Goal: Information Seeking & Learning: Learn about a topic

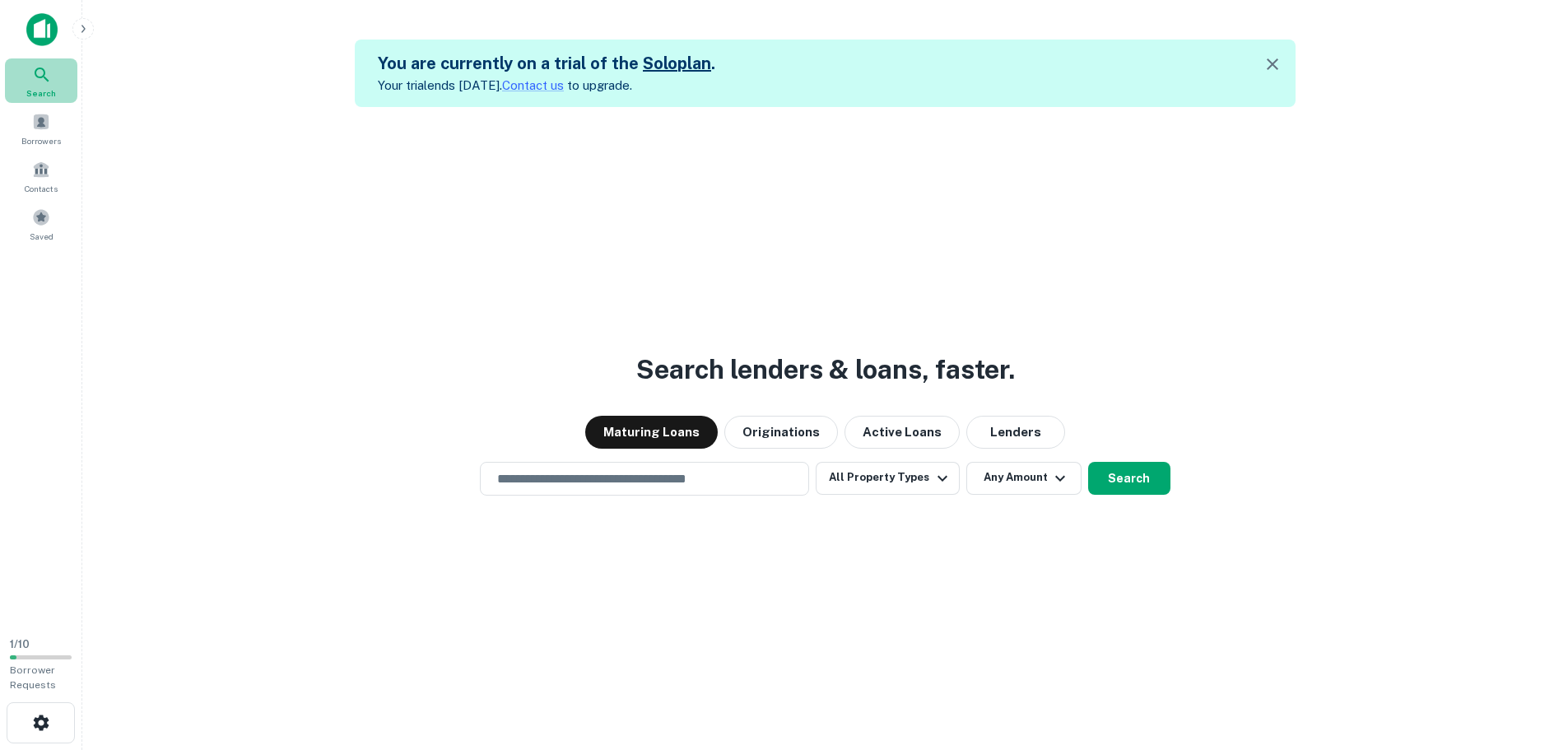
click at [23, 75] on div "Search" at bounding box center [41, 80] width 73 height 45
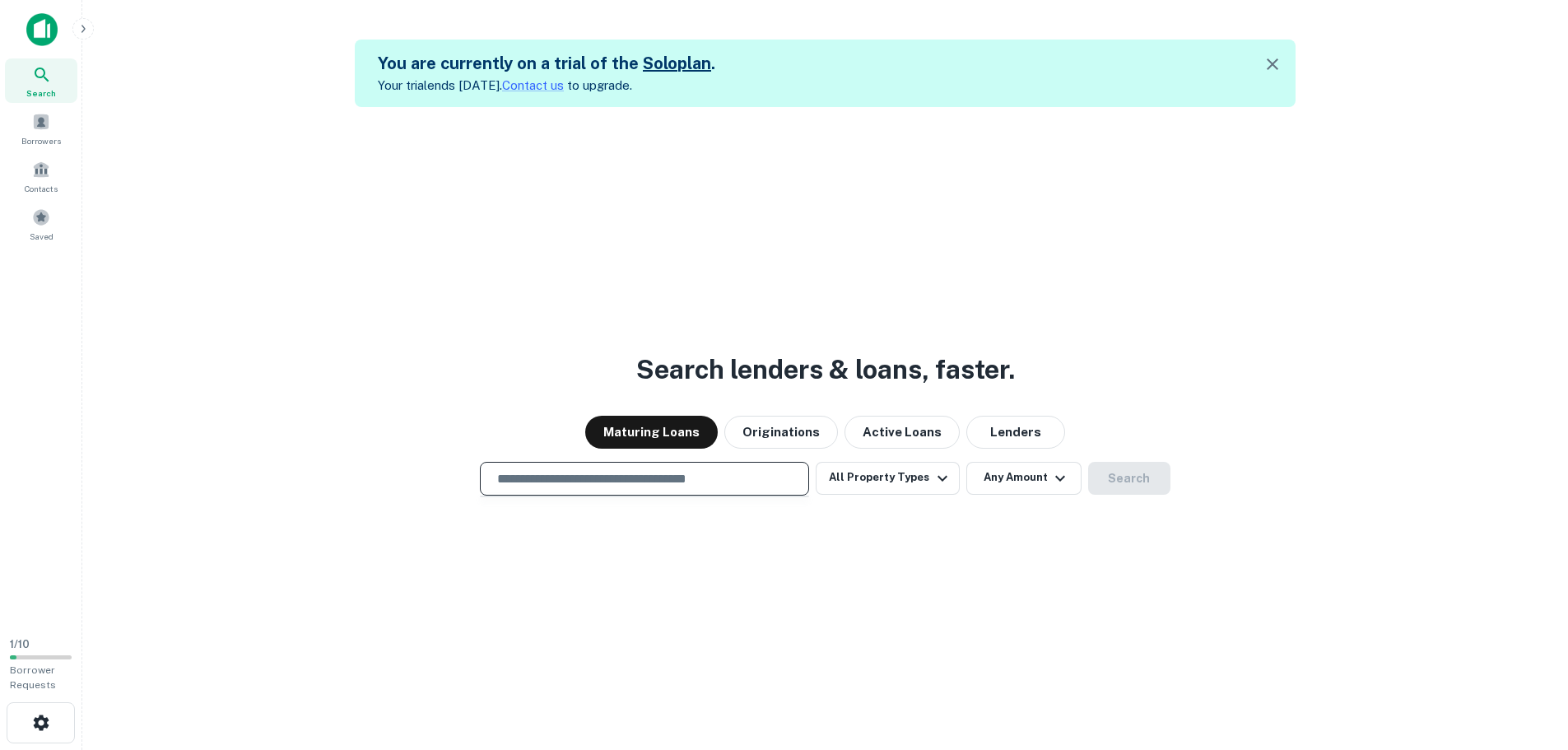
click at [671, 481] on input "text" at bounding box center [645, 478] width 315 height 19
paste input "**********"
type input "**********"
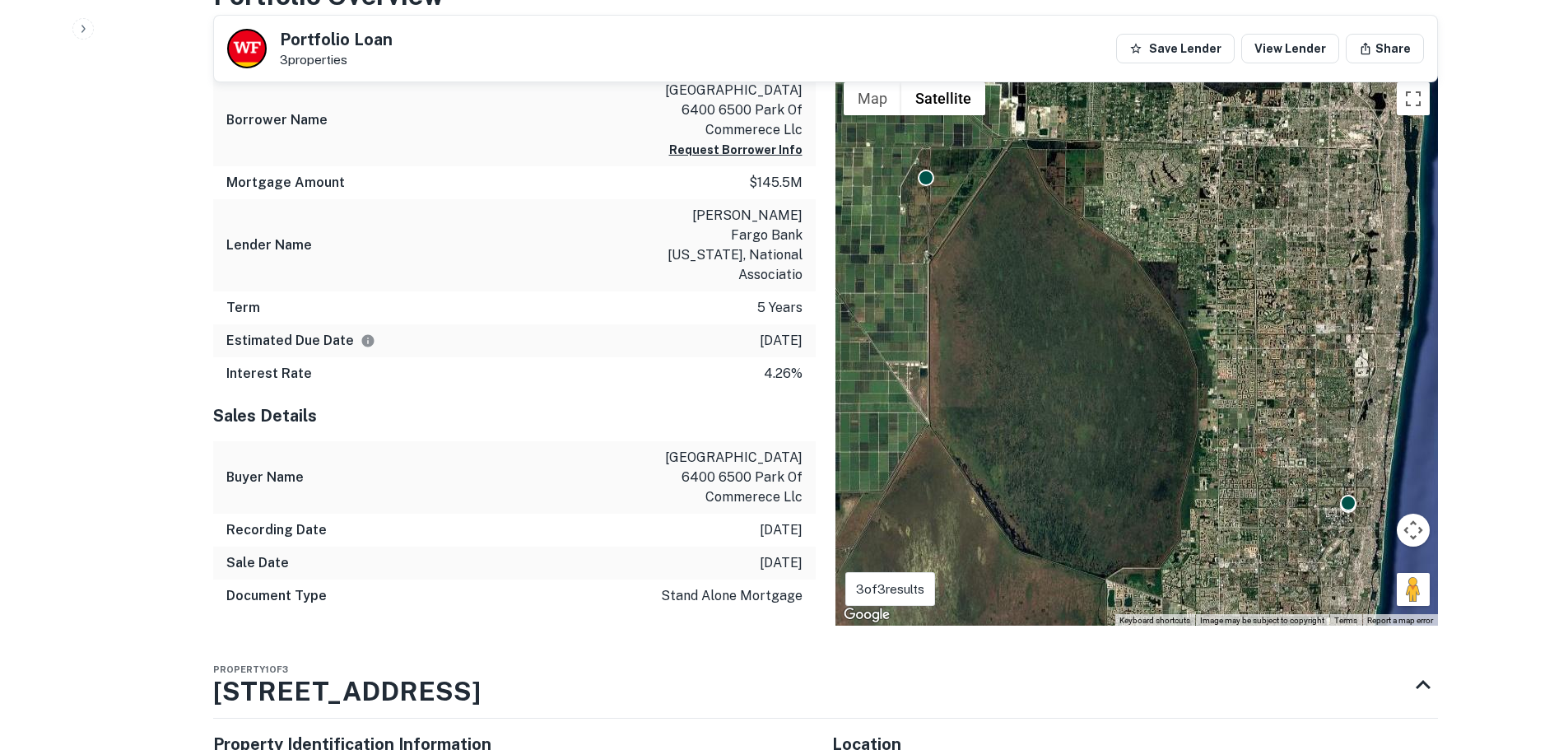
scroll to position [741, 0]
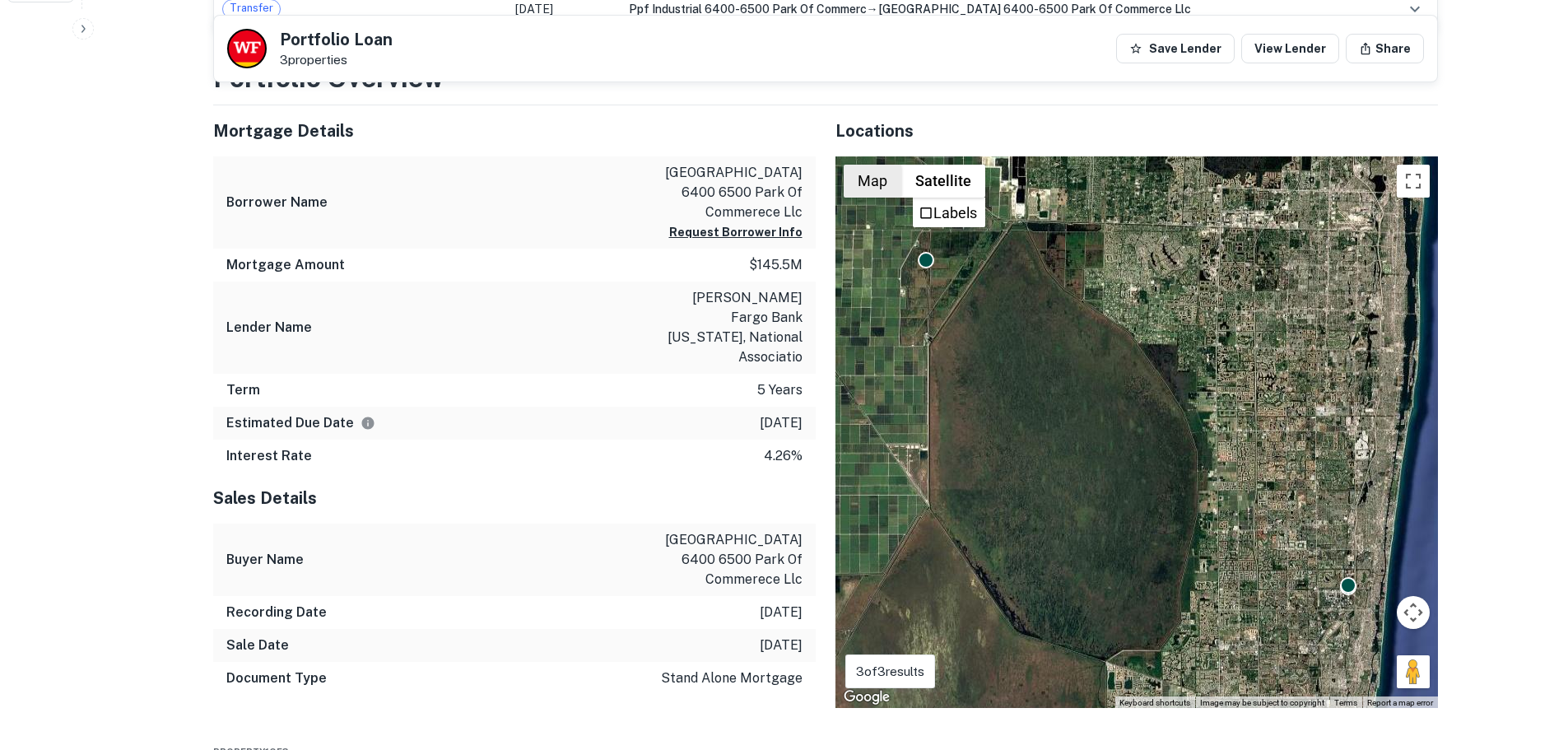
click at [862, 181] on button "Map" at bounding box center [872, 181] width 58 height 33
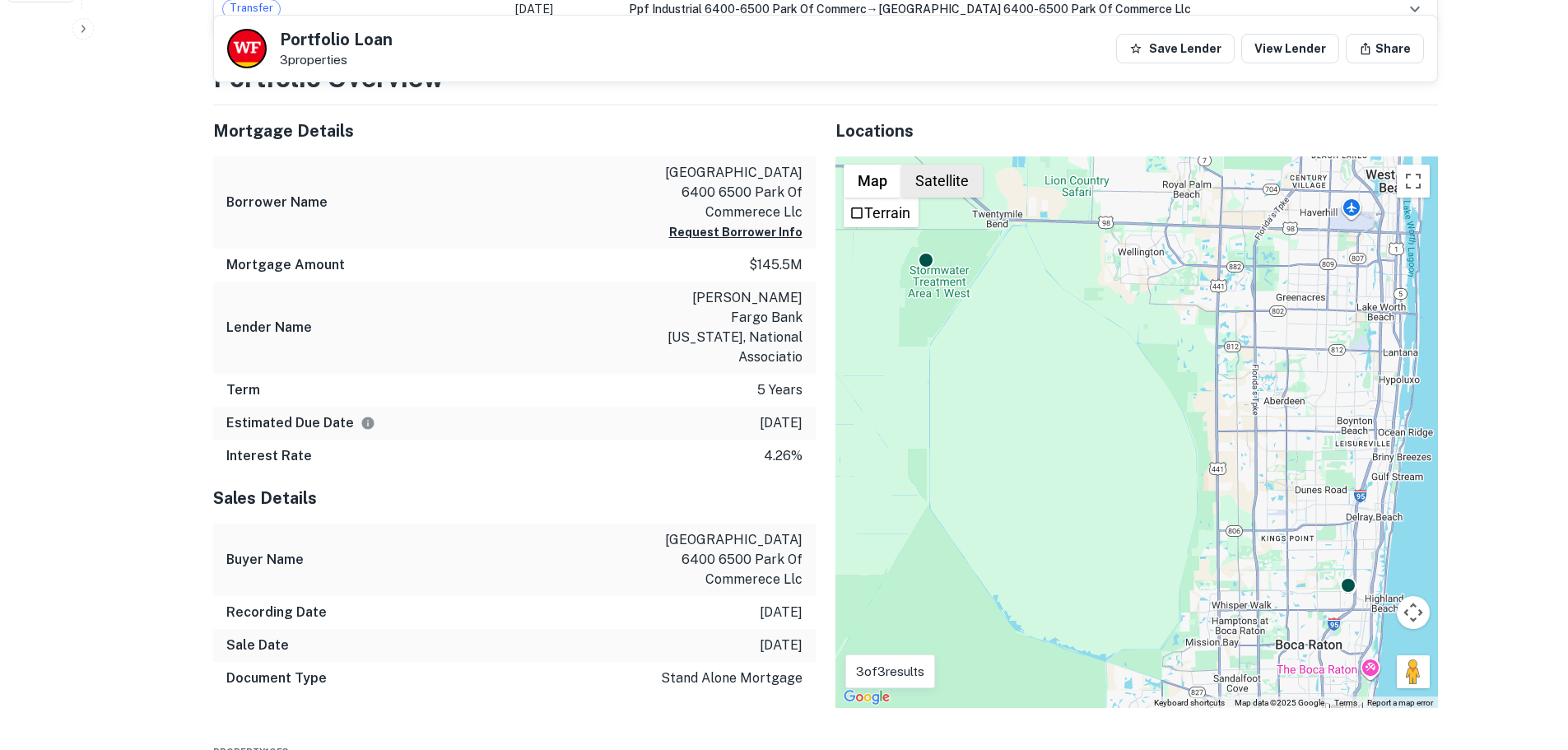
click at [945, 185] on button "Satellite" at bounding box center [942, 181] width 81 height 33
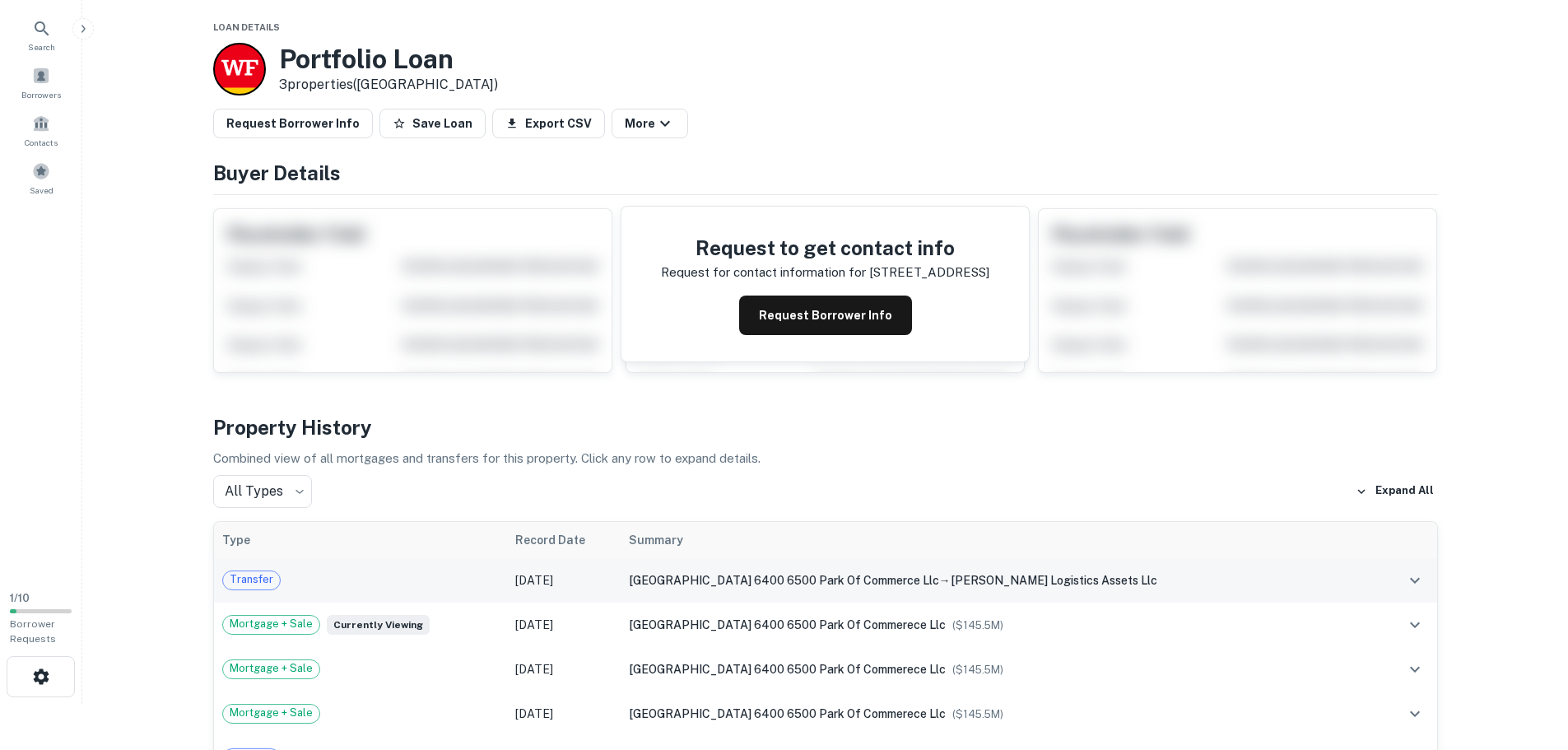
scroll to position [0, 0]
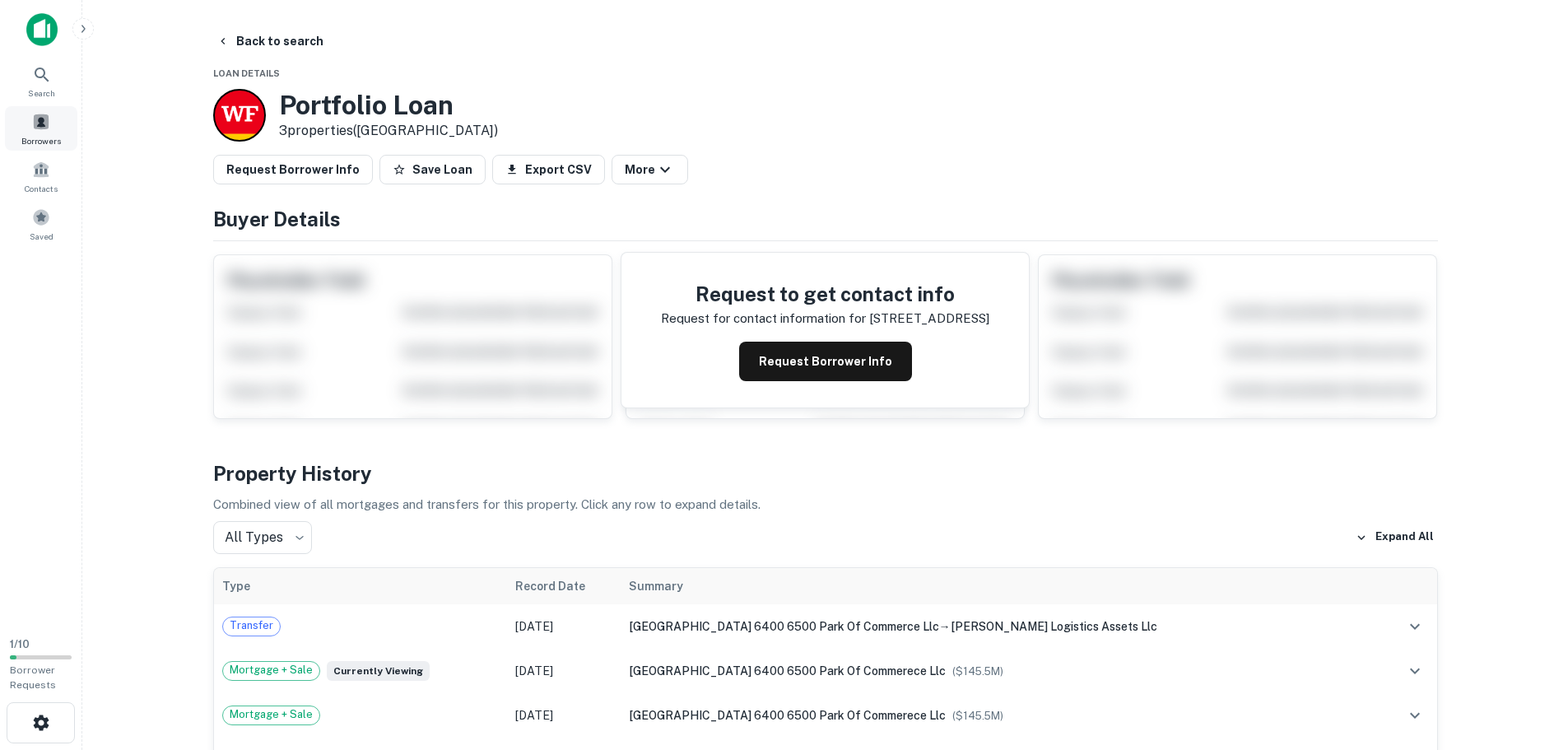
click at [46, 131] on div "Borrowers" at bounding box center [41, 128] width 73 height 45
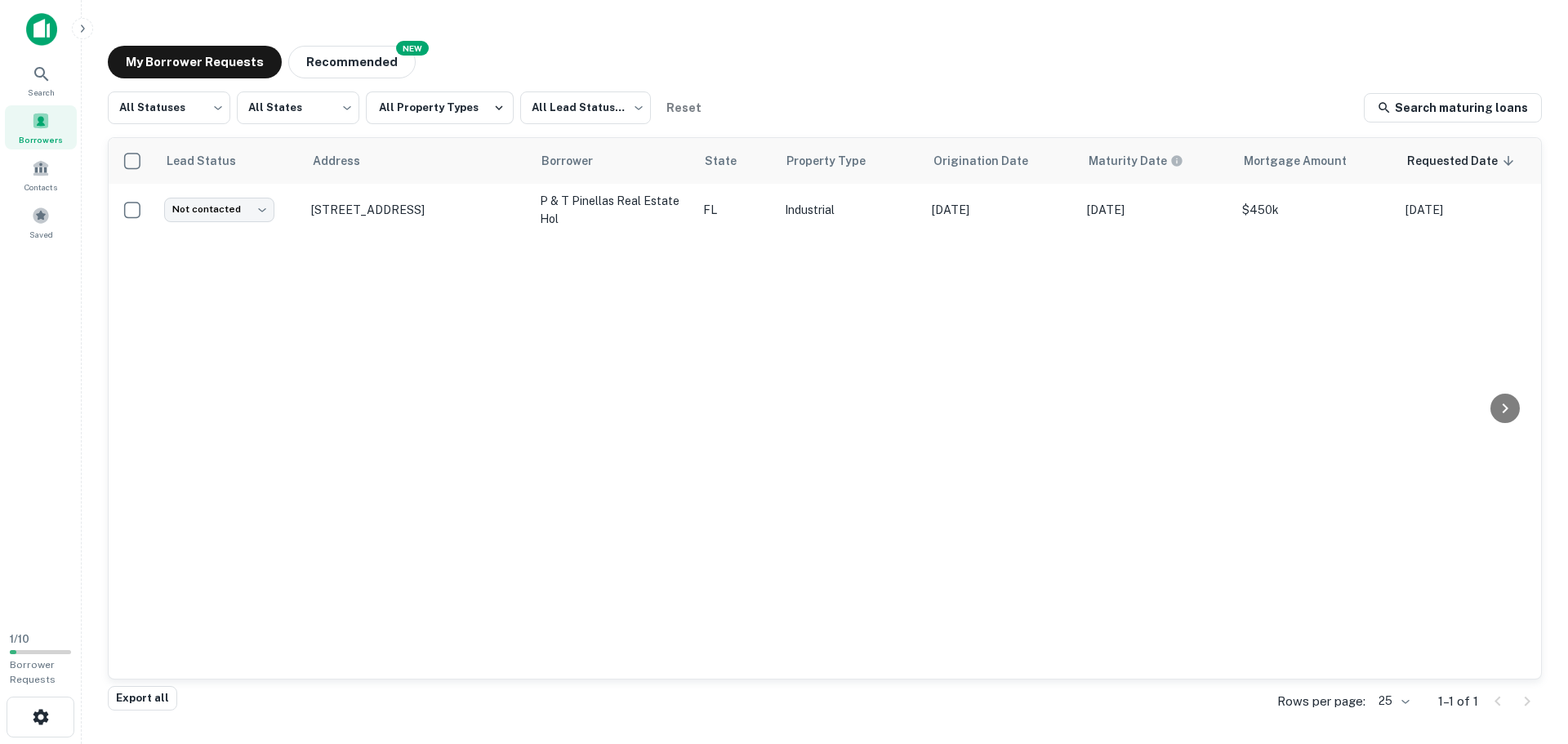
drag, startPoint x: 804, startPoint y: 86, endPoint x: 795, endPoint y: 53, distance: 34.2
click at [795, 53] on div "My Borrower Requests NEW Recommended" at bounding box center [825, 61] width 1434 height 33
click at [1511, 409] on icon at bounding box center [1505, 408] width 19 height 19
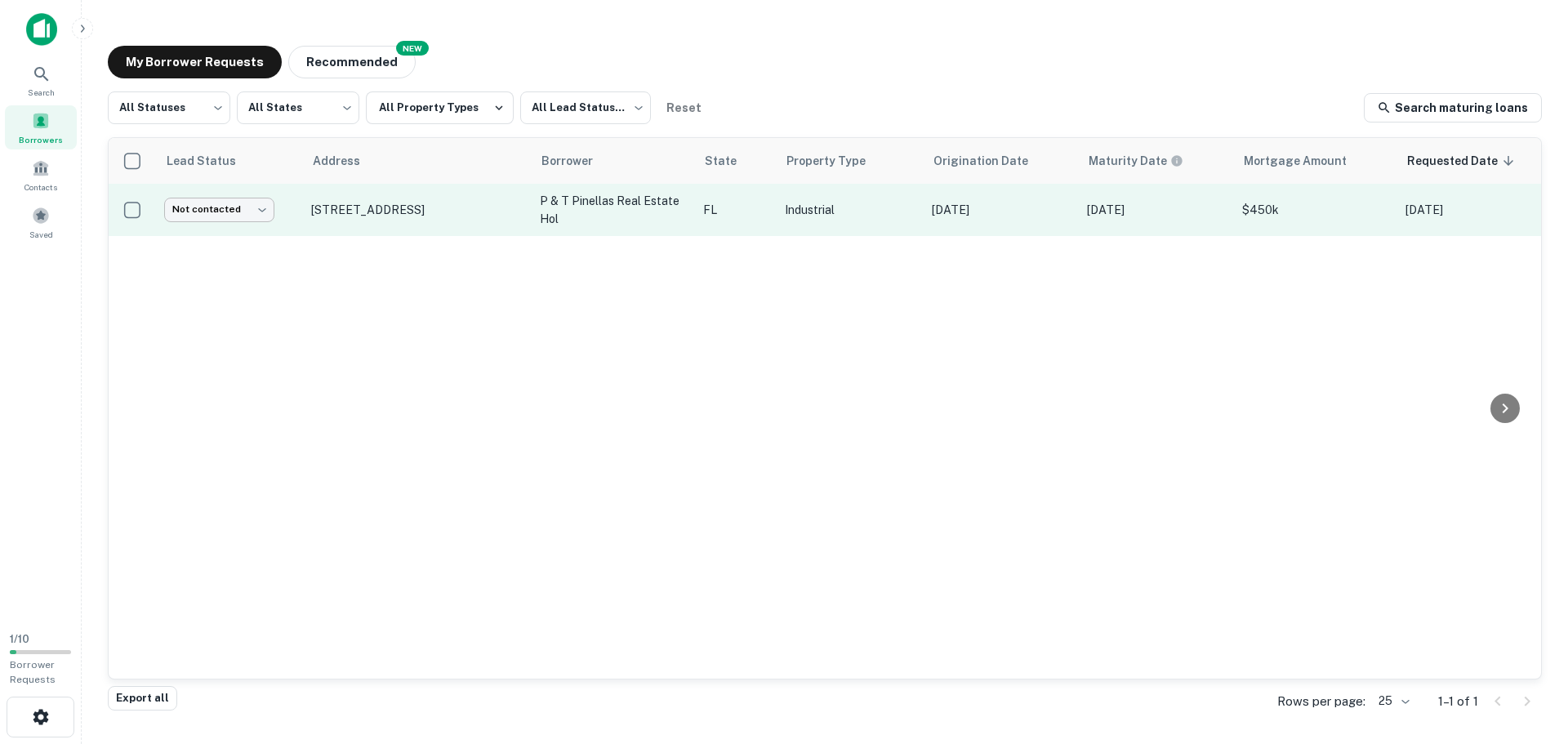
click at [265, 209] on body "Search Borrowers Contacts Saved 1 / 10 Borrower Requests My Borrower Requests N…" at bounding box center [784, 372] width 1568 height 744
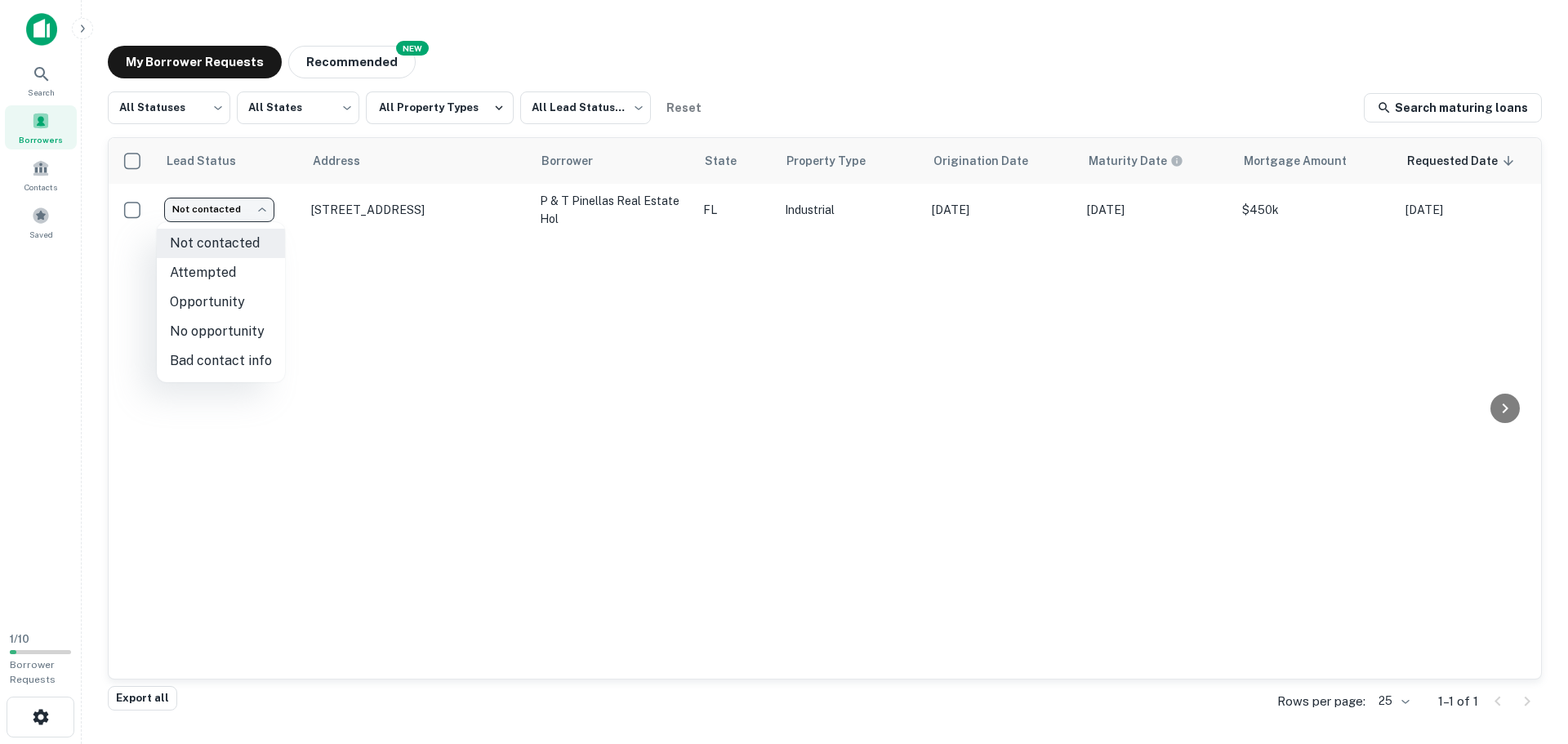
click at [217, 352] on li "Bad contact info" at bounding box center [221, 360] width 128 height 29
type input "**********"
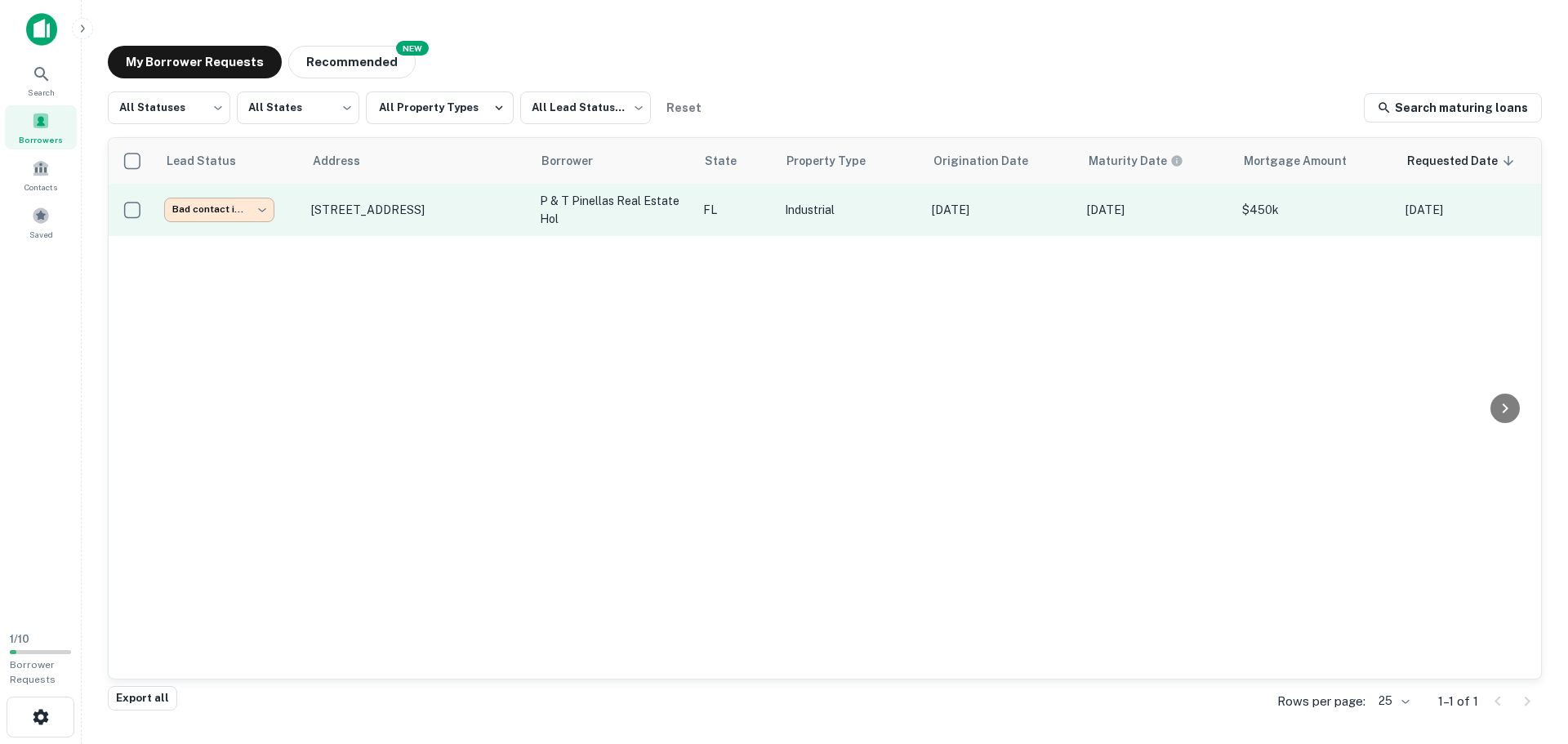
click at [270, 202] on body "**********" at bounding box center [784, 372] width 1568 height 744
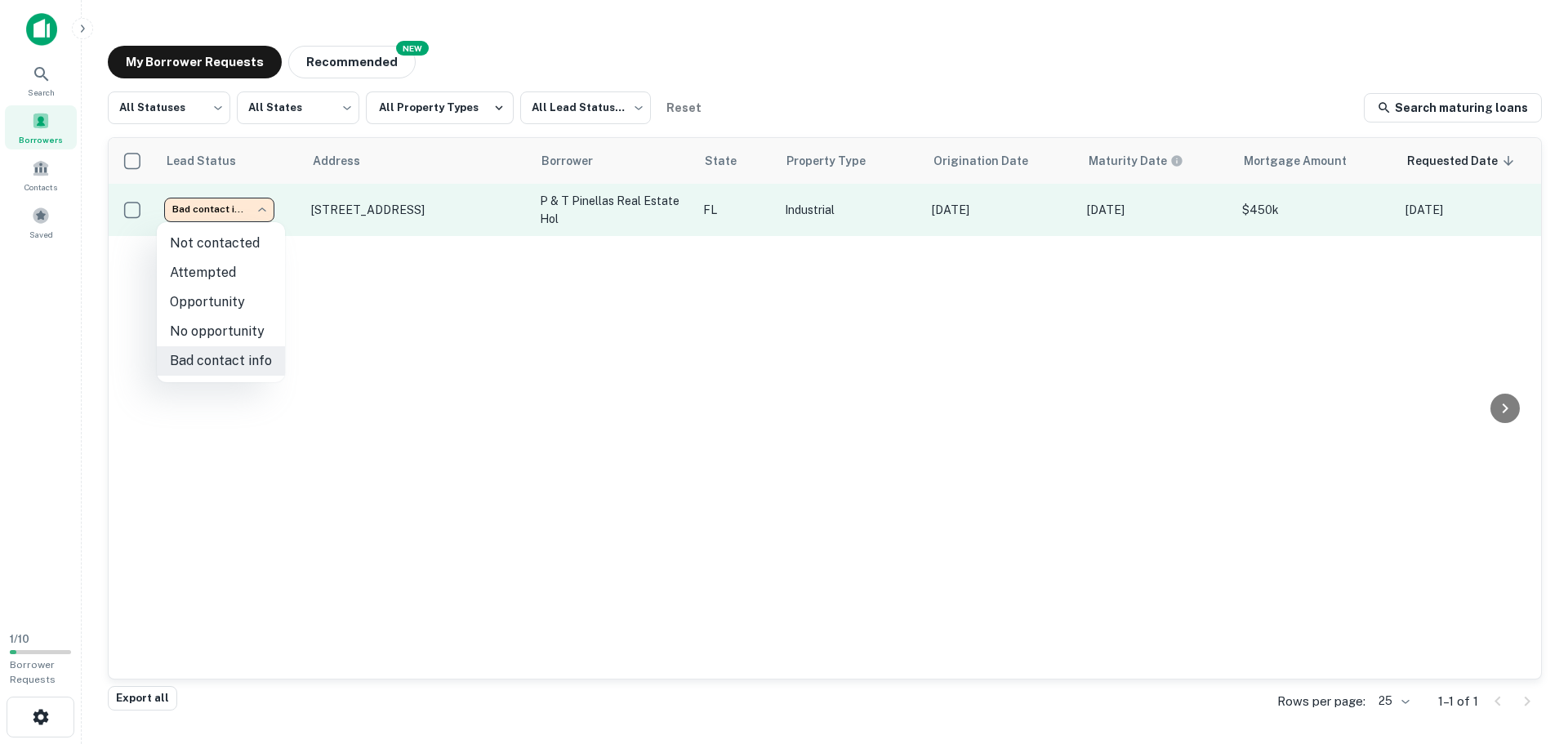
click at [270, 202] on div at bounding box center [784, 372] width 1568 height 744
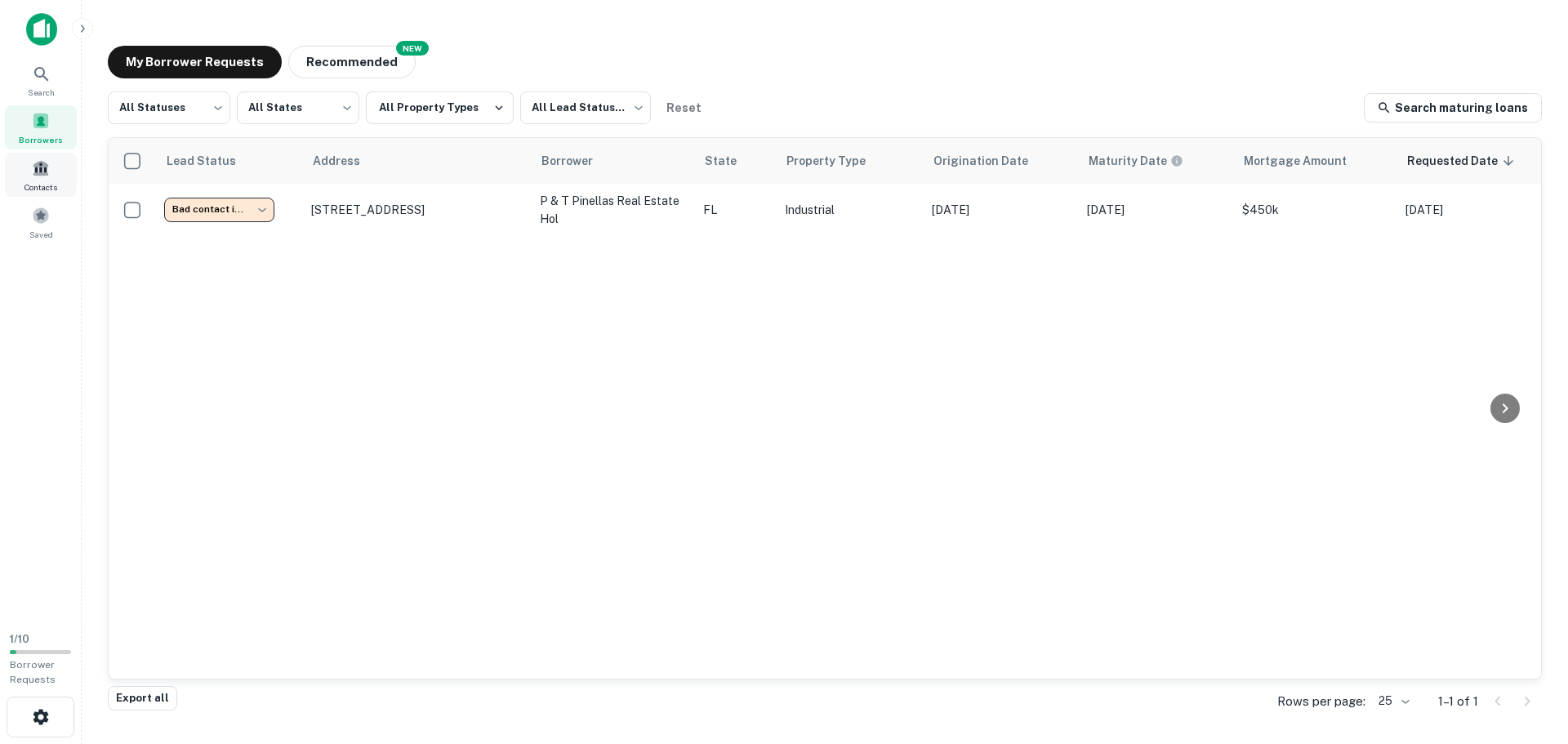
click at [18, 179] on div "Contacts" at bounding box center [41, 175] width 72 height 45
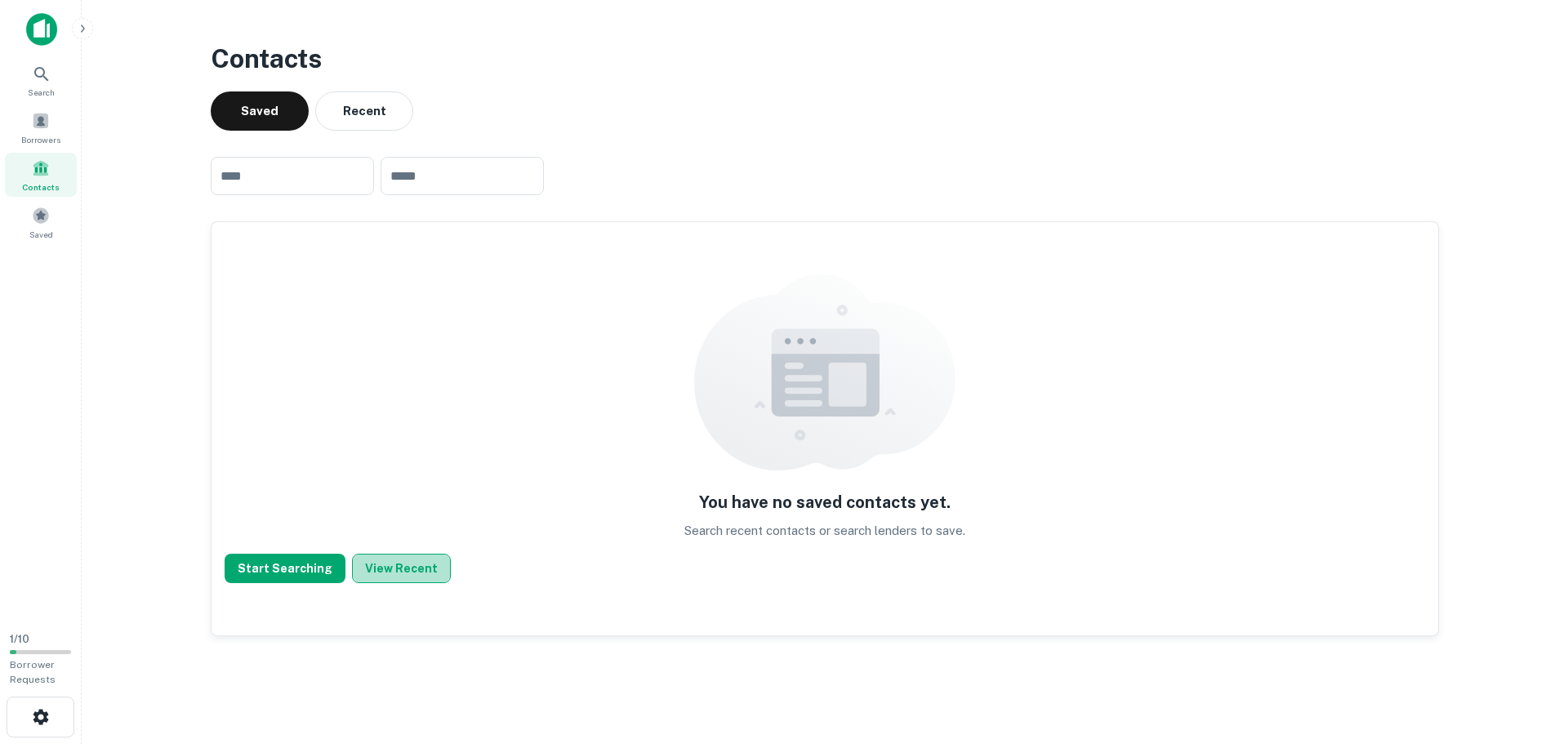
click at [409, 570] on button "View Recent" at bounding box center [401, 568] width 99 height 29
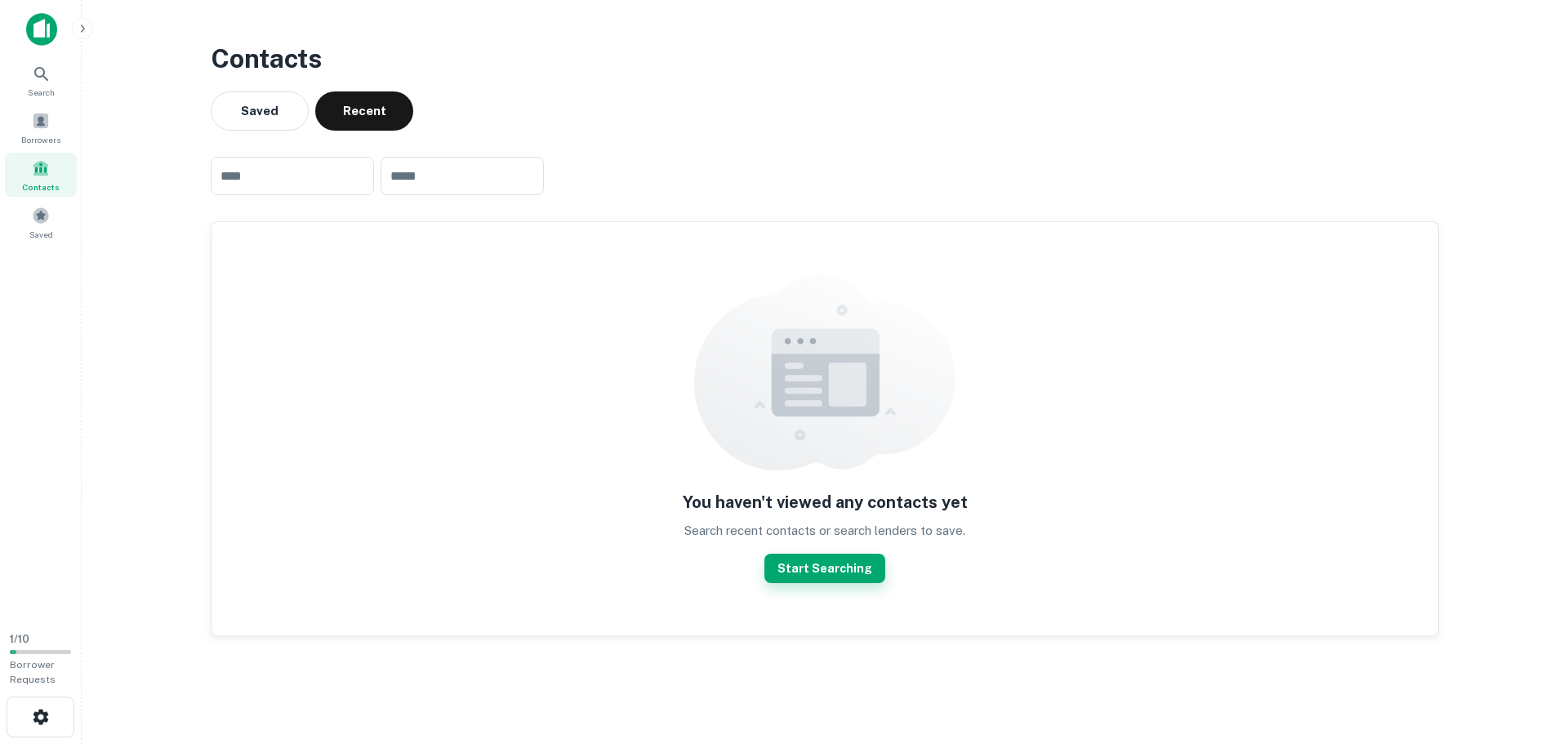
click at [831, 568] on button "Start Searching" at bounding box center [825, 568] width 121 height 29
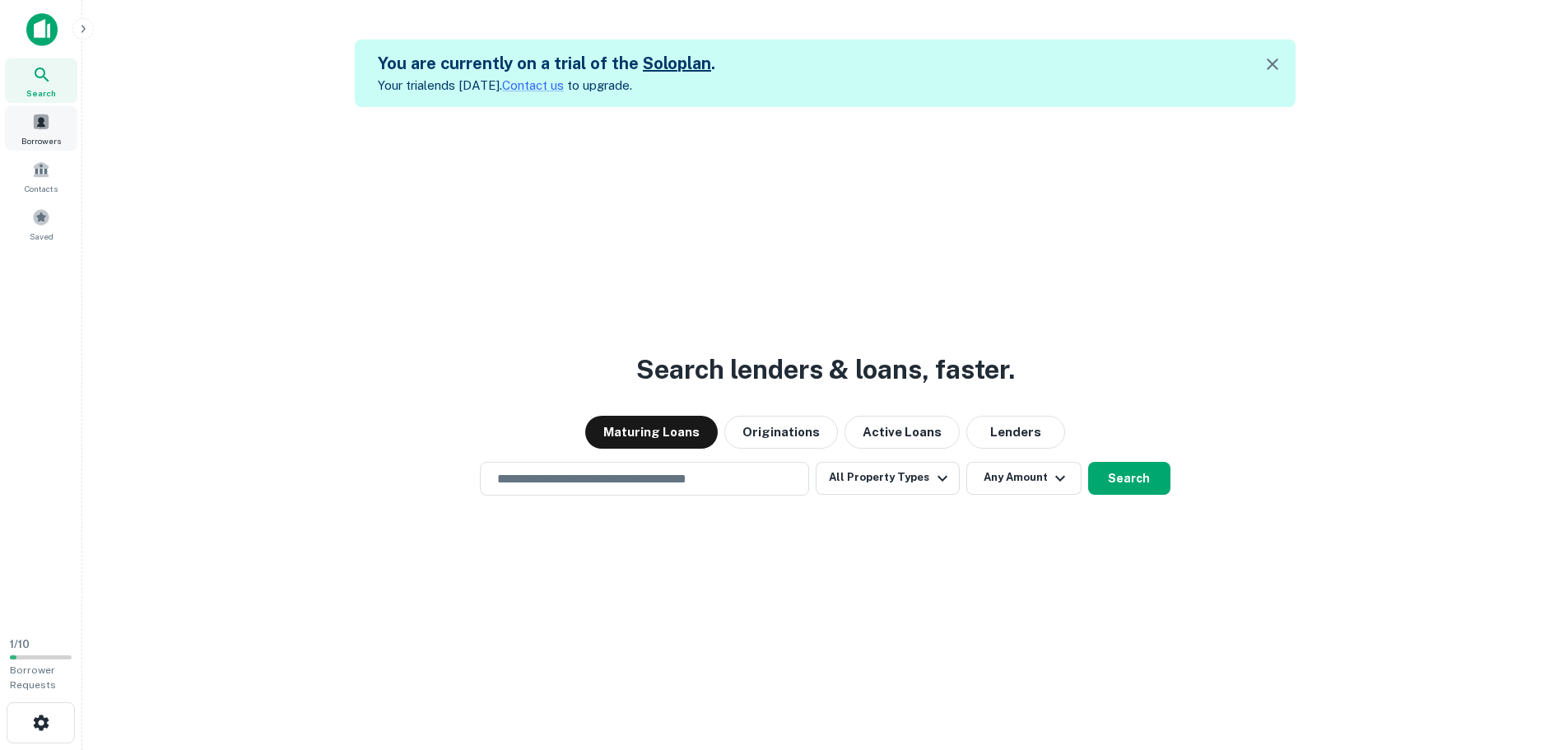
click at [47, 127] on span at bounding box center [41, 121] width 18 height 18
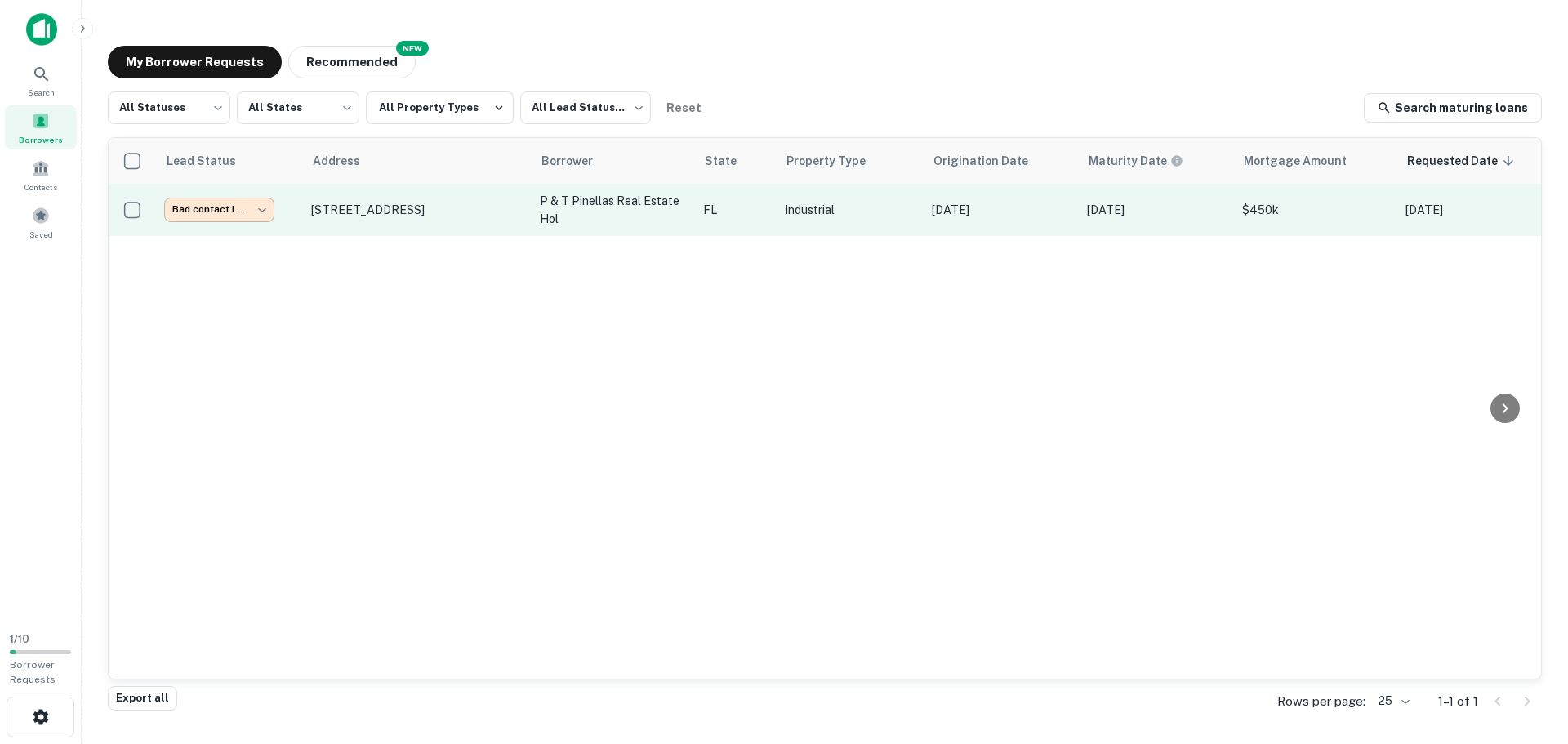
click at [239, 202] on body "**********" at bounding box center [784, 372] width 1568 height 744
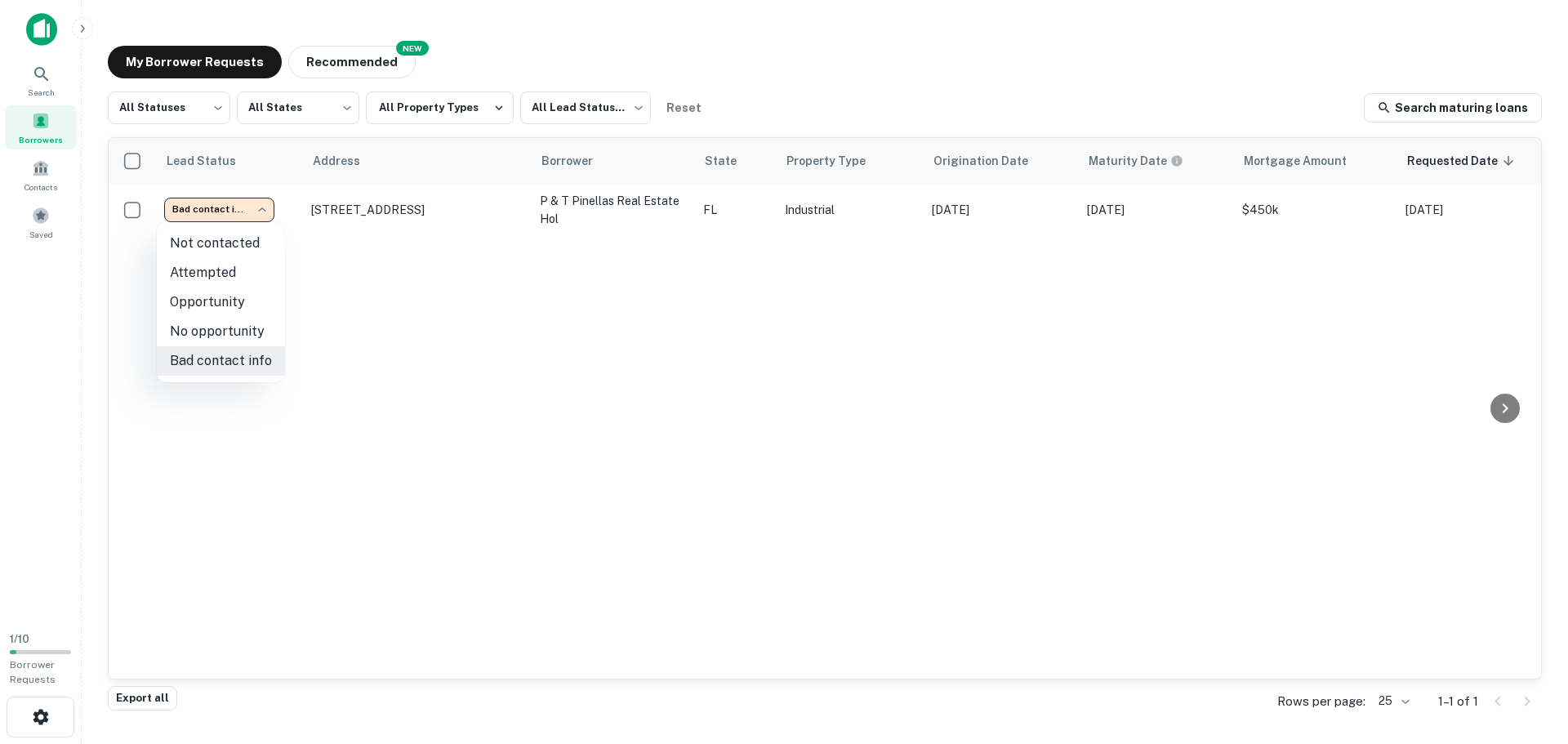
drag, startPoint x: 1251, startPoint y: 672, endPoint x: 1306, endPoint y: 636, distance: 65.7
click at [1306, 636] on div at bounding box center [784, 372] width 1568 height 744
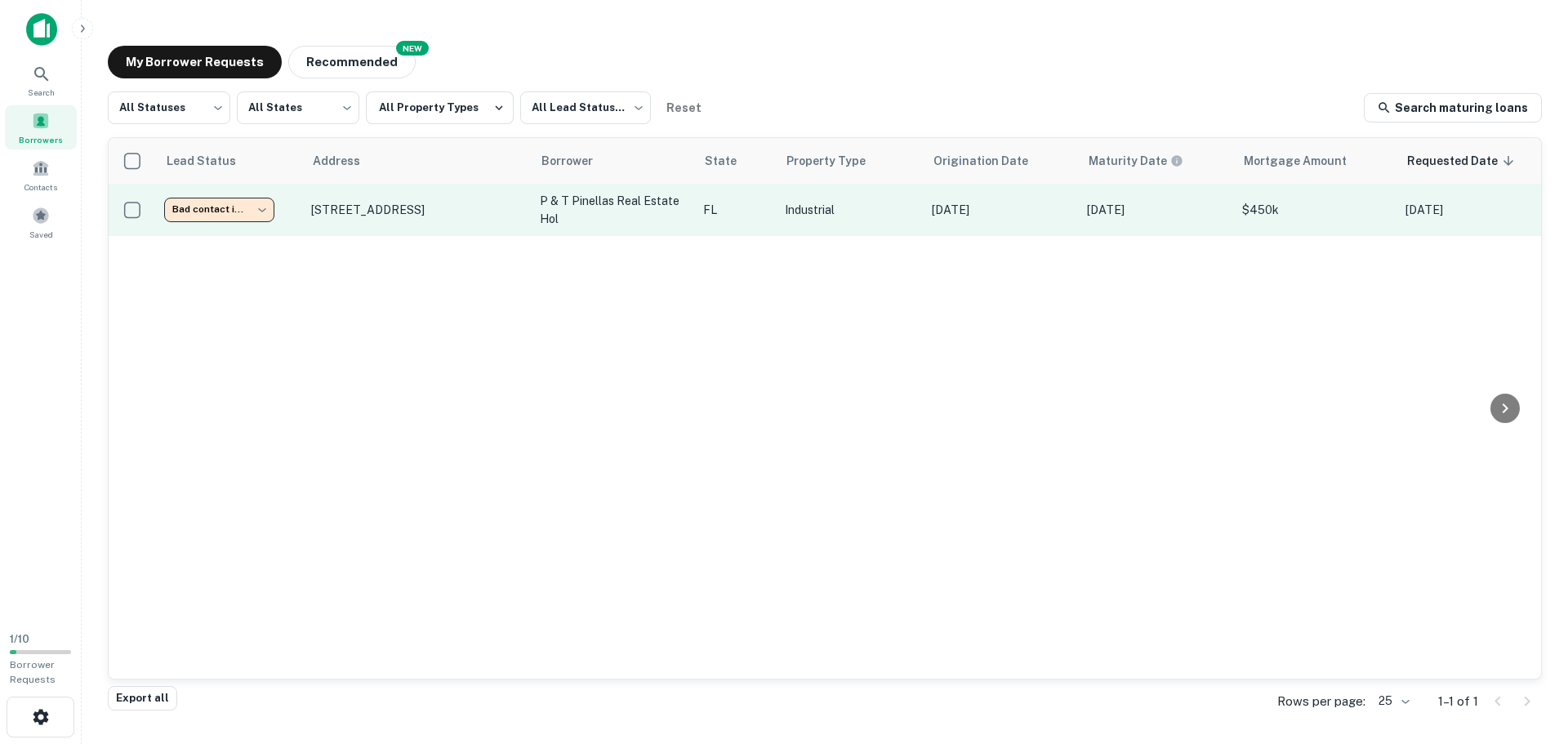
click at [534, 205] on td "p & t pinellas real estate hol" at bounding box center [613, 210] width 164 height 52
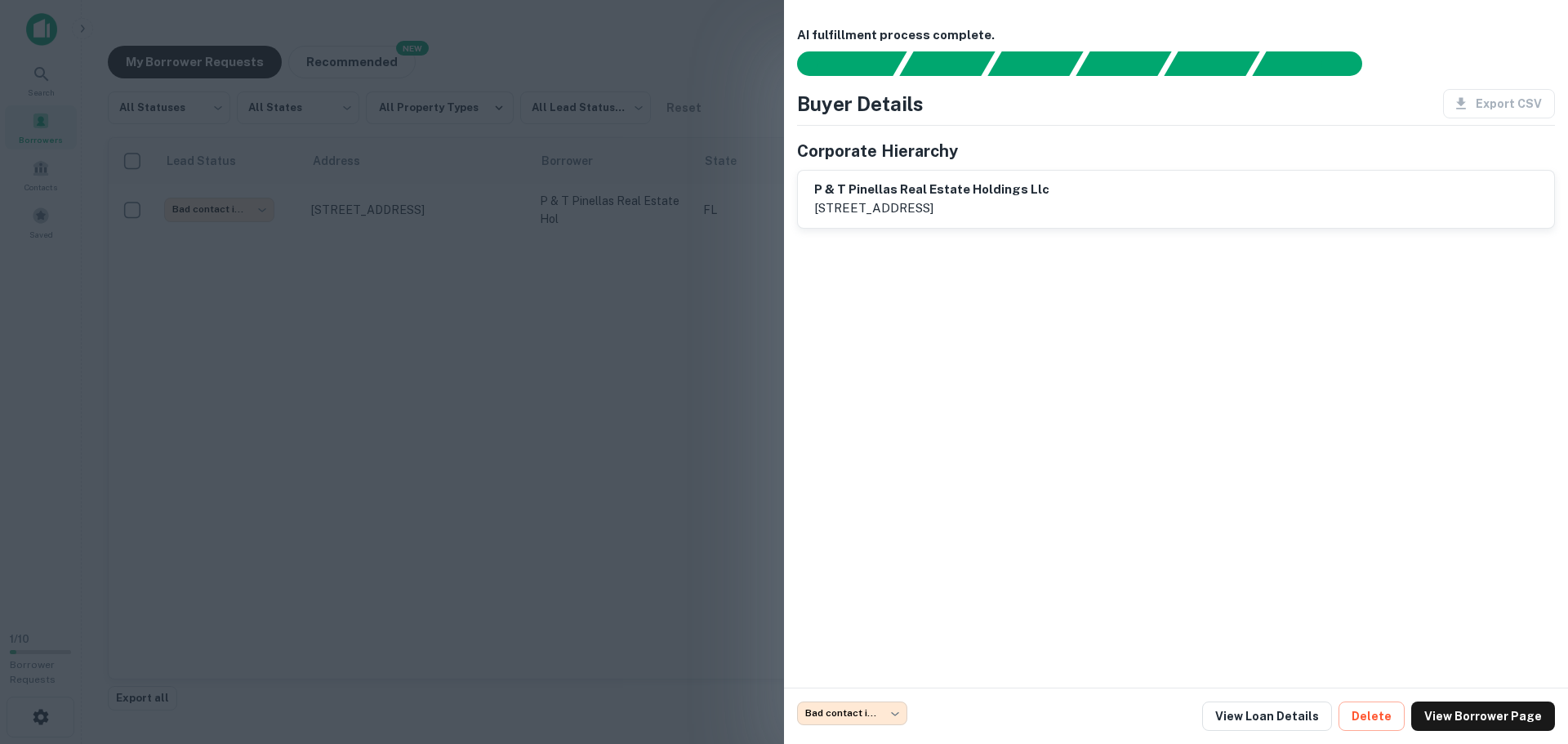
click at [945, 192] on h6 "p & t pinellas real estate holdings llc" at bounding box center [932, 190] width 235 height 18
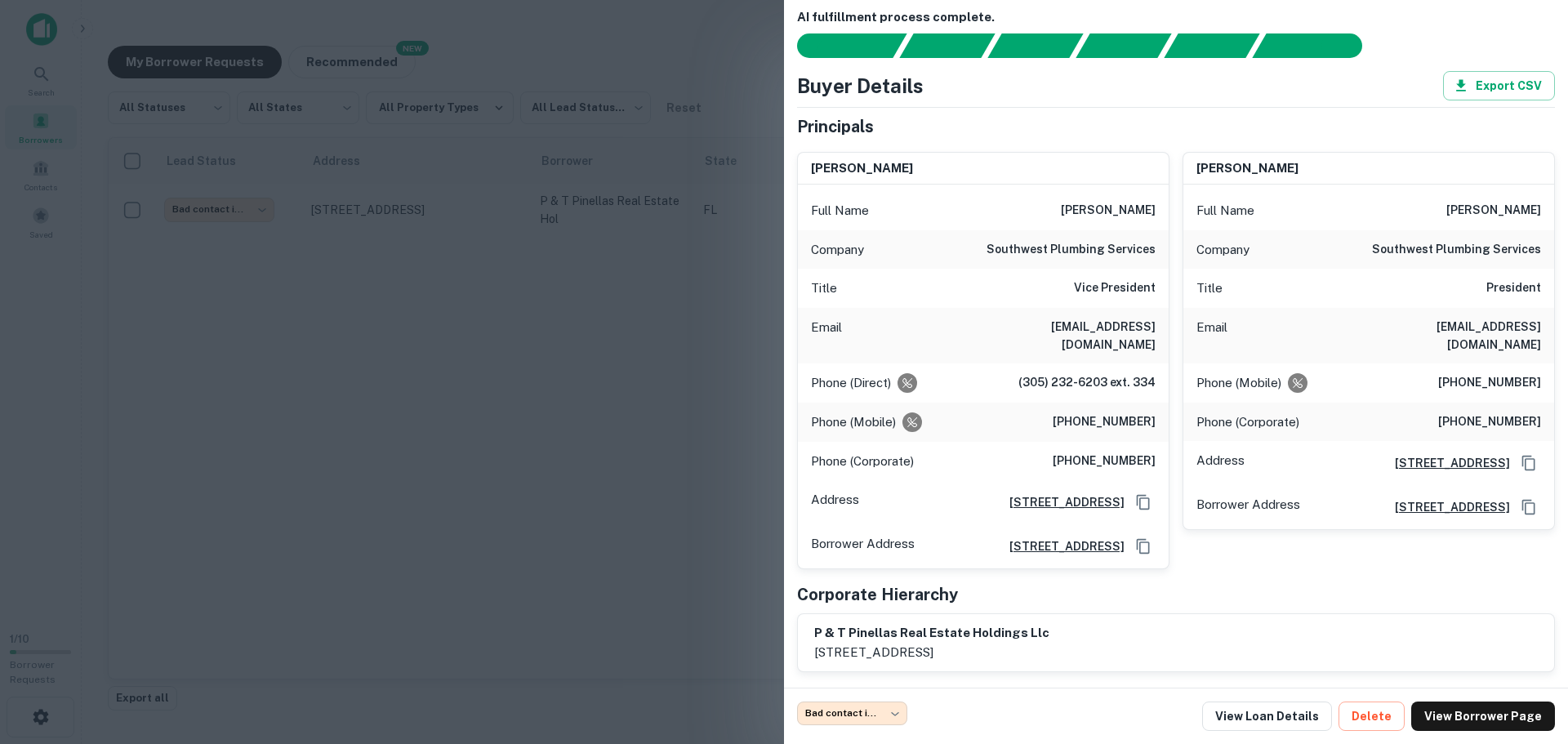
scroll to position [26, 0]
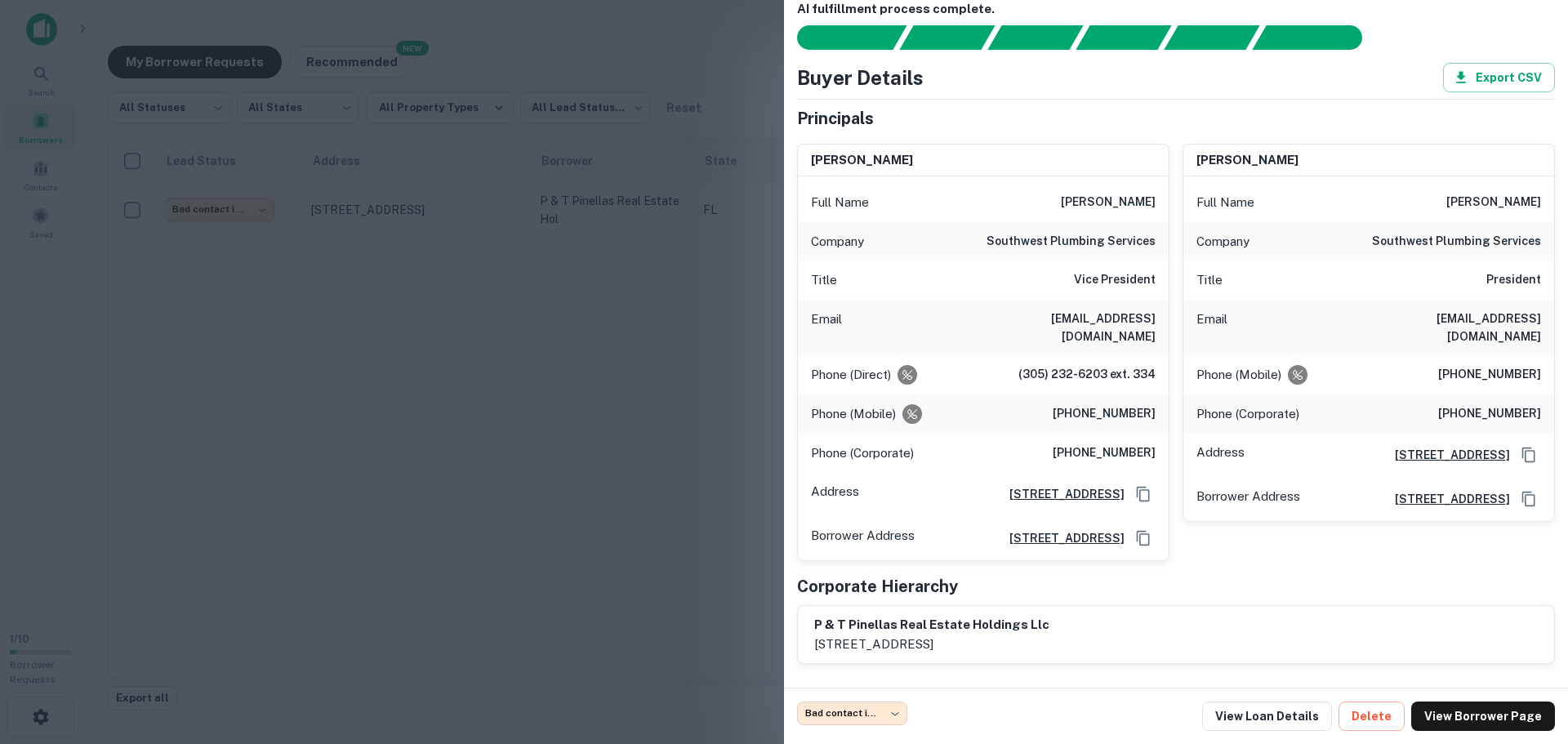
click at [744, 364] on div at bounding box center [784, 372] width 1568 height 744
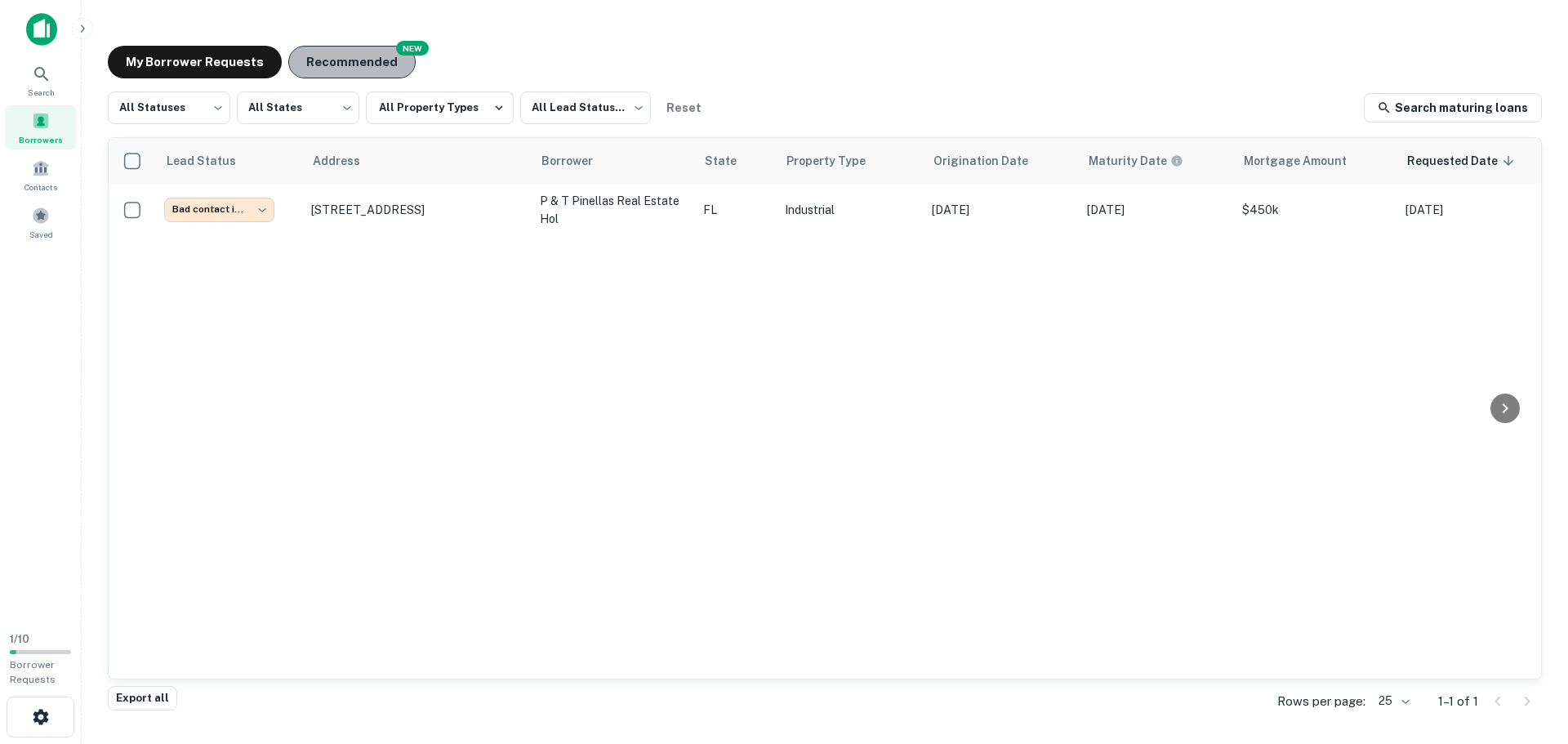
click at [375, 60] on button "Recommended" at bounding box center [352, 61] width 128 height 33
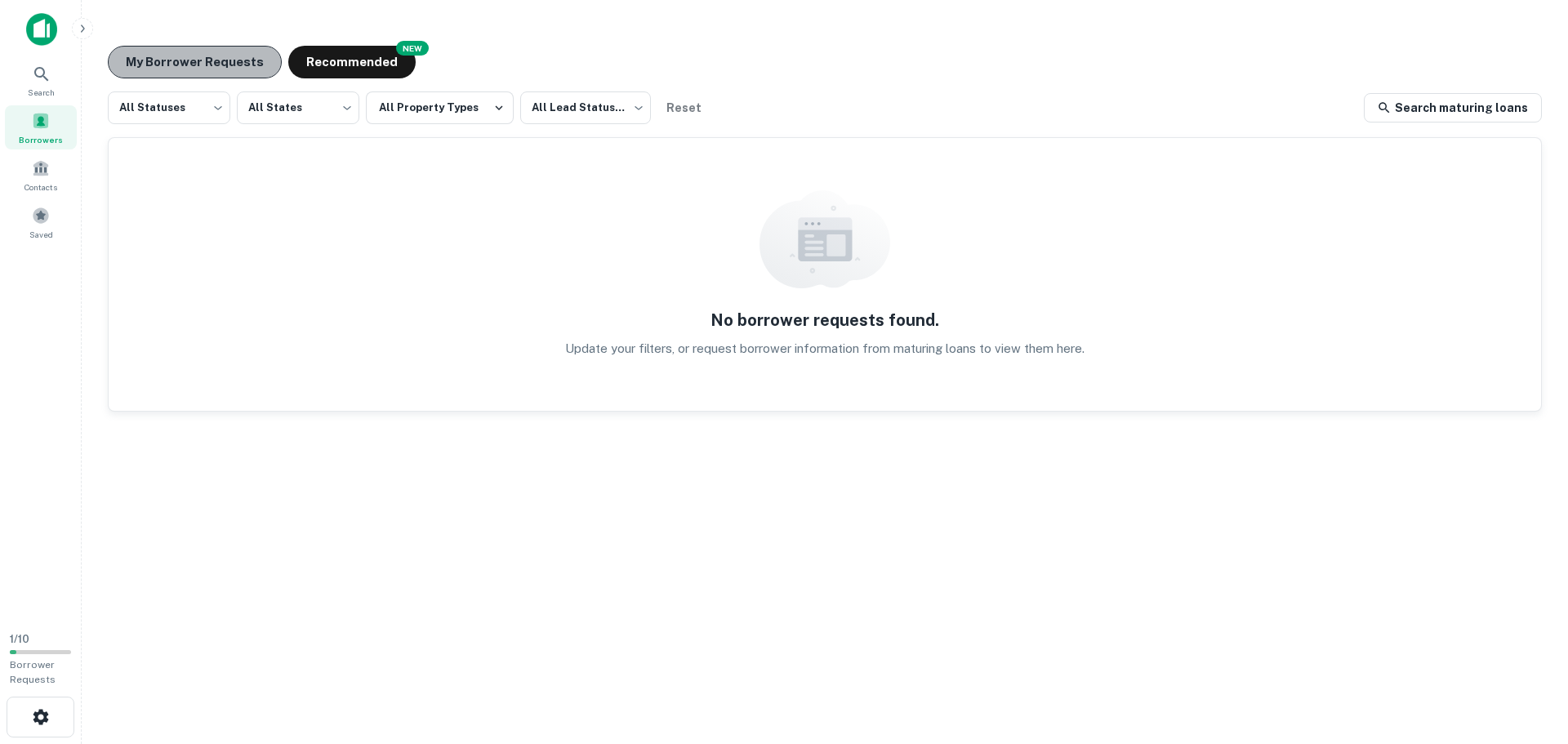
click at [208, 55] on button "My Borrower Requests" at bounding box center [194, 61] width 174 height 33
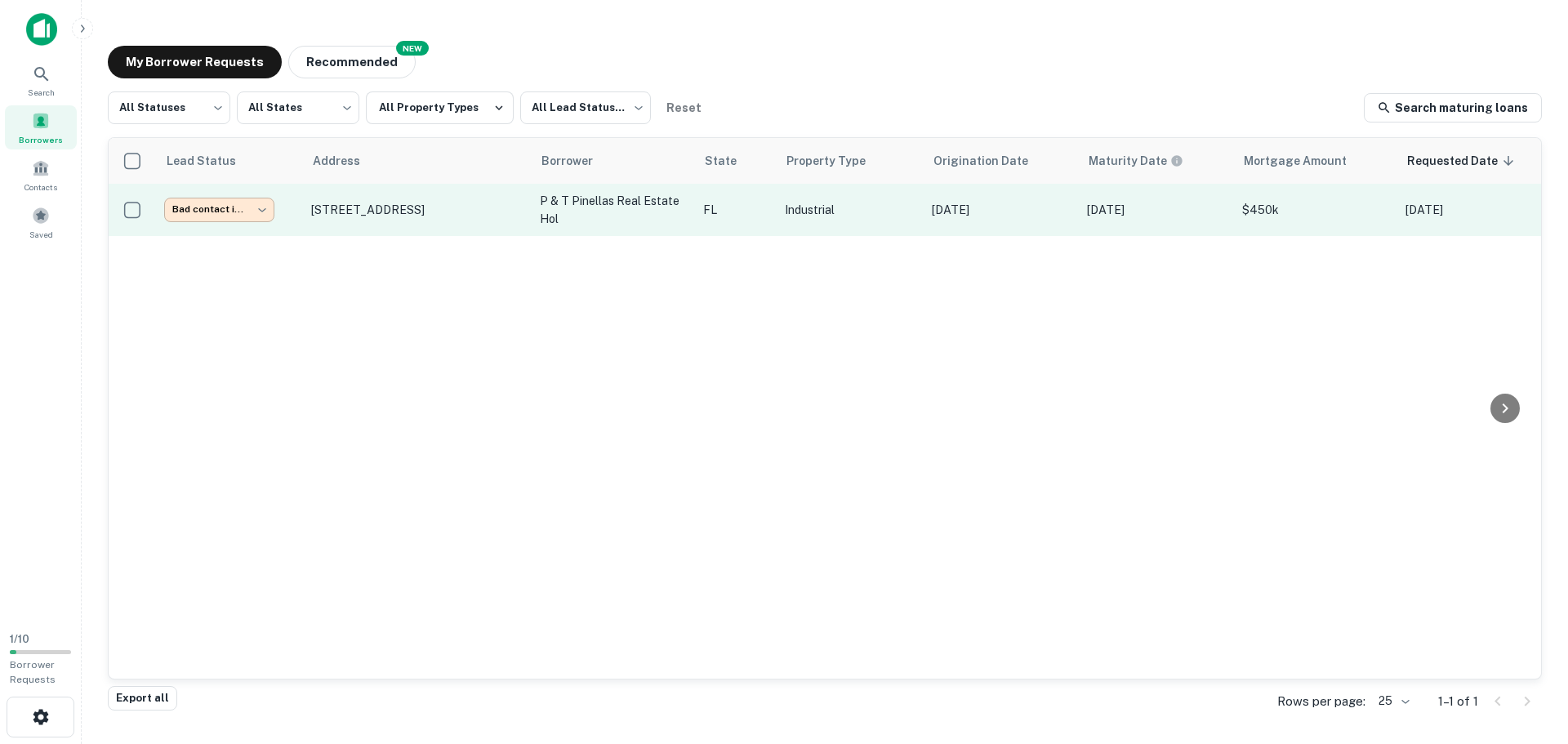
click at [239, 216] on body "**********" at bounding box center [784, 372] width 1568 height 744
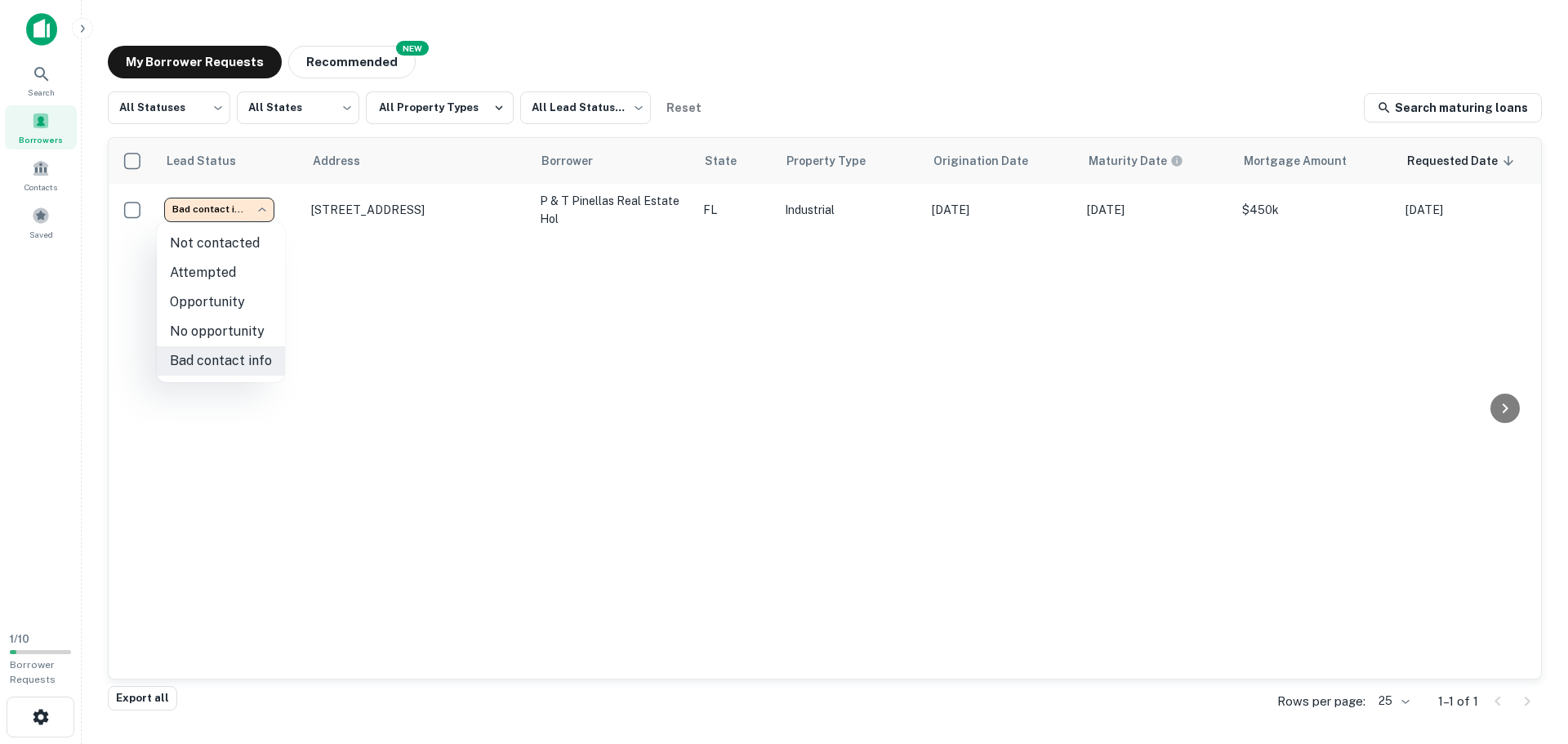
click at [40, 76] on div at bounding box center [784, 372] width 1568 height 744
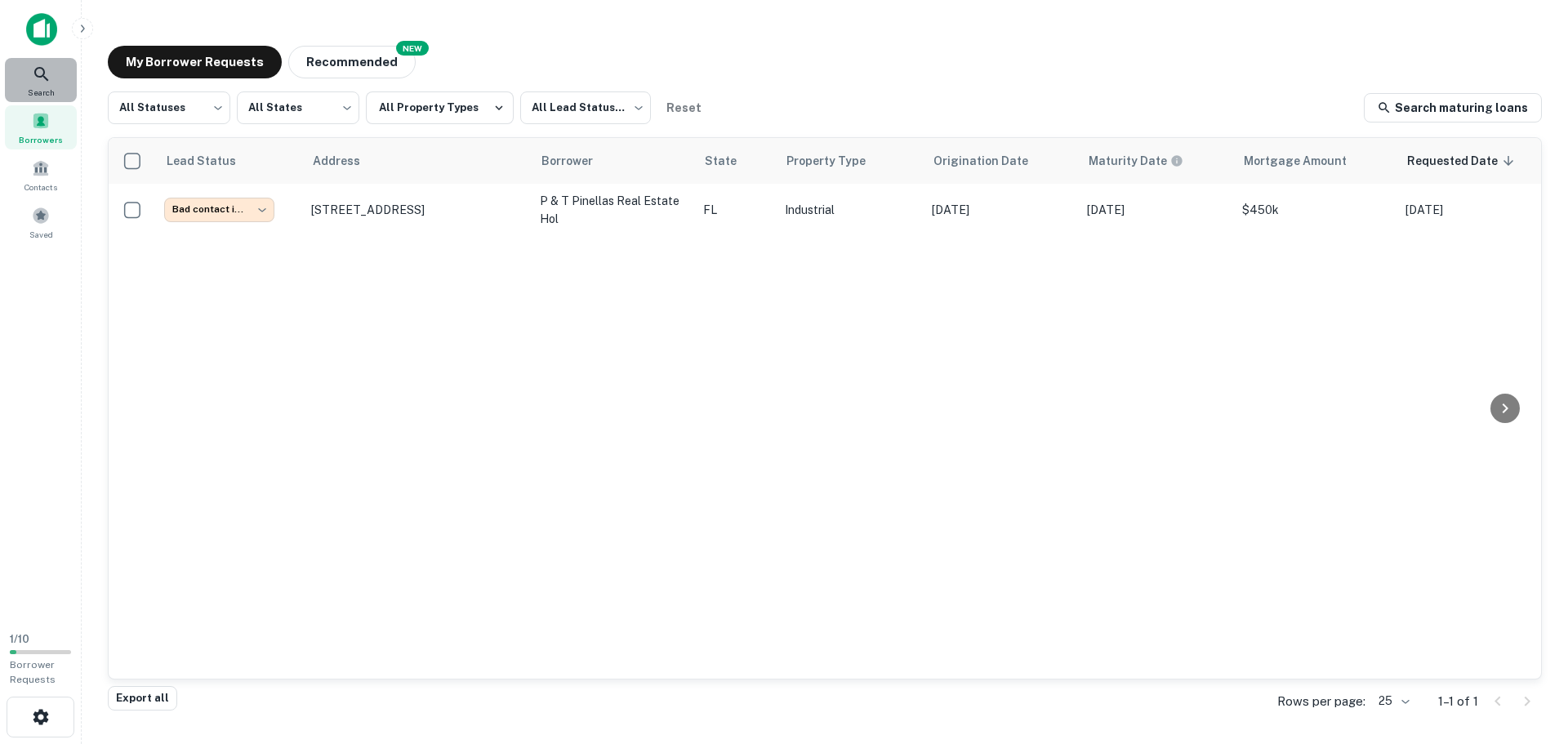
click at [45, 76] on icon at bounding box center [41, 74] width 19 height 19
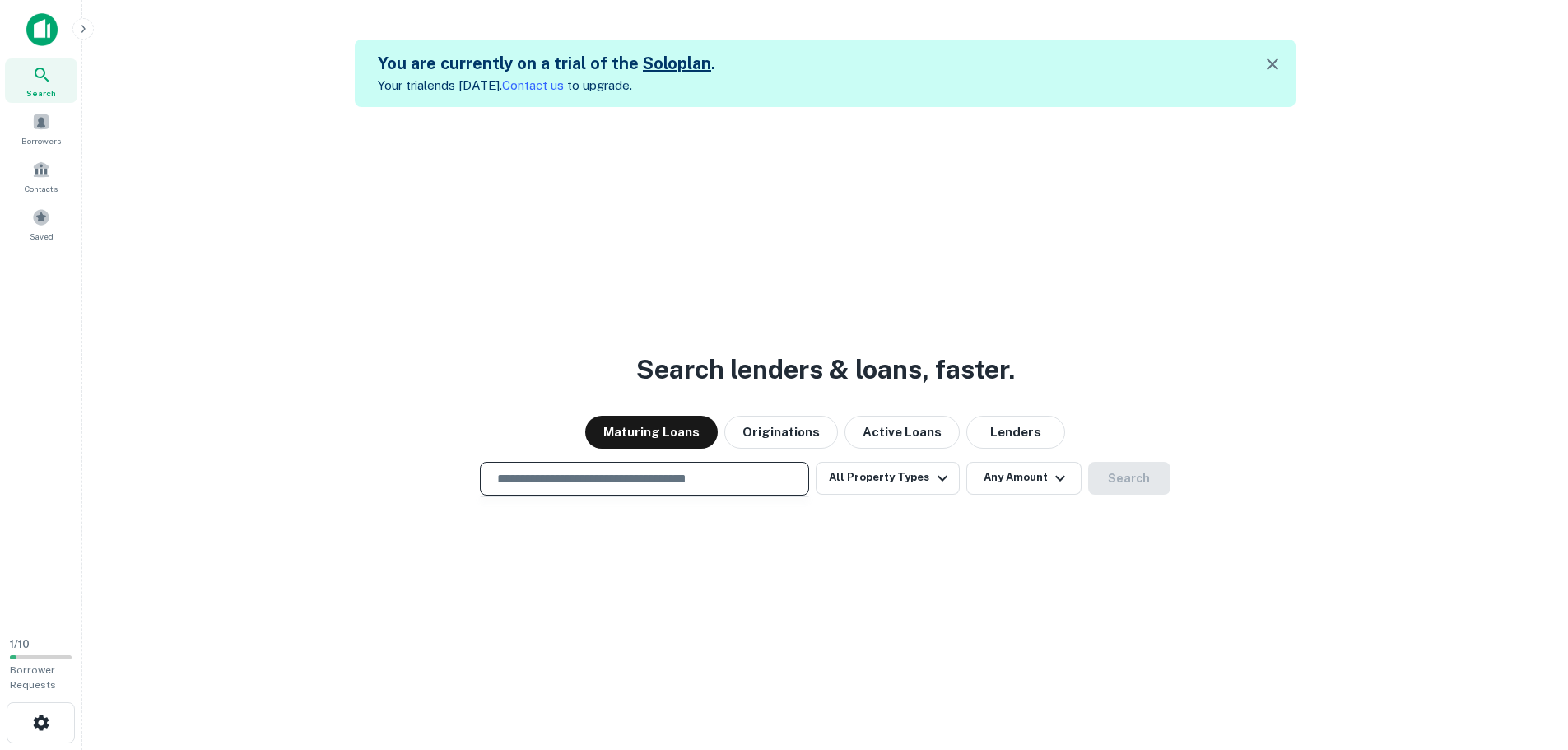
click at [700, 477] on input "text" at bounding box center [645, 478] width 315 height 19
type input "**********"
click at [1118, 488] on button "Search" at bounding box center [1129, 478] width 82 height 33
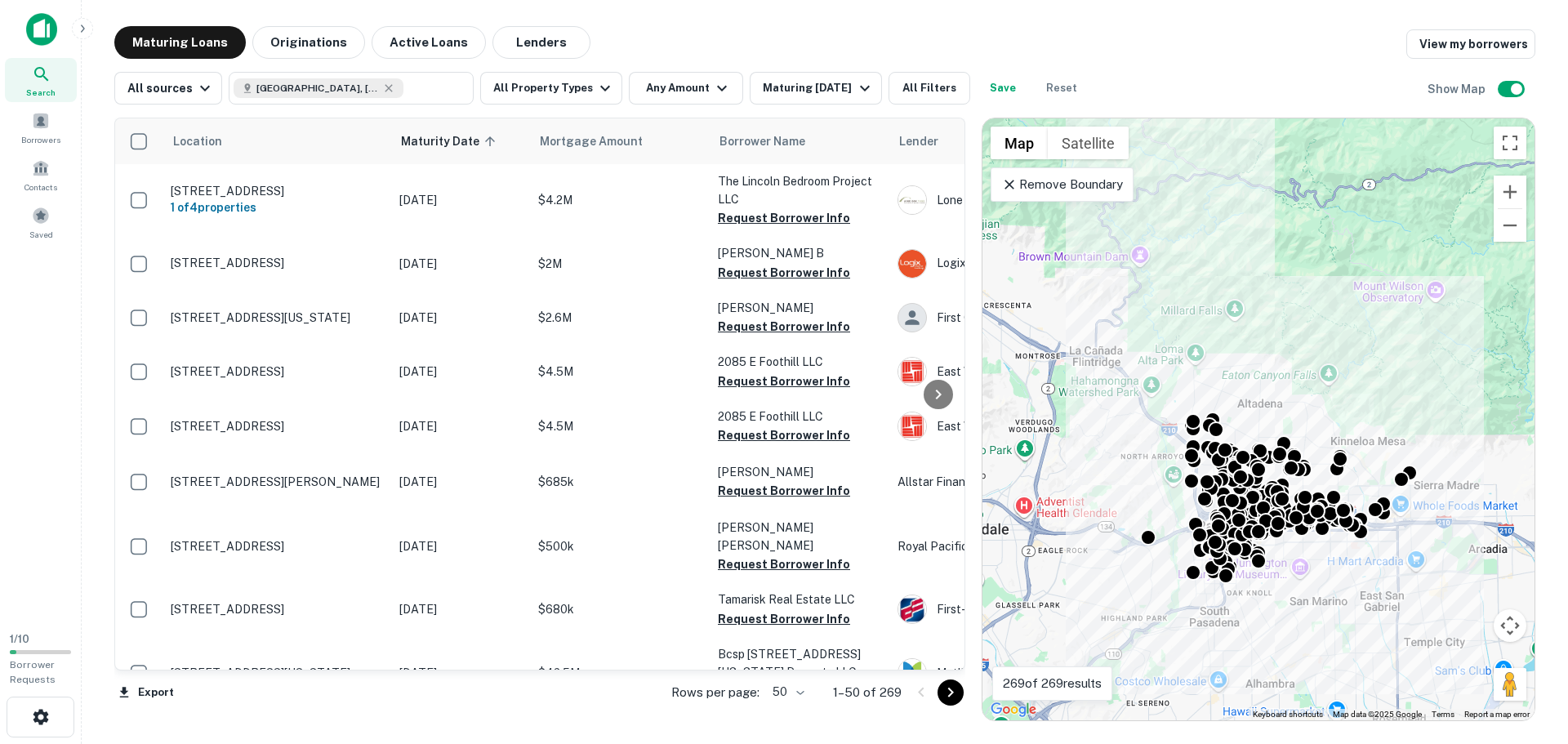
click at [422, 15] on main "Maturing Loans Originations Active Loans Lenders View my borrowers All sources …" at bounding box center [825, 372] width 1487 height 744
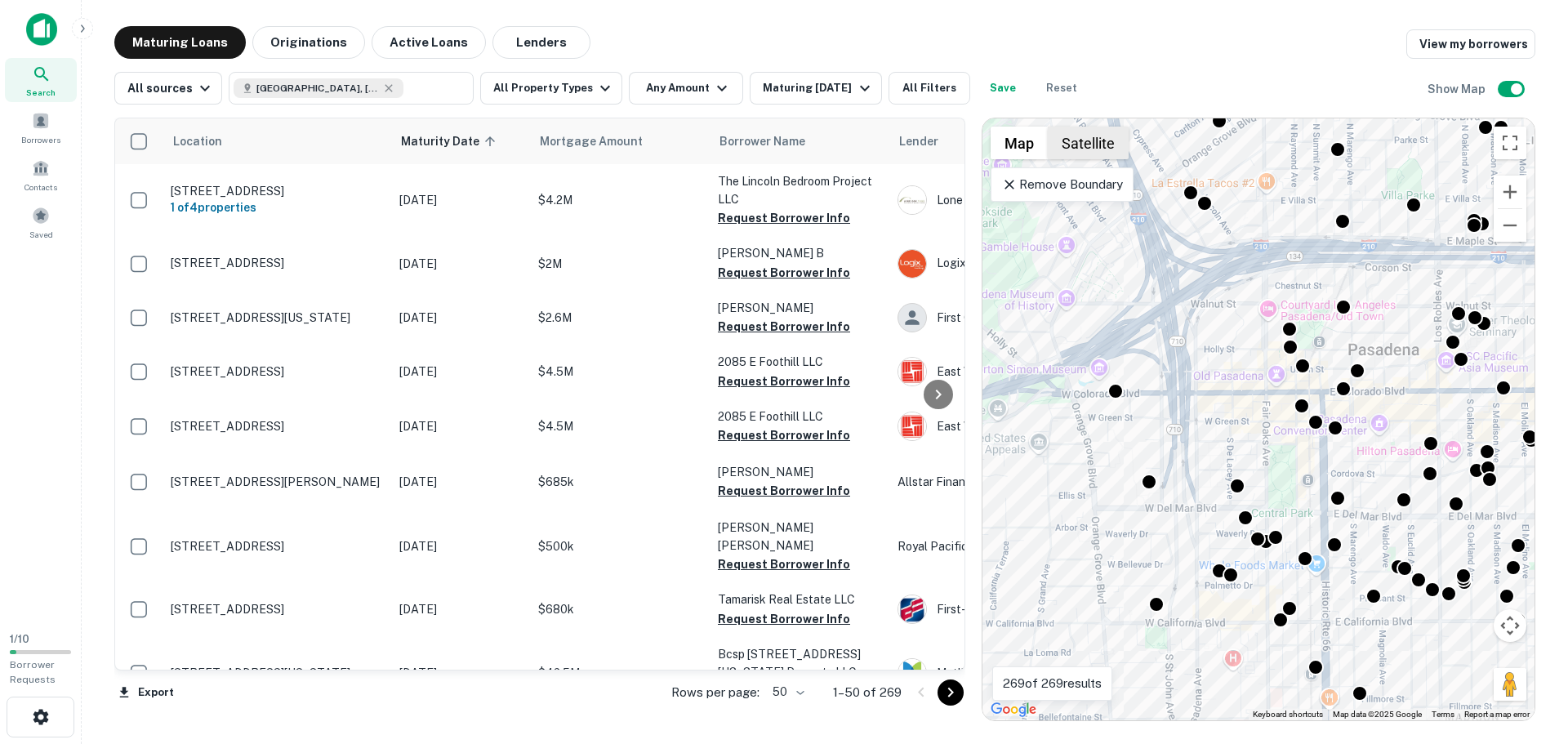
click at [1083, 151] on button "Satellite" at bounding box center [1088, 143] width 81 height 33
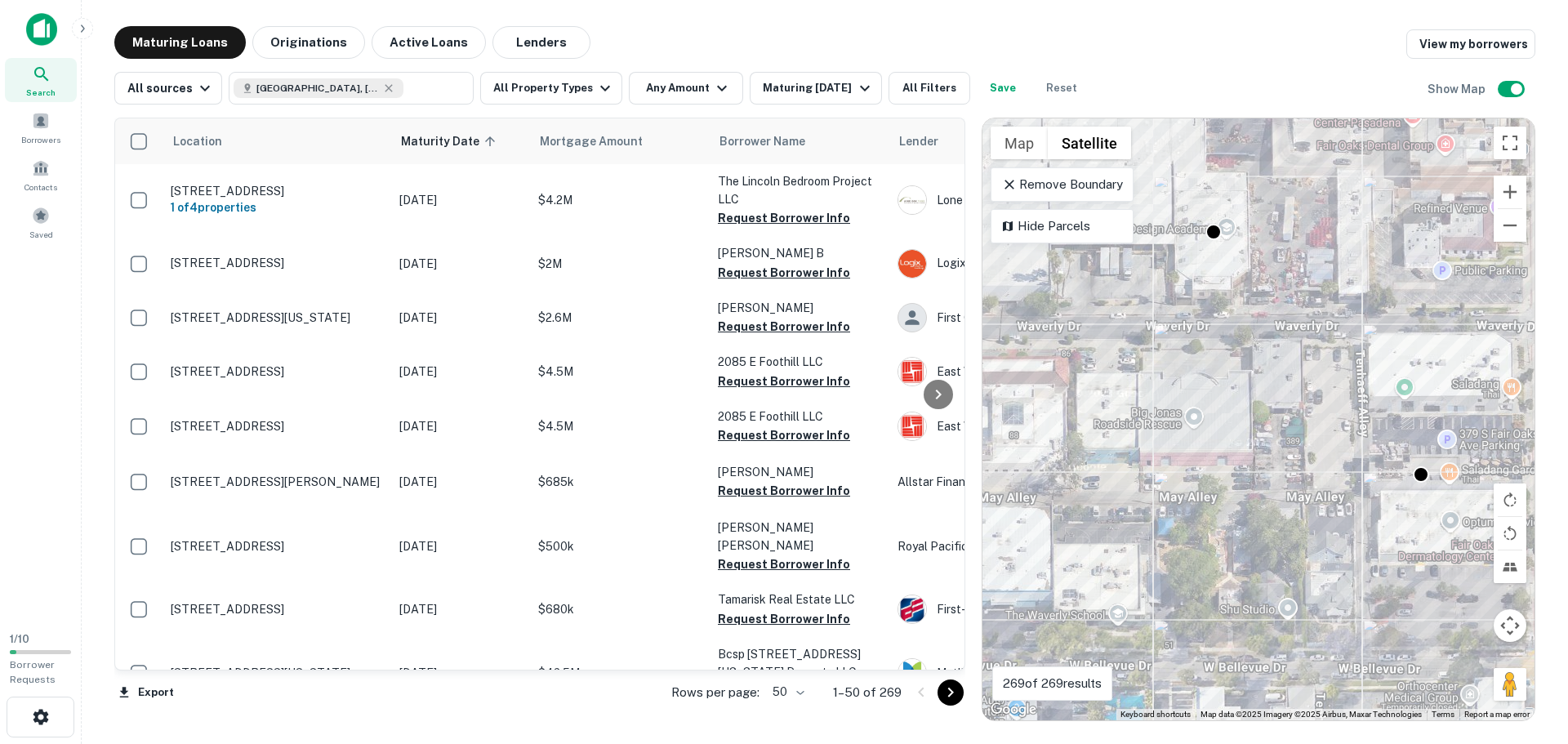
click at [1176, 446] on div "To activate drag with keyboard, press Alt + Enter. Once in keyboard drag state,…" at bounding box center [1258, 419] width 552 height 602
click at [1437, 368] on div "To activate drag with keyboard, press Alt + Enter. Once in keyboard drag state,…" at bounding box center [1258, 419] width 552 height 602
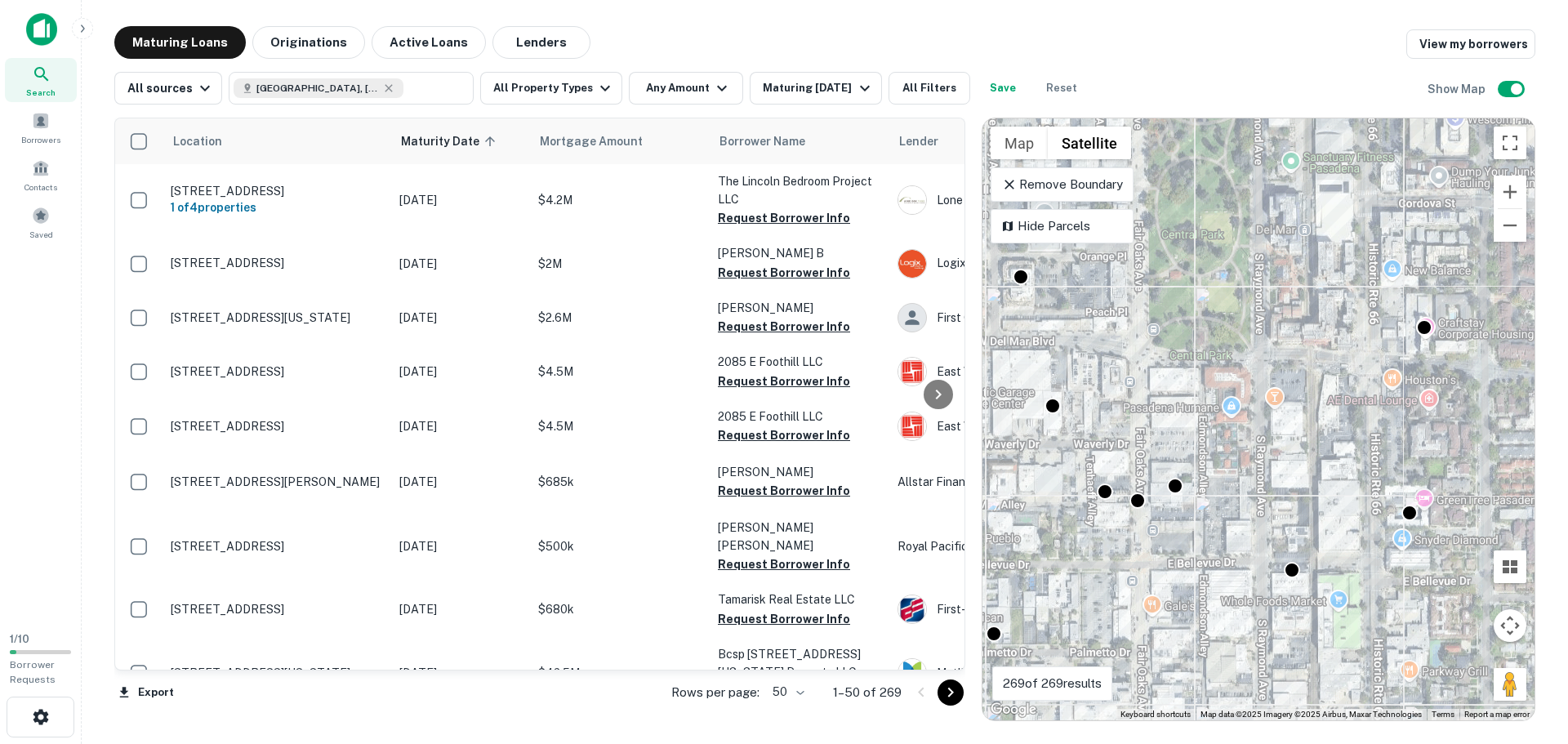
drag, startPoint x: 1407, startPoint y: 348, endPoint x: 1193, endPoint y: 414, distance: 223.9
click at [1193, 414] on div "To activate drag with keyboard, press Alt + Enter. Once in keyboard drag state,…" at bounding box center [1258, 419] width 552 height 602
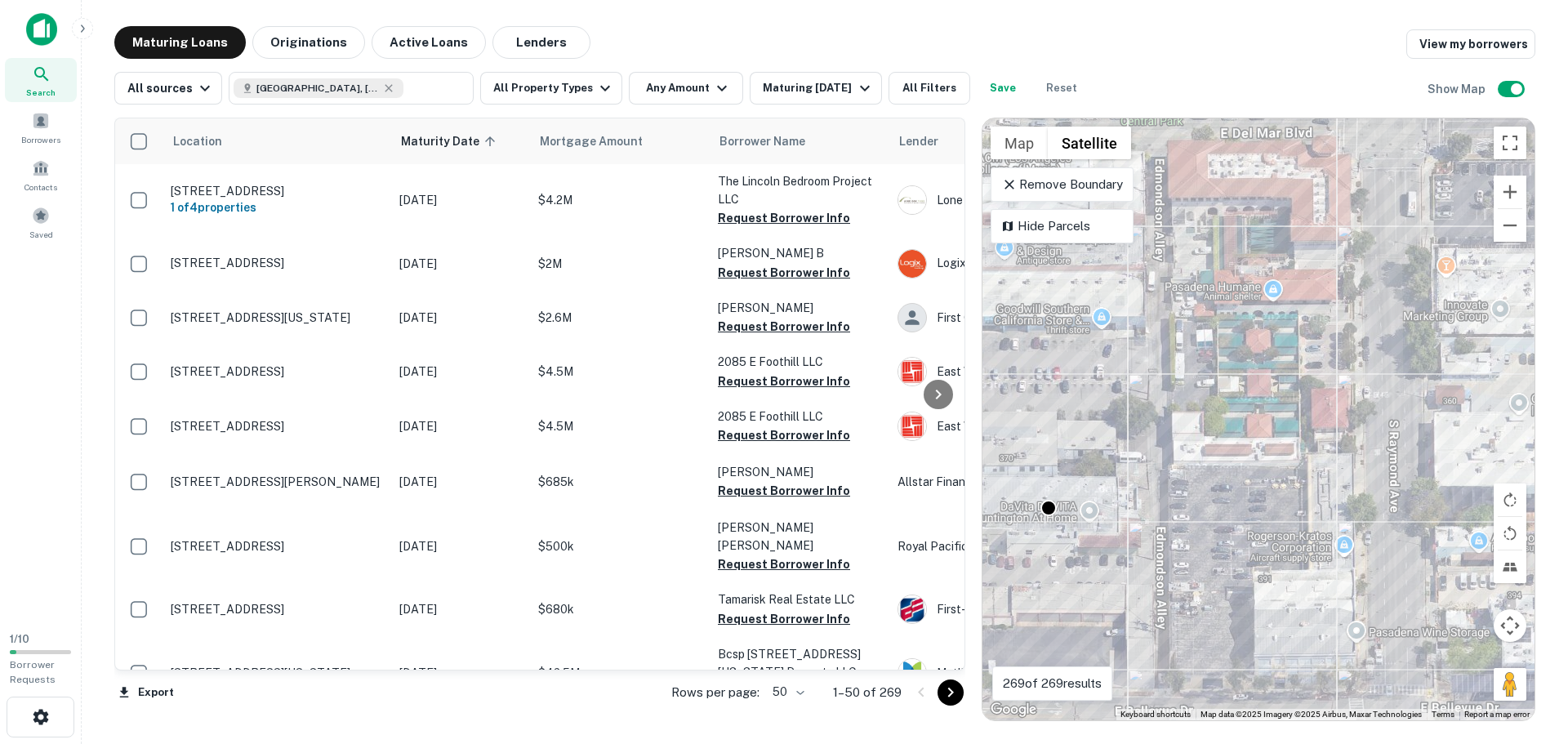
click at [1261, 423] on div "To activate drag with keyboard, press Alt + Enter. Once in keyboard drag state,…" at bounding box center [1258, 419] width 552 height 602
click at [1211, 380] on div "To activate drag with keyboard, press Alt + Enter. Once in keyboard drag state,…" at bounding box center [1258, 419] width 552 height 602
click at [1072, 223] on p "Hide Parcels" at bounding box center [1062, 226] width 122 height 19
click at [1072, 223] on p "Show Parcels" at bounding box center [1062, 226] width 122 height 19
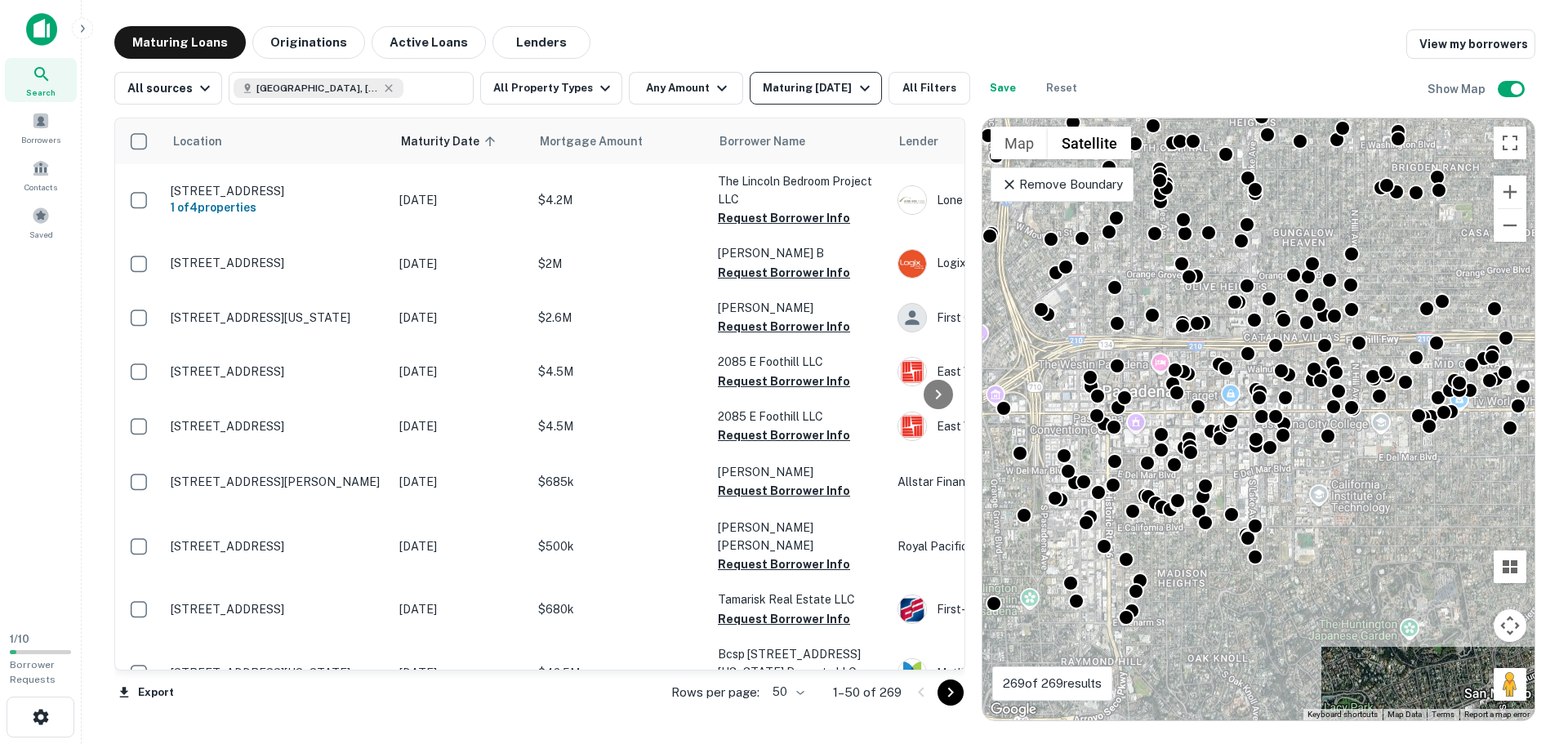
click at [855, 95] on icon "button" at bounding box center [864, 87] width 19 height 19
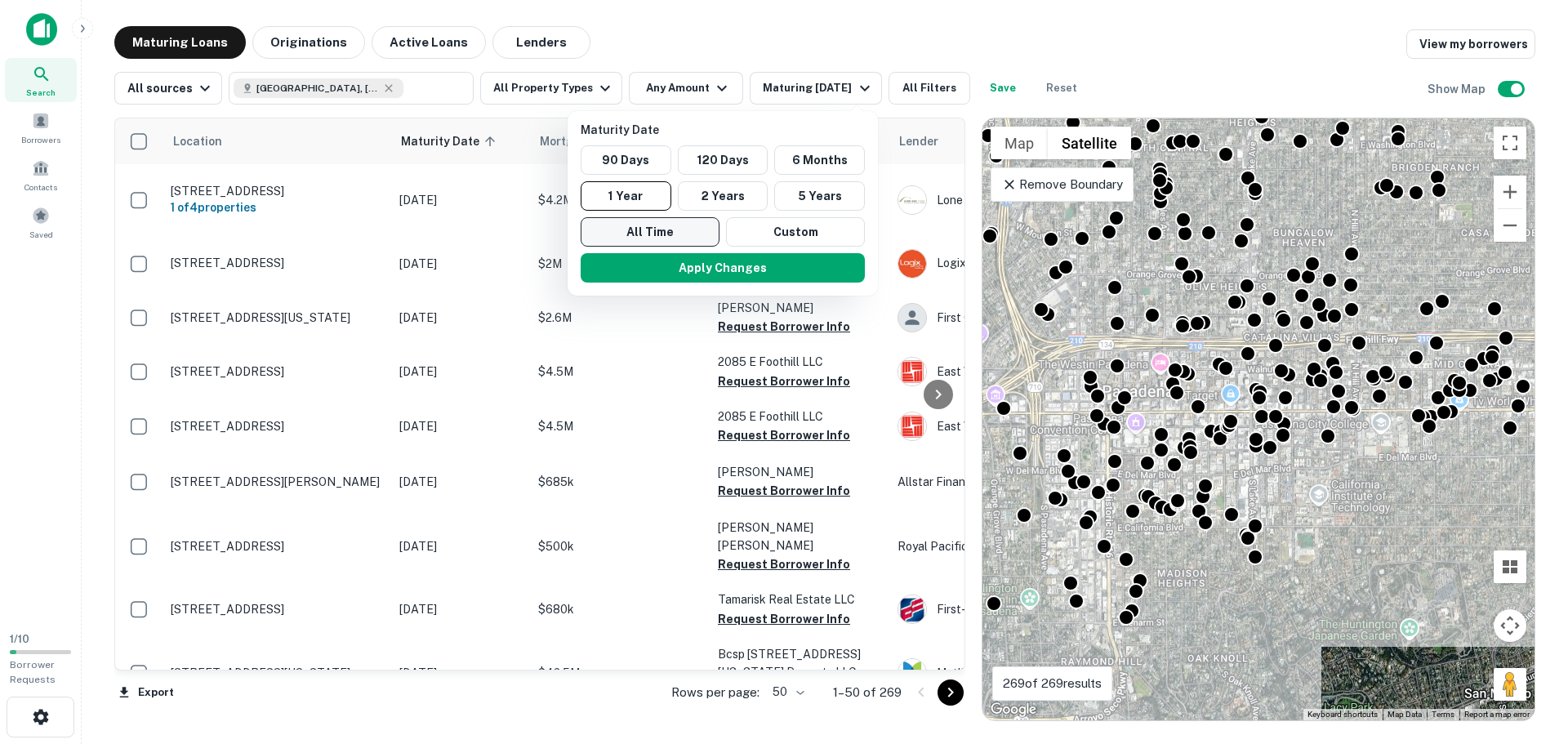
click at [678, 235] on button "All Time" at bounding box center [650, 232] width 139 height 29
click at [694, 279] on button "Apply Changes" at bounding box center [723, 267] width 284 height 29
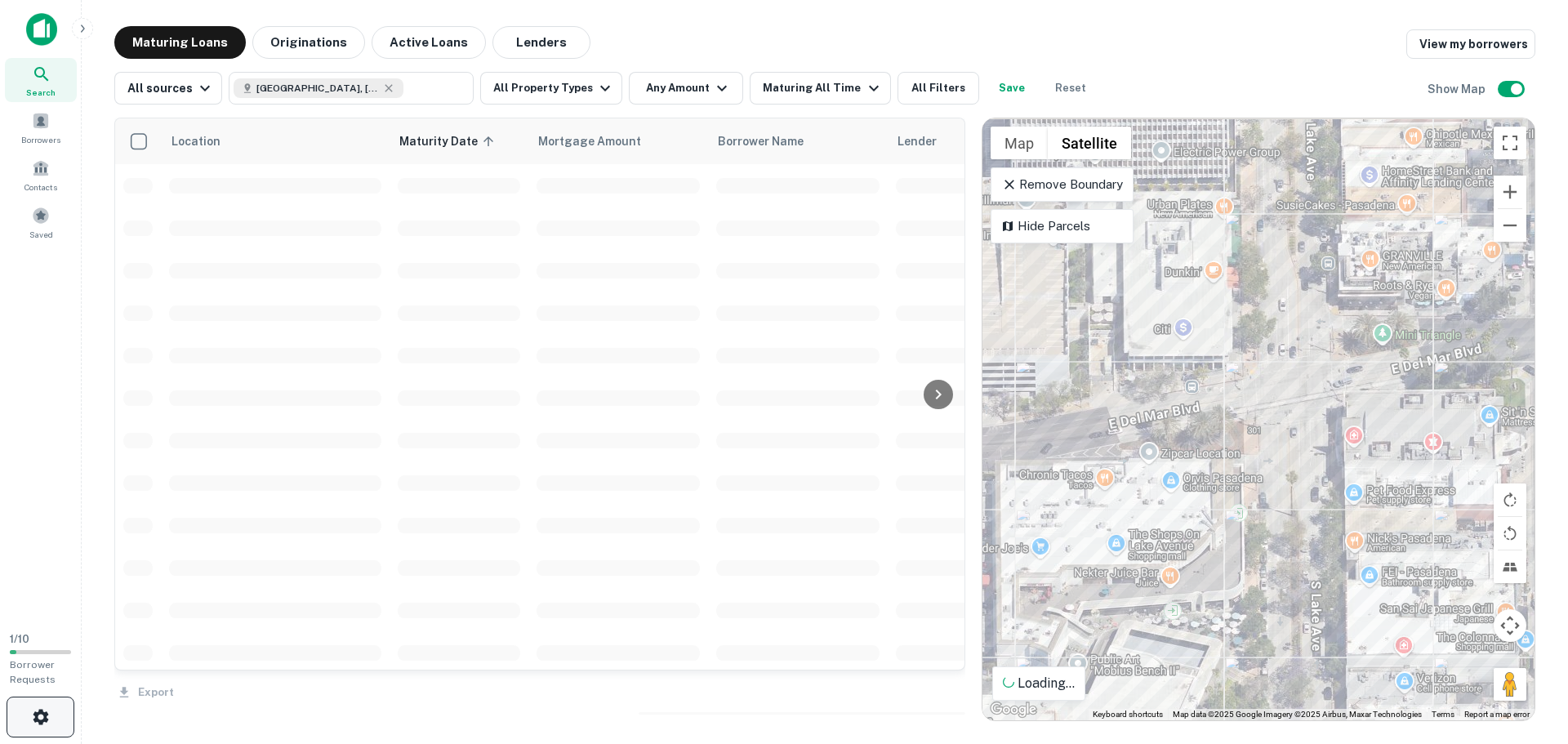
click at [39, 711] on icon "button" at bounding box center [40, 716] width 15 height 15
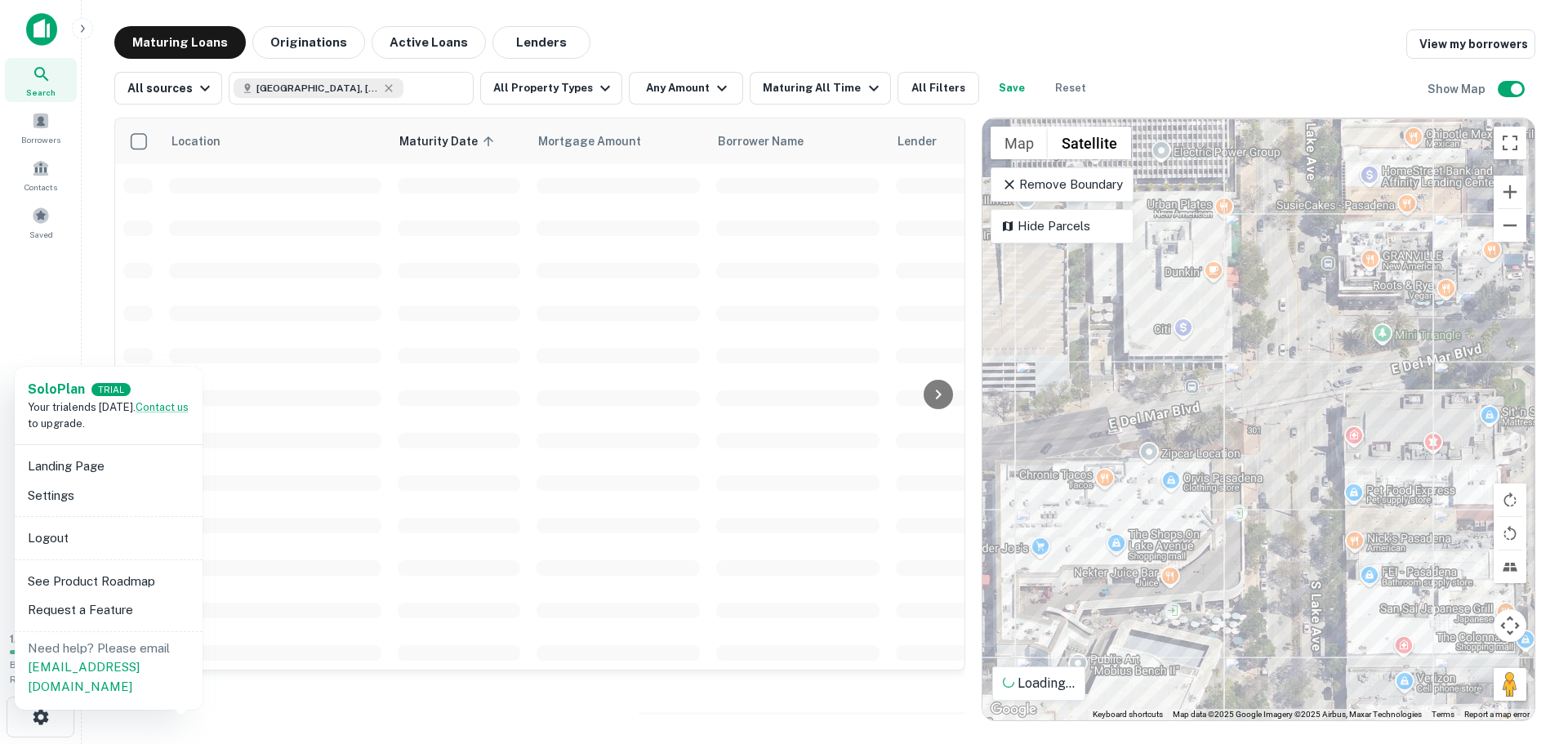
drag, startPoint x: 108, startPoint y: 505, endPoint x: 49, endPoint y: 470, distance: 68.6
click at [49, 470] on li "Landing Page" at bounding box center [108, 466] width 175 height 29
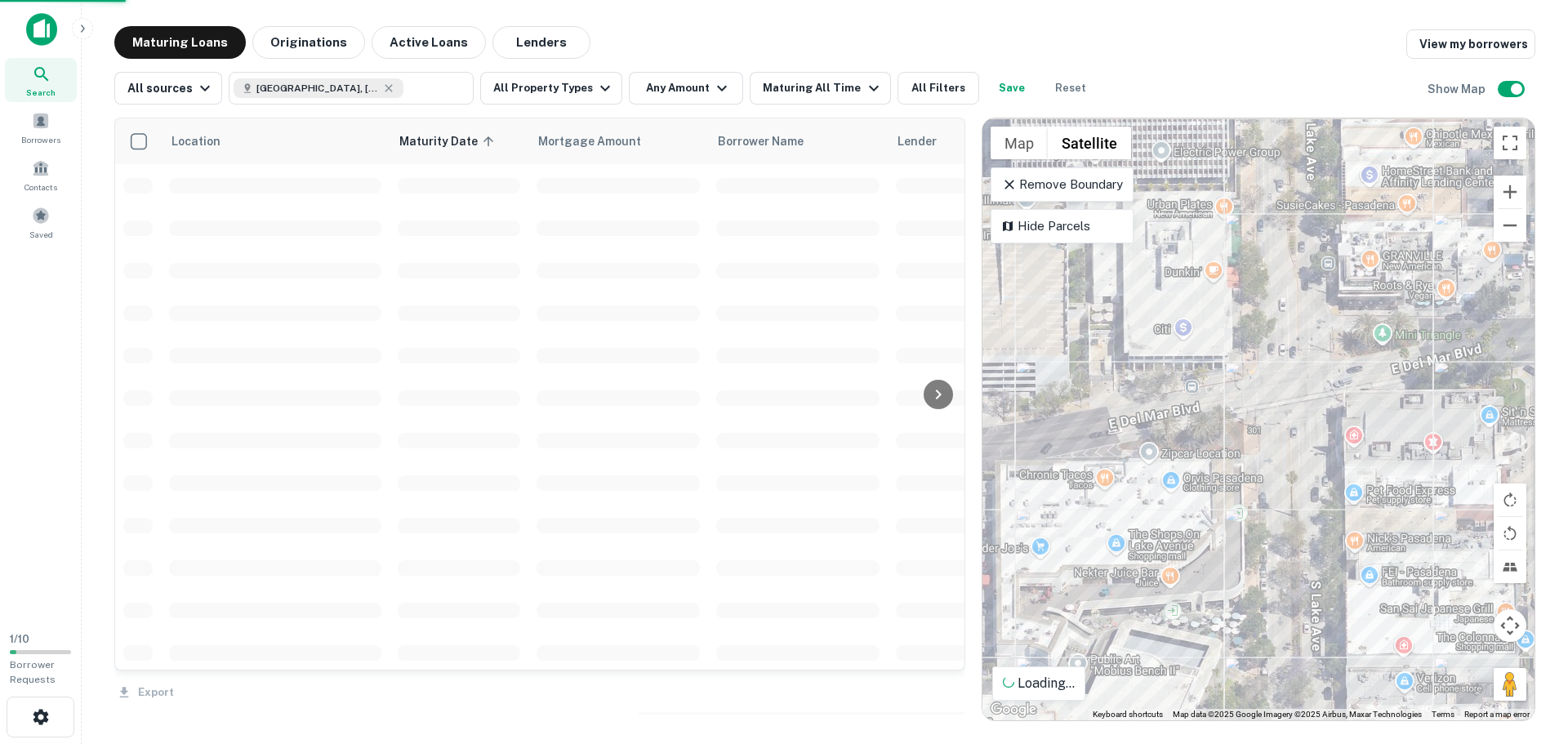
click at [64, 489] on div "Solo Plan TRIAL Your trial ends in 6 days. Contact us to upgrade. Landing Page …" at bounding box center [784, 372] width 1568 height 744
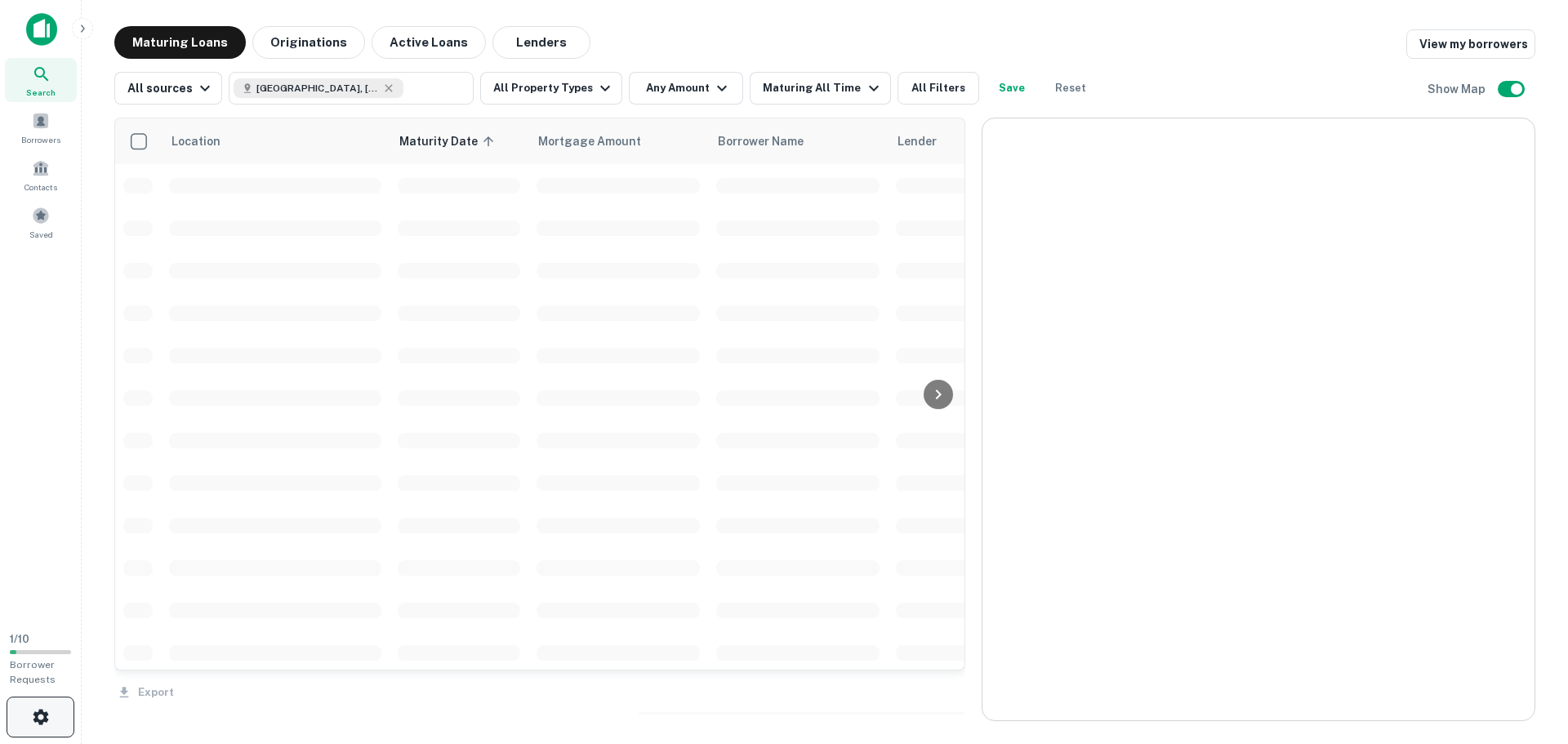
click at [45, 715] on icon "button" at bounding box center [40, 716] width 15 height 15
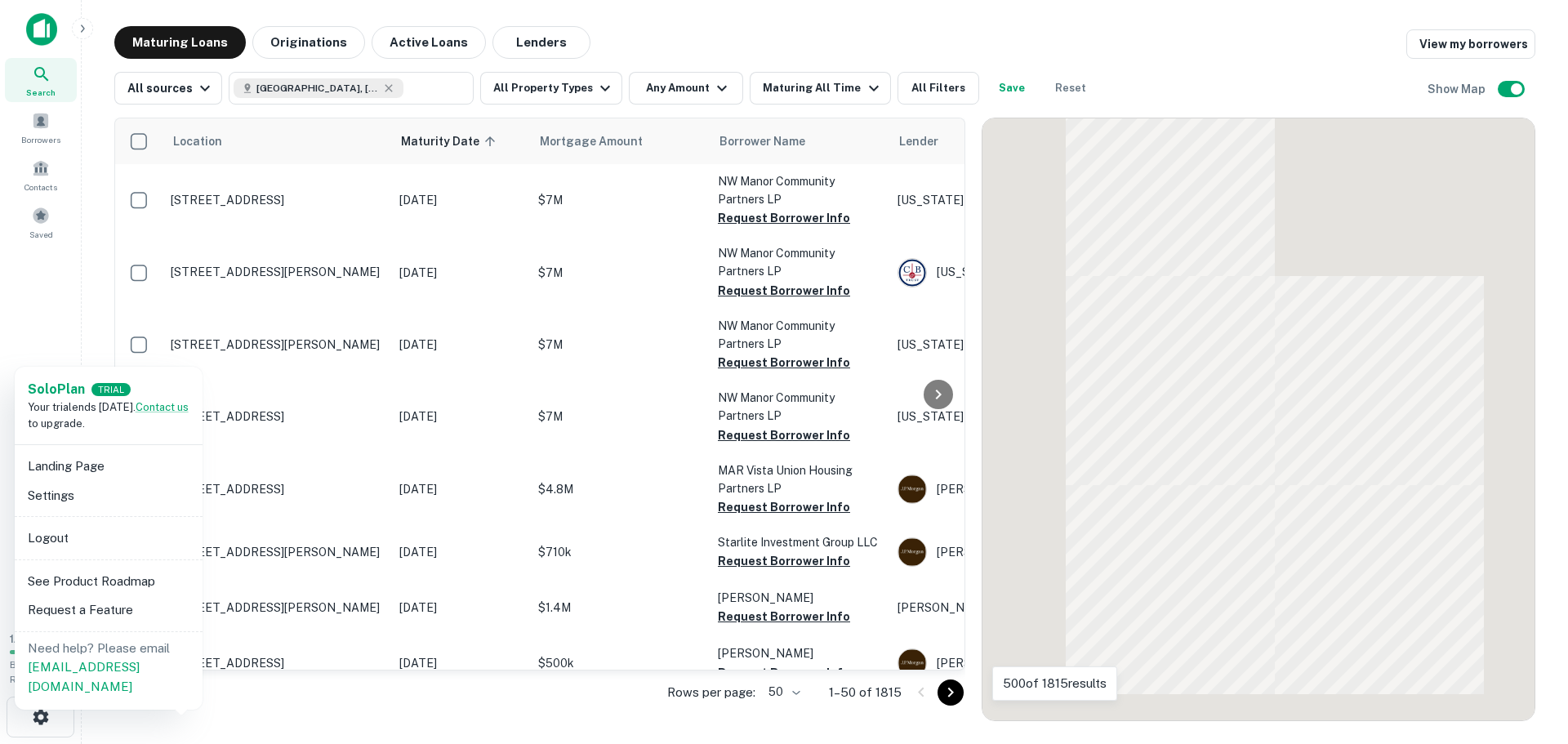
click at [58, 504] on li "Settings" at bounding box center [108, 495] width 175 height 29
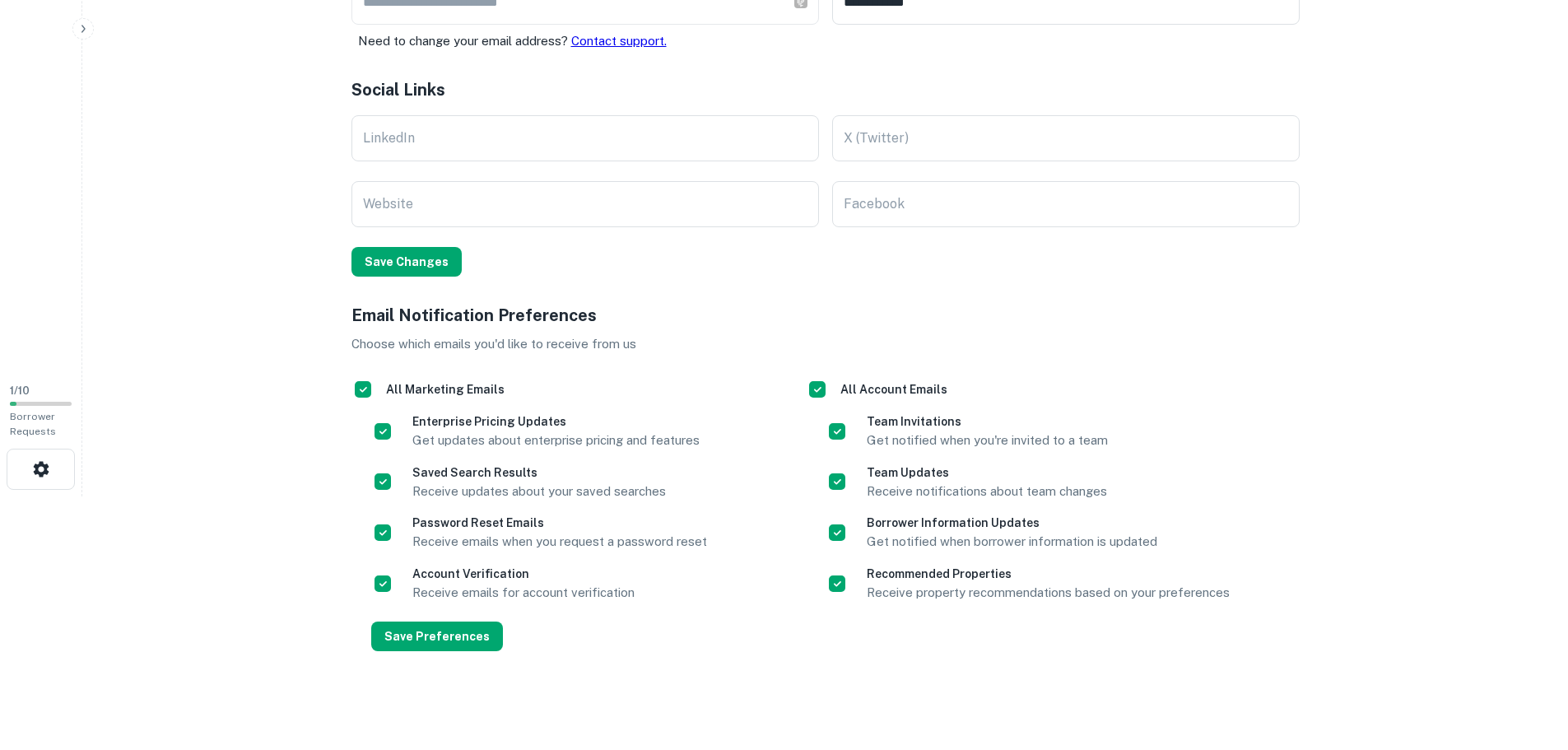
scroll to position [171, 0]
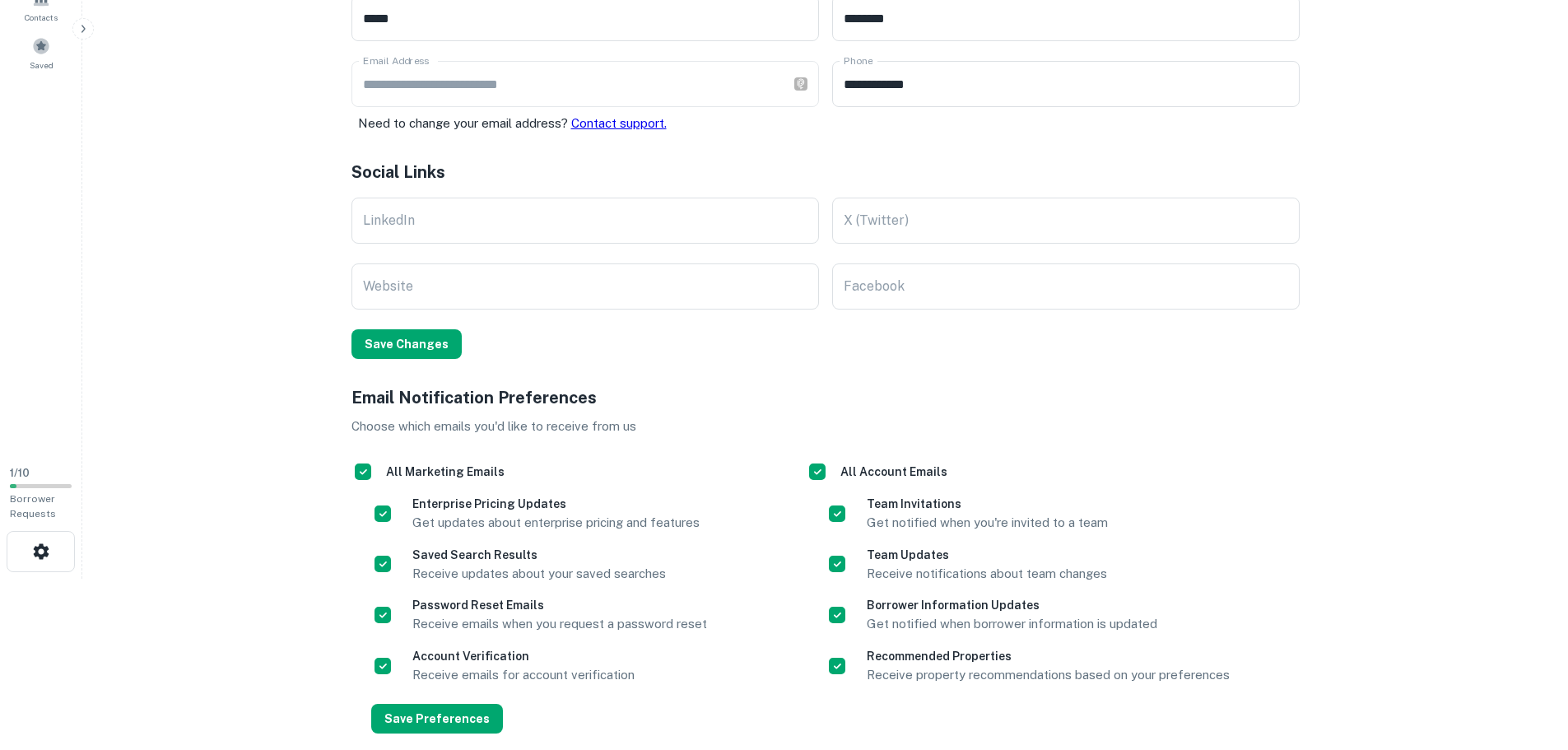
click at [313, 528] on main "**********" at bounding box center [824, 204] width 1485 height 750
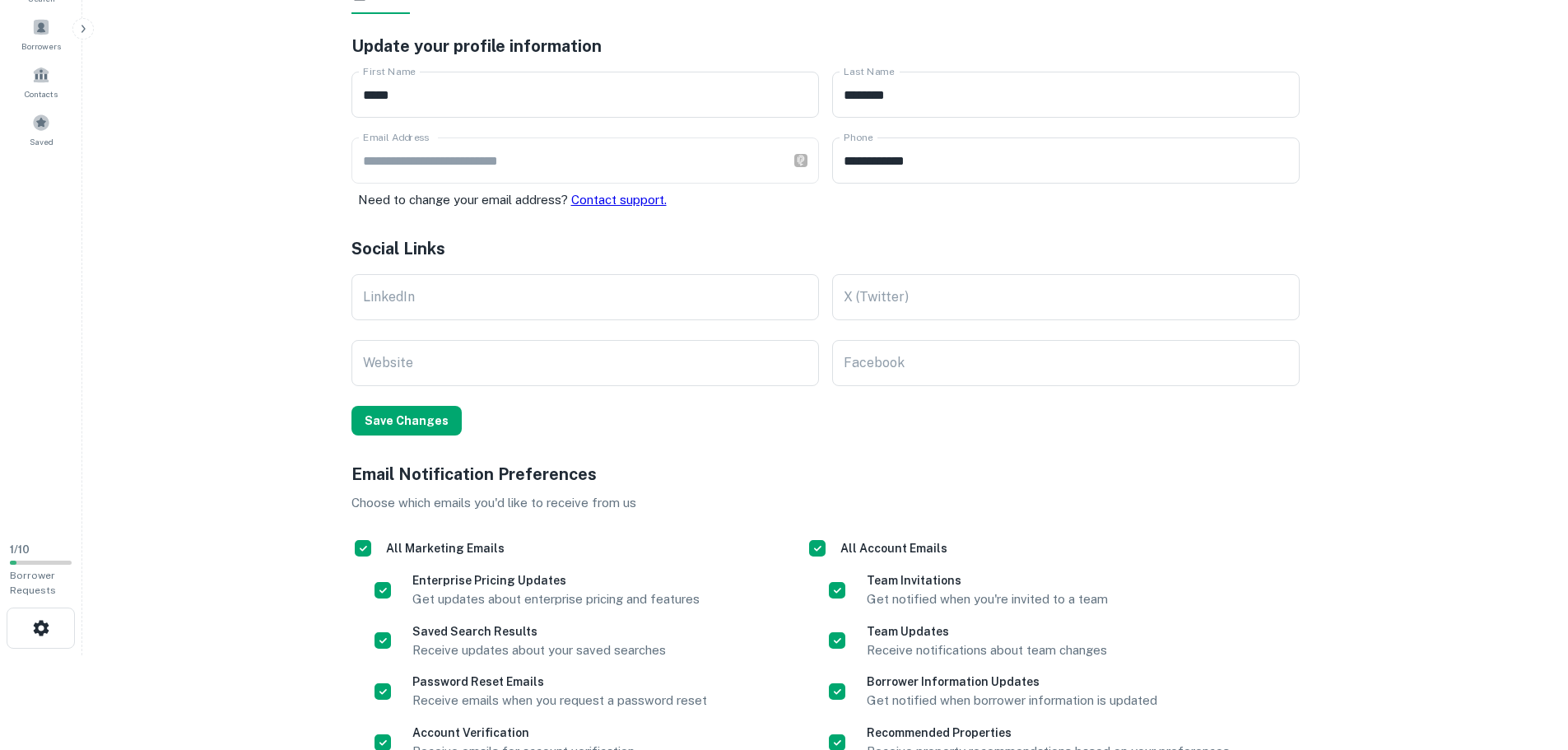
scroll to position [0, 0]
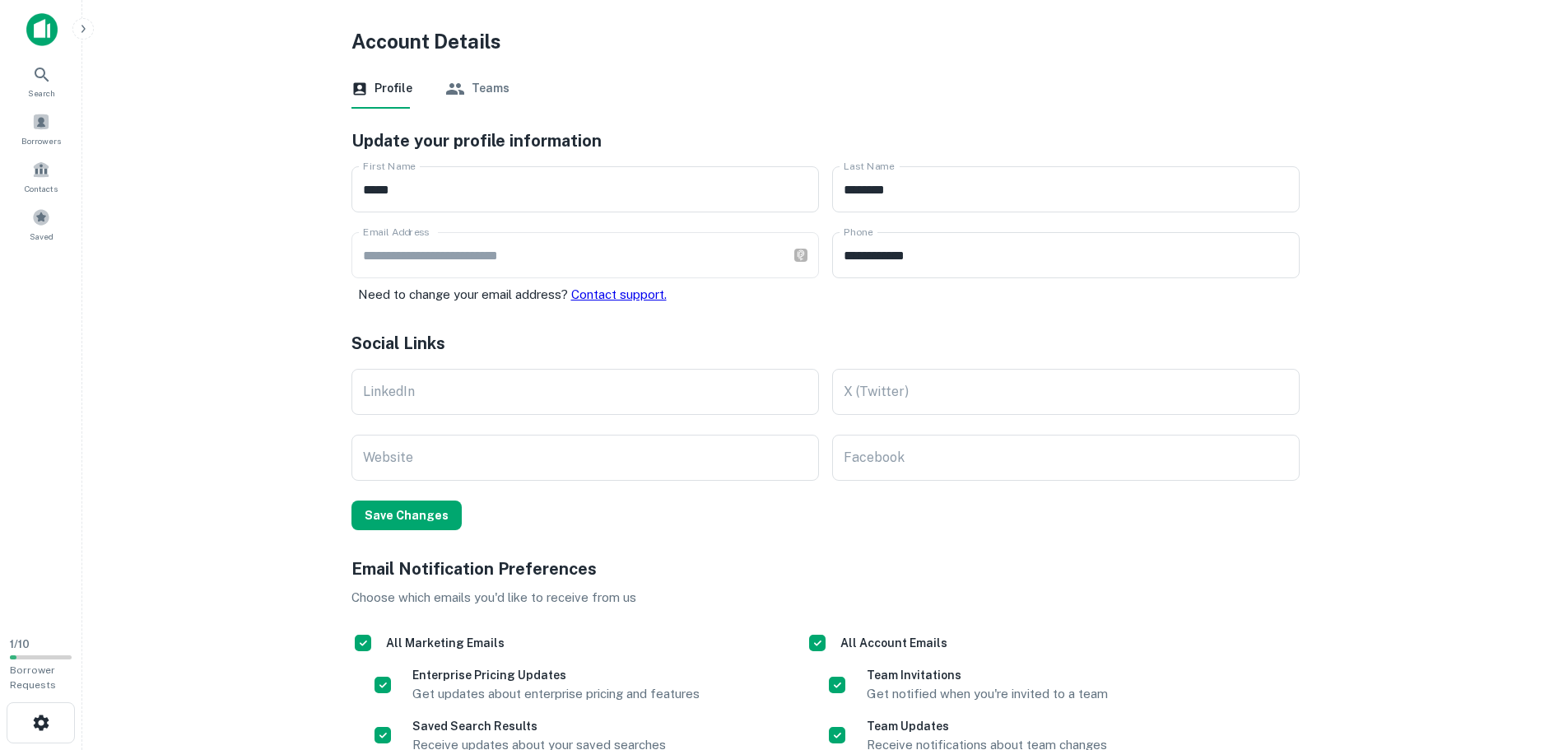
click at [475, 71] on button "Teams" at bounding box center [477, 89] width 64 height 40
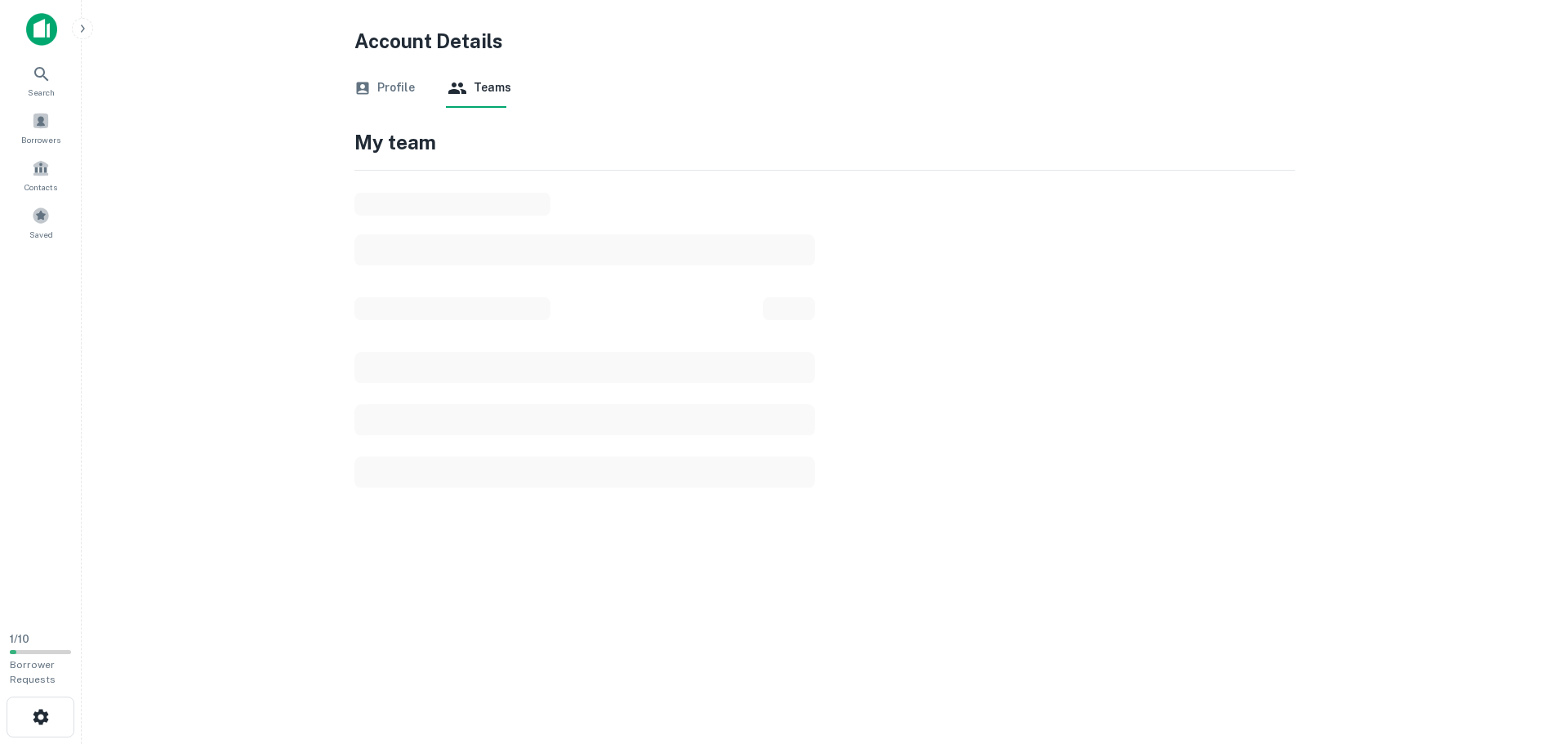
click at [378, 76] on button "Profile" at bounding box center [385, 88] width 60 height 39
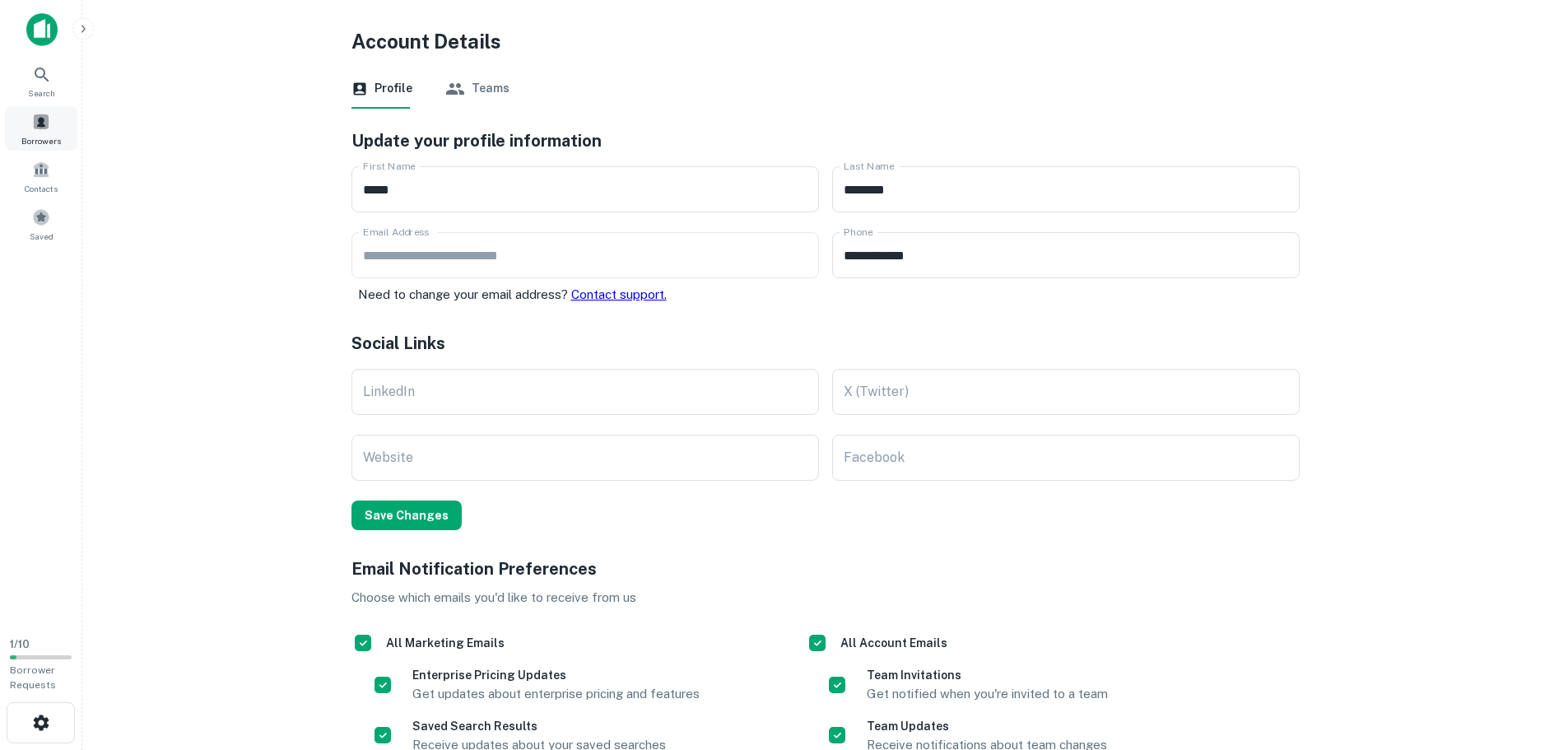
drag, startPoint x: 145, startPoint y: 233, endPoint x: 52, endPoint y: 135, distance: 135.1
click at [52, 135] on span "Borrowers" at bounding box center [41, 141] width 40 height 14
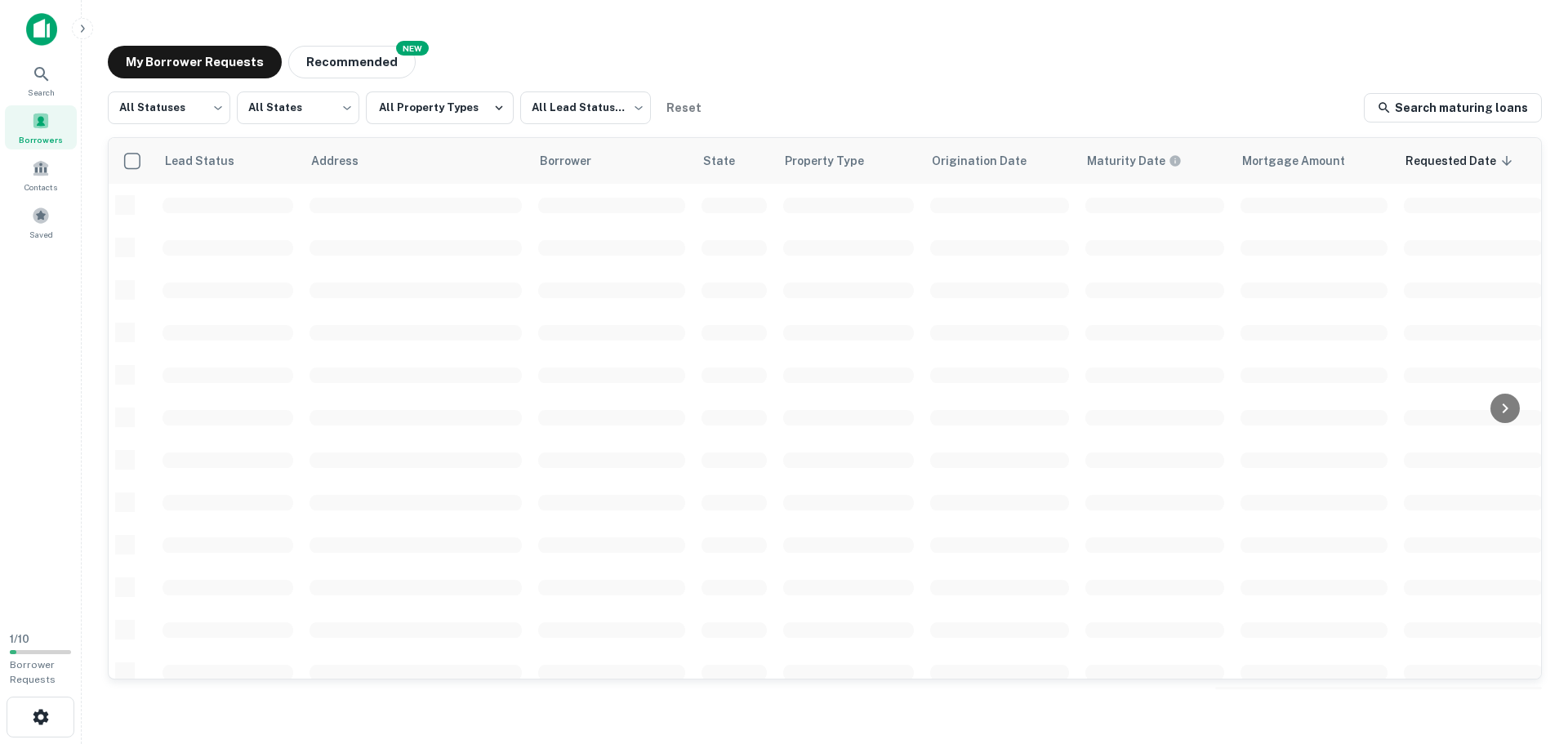
drag, startPoint x: 479, startPoint y: 45, endPoint x: 454, endPoint y: 45, distance: 25.0
drag, startPoint x: 454, startPoint y: 45, endPoint x: 448, endPoint y: 22, distance: 23.8
click at [448, 22] on main "My Borrower Requests NEW Recommended All Statuses *** ​ All States *** ​ All Pr…" at bounding box center [825, 372] width 1487 height 744
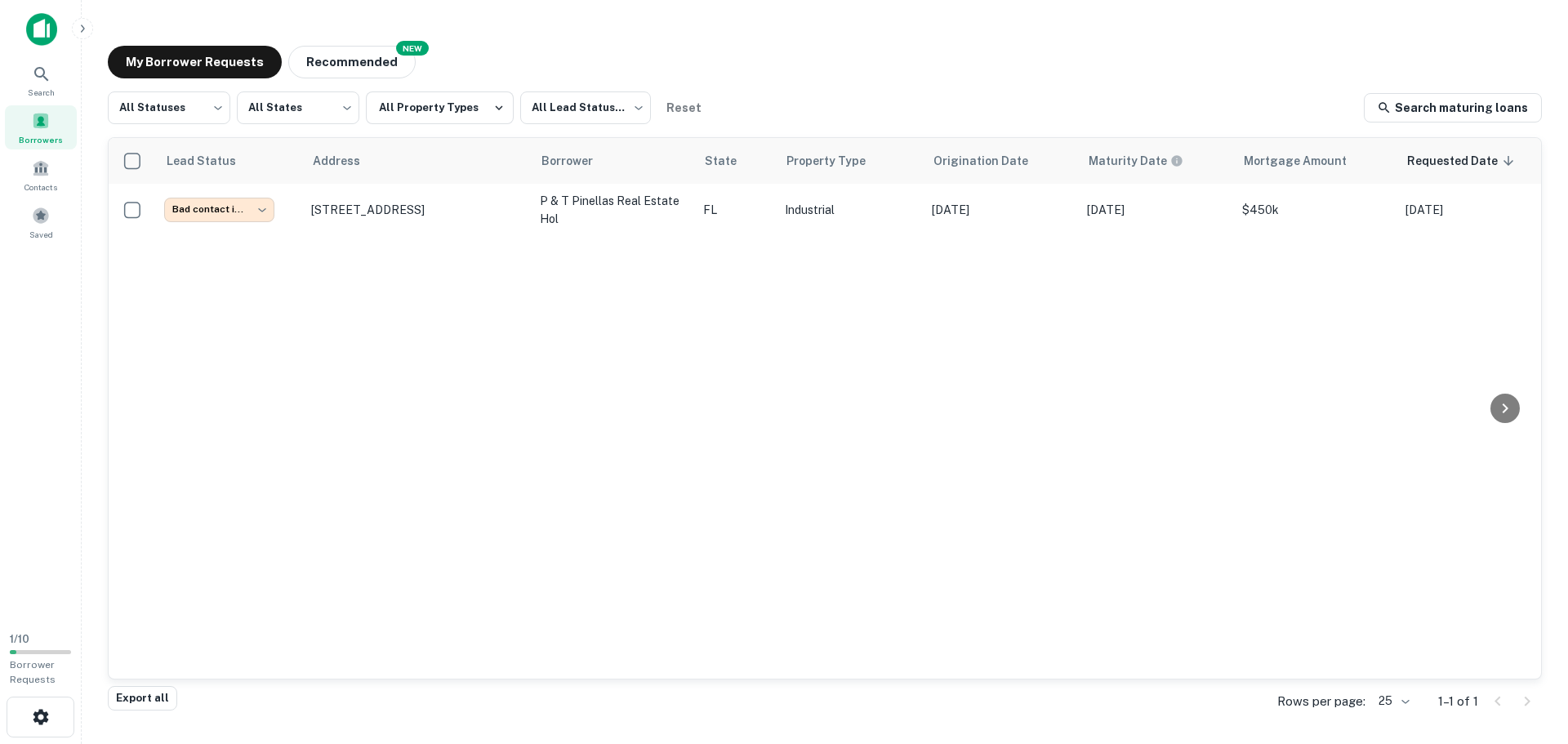
drag, startPoint x: 248, startPoint y: 27, endPoint x: 232, endPoint y: 30, distance: 16.3
drag, startPoint x: 232, startPoint y: 30, endPoint x: 206, endPoint y: 9, distance: 33.4
click at [206, 9] on main "**********" at bounding box center [825, 372] width 1487 height 744
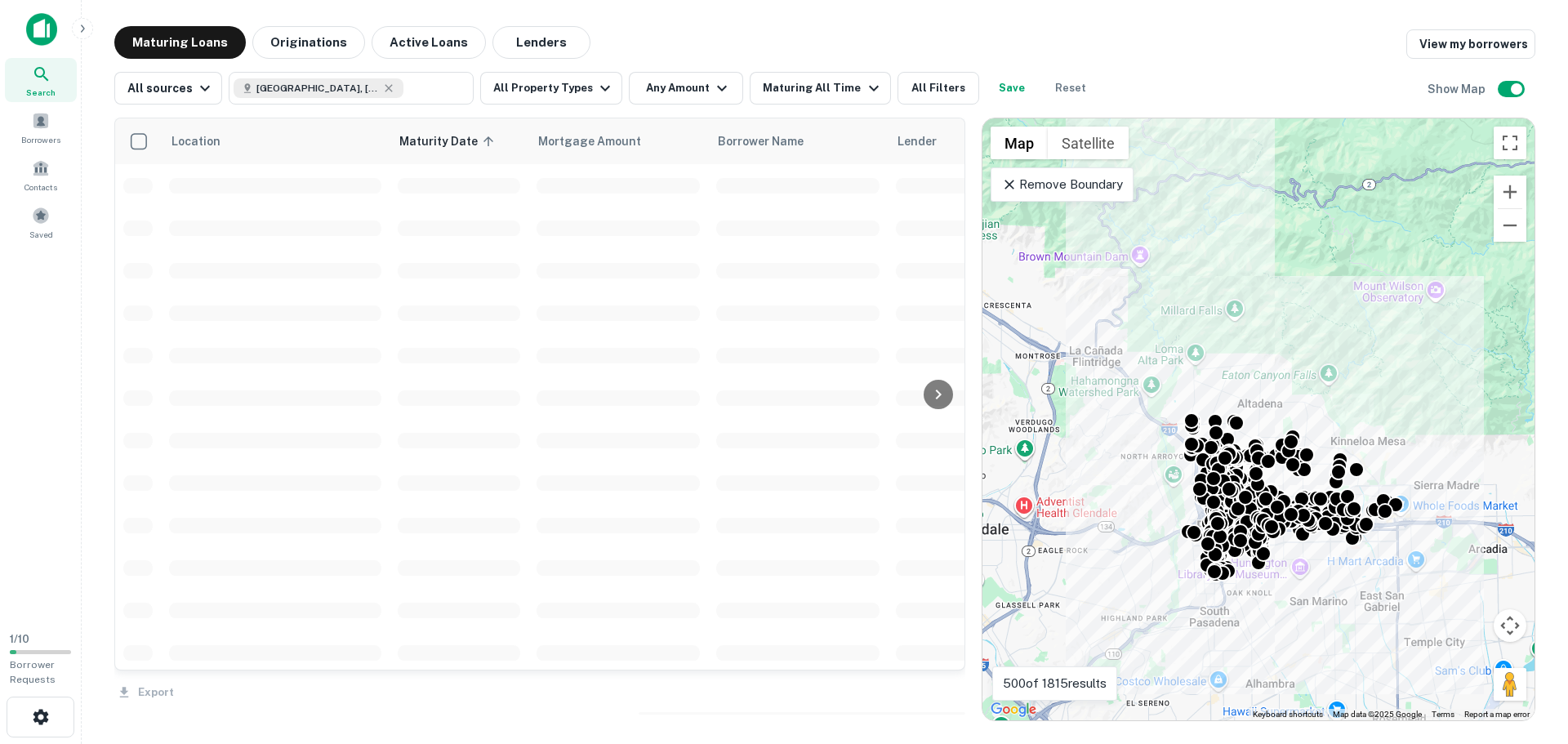
drag, startPoint x: 385, startPoint y: 703, endPoint x: 359, endPoint y: 704, distance: 26.0
click at [359, 704] on div "Export" at bounding box center [539, 687] width 851 height 34
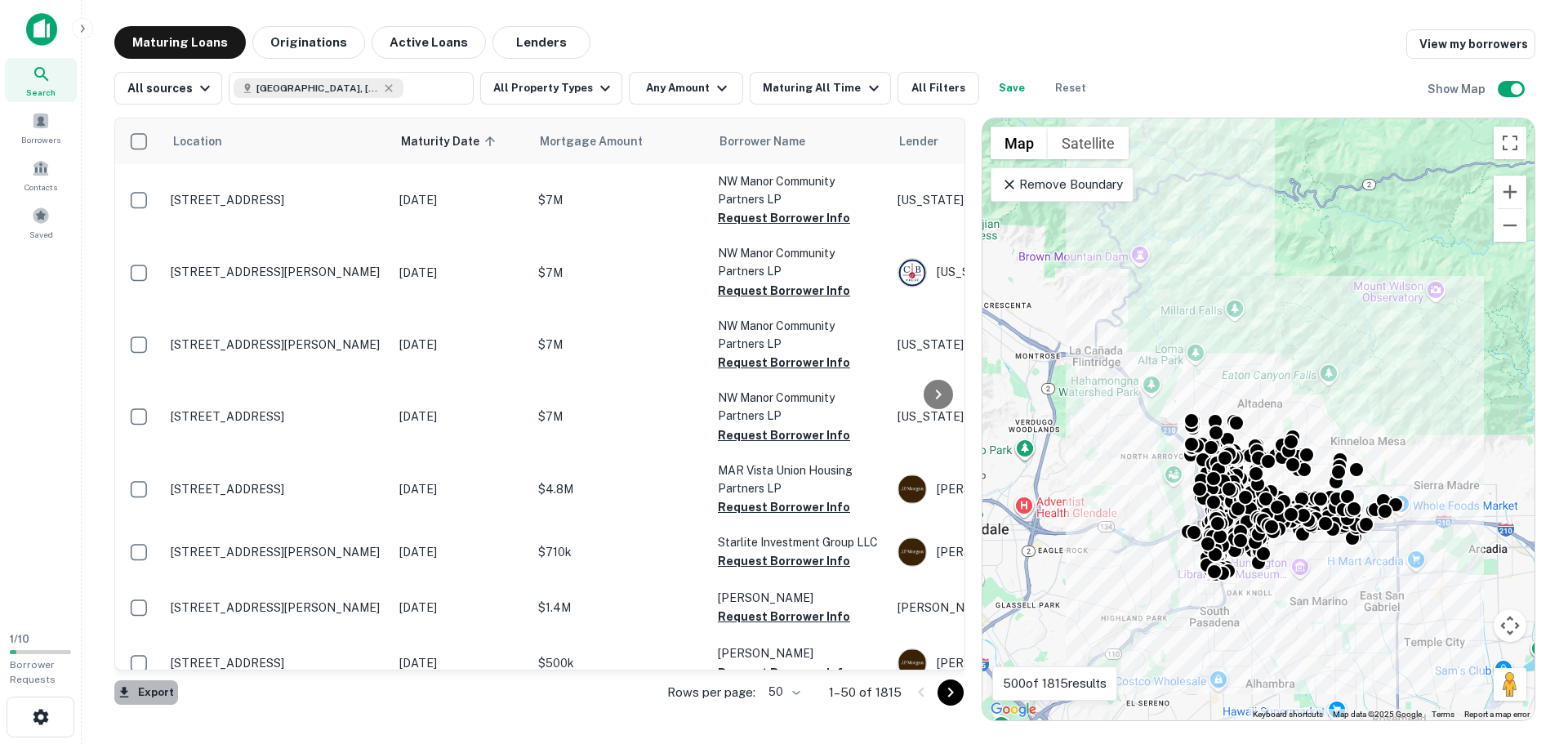
click at [153, 695] on button "Export" at bounding box center [146, 692] width 64 height 24
click at [239, 689] on li "Export as CSV" at bounding box center [207, 680] width 185 height 29
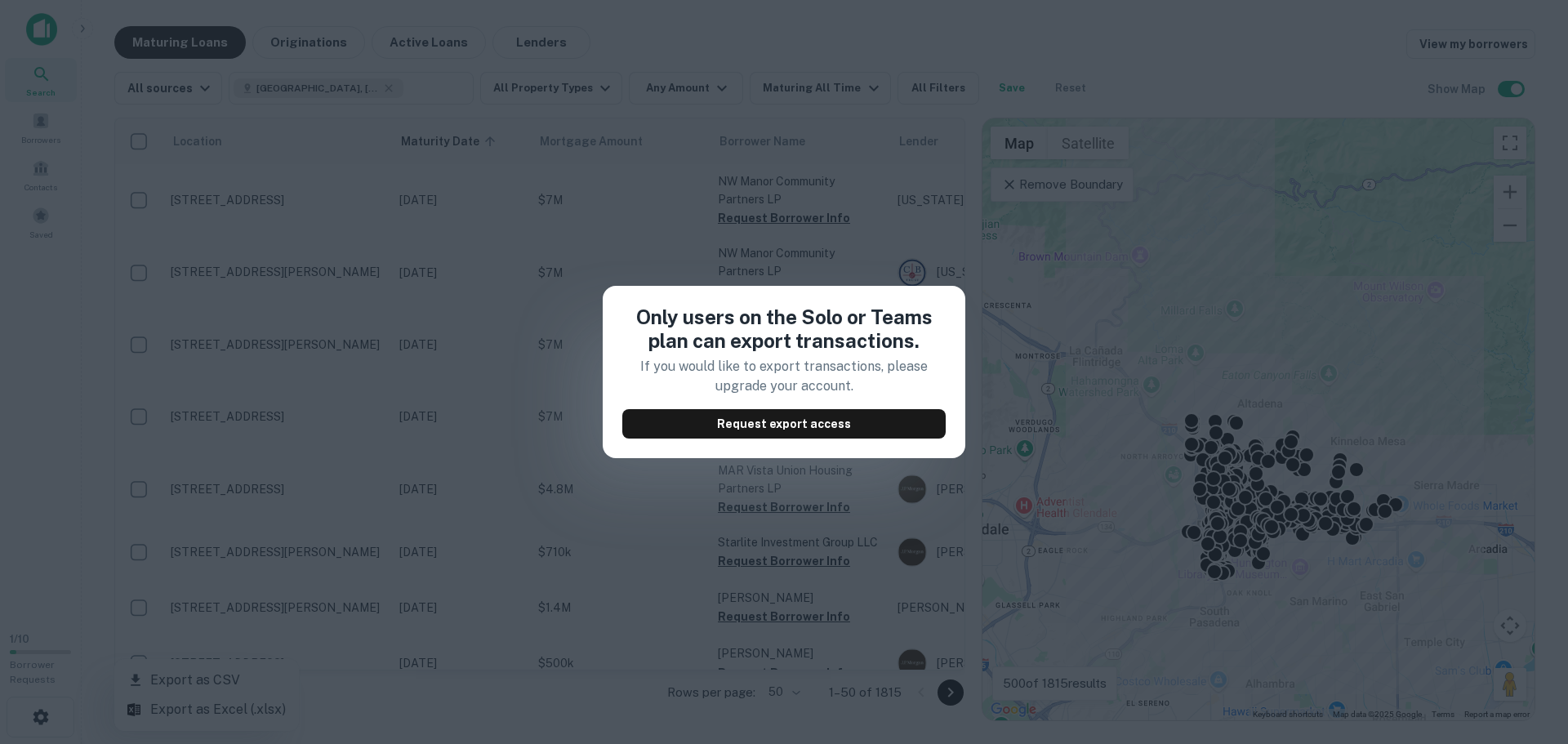
click at [794, 370] on p "If you would like to export transactions, please upgrade your account." at bounding box center [784, 376] width 323 height 39
click at [800, 525] on div "Only users on the Solo or Teams plan can export transactions. If you would like…" at bounding box center [784, 372] width 1568 height 744
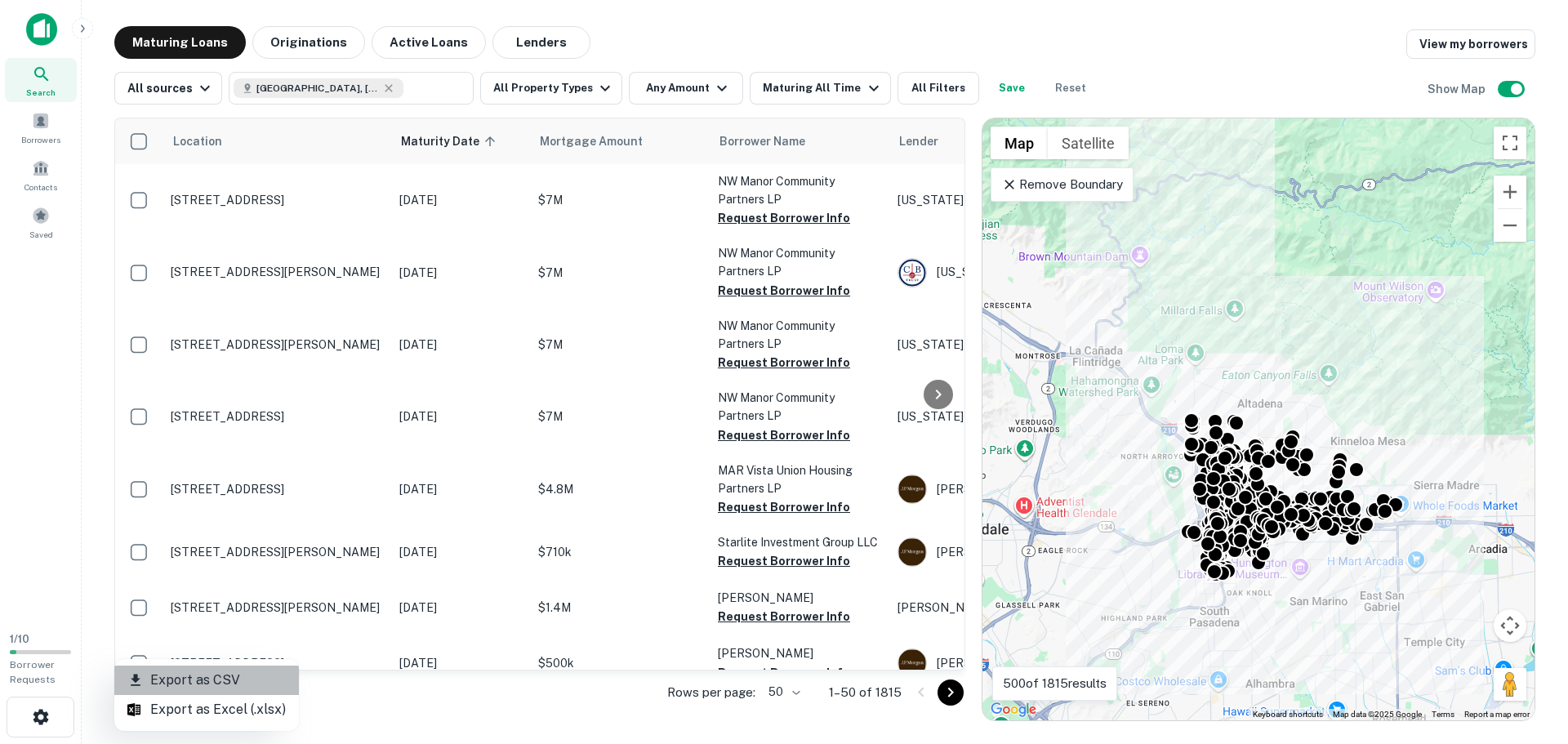
click at [223, 671] on li "Export as CSV" at bounding box center [207, 680] width 185 height 29
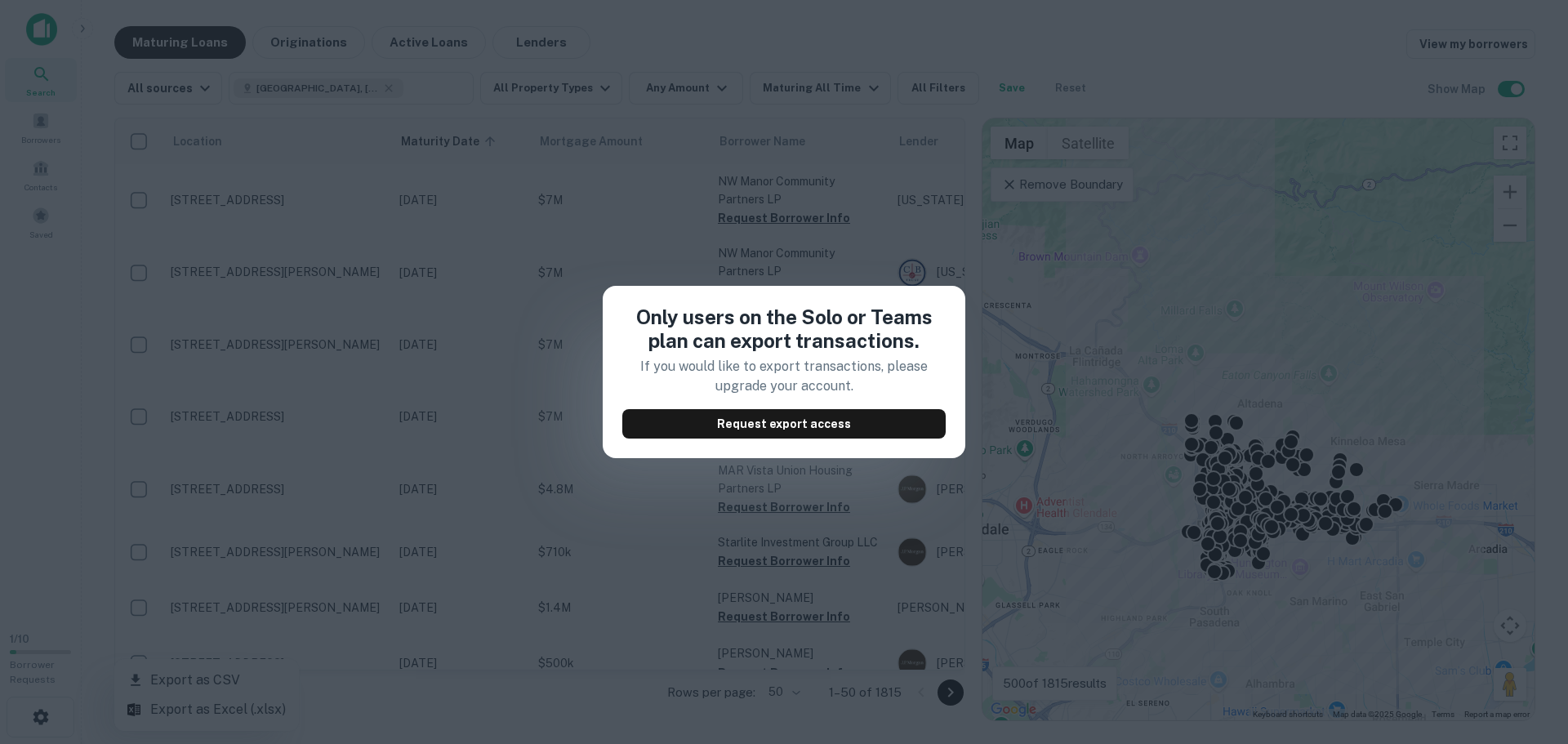
click at [661, 337] on h4 "Only users on the Solo or Teams plan can export transactions." at bounding box center [784, 329] width 323 height 47
click at [528, 435] on div "Only users on the Solo or Teams plan can export transactions. If you would like…" at bounding box center [784, 372] width 1568 height 744
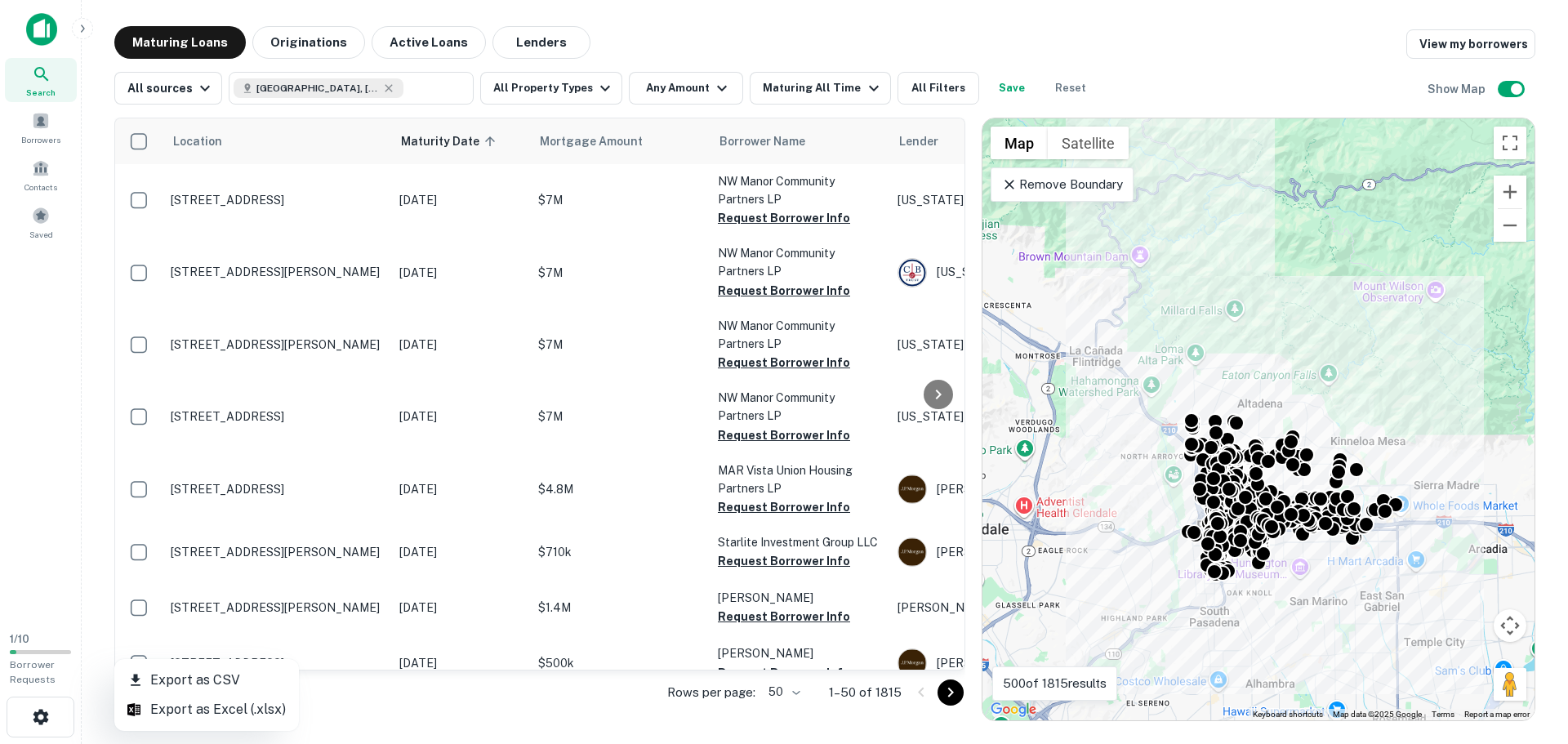
click at [138, 194] on div at bounding box center [784, 372] width 1568 height 744
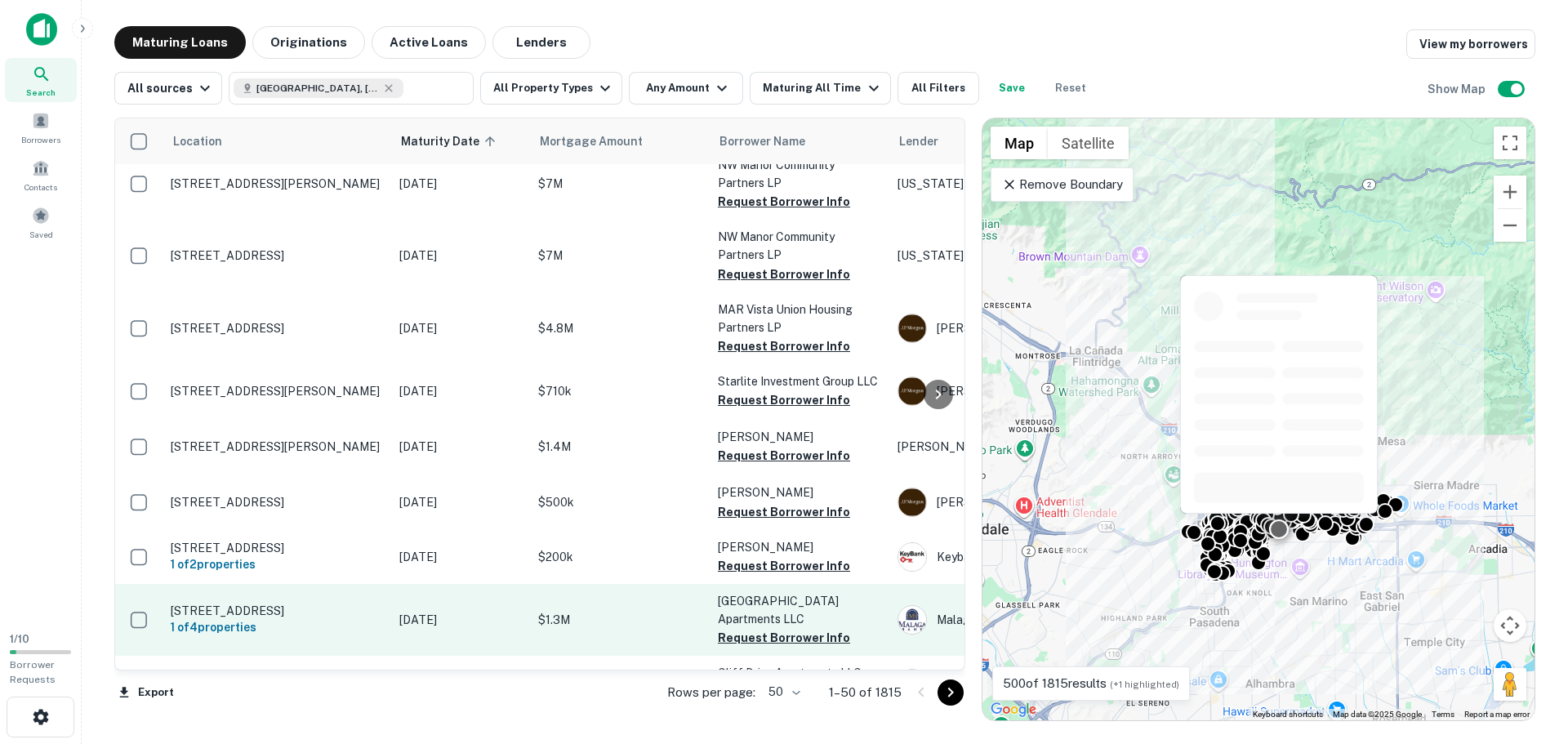
scroll to position [164, 0]
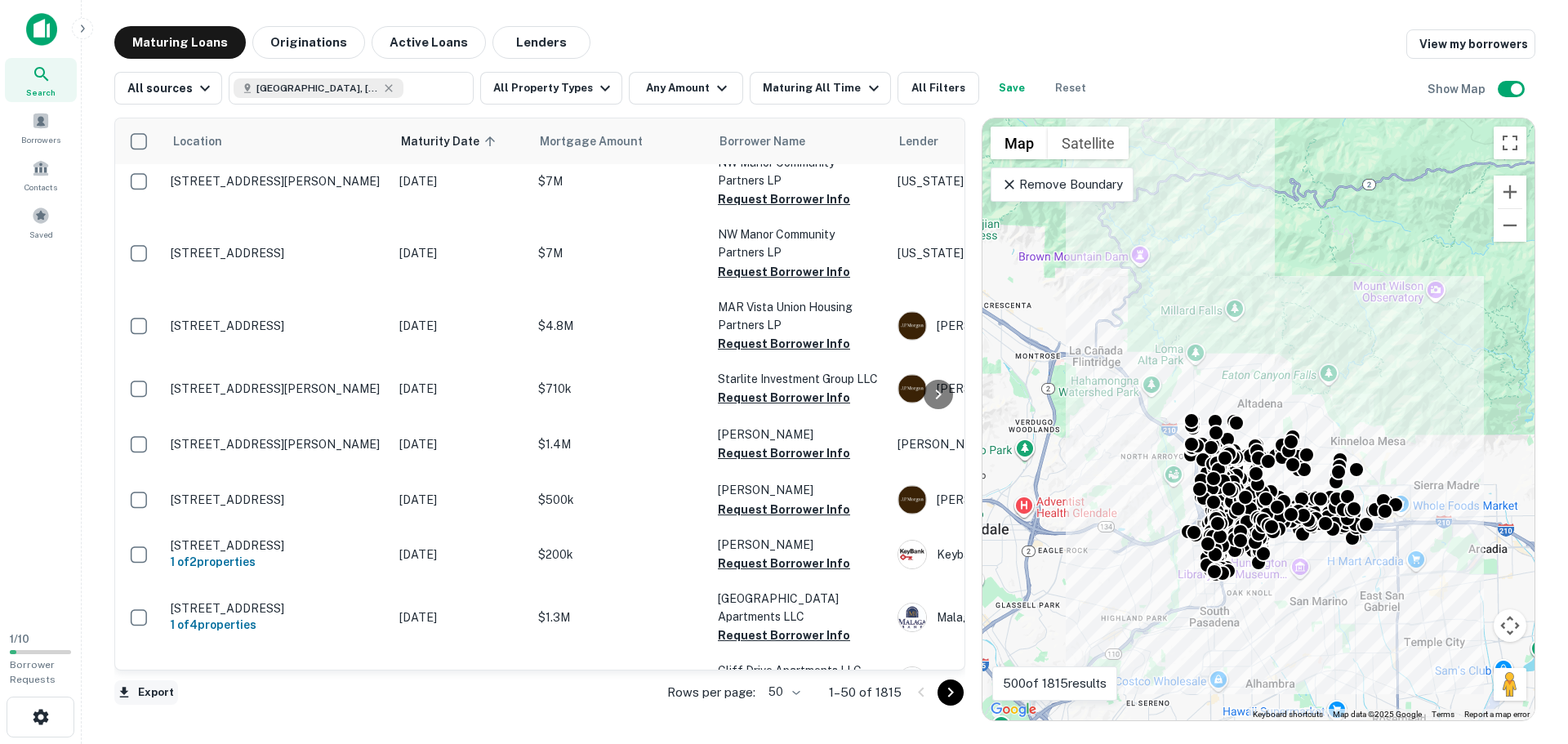
click at [152, 682] on button "Export" at bounding box center [146, 692] width 64 height 24
drag, startPoint x: 438, startPoint y: 722, endPoint x: 353, endPoint y: 699, distance: 88.1
click at [353, 699] on div at bounding box center [784, 372] width 1568 height 744
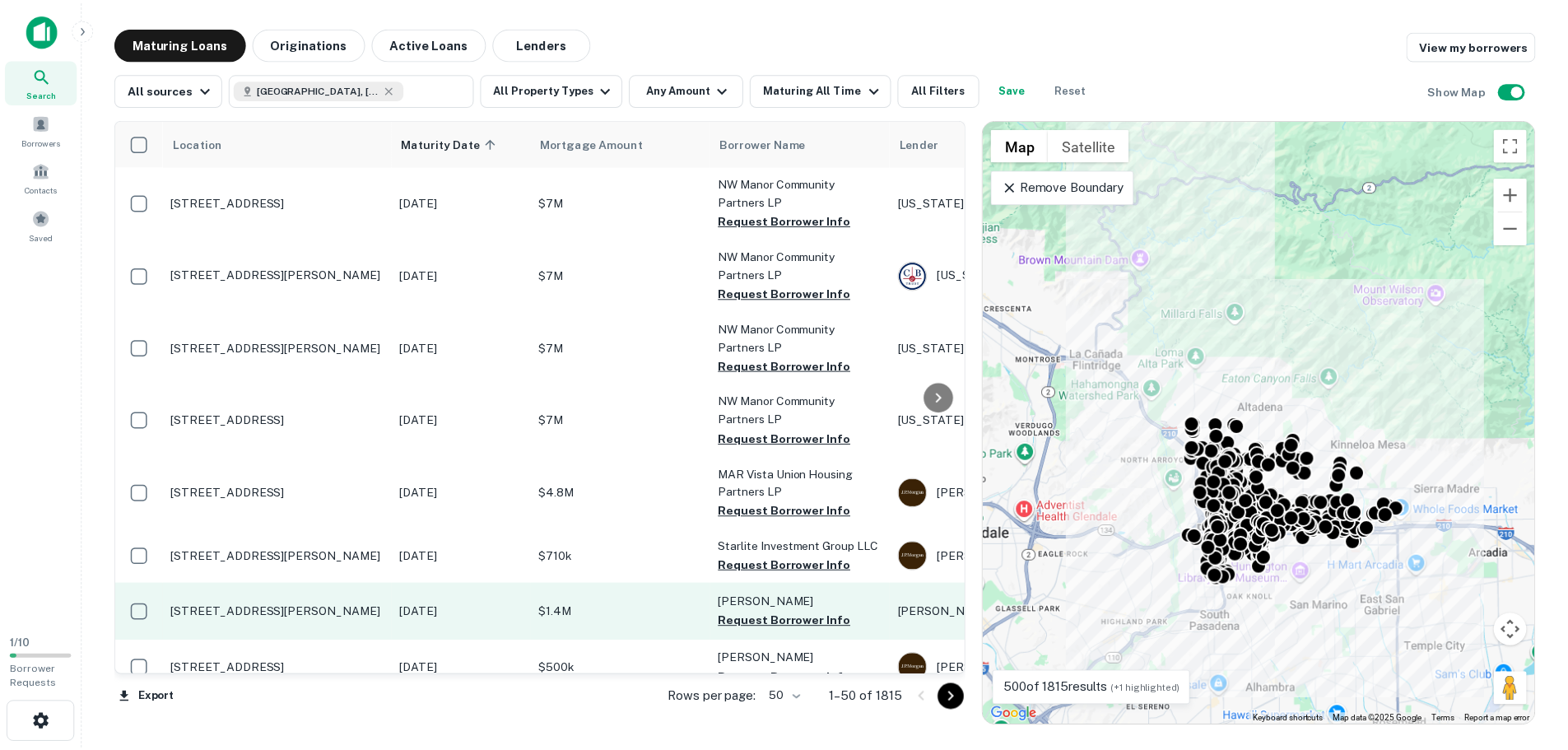
scroll to position [2480, 0]
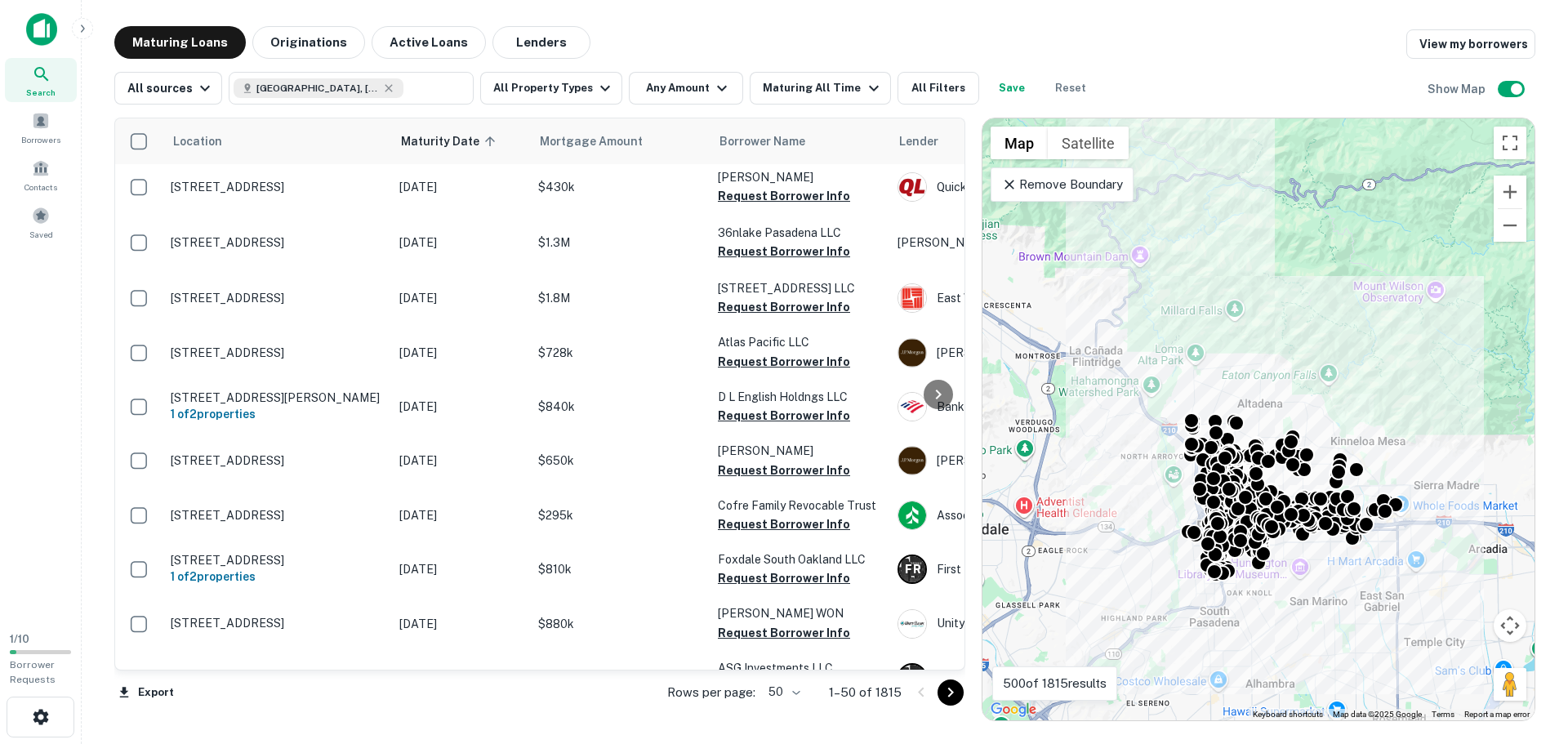
drag, startPoint x: 746, startPoint y: 47, endPoint x: 659, endPoint y: 21, distance: 90.8
click at [659, 21] on main "Maturing Loans Originations Active Loans Lenders View my borrowers All sources …" at bounding box center [825, 372] width 1487 height 744
drag, startPoint x: 327, startPoint y: 706, endPoint x: 201, endPoint y: 684, distance: 127.9
click at [201, 684] on div "Export Rows per page: 50 ** 1–50 of 1815" at bounding box center [539, 692] width 851 height 45
drag, startPoint x: 444, startPoint y: 688, endPoint x: 360, endPoint y: 686, distance: 84.0
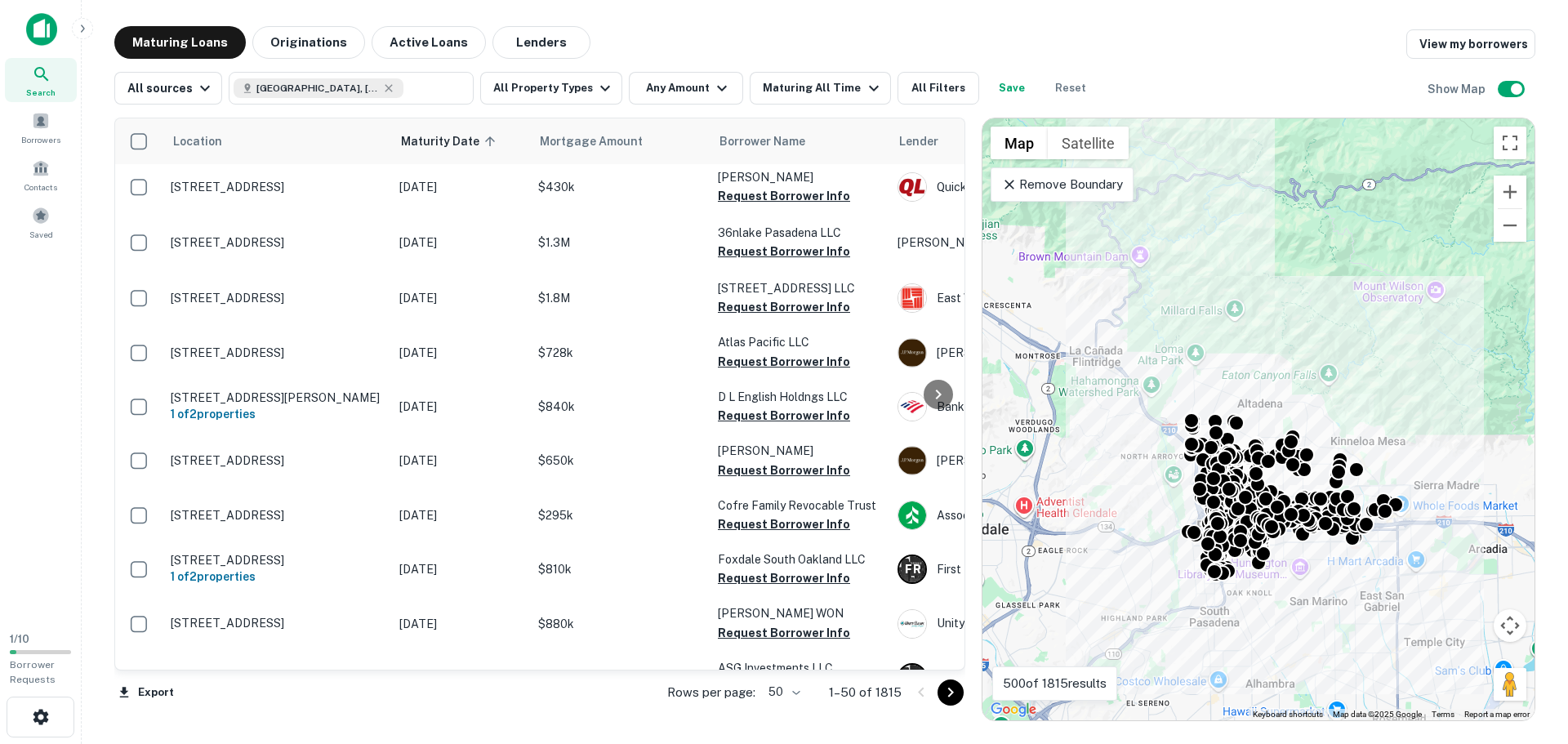
click at [360, 686] on div "Export Rows per page: 50 ** 1–50 of 1815" at bounding box center [539, 692] width 851 height 45
click at [53, 82] on div "Search" at bounding box center [41, 80] width 72 height 45
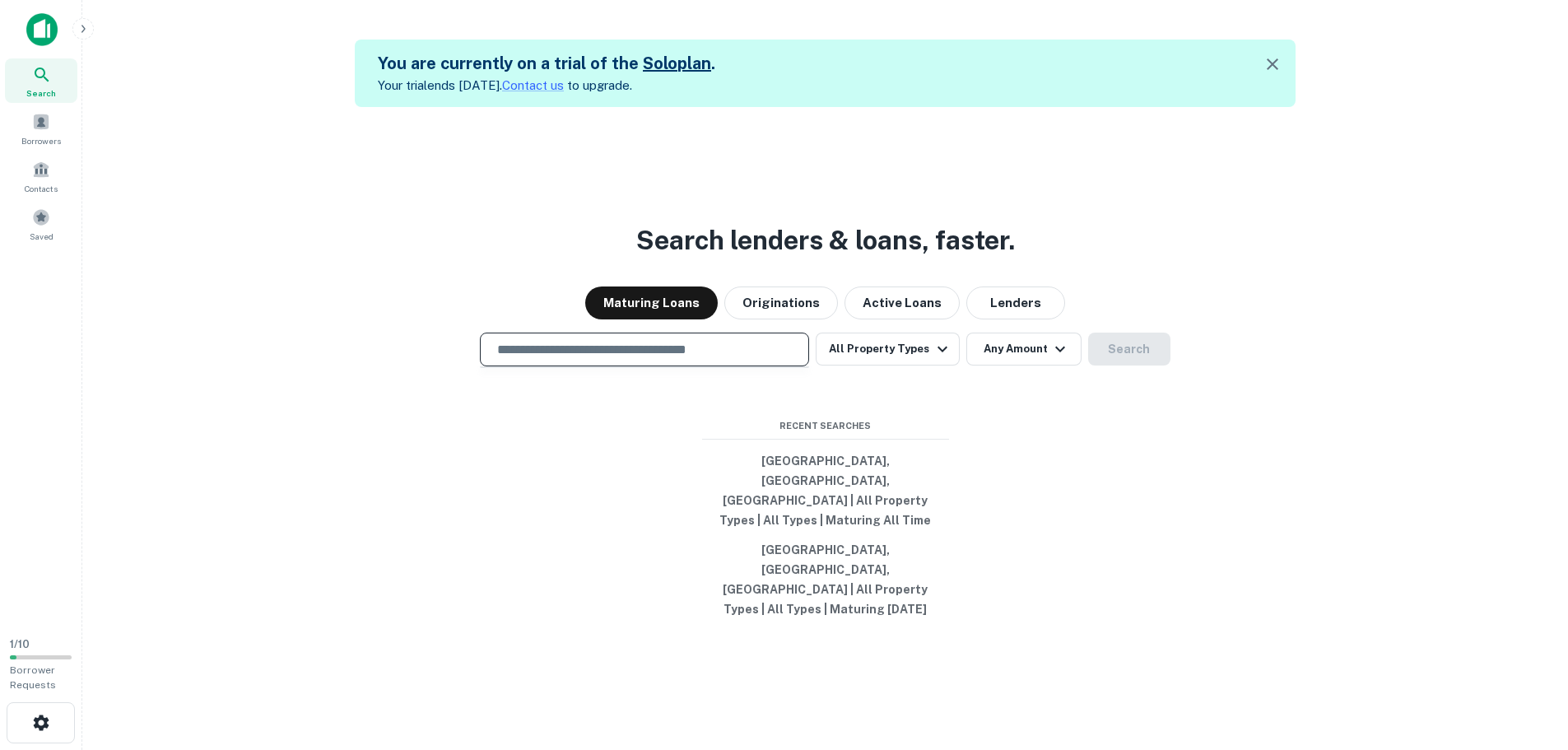
click at [753, 359] on input "text" at bounding box center [645, 350] width 315 height 19
paste input "**********"
type input "**********"
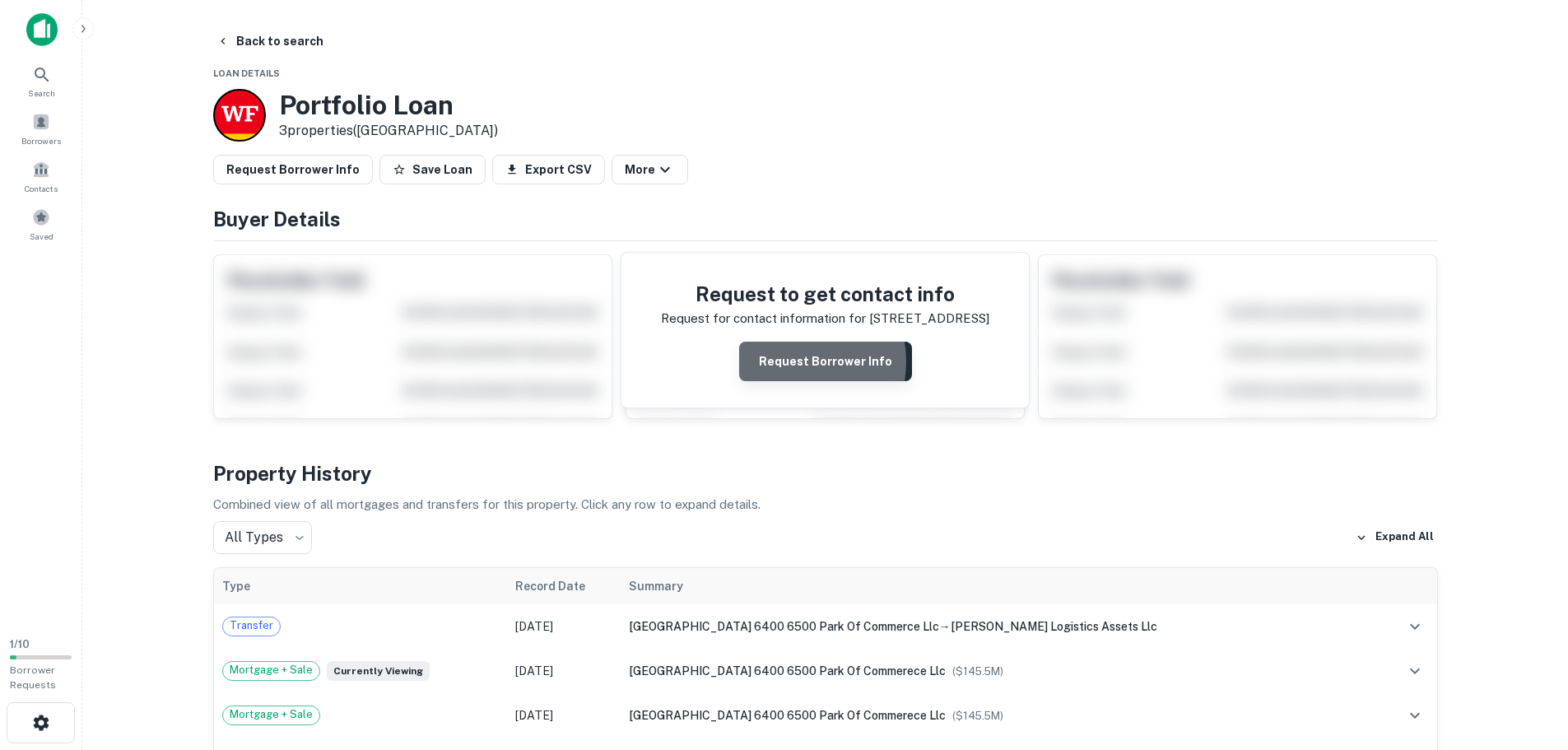
click at [794, 362] on button "Request Borrower Info" at bounding box center [825, 361] width 173 height 40
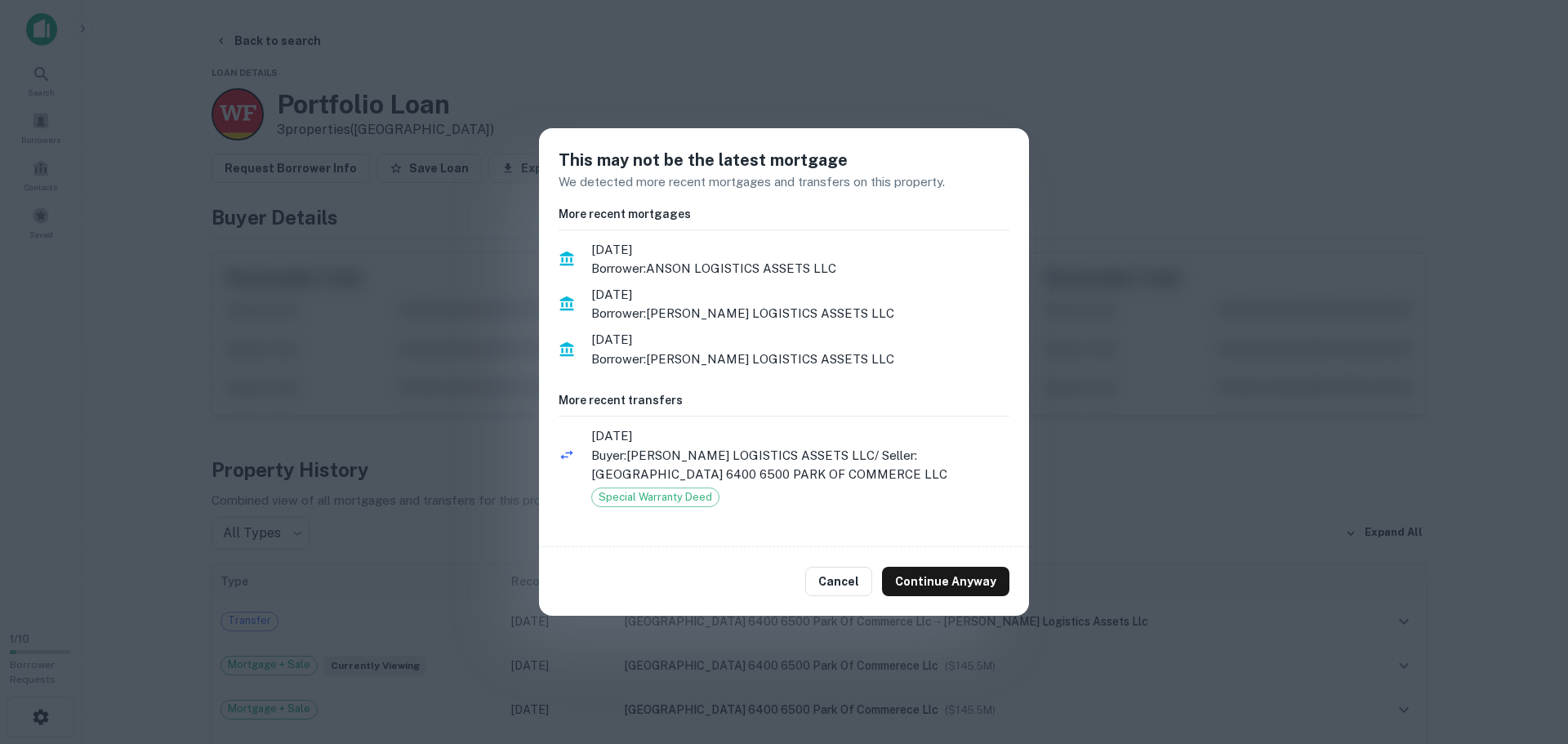
click at [841, 90] on div "This may not be the latest mortgage We detected more recent mortgages and trans…" at bounding box center [784, 372] width 1568 height 744
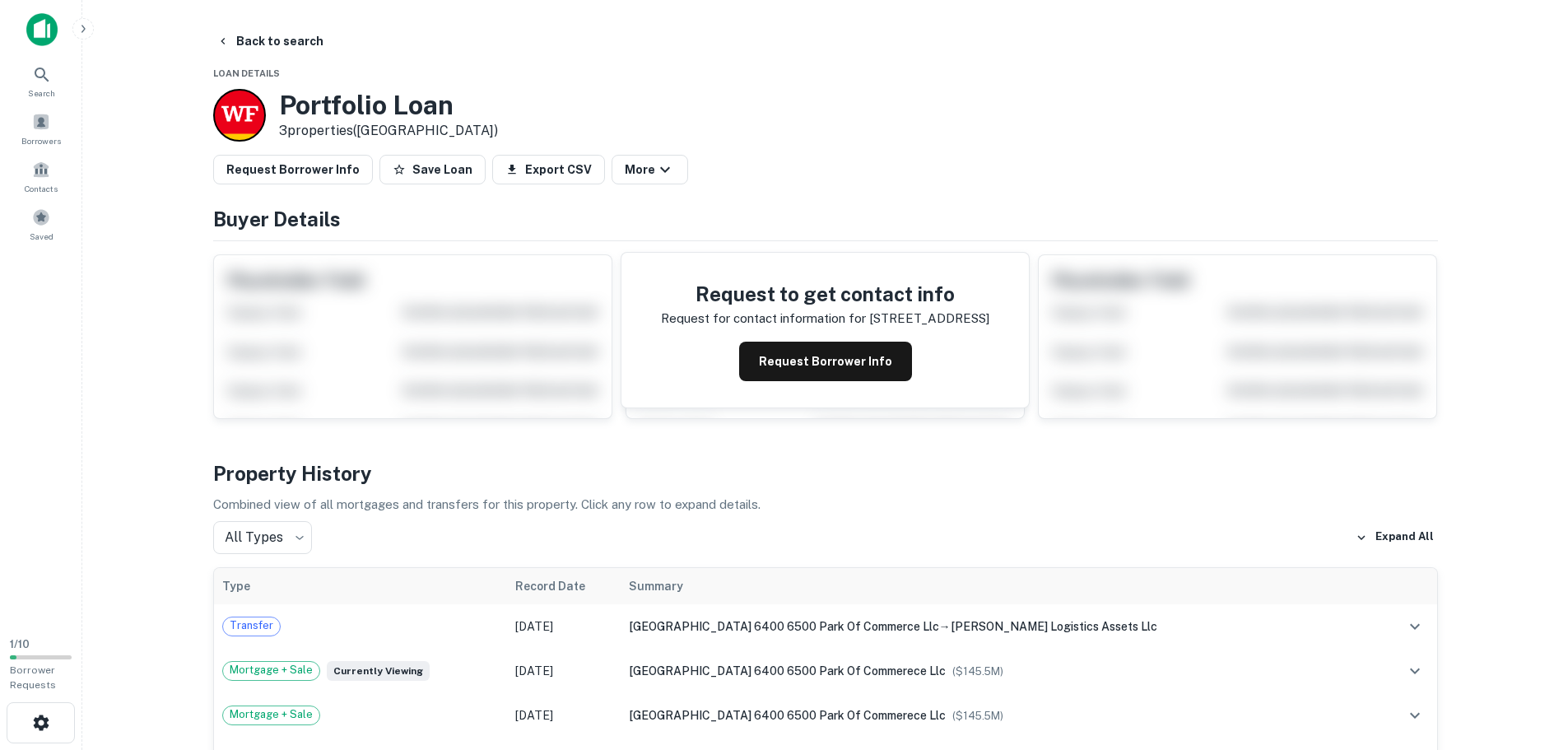
scroll to position [82, 0]
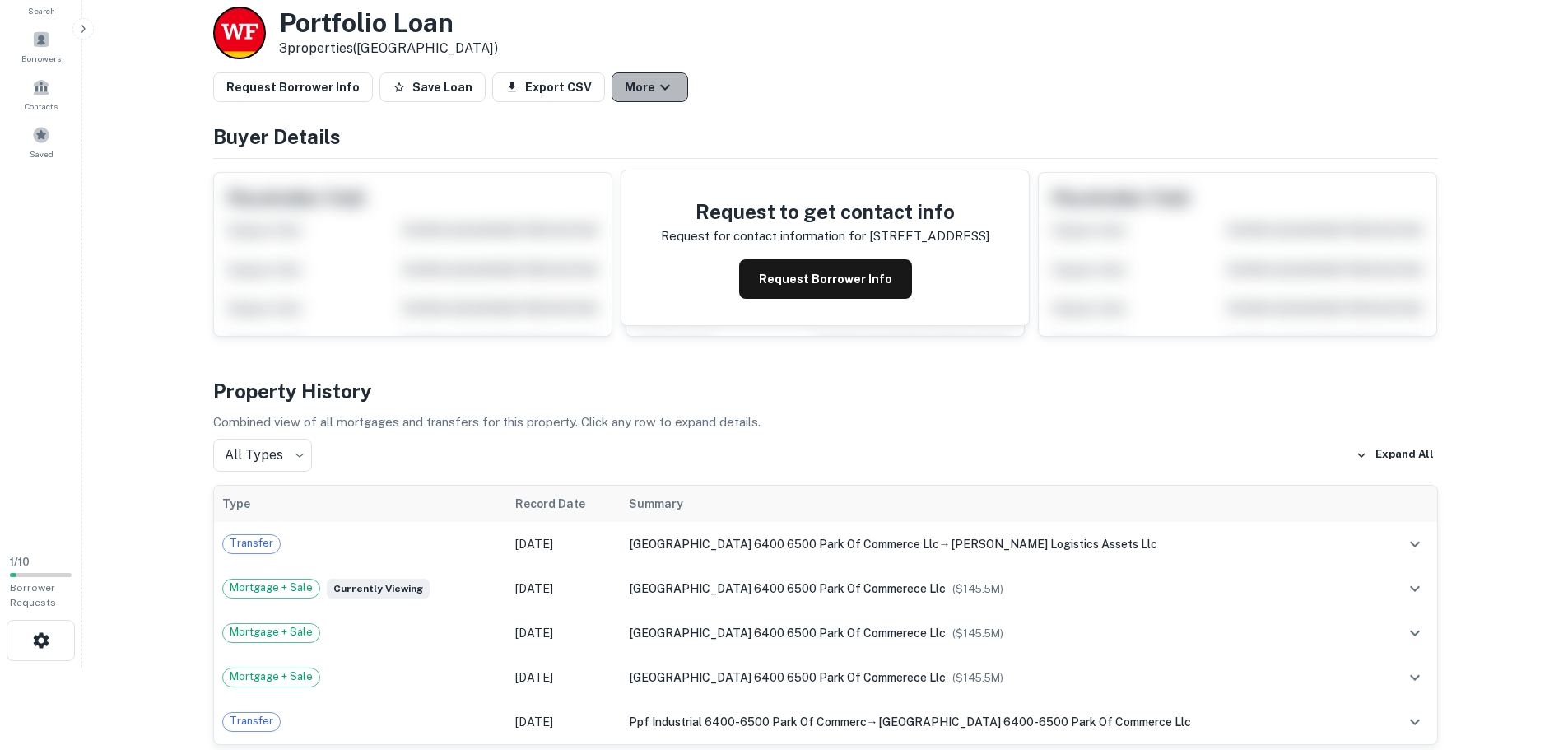
click at [655, 89] on icon "button" at bounding box center [664, 86] width 19 height 19
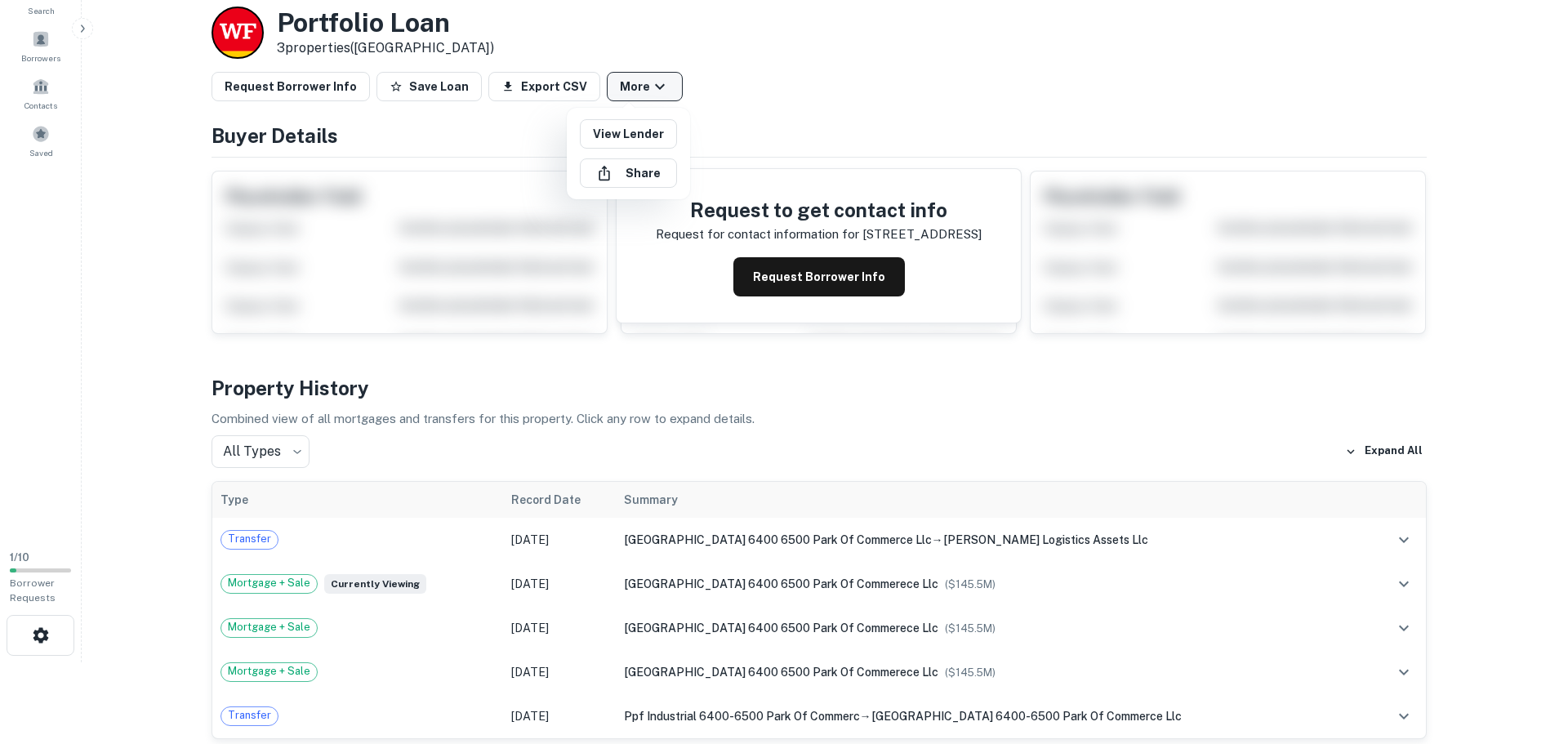
click at [632, 88] on div at bounding box center [784, 372] width 1568 height 744
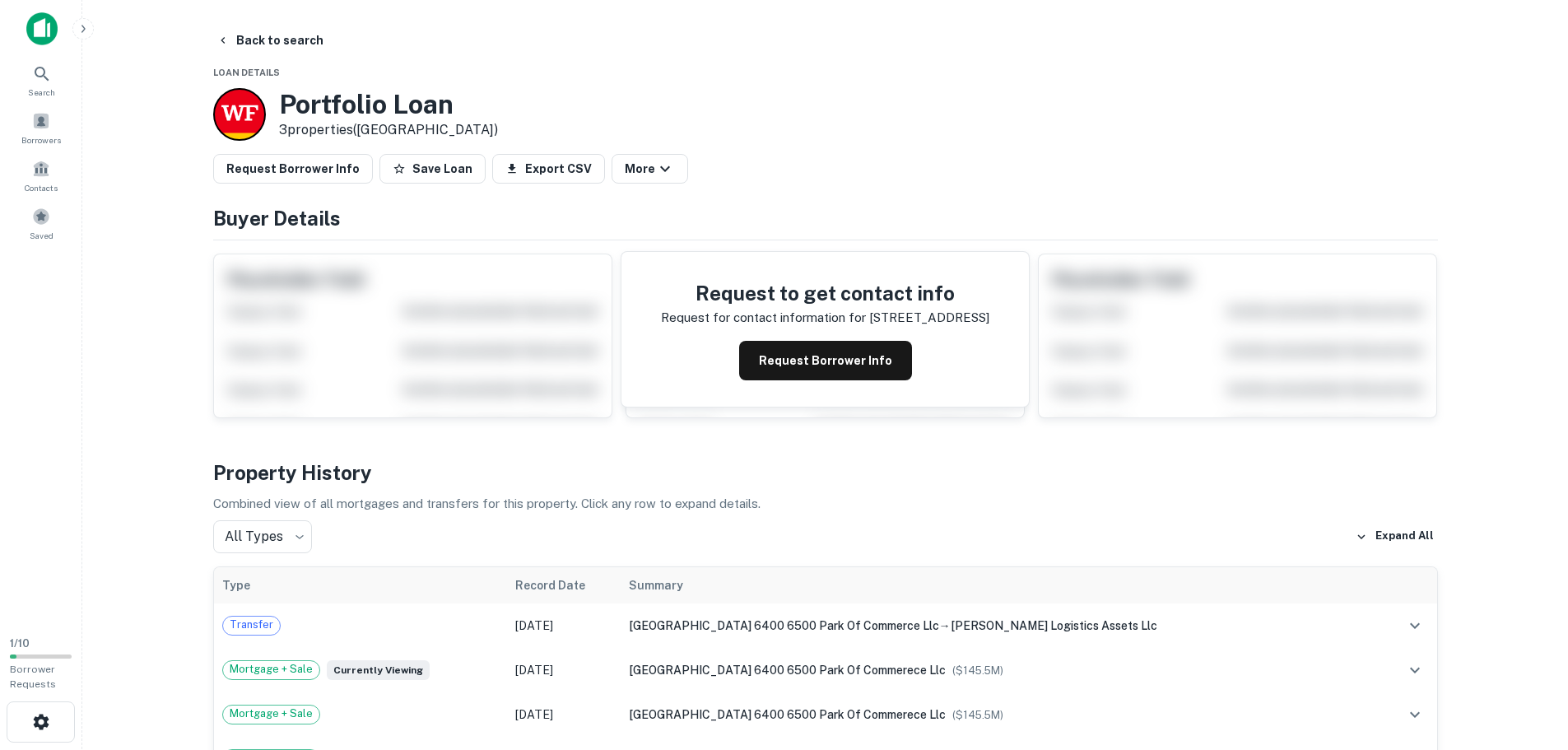
scroll to position [0, 0]
click at [289, 536] on body "Search Borrowers Contacts Saved 1 / 10 Borrower Requests Back to search Loan De…" at bounding box center [790, 375] width 1580 height 750
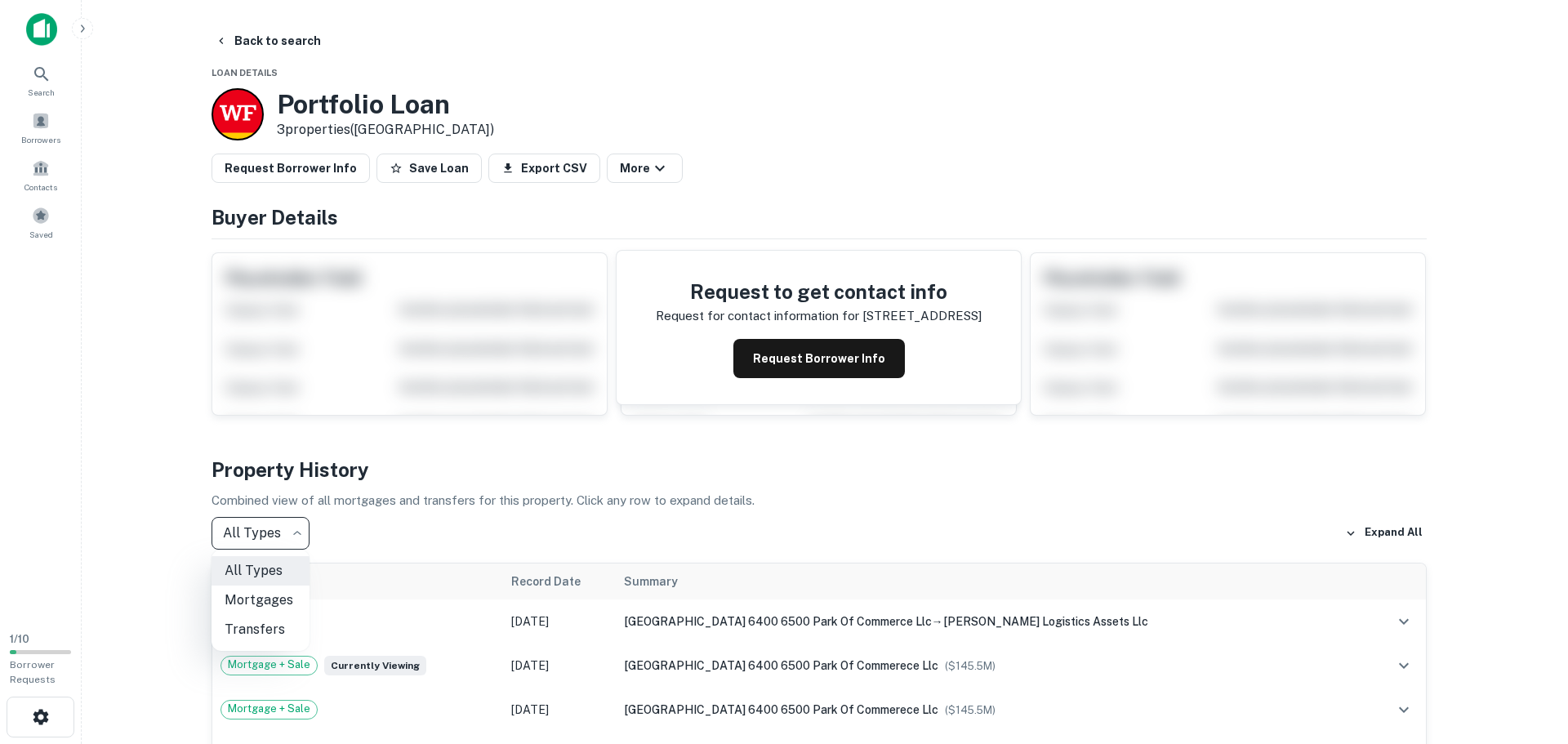
click at [287, 532] on div at bounding box center [784, 372] width 1568 height 744
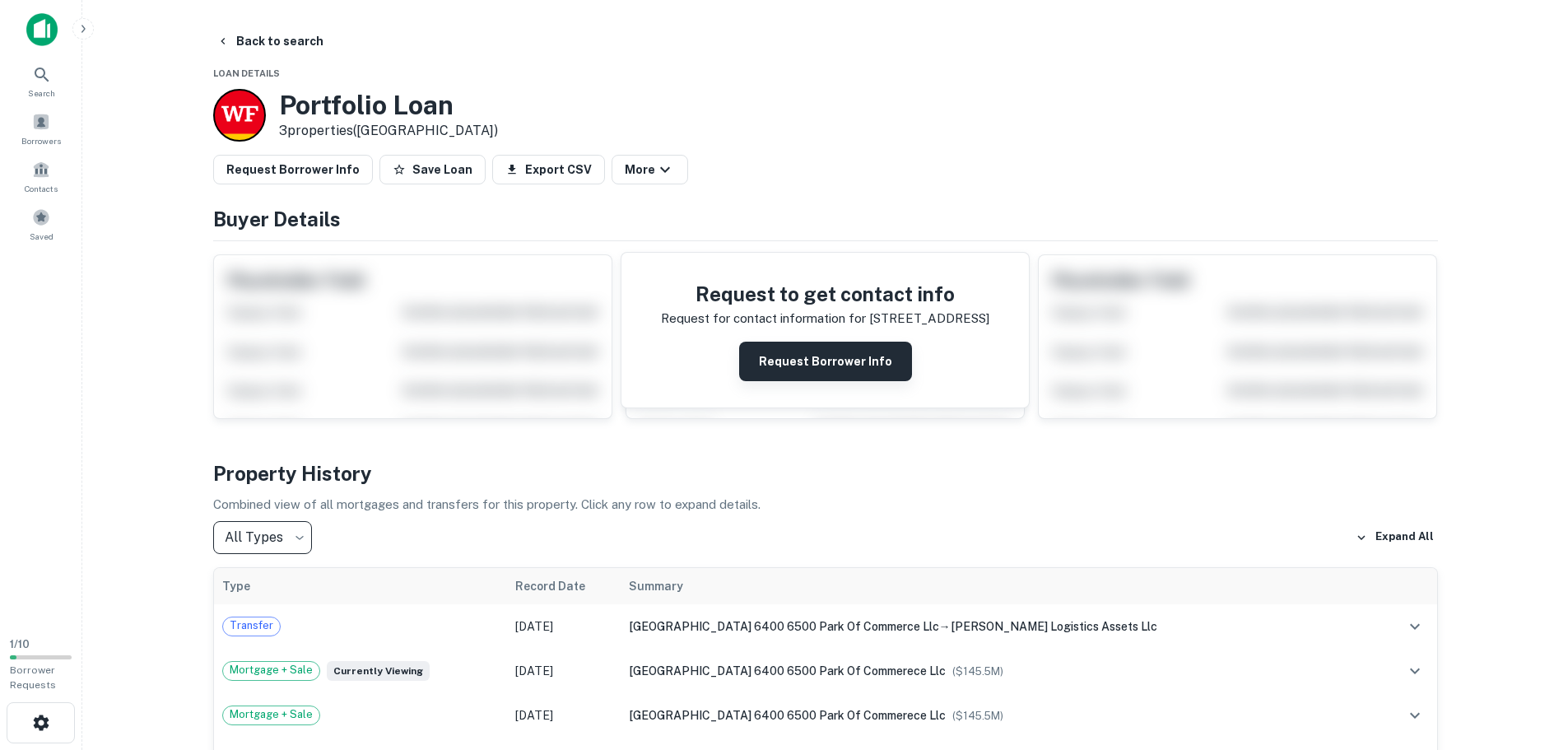
click at [770, 365] on button "Request Borrower Info" at bounding box center [825, 361] width 173 height 40
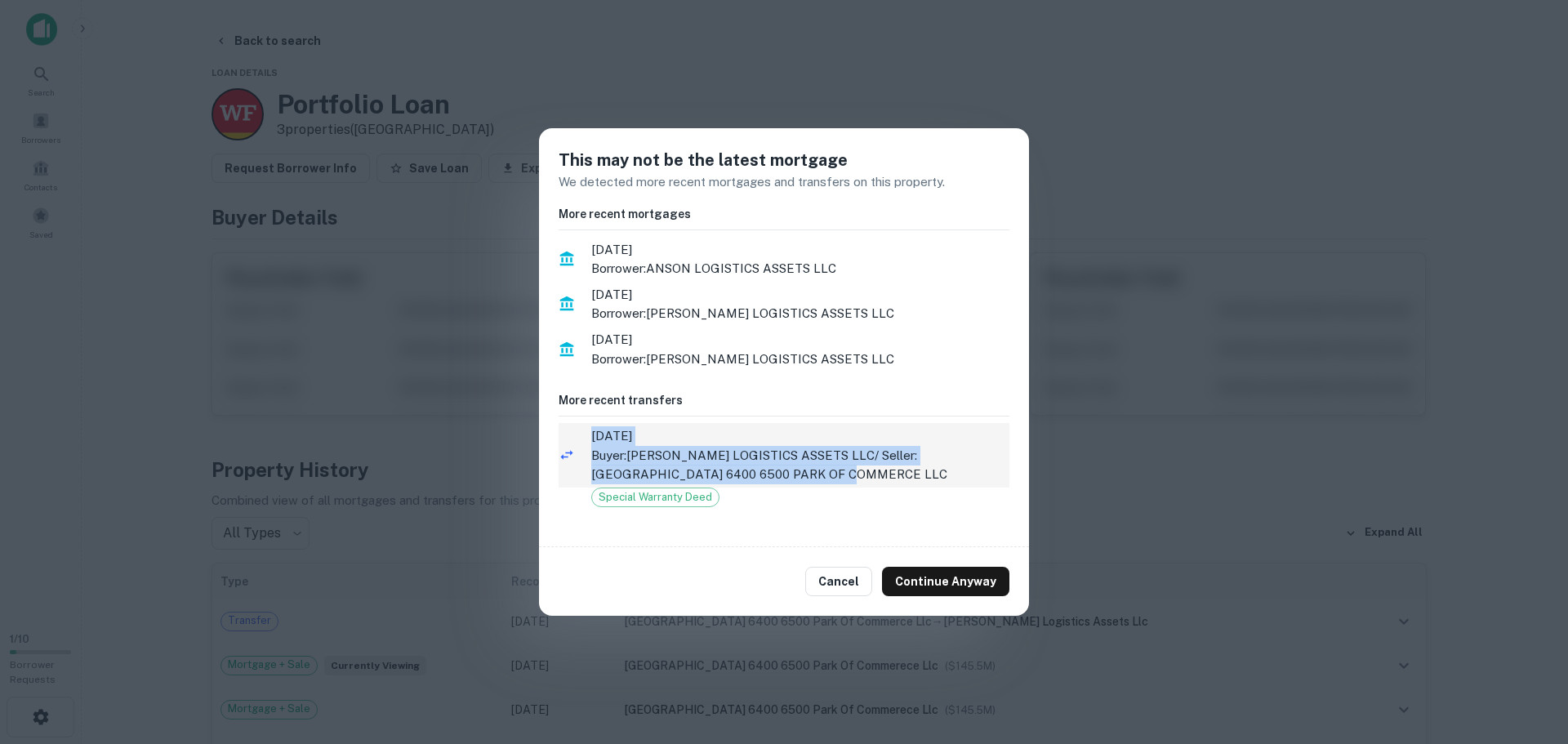
drag, startPoint x: 766, startPoint y: 479, endPoint x: 591, endPoint y: 435, distance: 180.4
click at [591, 435] on div "[DATE] Buyer: [PERSON_NAME] LOGISTICS ASSETS LLC / Seller: [GEOGRAPHIC_DATA] 65…" at bounding box center [800, 455] width 418 height 58
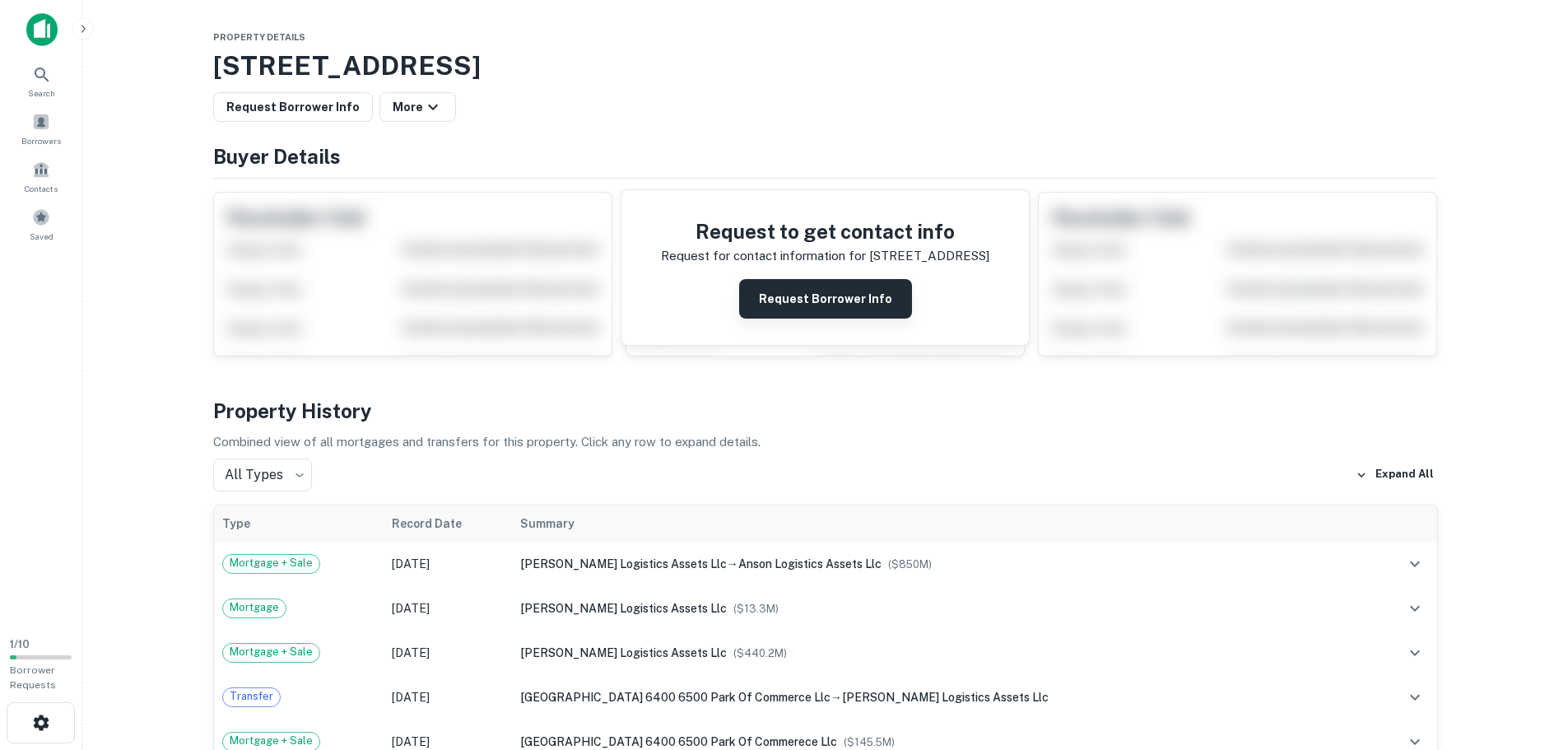
click at [820, 290] on button "Request Borrower Info" at bounding box center [825, 299] width 173 height 40
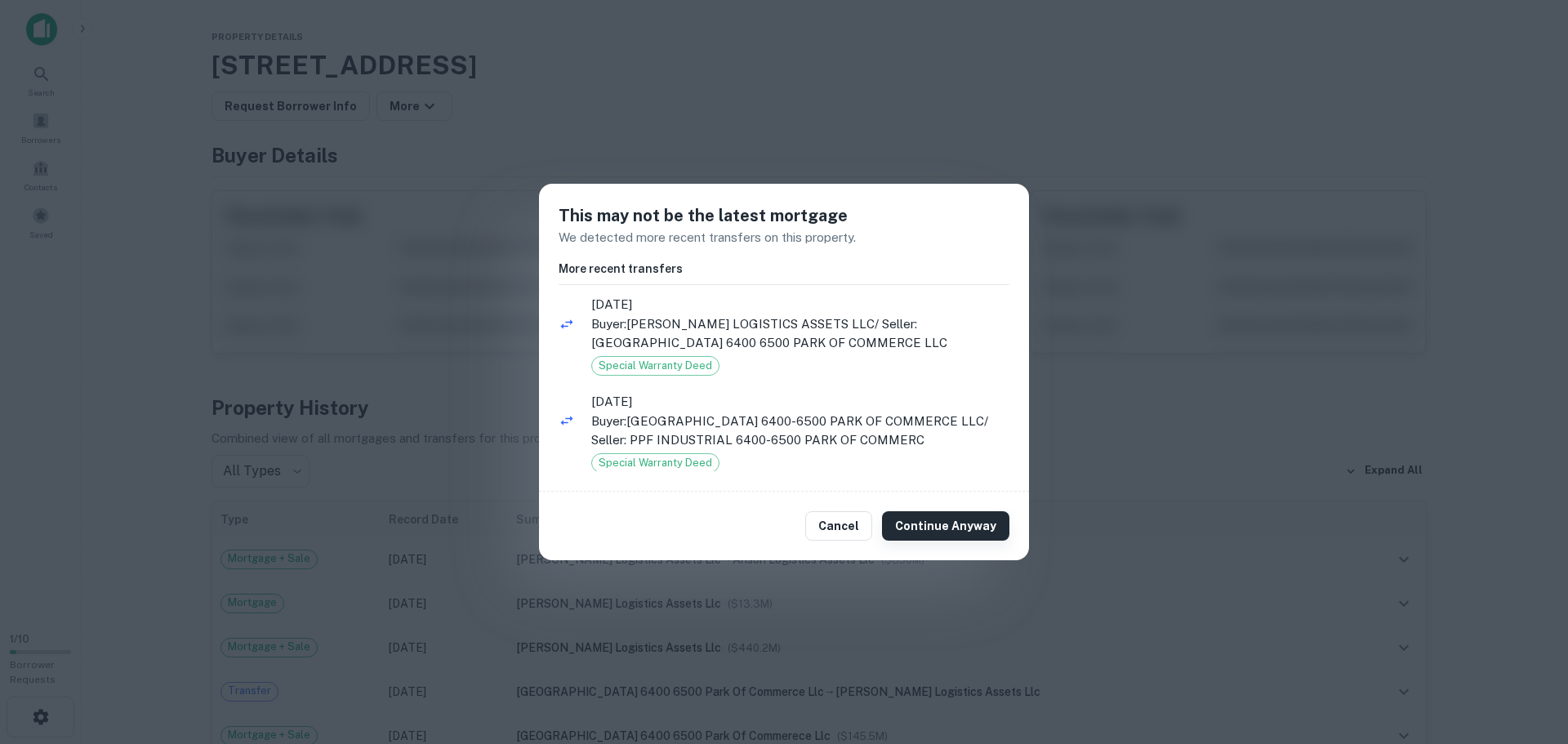
click at [946, 521] on button "Continue Anyway" at bounding box center [946, 526] width 128 height 29
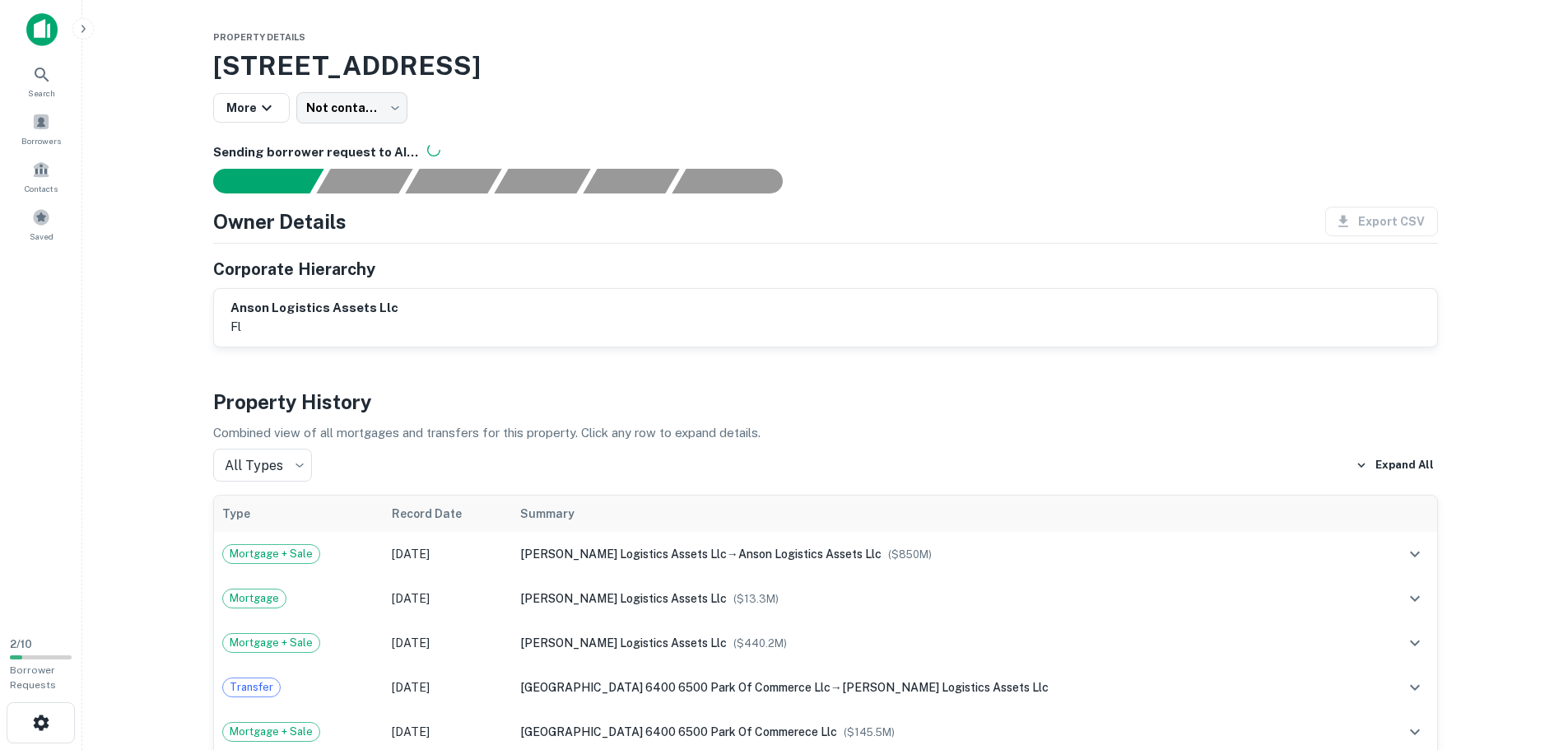
drag, startPoint x: 868, startPoint y: 58, endPoint x: 197, endPoint y: 61, distance: 671.0
click at [905, 69] on h3 "[STREET_ADDRESS]" at bounding box center [825, 65] width 1224 height 40
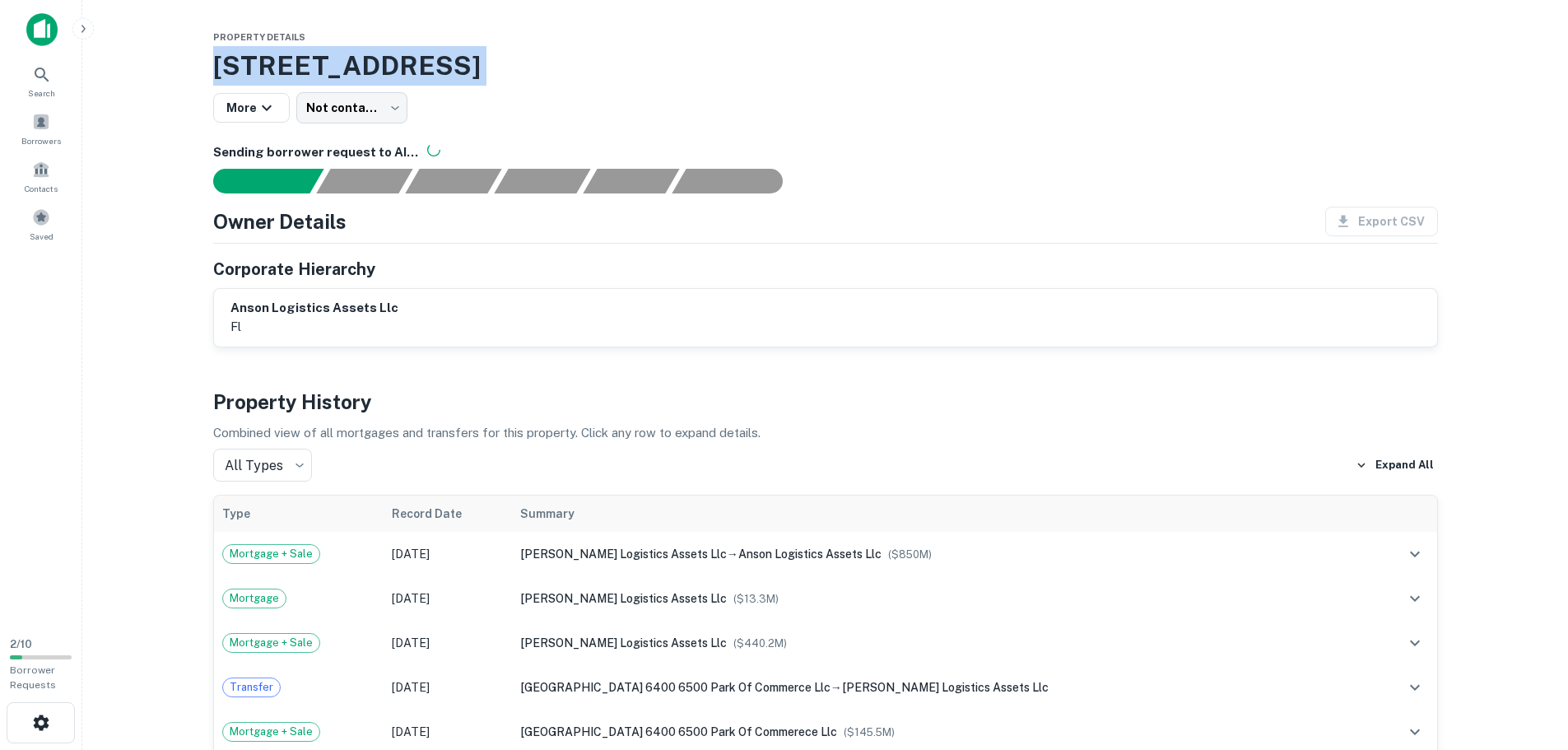
drag, startPoint x: 886, startPoint y: 65, endPoint x: 212, endPoint y: 77, distance: 674.1
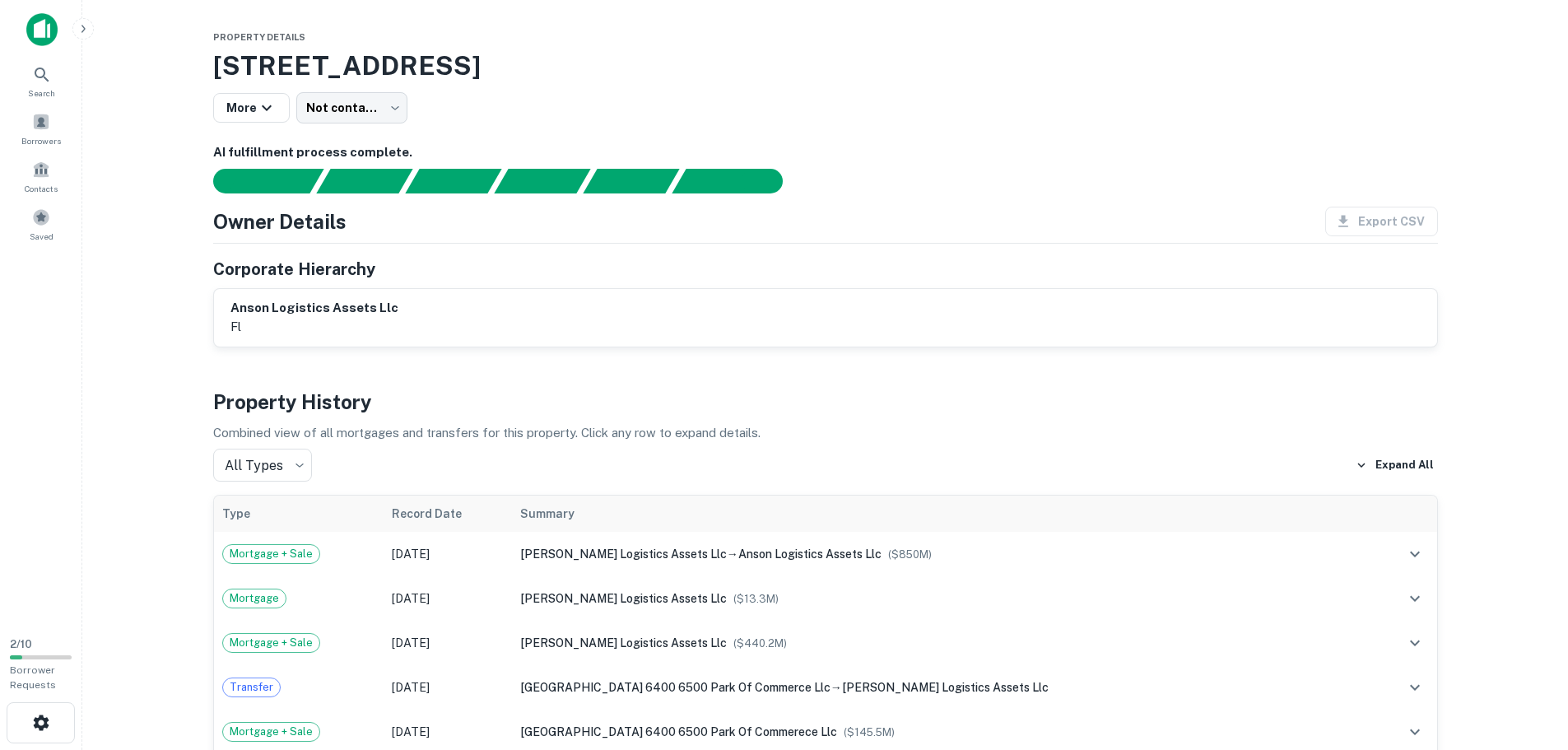
click at [911, 185] on div at bounding box center [816, 180] width 1245 height 25
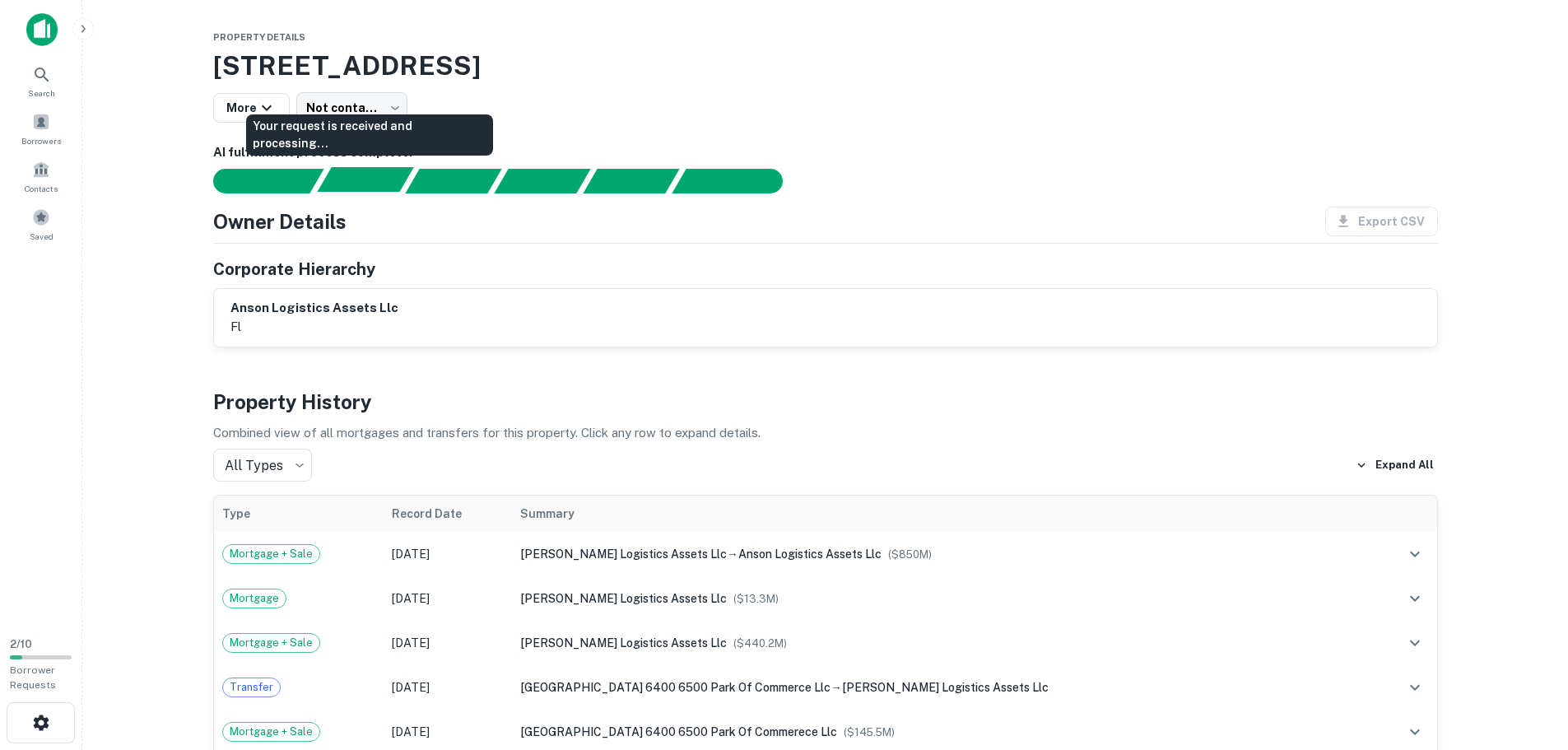
click at [407, 176] on div "Your request is received and processing..." at bounding box center [365, 179] width 96 height 25
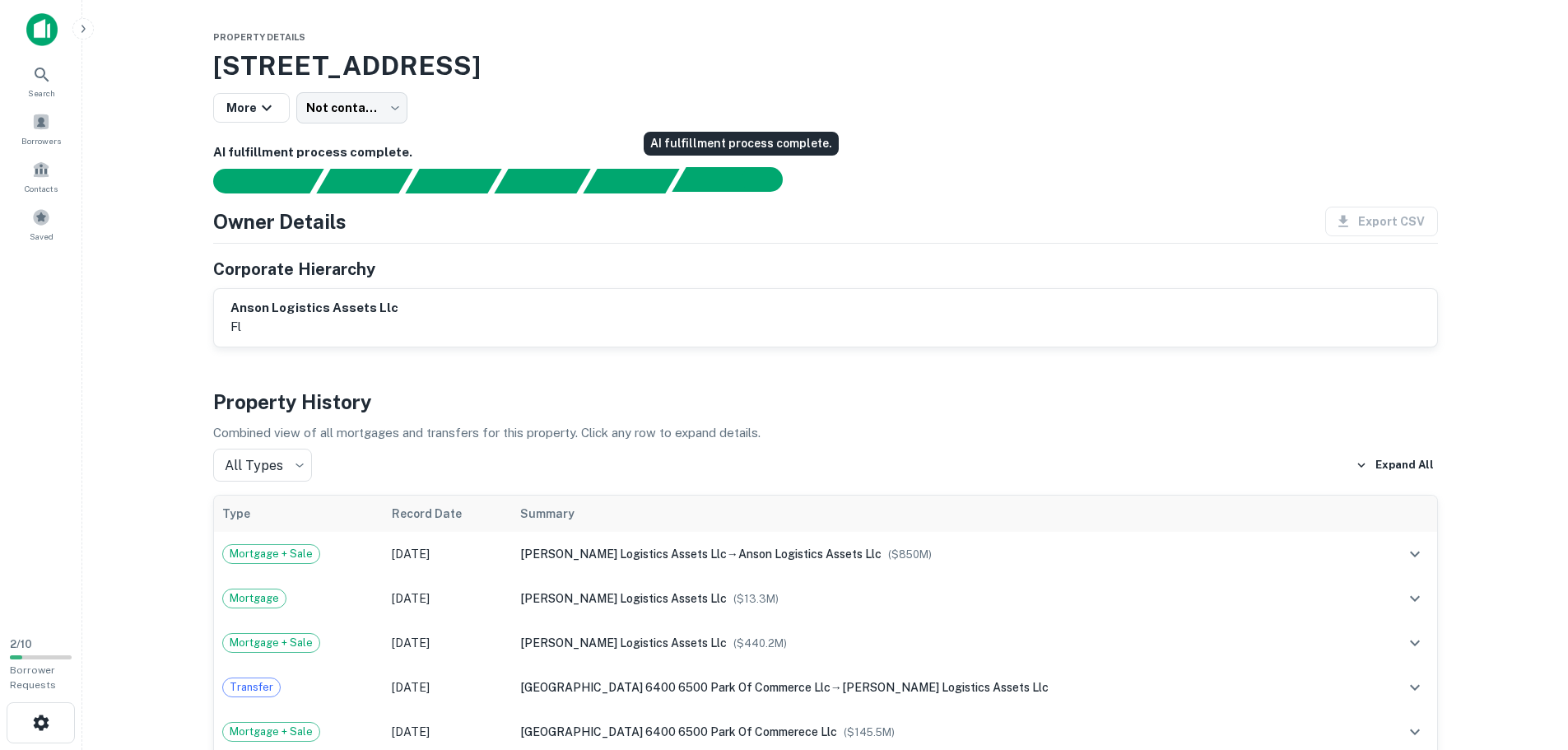
click at [762, 181] on div "AI fulfillment process complete." at bounding box center [762, 179] width 41 height 25
click at [310, 303] on h6 "anson logistics assets llc" at bounding box center [314, 308] width 168 height 19
click at [322, 218] on h4 "Owner Details" at bounding box center [280, 221] width 134 height 30
click at [861, 235] on div "Owner Details Export CSV" at bounding box center [825, 221] width 1224 height 30
click at [736, 178] on div "AI fulfillment process complete." at bounding box center [720, 179] width 96 height 25
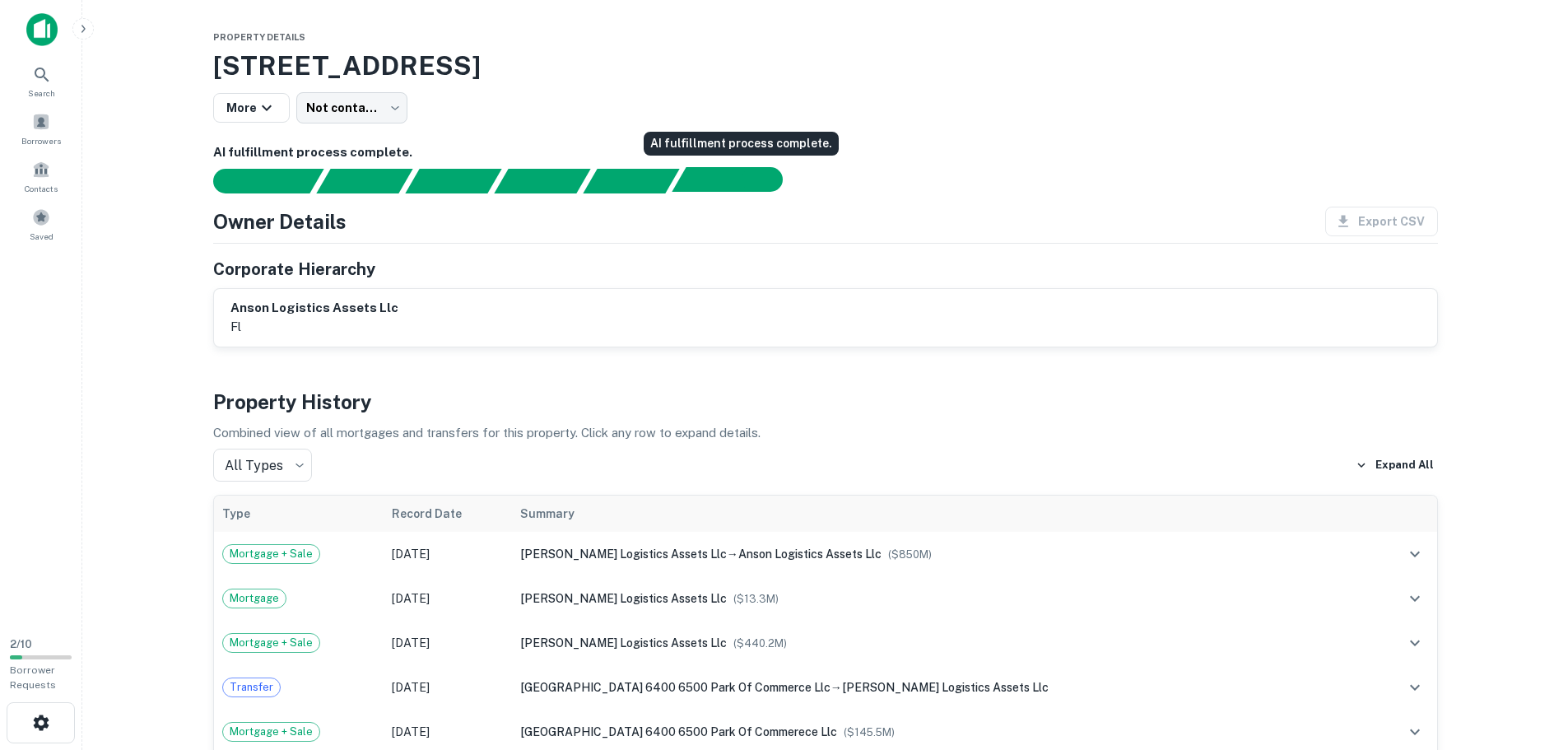
click at [736, 178] on div "AI fulfillment process complete." at bounding box center [720, 179] width 96 height 25
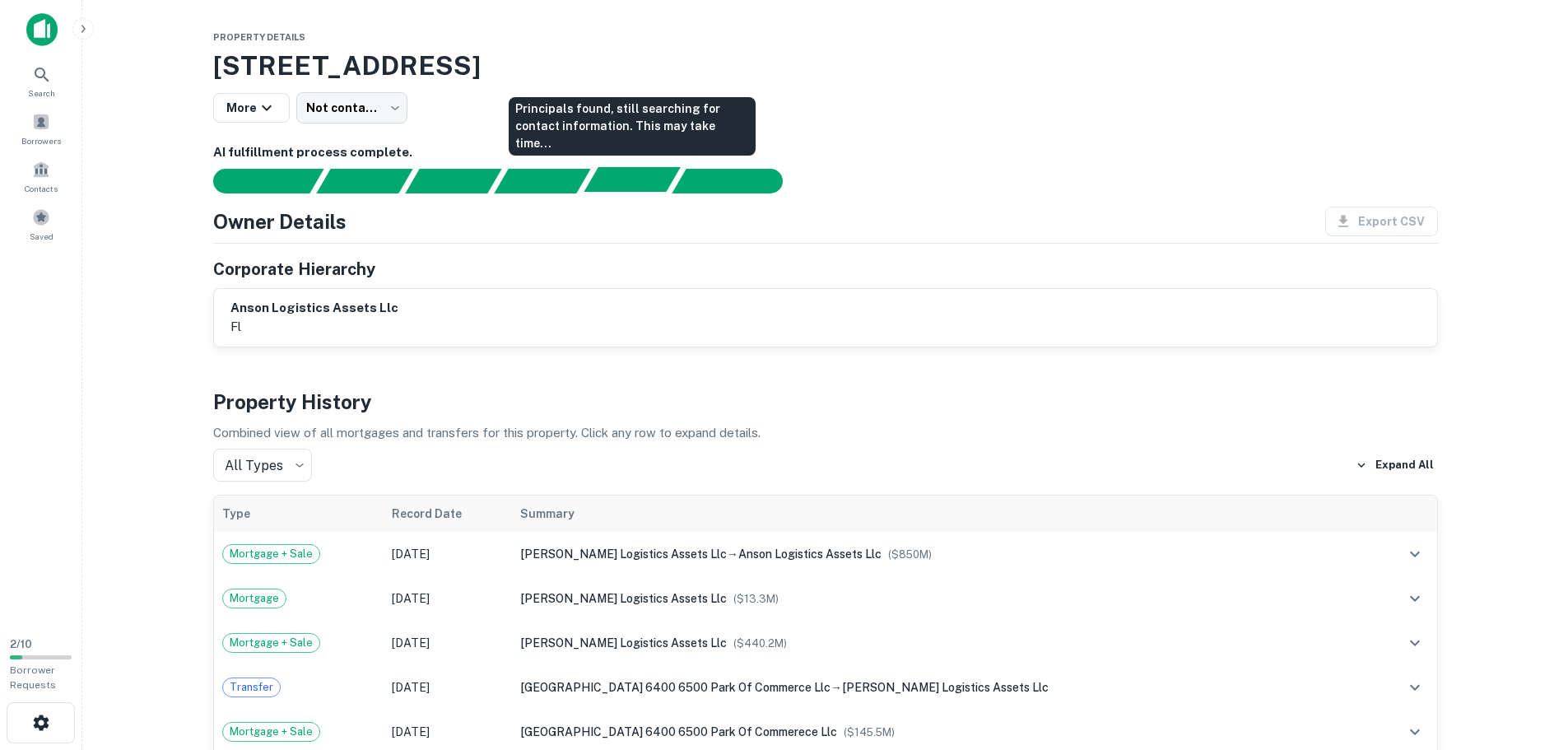
click at [619, 179] on div "Principals found, still searching for contact information. This may take time..." at bounding box center [632, 179] width 96 height 25
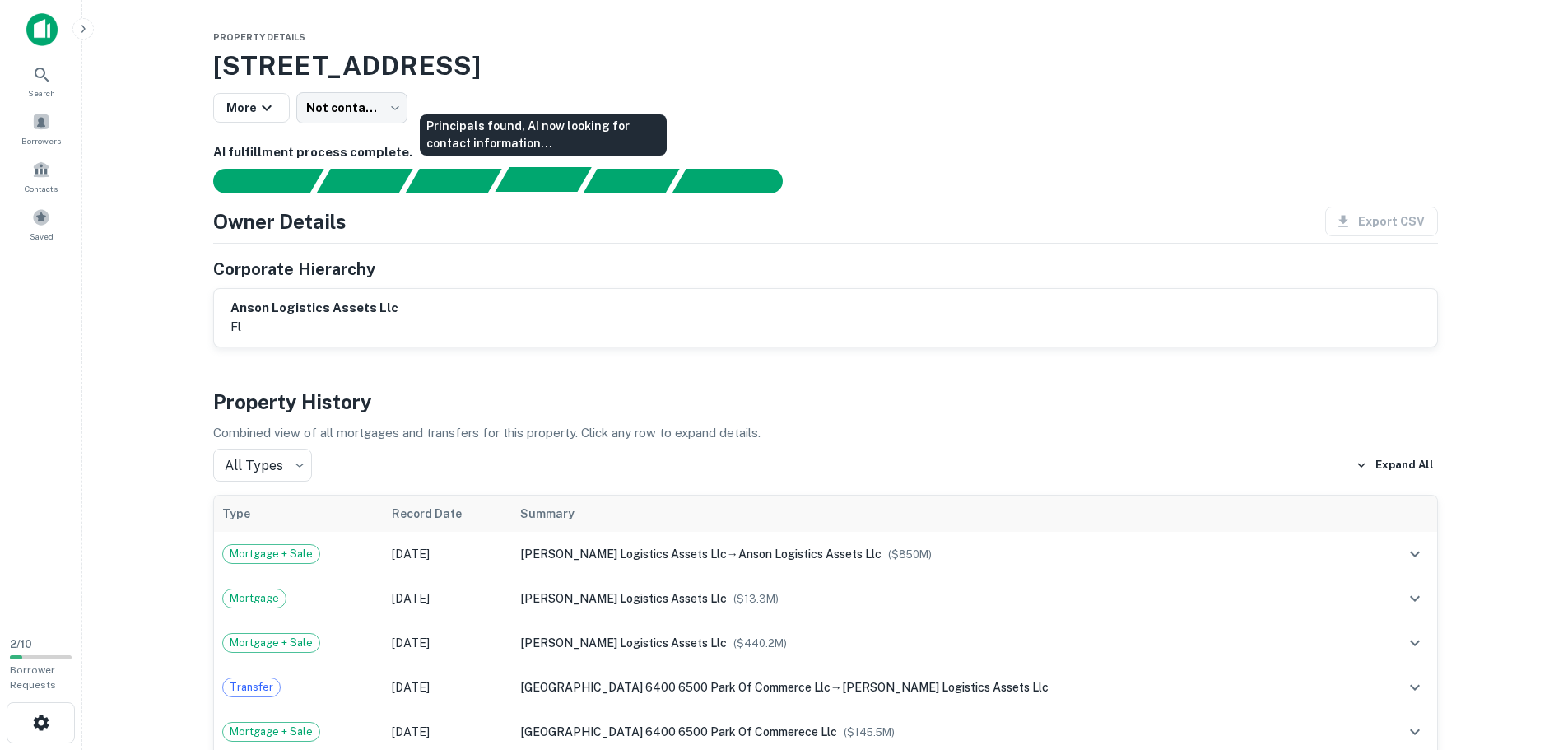
click at [544, 178] on div "Principals found, AI now looking for contact information..." at bounding box center [543, 179] width 96 height 25
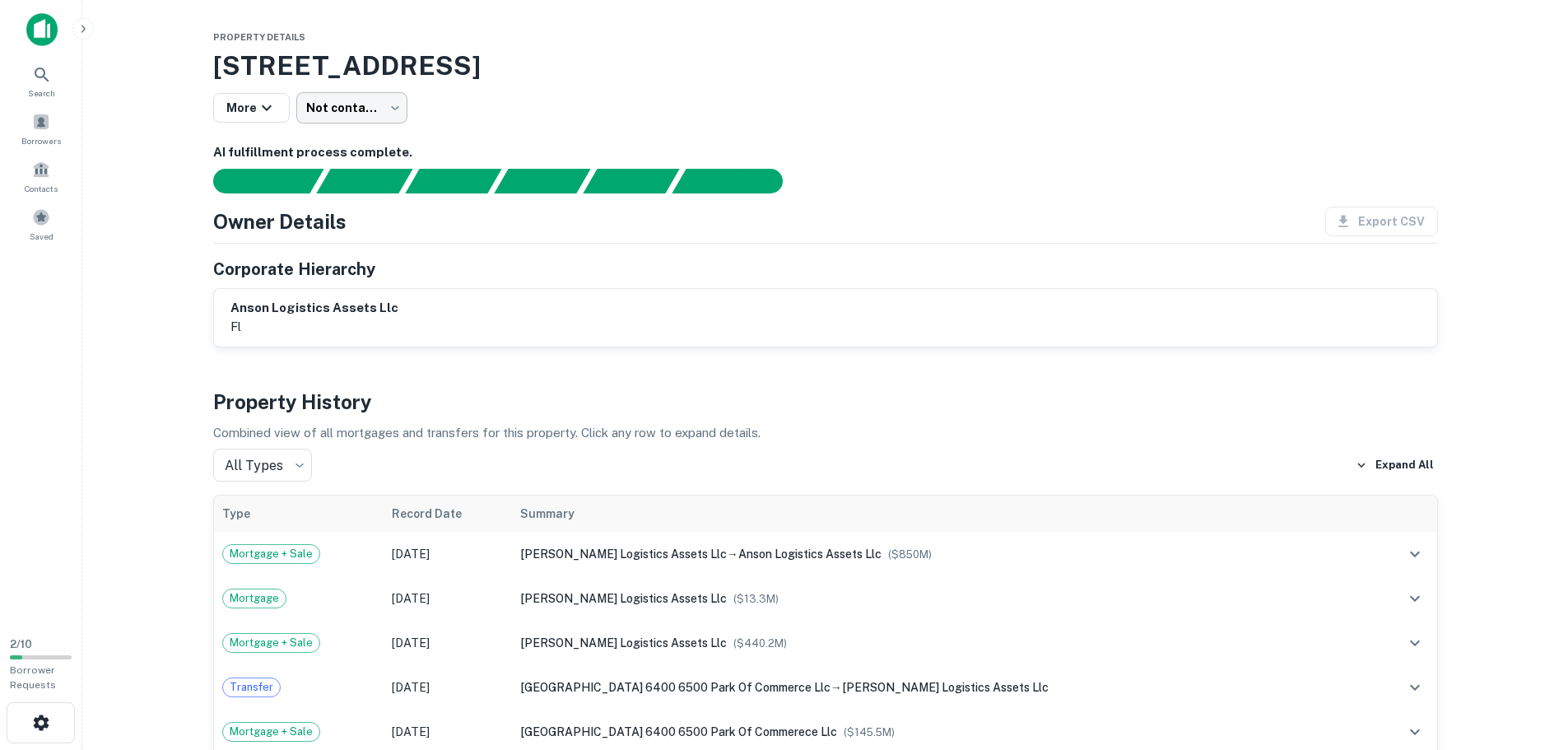
click at [395, 113] on body "Search Borrowers Contacts Saved 2 / 10 Borrower Requests Property Details 6400 …" at bounding box center [784, 375] width 1568 height 750
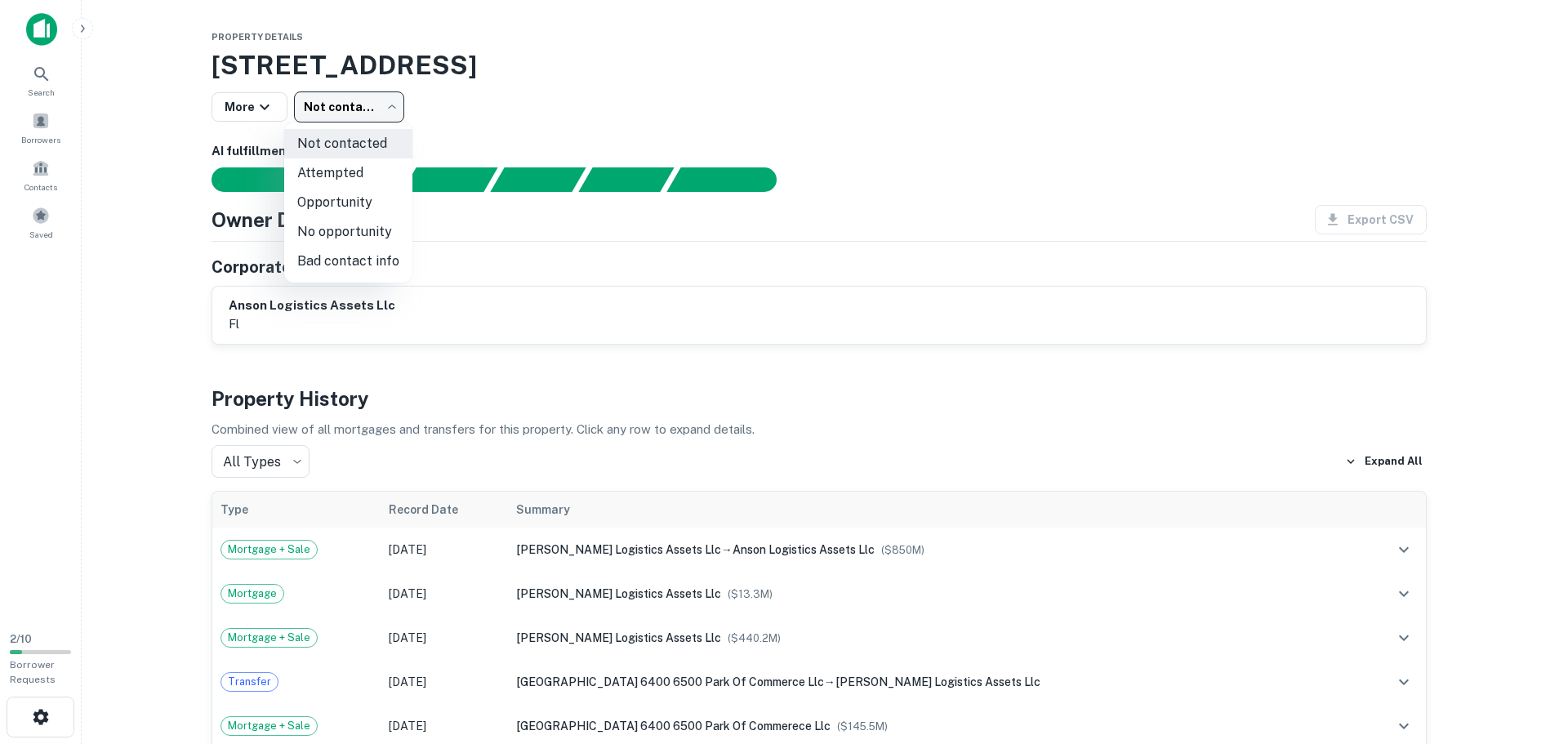
click at [598, 107] on div at bounding box center [784, 372] width 1568 height 744
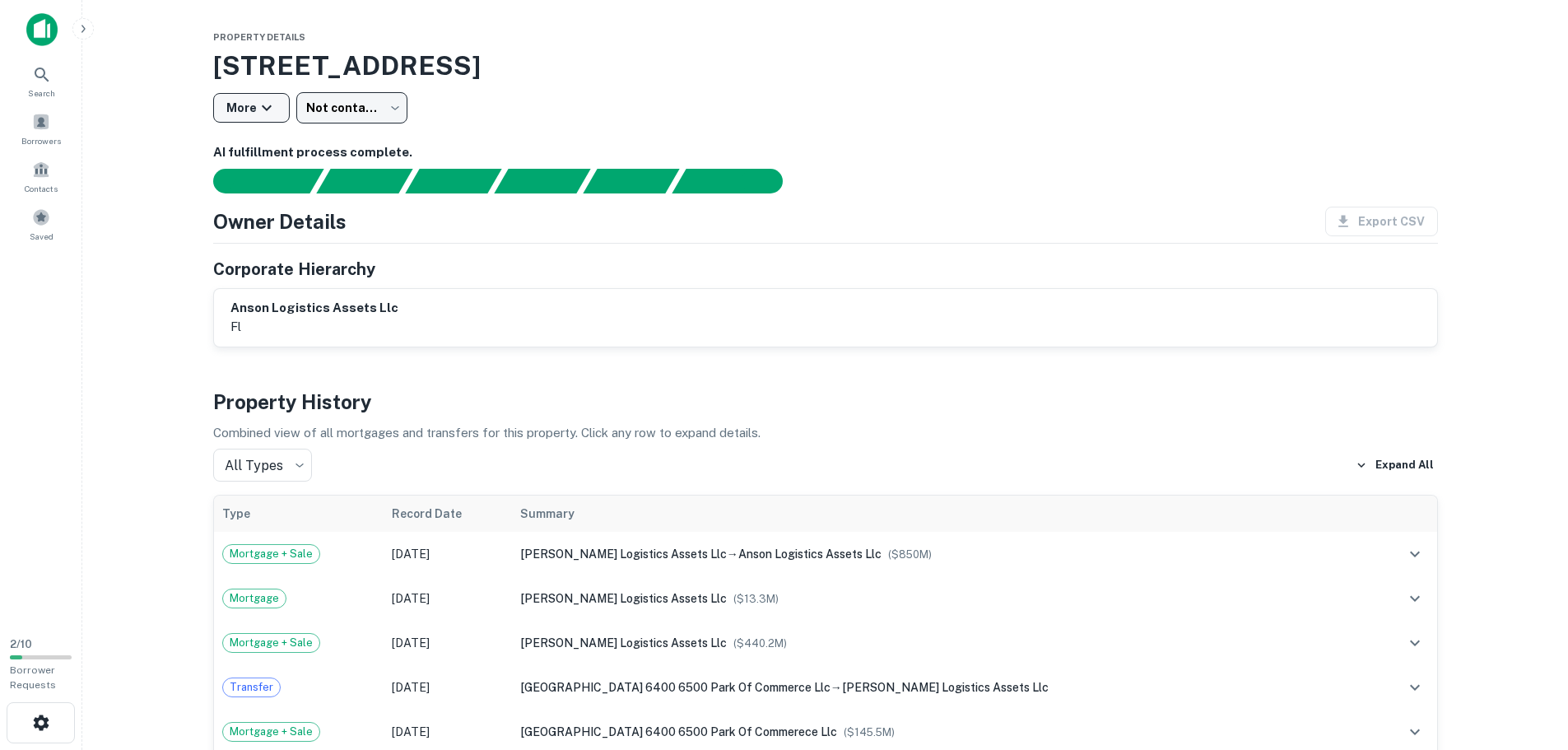
click at [233, 111] on button "More" at bounding box center [251, 108] width 76 height 30
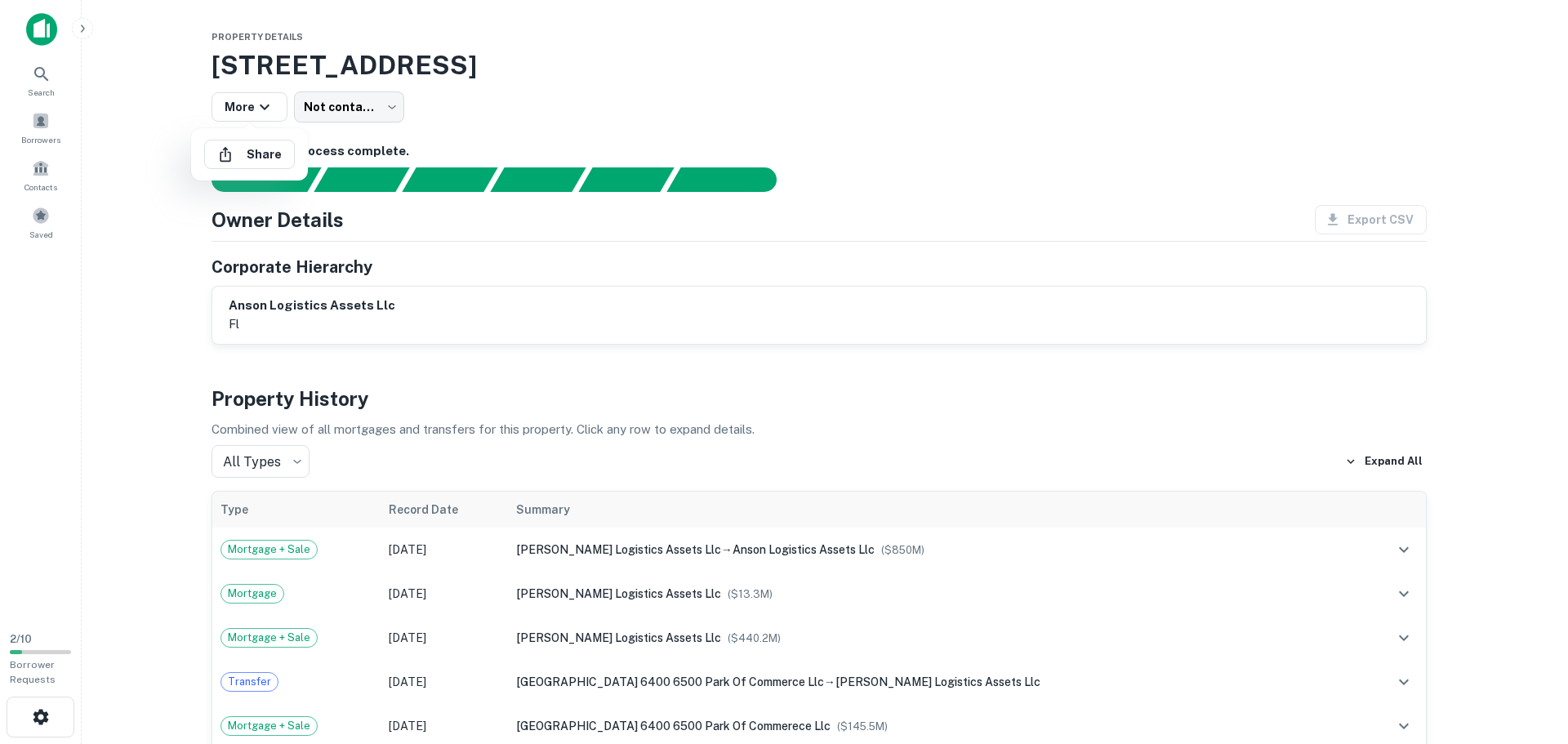
click at [899, 104] on div at bounding box center [784, 372] width 1568 height 744
click at [234, 108] on button "More" at bounding box center [249, 107] width 76 height 29
click at [266, 146] on button "Share" at bounding box center [249, 154] width 91 height 29
click at [1541, 26] on icon "close" at bounding box center [1539, 29] width 8 height 8
click at [773, 123] on div at bounding box center [784, 372] width 1568 height 744
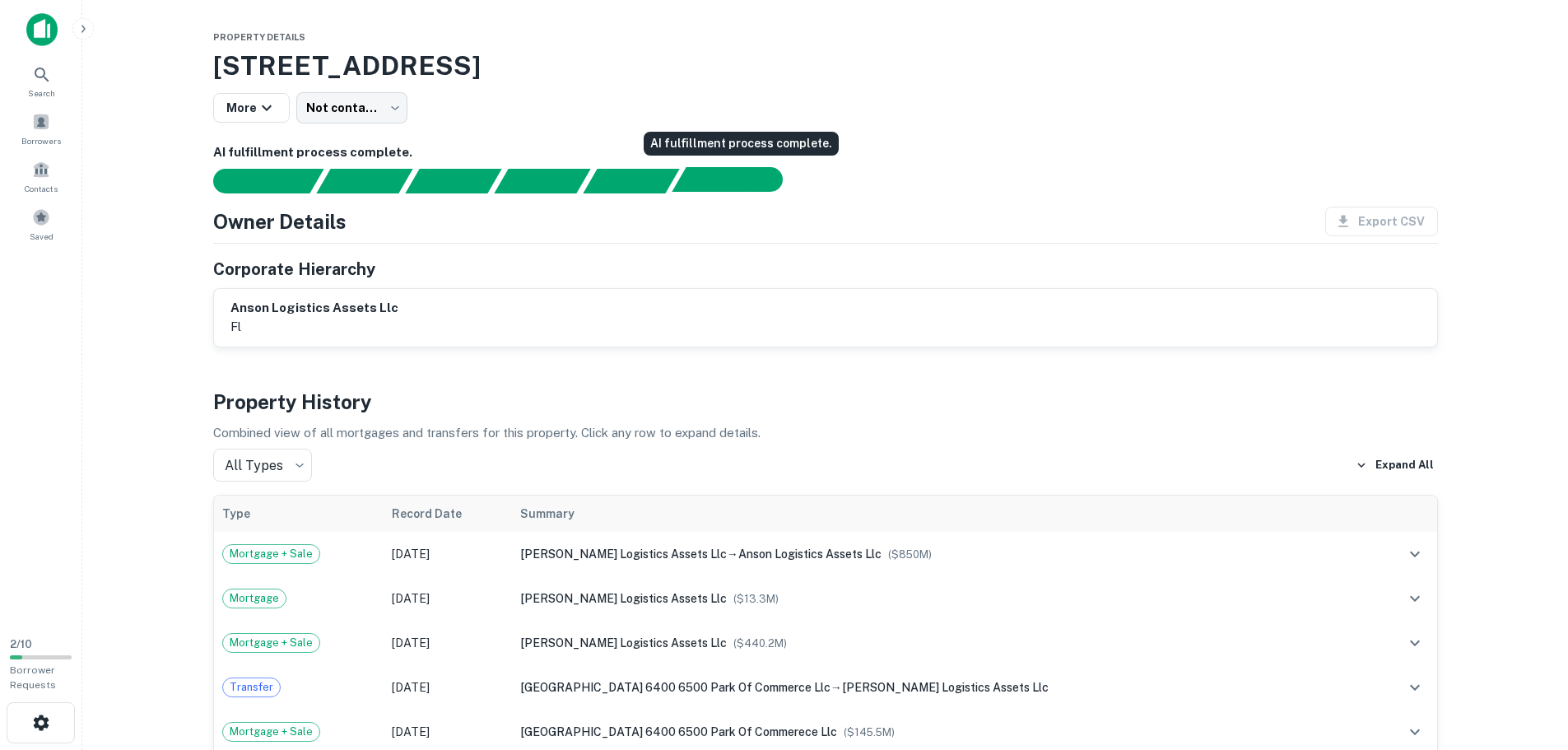
click at [762, 174] on div "AI fulfillment process complete." at bounding box center [762, 179] width 41 height 25
click at [741, 185] on div "AI fulfillment process complete." at bounding box center [762, 179] width 41 height 25
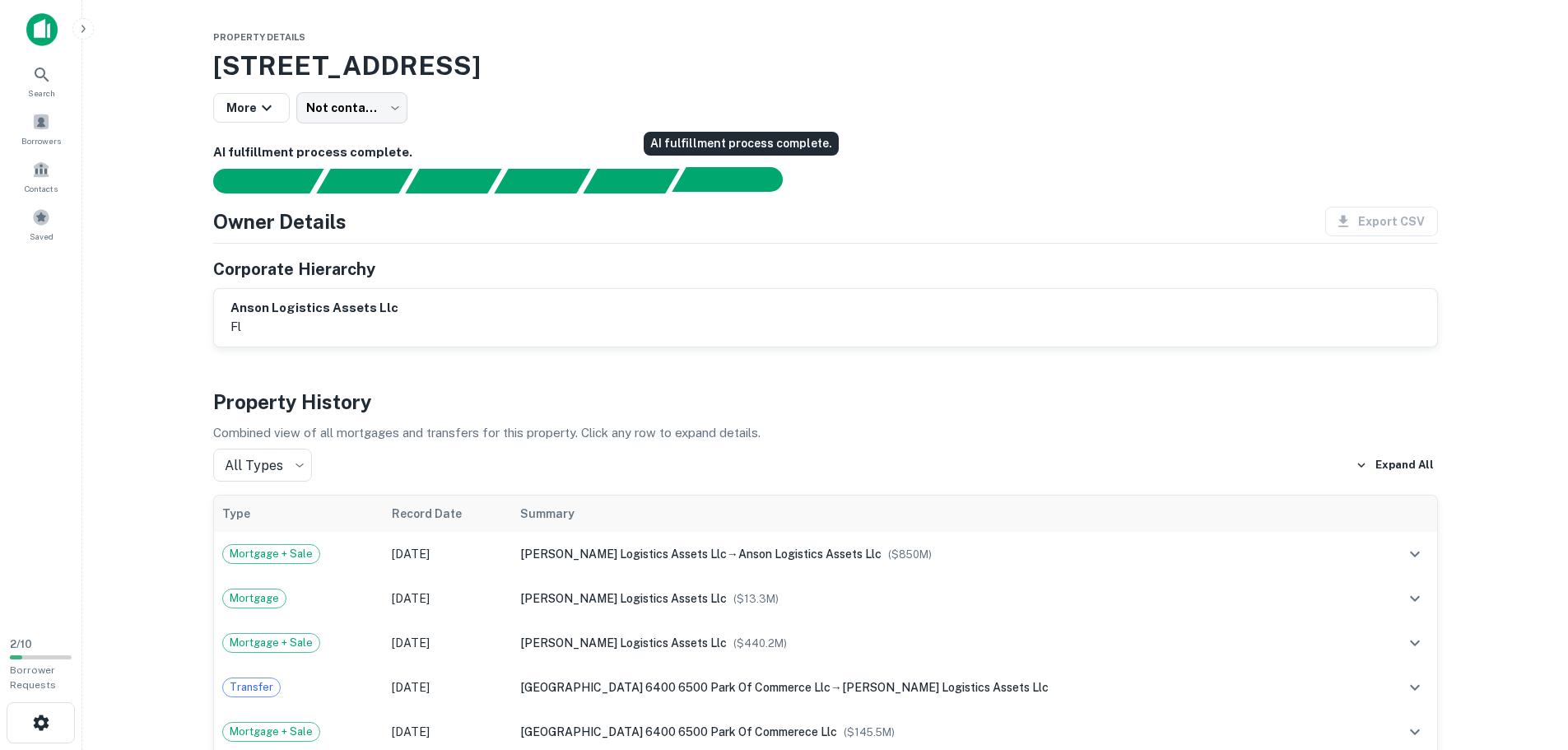
click at [741, 185] on div "AI fulfillment process complete." at bounding box center [762, 179] width 41 height 25
click at [740, 185] on div "AI fulfillment process complete." at bounding box center [738, 179] width 130 height 25
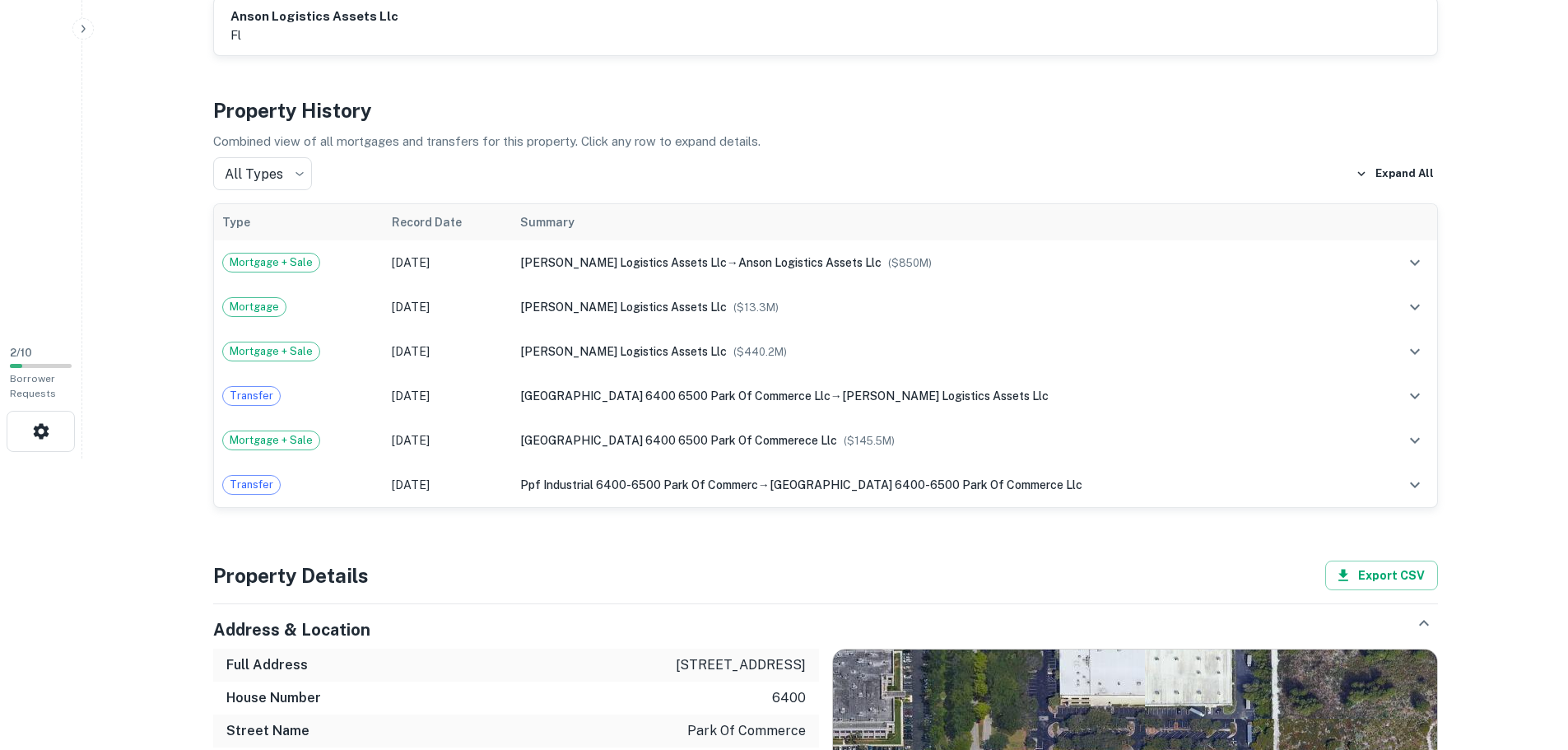
scroll to position [165, 0]
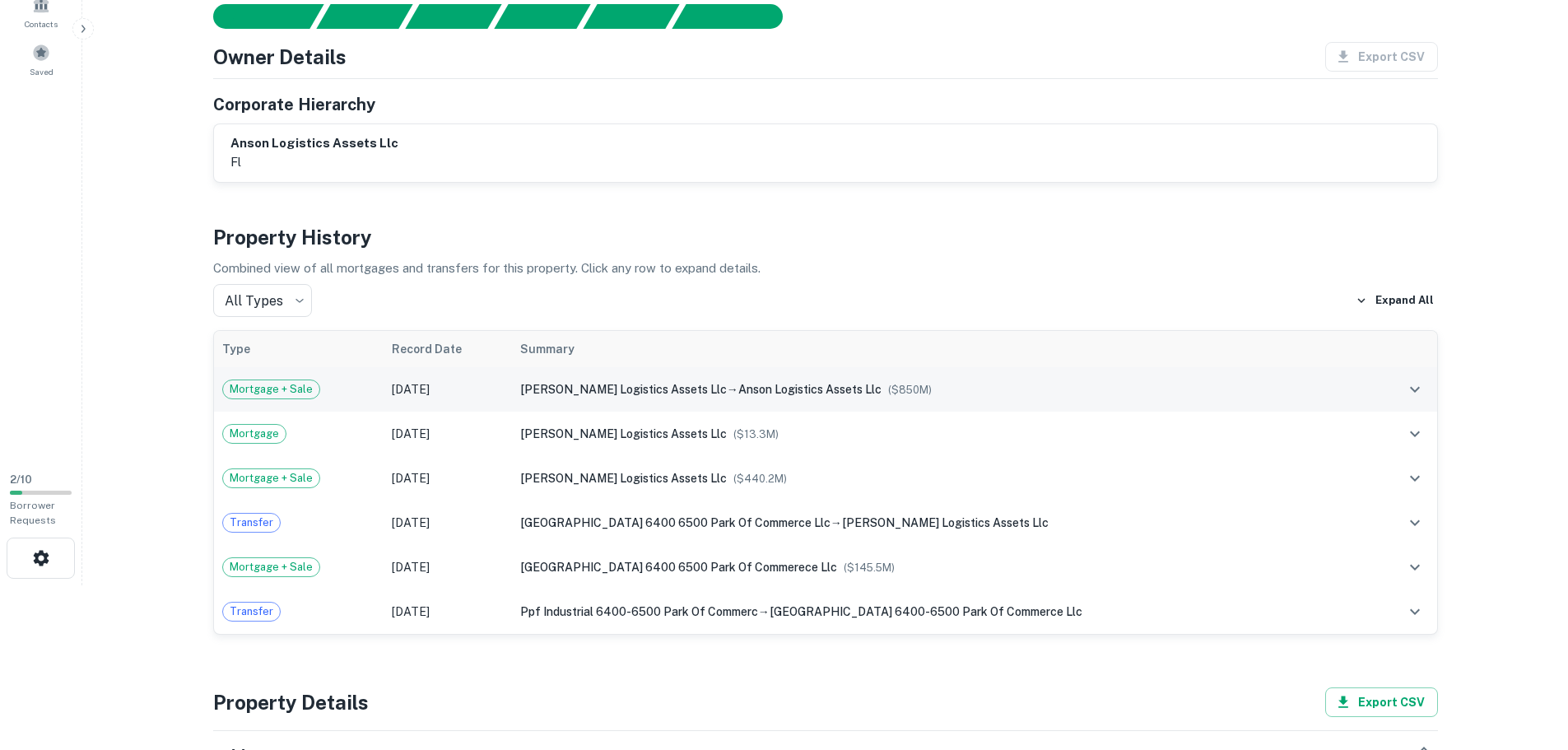
click at [1382, 387] on td at bounding box center [1403, 389] width 66 height 45
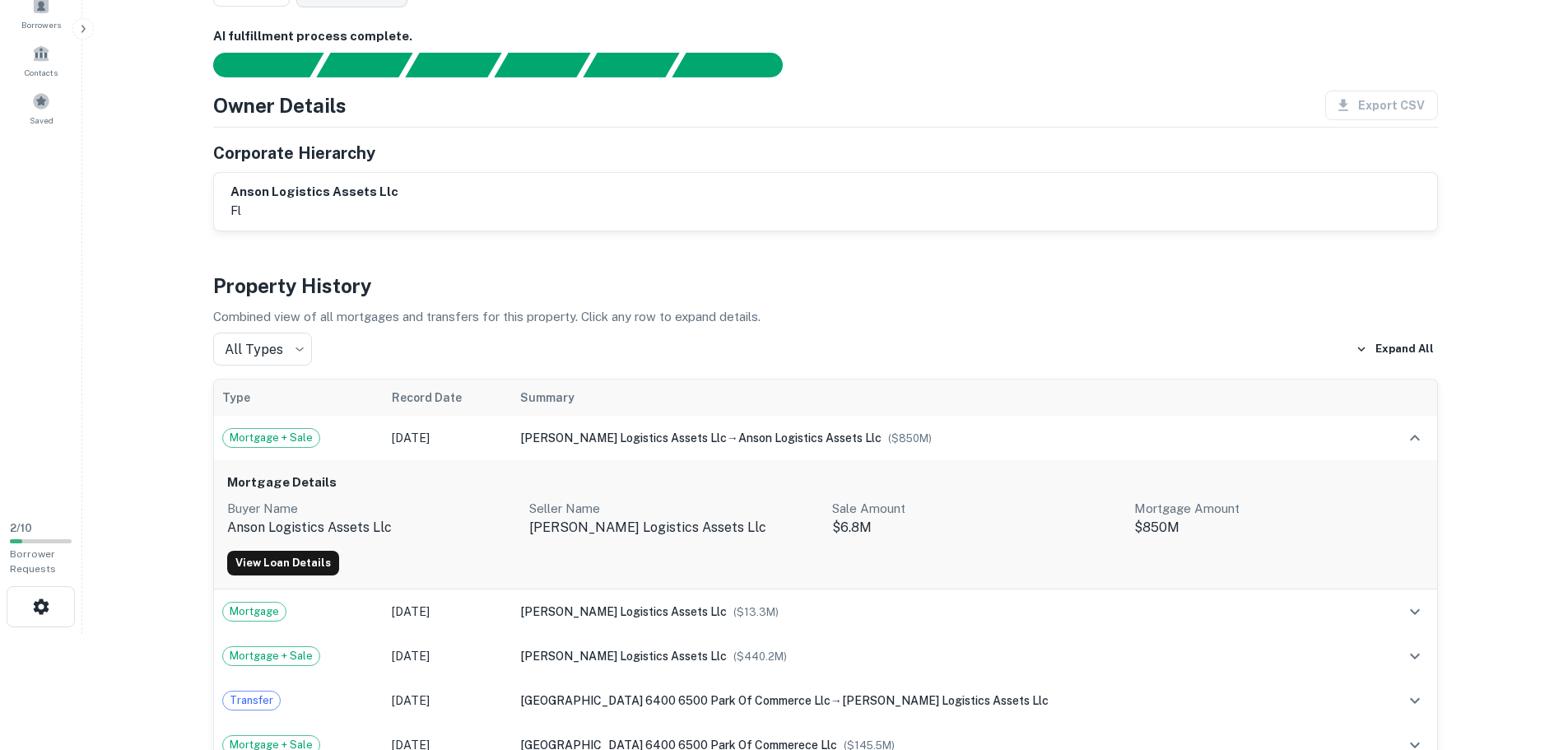
scroll to position [82, 0]
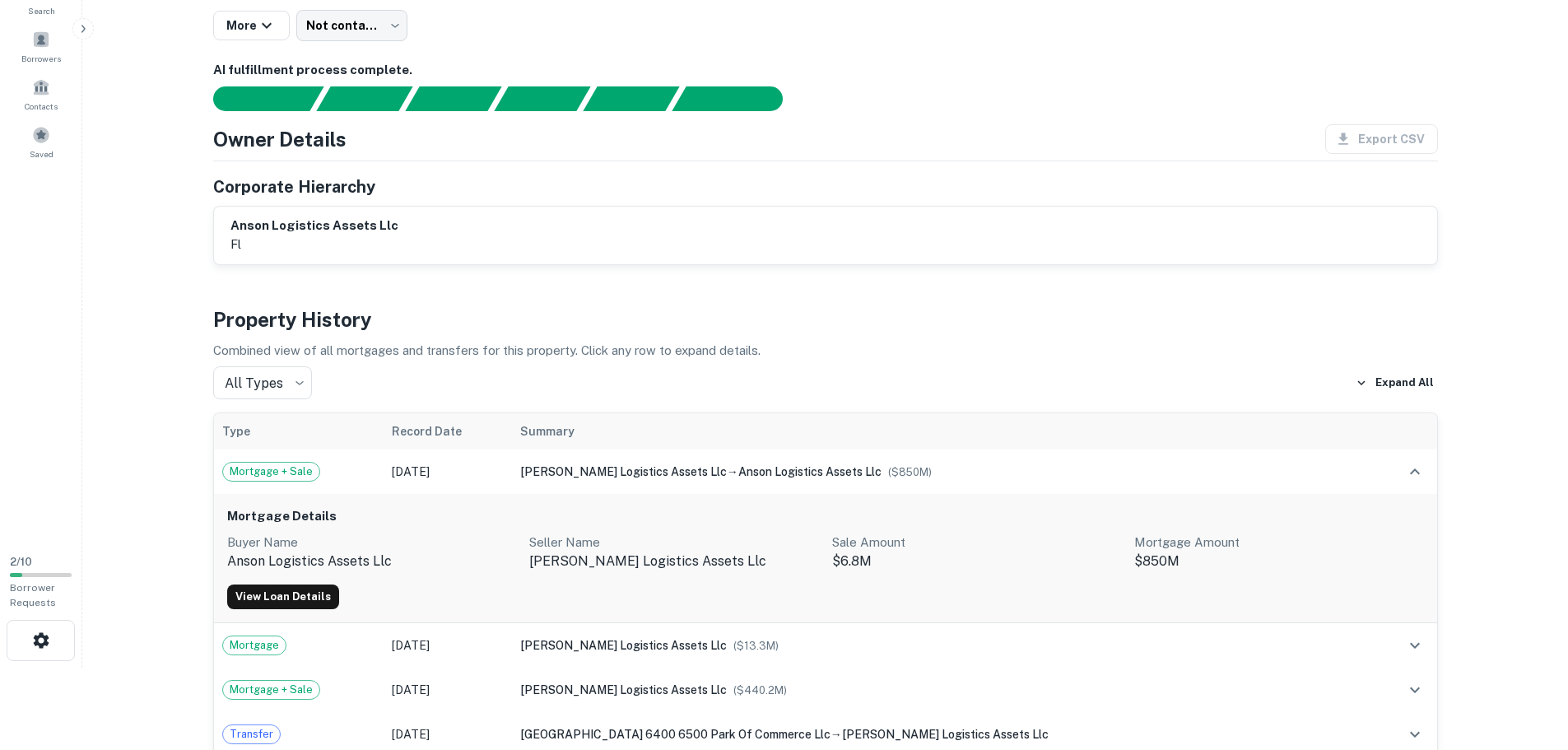
click at [871, 262] on div "anson logistics assets llc fl" at bounding box center [825, 235] width 1223 height 58
click at [294, 226] on h6 "anson logistics assets llc" at bounding box center [314, 226] width 168 height 19
click at [321, 173] on div "Owner Details Export CSV Corporate Hierarchy anson logistics assets llc fl" at bounding box center [825, 195] width 1224 height 141
click at [330, 141] on h4 "Owner Details" at bounding box center [280, 139] width 134 height 30
click at [743, 93] on div "AI fulfillment process complete." at bounding box center [762, 97] width 41 height 25
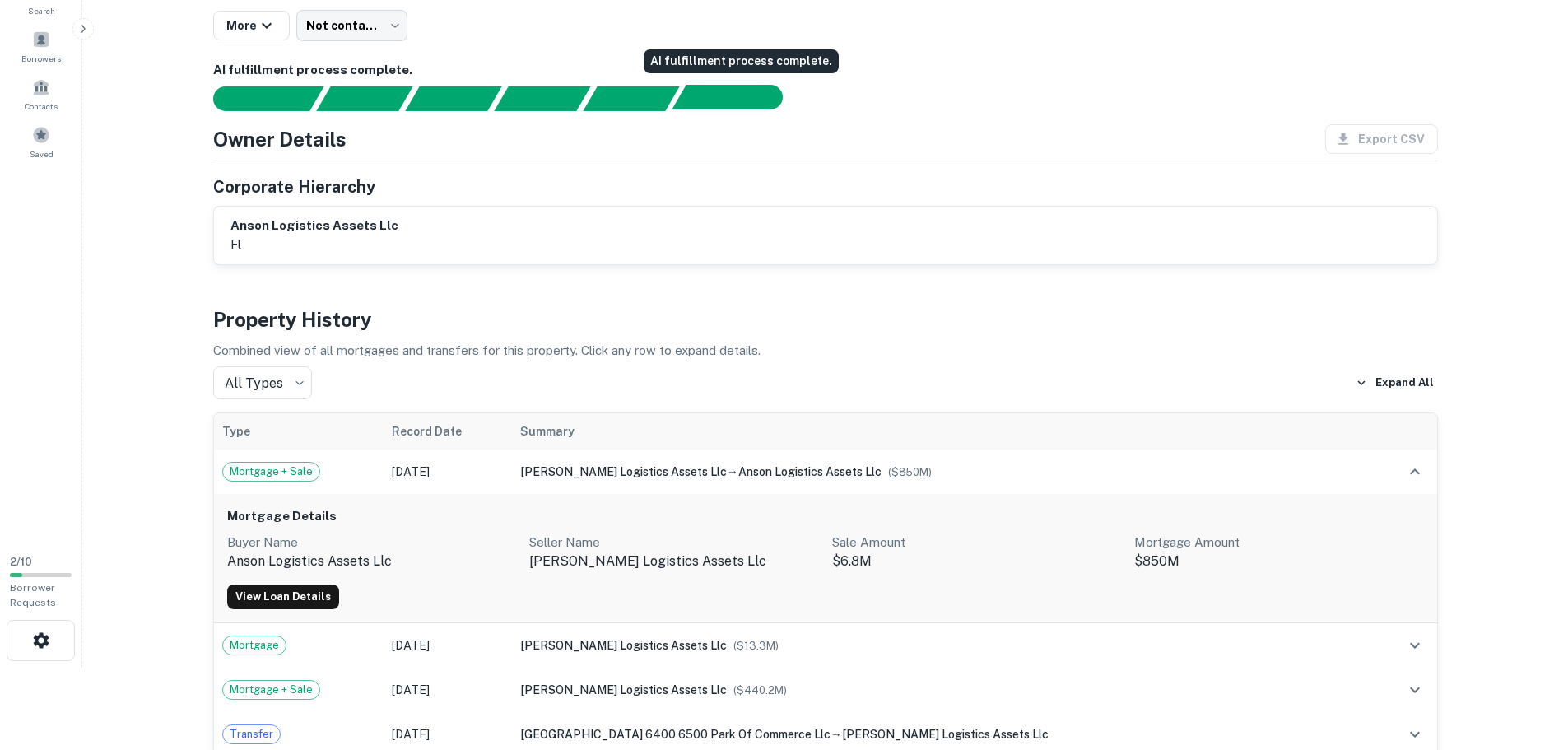
click at [707, 102] on div "AI fulfillment process complete." at bounding box center [720, 97] width 96 height 25
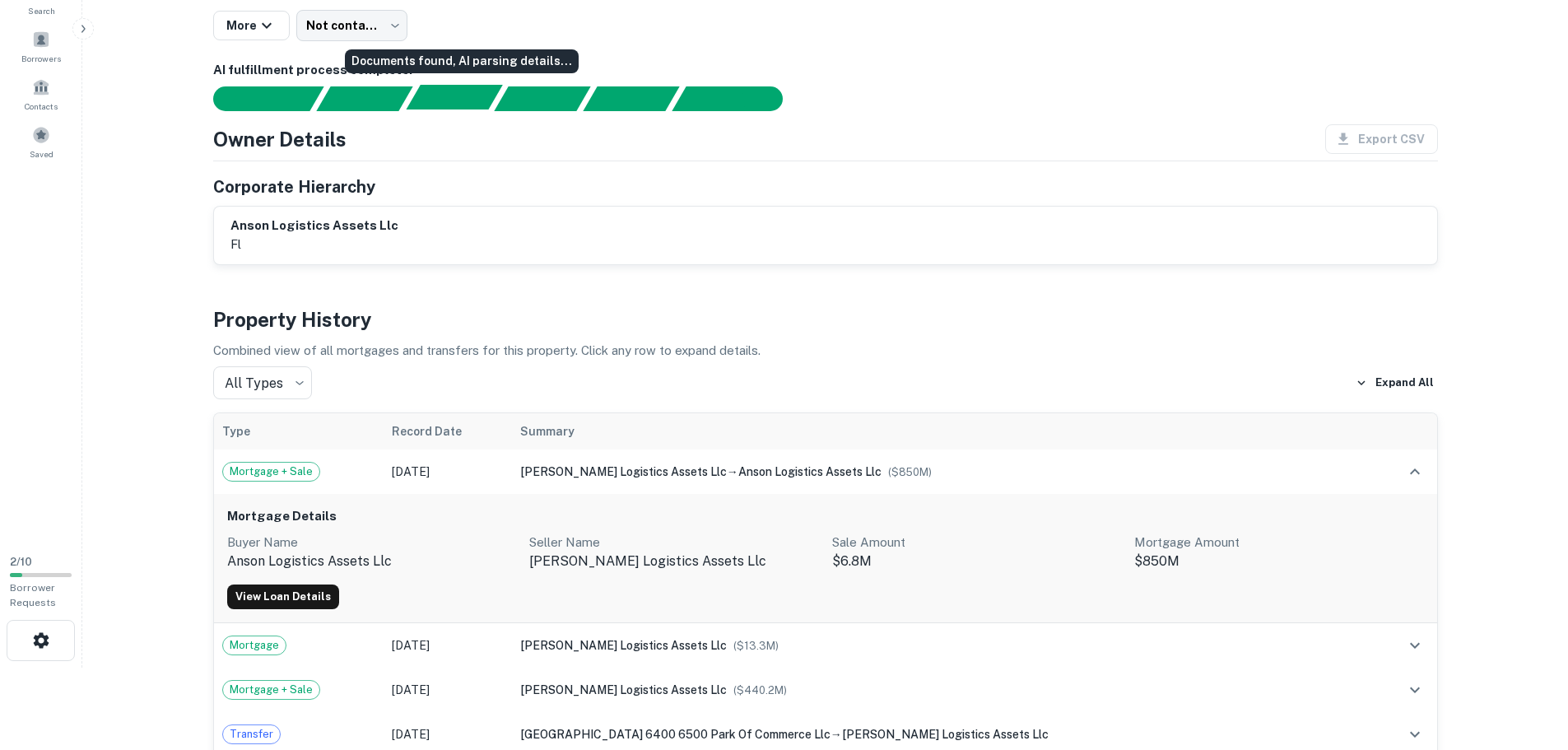
click at [448, 102] on div "Documents found, AI parsing details..." at bounding box center [454, 97] width 96 height 25
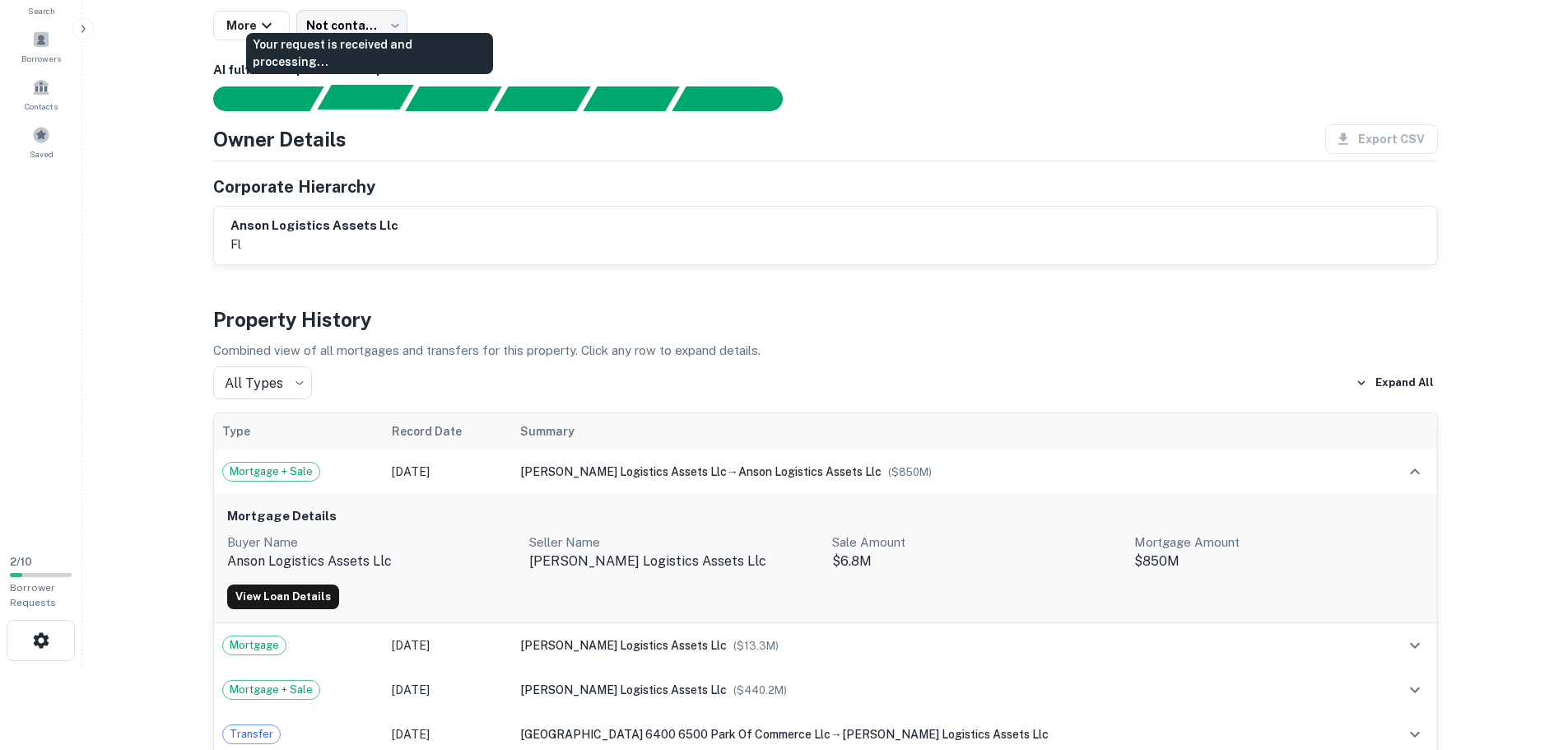
click at [373, 96] on div "Your request is received and processing..." at bounding box center [365, 97] width 96 height 25
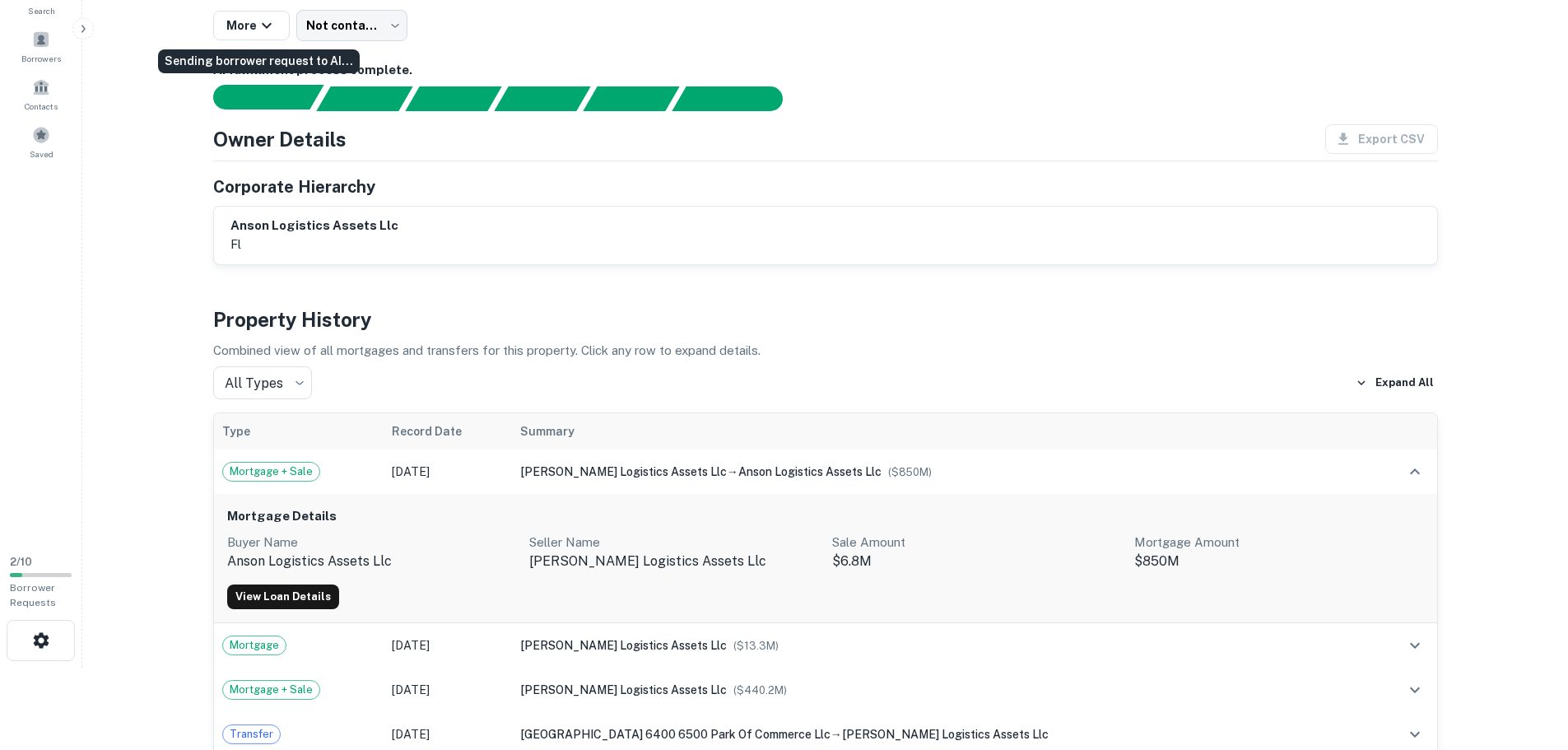
click at [288, 91] on div "Sending borrower request to AI..." at bounding box center [275, 97] width 96 height 25
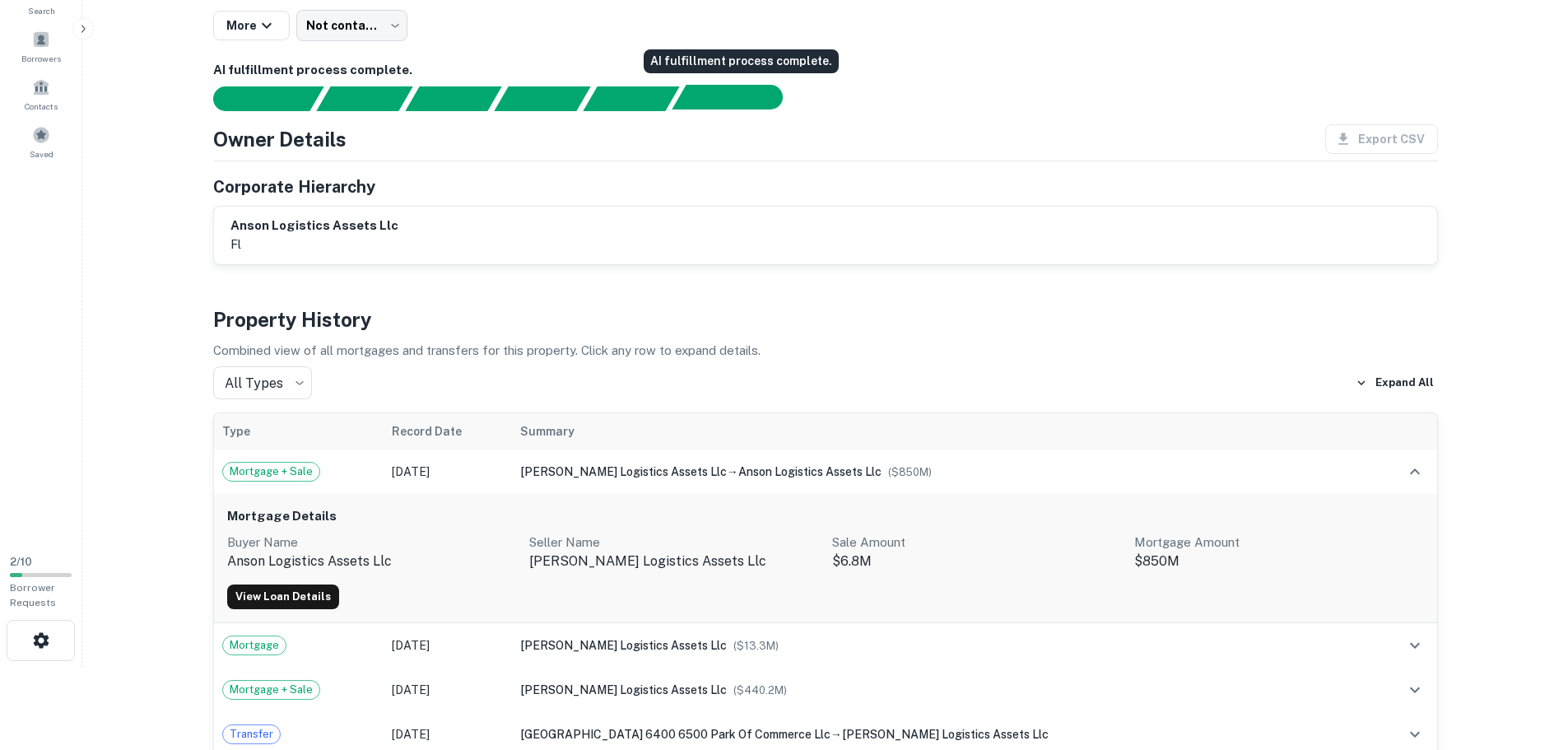
click at [675, 101] on div "AI fulfillment process complete." at bounding box center [738, 97] width 130 height 25
click at [703, 102] on div "AI fulfillment process complete." at bounding box center [720, 97] width 96 height 25
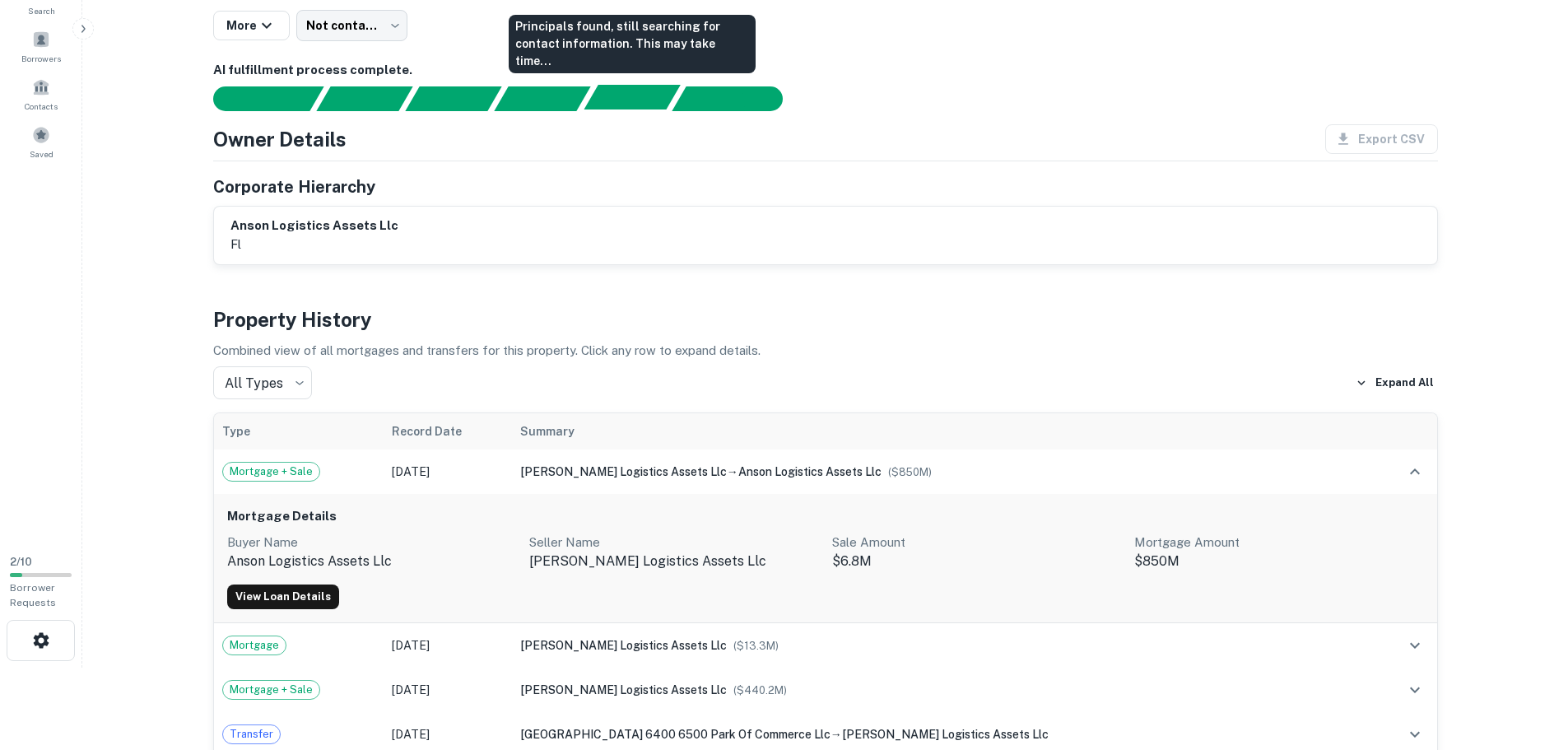
click at [636, 98] on div "Principals found, still searching for contact information. This may take time..." at bounding box center [632, 97] width 96 height 25
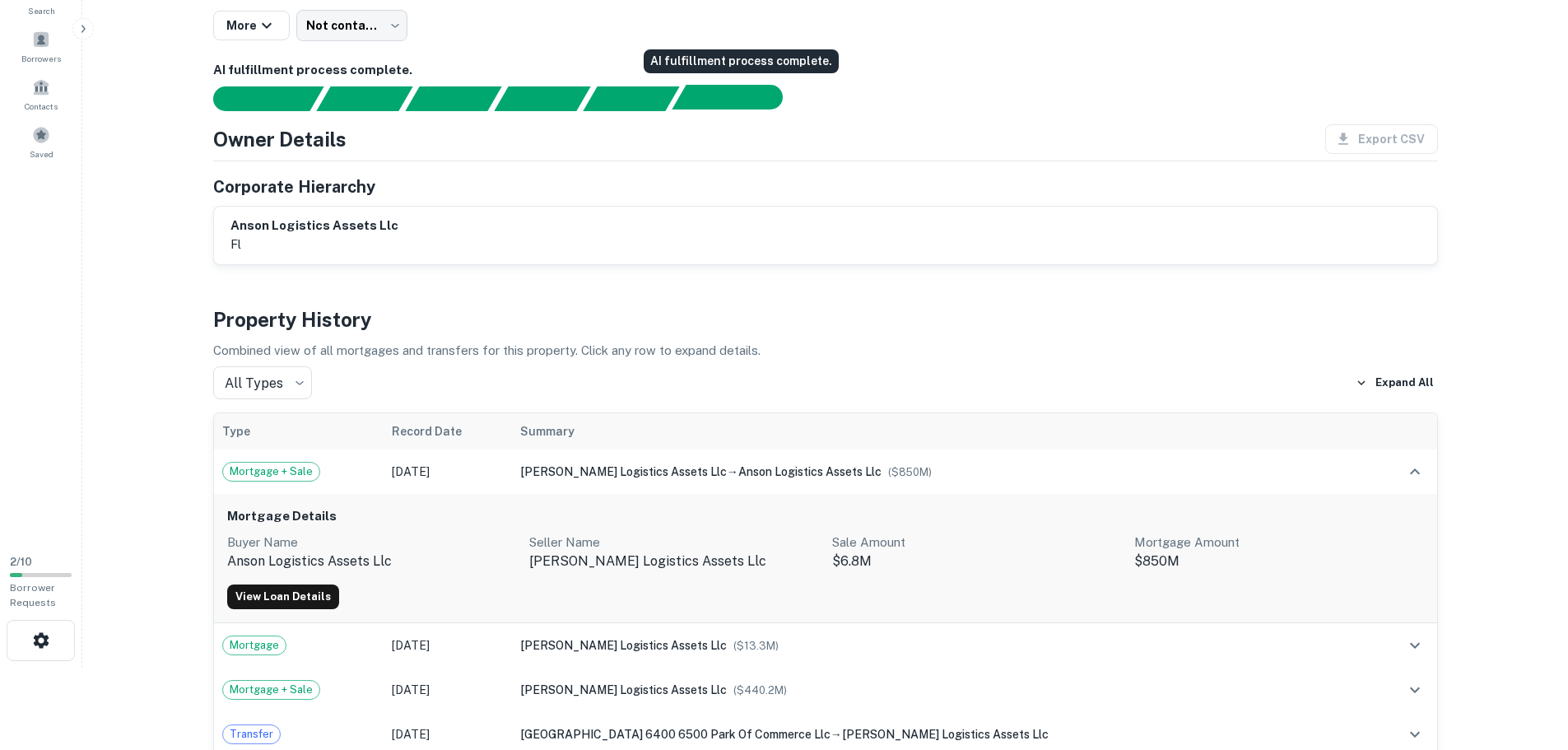
click at [698, 100] on div "AI fulfillment process complete." at bounding box center [720, 97] width 96 height 25
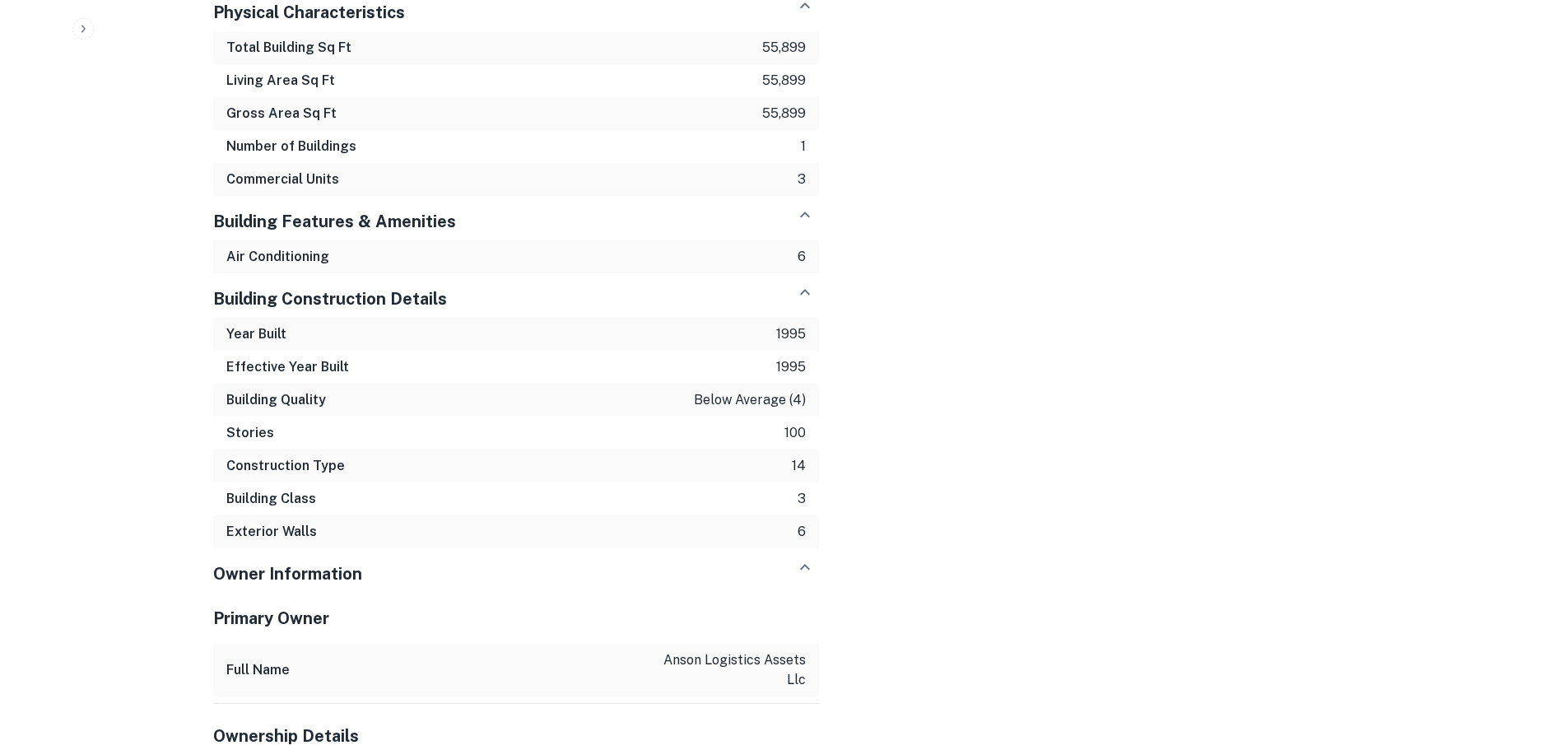
scroll to position [2037, 0]
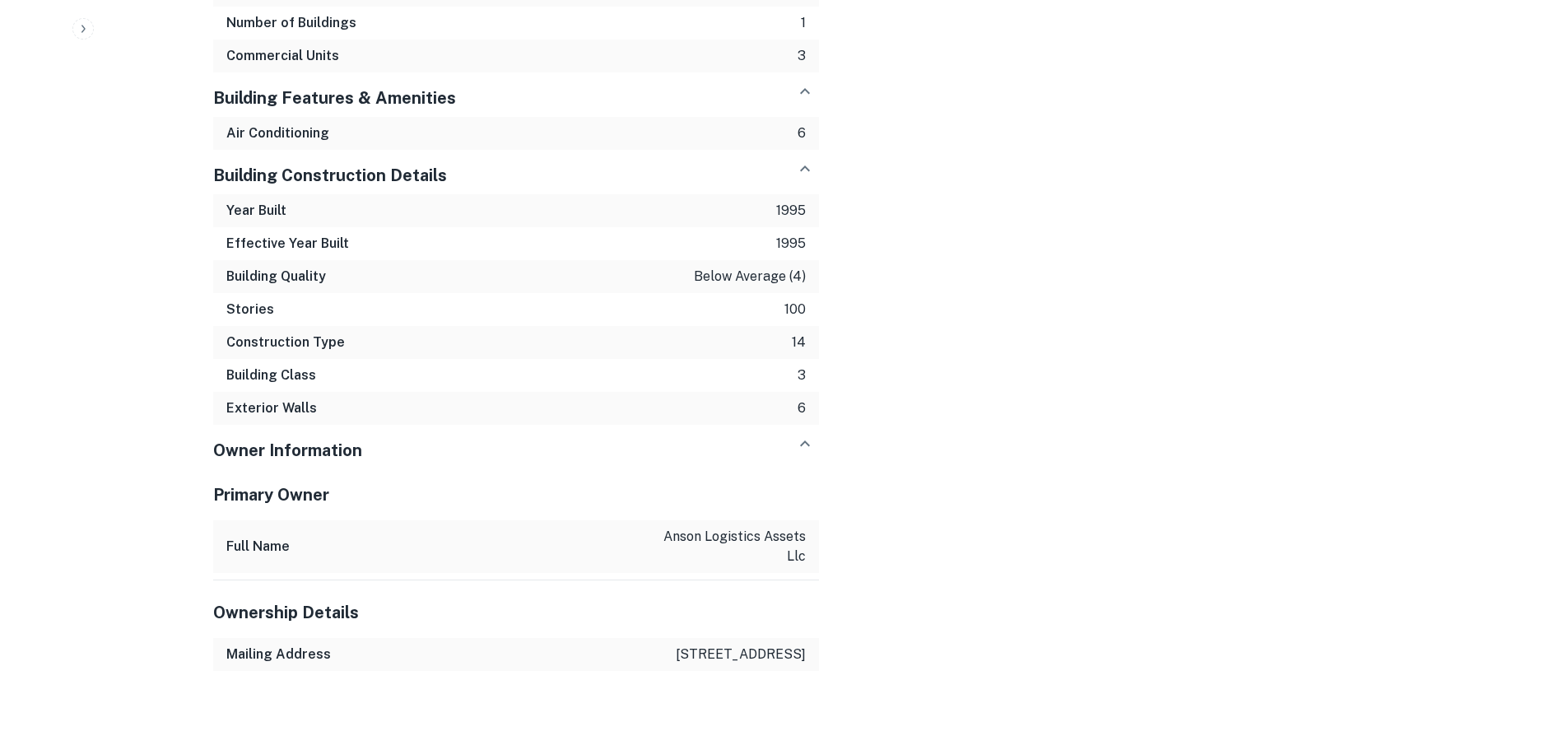
click at [785, 527] on p "anson logistics assets llc" at bounding box center [731, 546] width 148 height 40
click at [325, 359] on div "Building Class 3" at bounding box center [516, 375] width 606 height 33
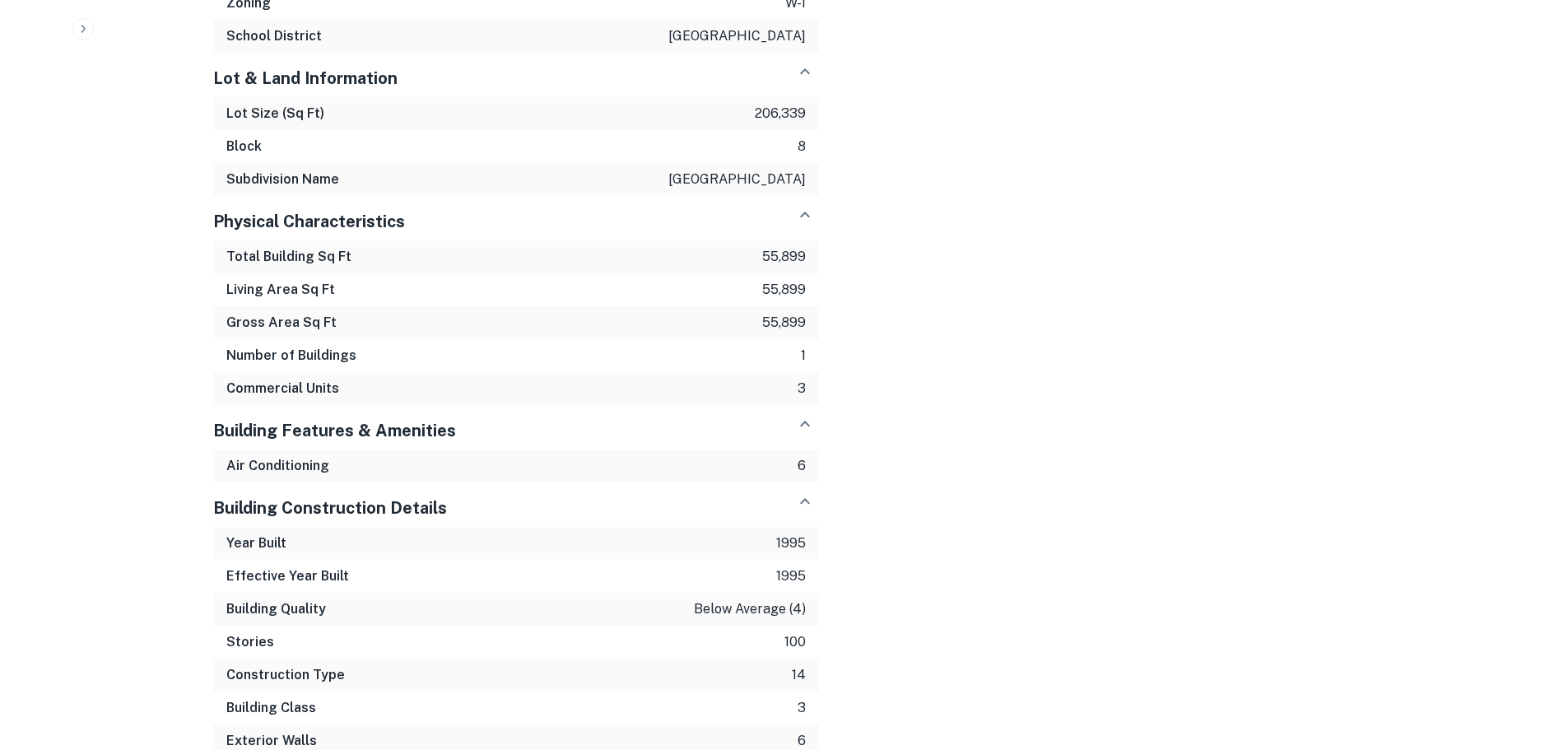
click at [279, 273] on div "Total Building Sq Ft 55,899" at bounding box center [516, 256] width 606 height 33
click at [285, 190] on h6 "Subdivision Name" at bounding box center [282, 179] width 113 height 19
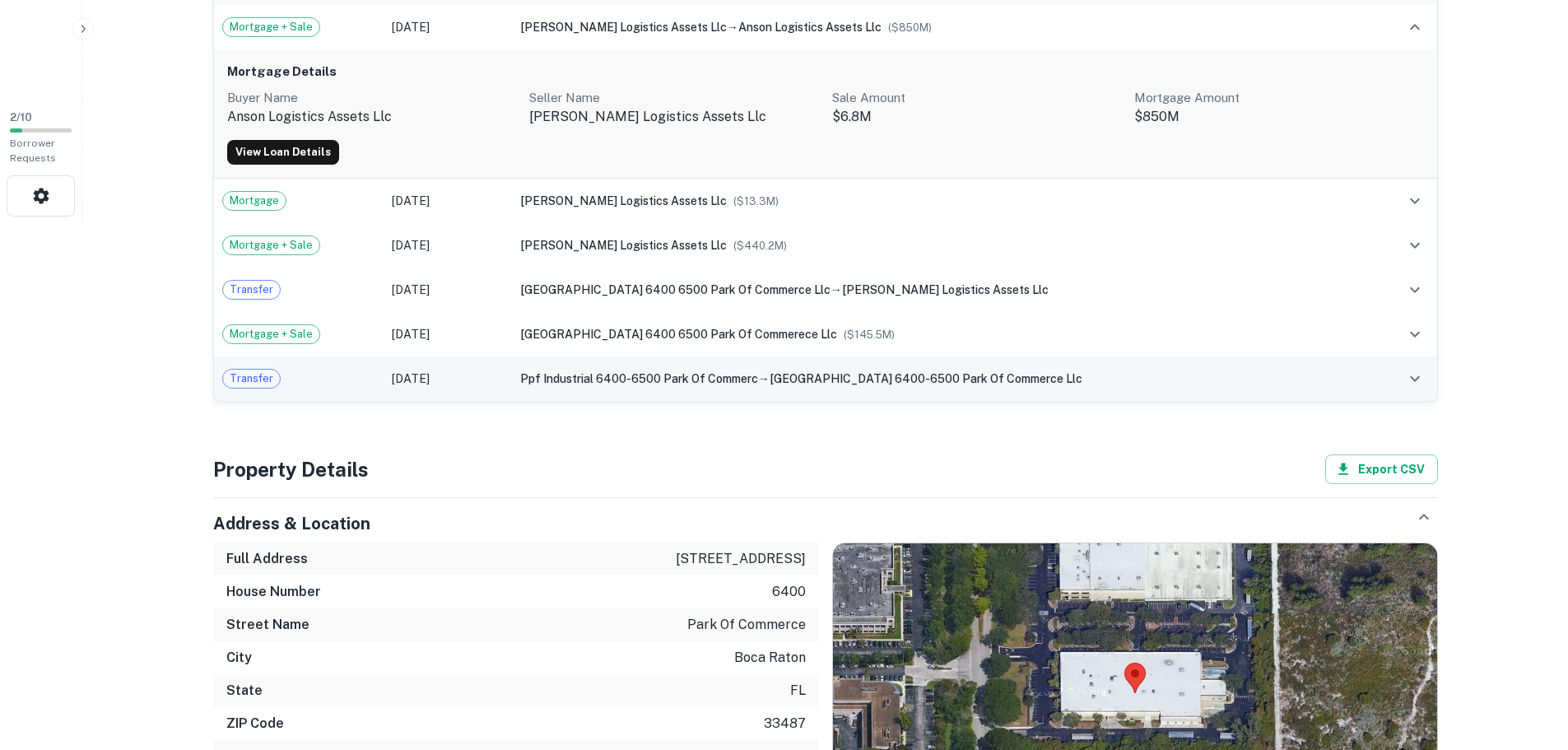
scroll to position [472, 0]
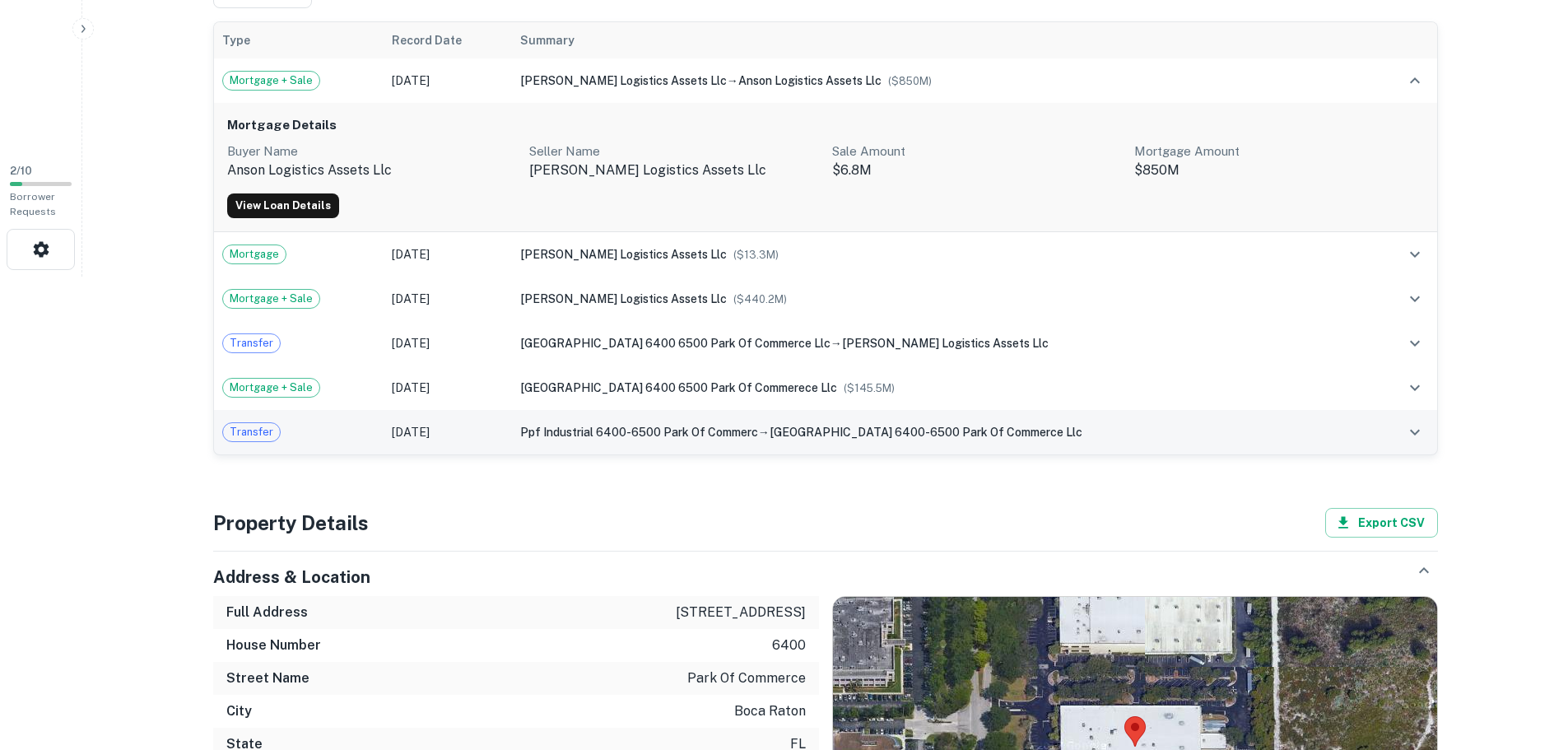
click at [301, 347] on tbody "Mortgage + Sale Dec 09, 2024 finlayson logistics assets llc → anson logistics a…" at bounding box center [825, 256] width 1223 height 396
click at [291, 205] on button "View Loan Details" at bounding box center [283, 207] width 112 height 25
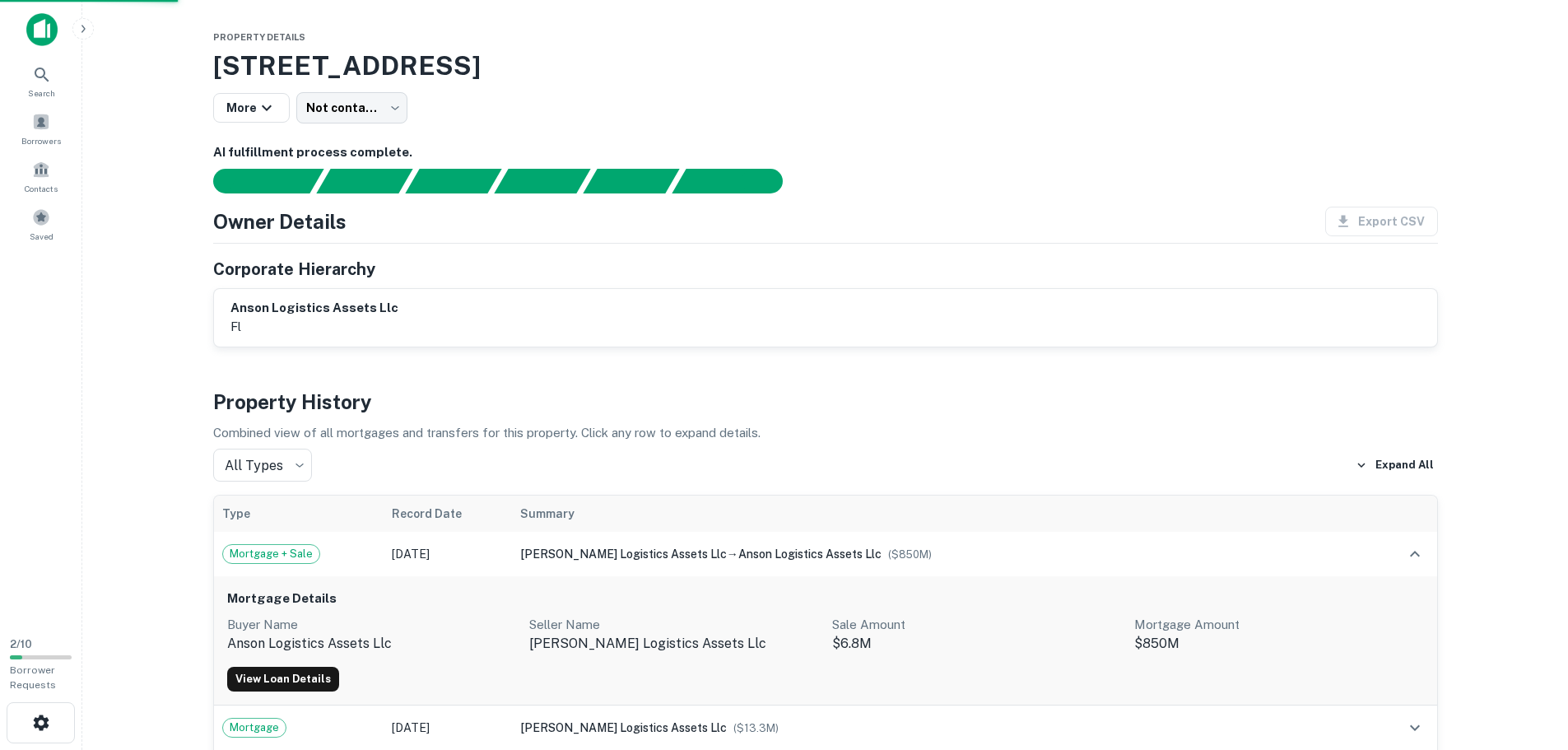
click at [335, 222] on h4 "Owner Details" at bounding box center [280, 221] width 134 height 30
click at [429, 175] on div "Documents found, AI parsing details..." at bounding box center [454, 179] width 96 height 25
click at [721, 183] on div "AI fulfillment process complete." at bounding box center [720, 179] width 96 height 25
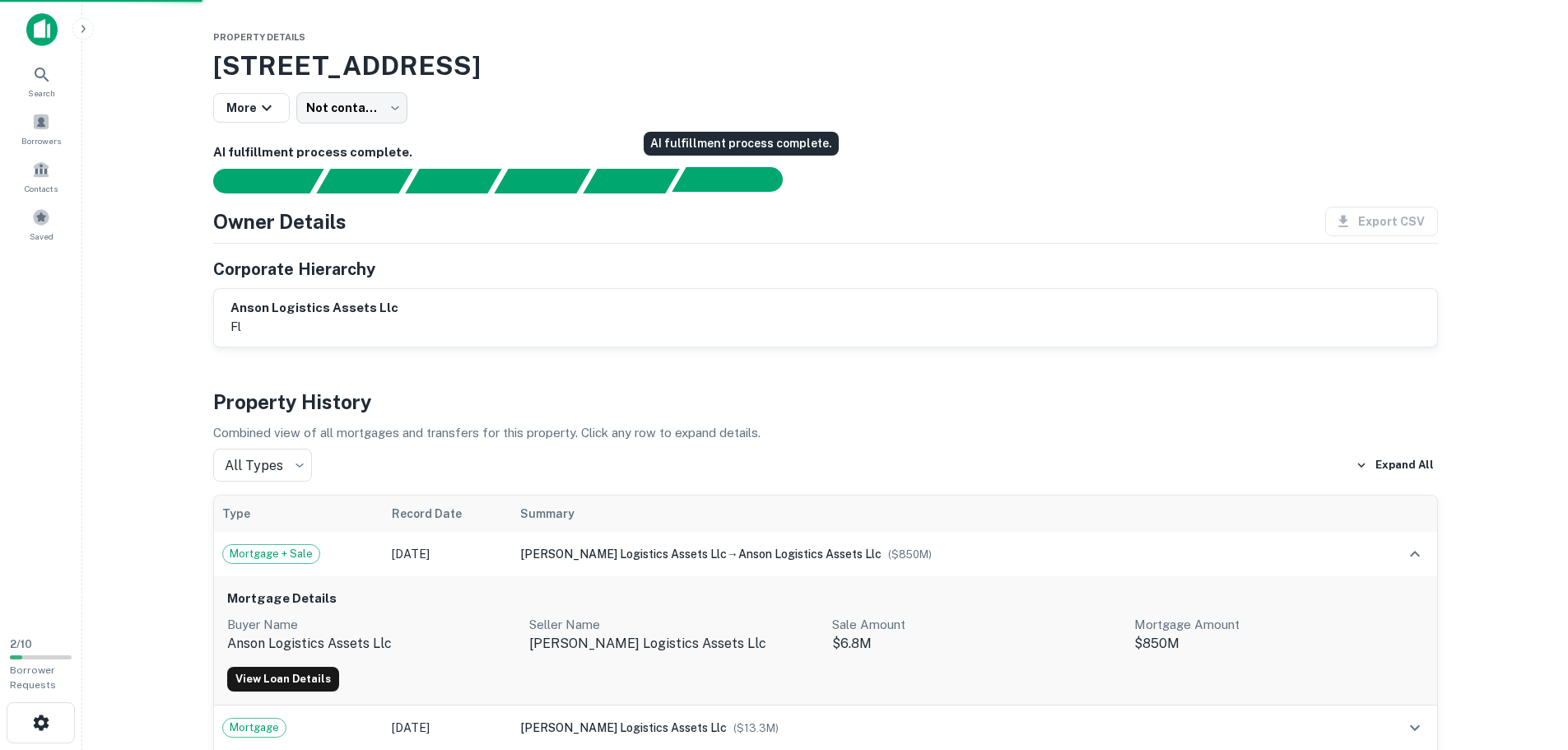
click at [721, 183] on div "AI fulfillment process complete." at bounding box center [720, 179] width 96 height 25
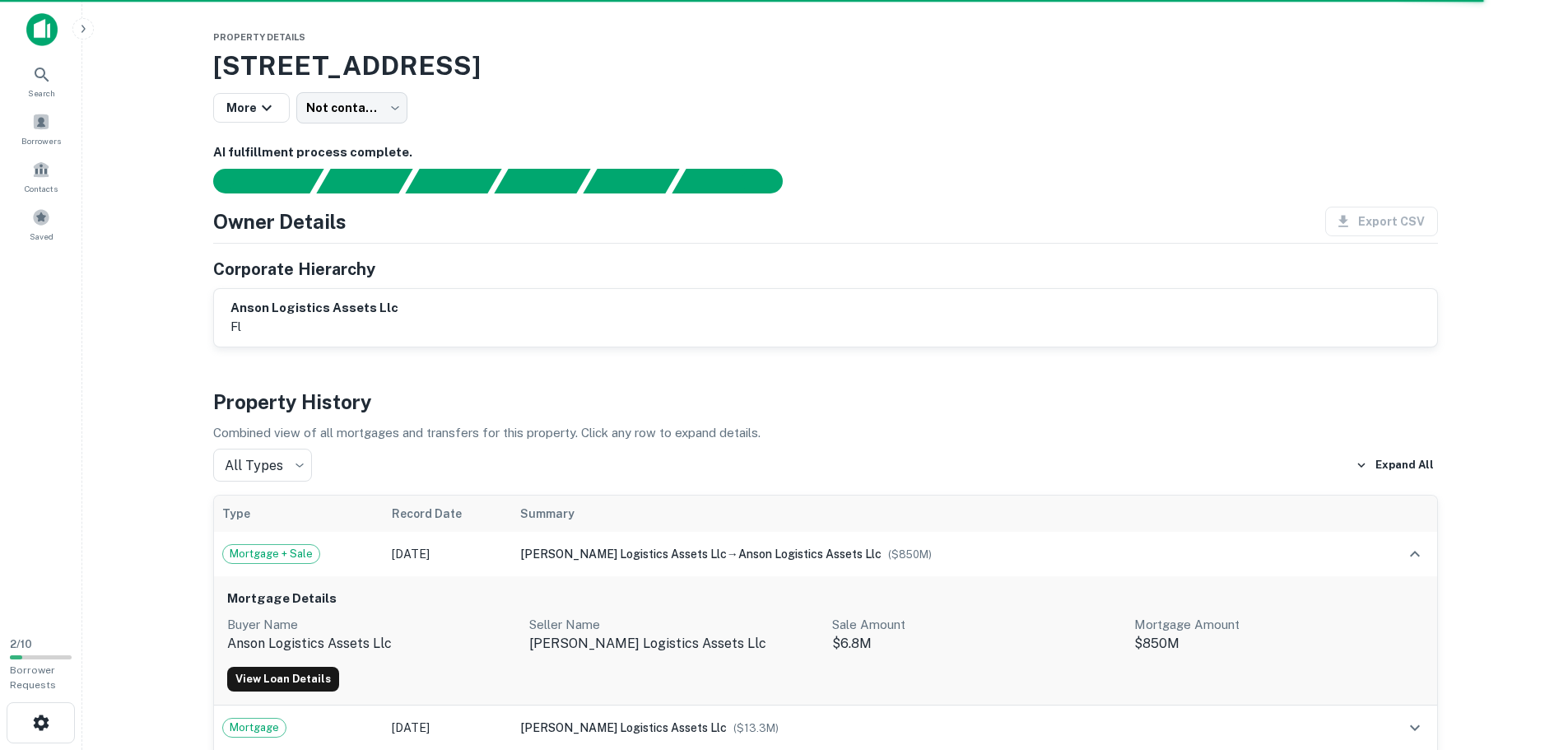
drag, startPoint x: 1241, startPoint y: 160, endPoint x: 1240, endPoint y: 80, distance: 80.0
click at [1240, 80] on h3 "[STREET_ADDRESS]" at bounding box center [825, 65] width 1224 height 40
drag, startPoint x: 1021, startPoint y: 333, endPoint x: 1026, endPoint y: 356, distance: 23.5
drag, startPoint x: 1020, startPoint y: 357, endPoint x: 919, endPoint y: 336, distance: 103.2
click at [919, 336] on div "anson logistics assets llc fl" at bounding box center [825, 317] width 1190 height 38
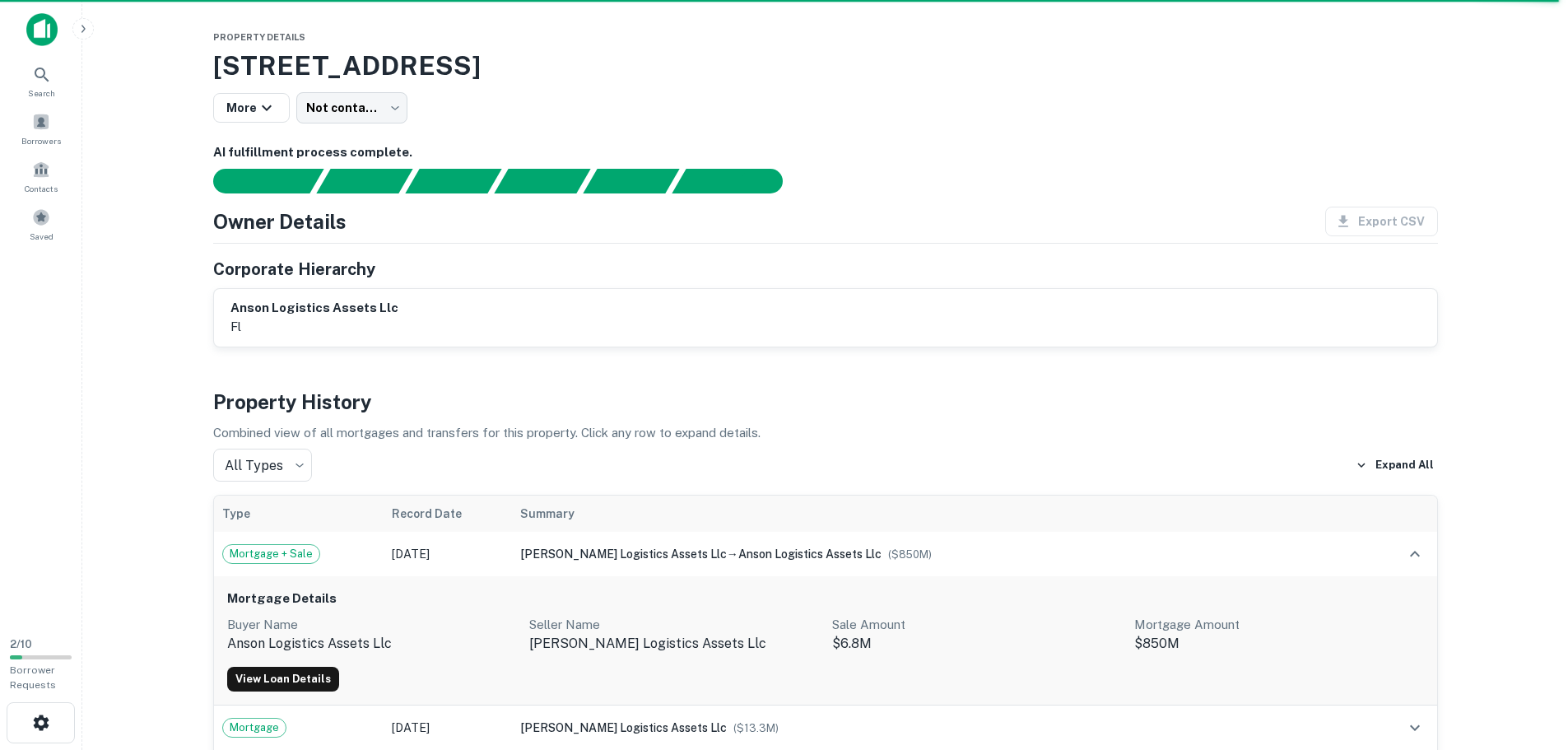
click at [705, 463] on div "All Types *** ​ Expand All" at bounding box center [825, 465] width 1224 height 33
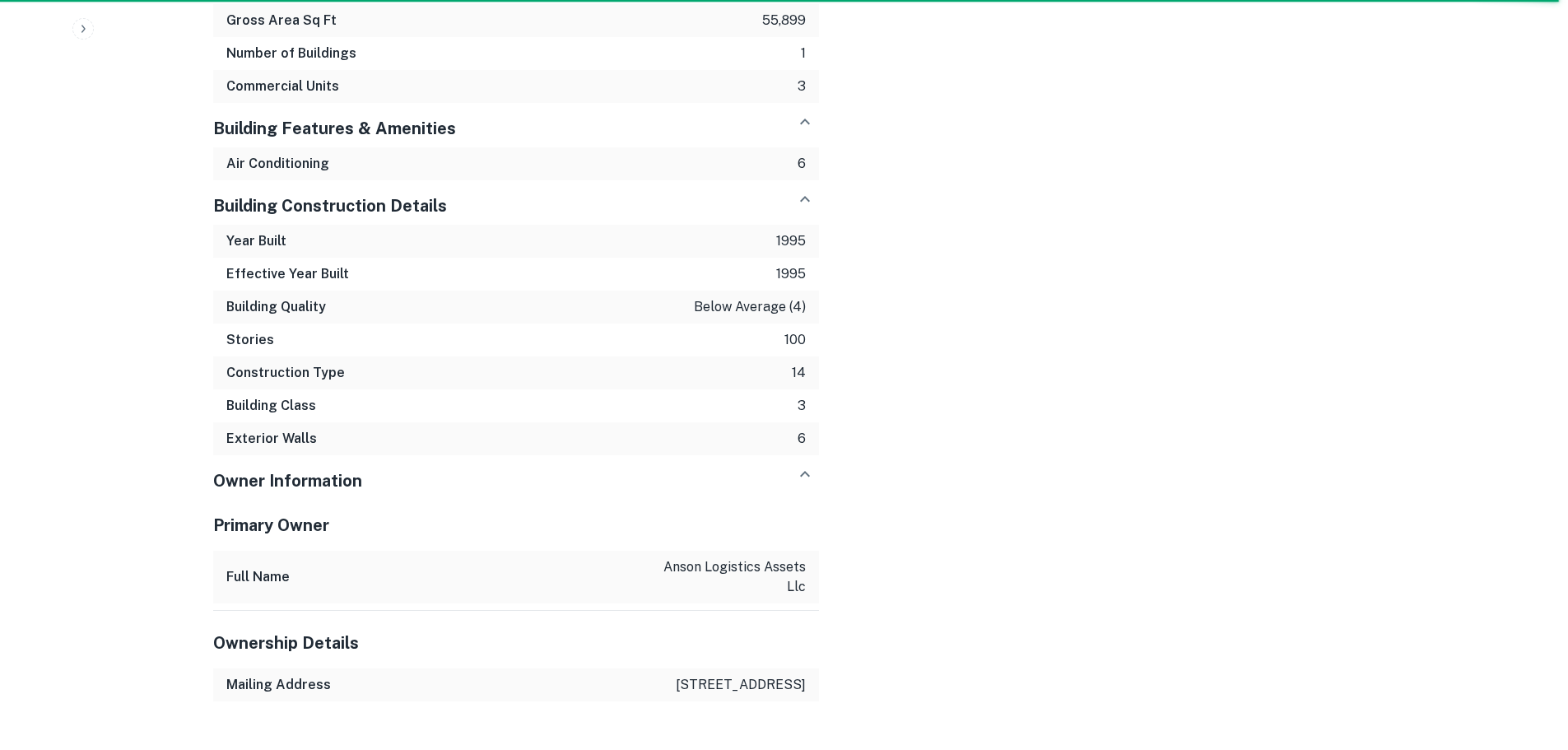
scroll to position [2037, 0]
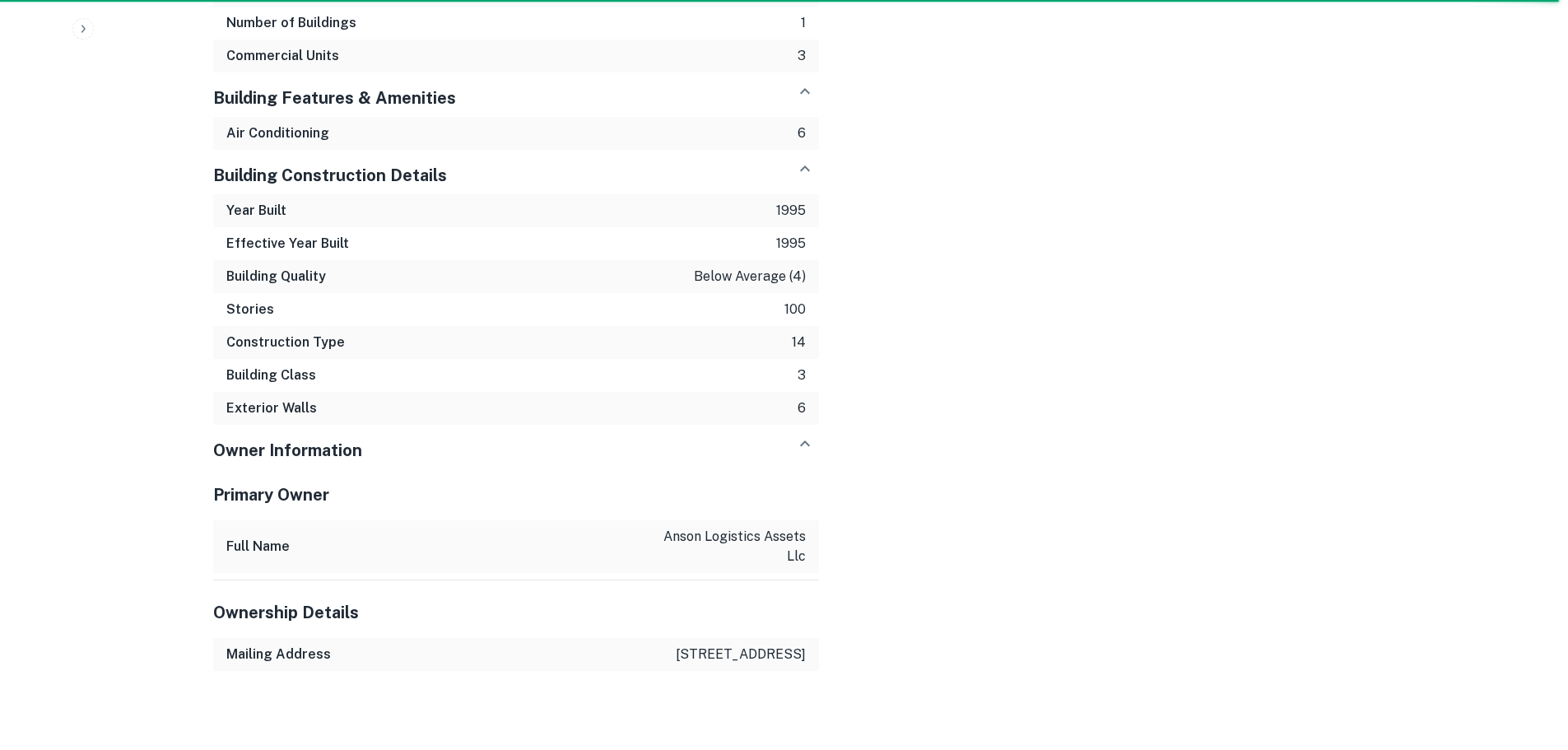
drag, startPoint x: 1023, startPoint y: 592, endPoint x: 877, endPoint y: 545, distance: 153.4
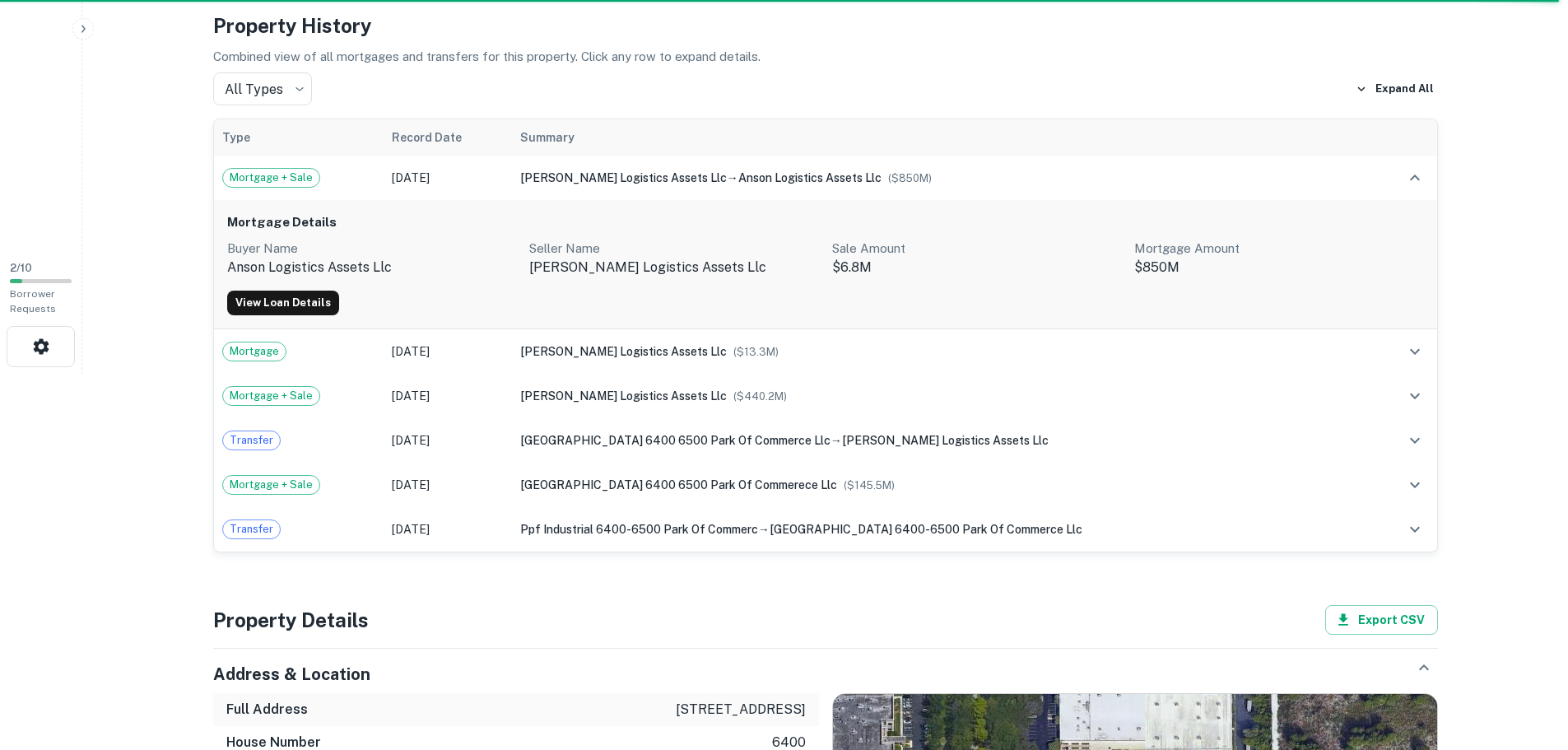
scroll to position [0, 0]
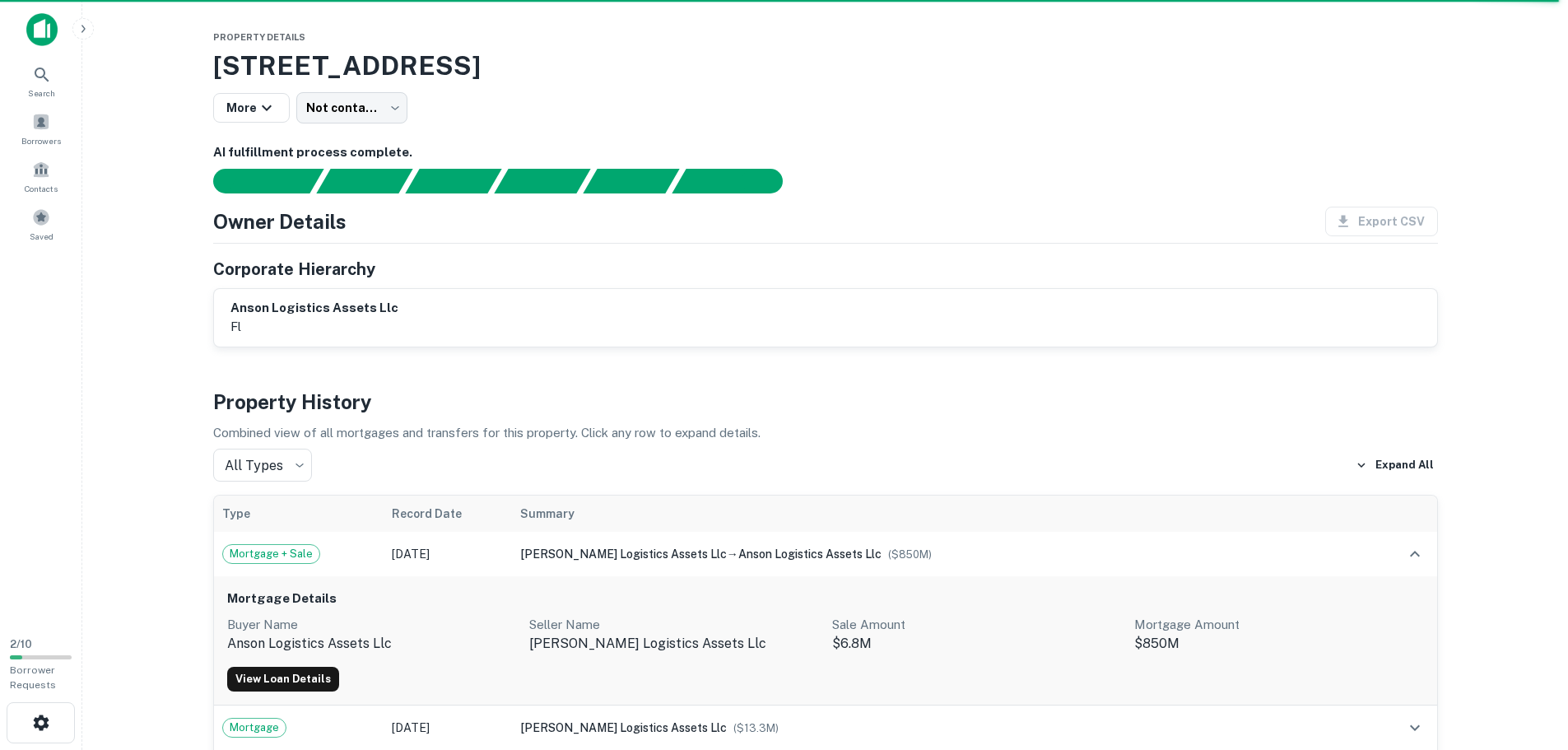
drag, startPoint x: 1377, startPoint y: 332, endPoint x: 1362, endPoint y: 334, distance: 15.1
drag, startPoint x: 1362, startPoint y: 334, endPoint x: 1100, endPoint y: 125, distance: 335.1
drag, startPoint x: 1100, startPoint y: 125, endPoint x: 1082, endPoint y: 64, distance: 63.6
click at [1082, 64] on h3 "[STREET_ADDRESS]" at bounding box center [825, 65] width 1224 height 40
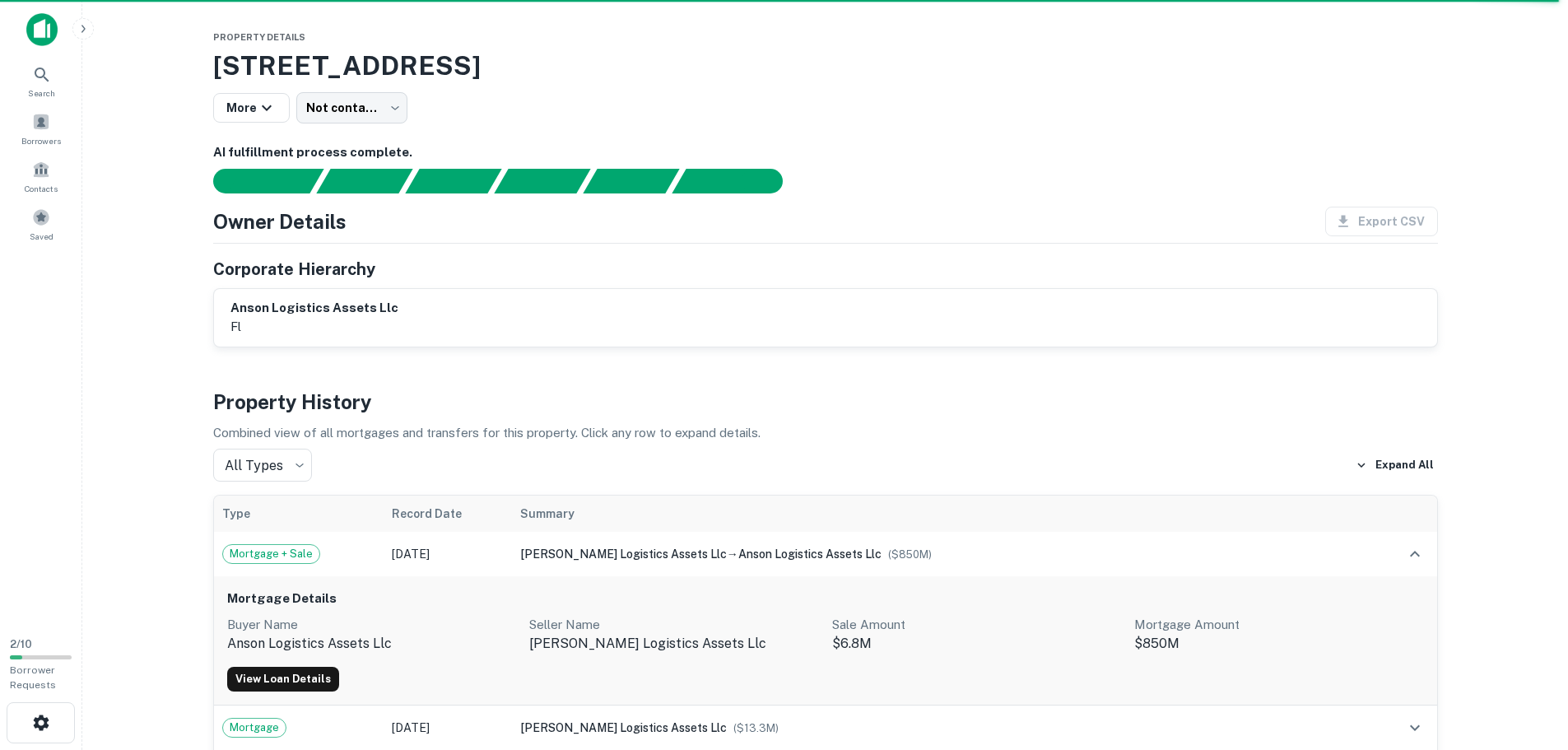
drag, startPoint x: 1098, startPoint y: 160, endPoint x: 1054, endPoint y: 111, distance: 65.9
click at [1054, 111] on div "More Not contacted **** ​" at bounding box center [825, 108] width 1224 height 31
drag, startPoint x: 900, startPoint y: 102, endPoint x: 898, endPoint y: 77, distance: 25.1
click at [898, 77] on h3 "[STREET_ADDRESS]" at bounding box center [825, 65] width 1224 height 40
drag, startPoint x: 893, startPoint y: 67, endPoint x: 928, endPoint y: 78, distance: 36.7
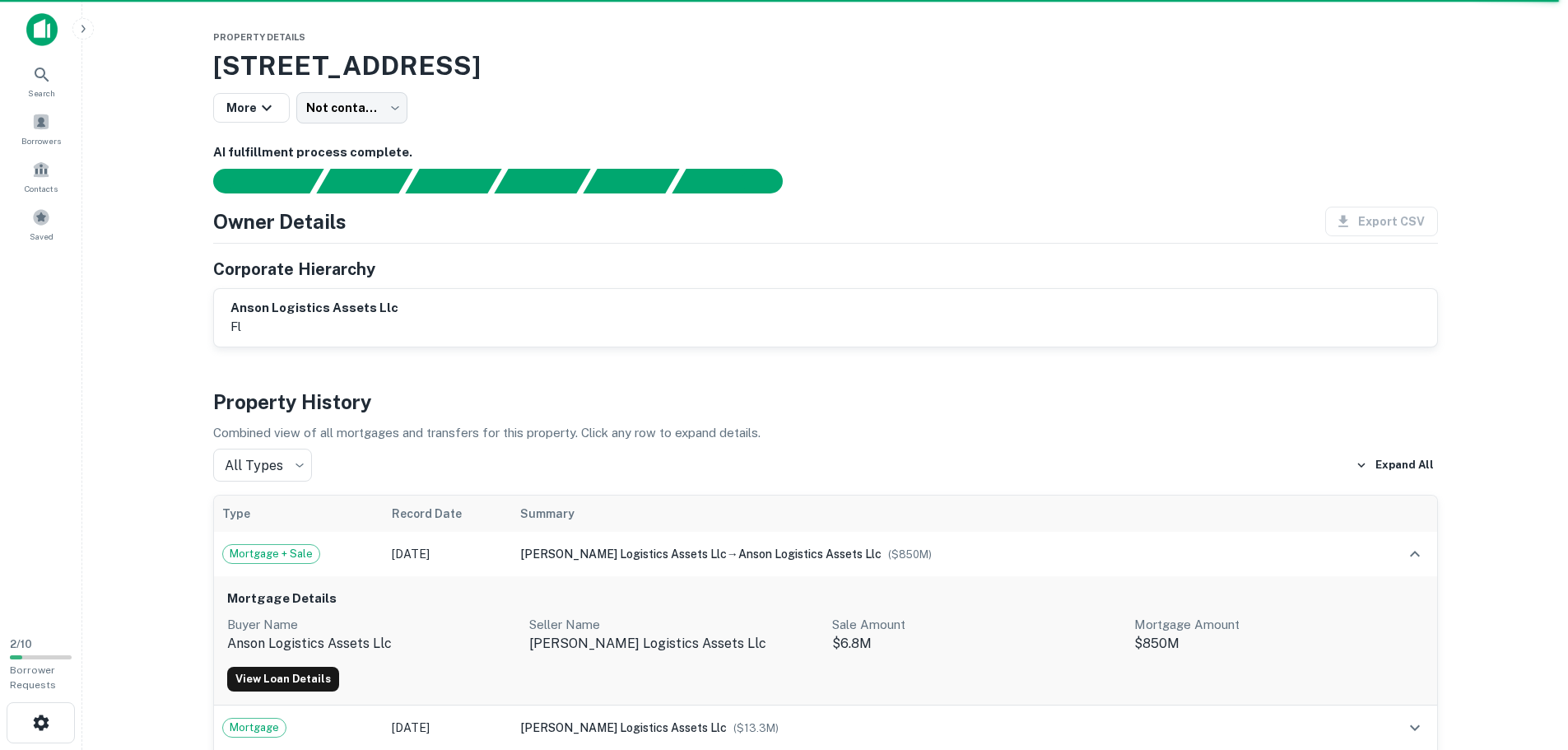
click at [928, 78] on h3 "[STREET_ADDRESS]" at bounding box center [825, 65] width 1224 height 40
click at [930, 78] on h3 "[STREET_ADDRESS]" at bounding box center [825, 65] width 1224 height 40
click at [488, 247] on div "Owner Details Export CSV Corporate Hierarchy anson logistics assets llc fl" at bounding box center [825, 277] width 1224 height 141
click at [740, 162] on h6 "AI fulfillment process complete." at bounding box center [825, 152] width 1224 height 19
click at [746, 178] on div "AI fulfillment process complete." at bounding box center [762, 179] width 41 height 25
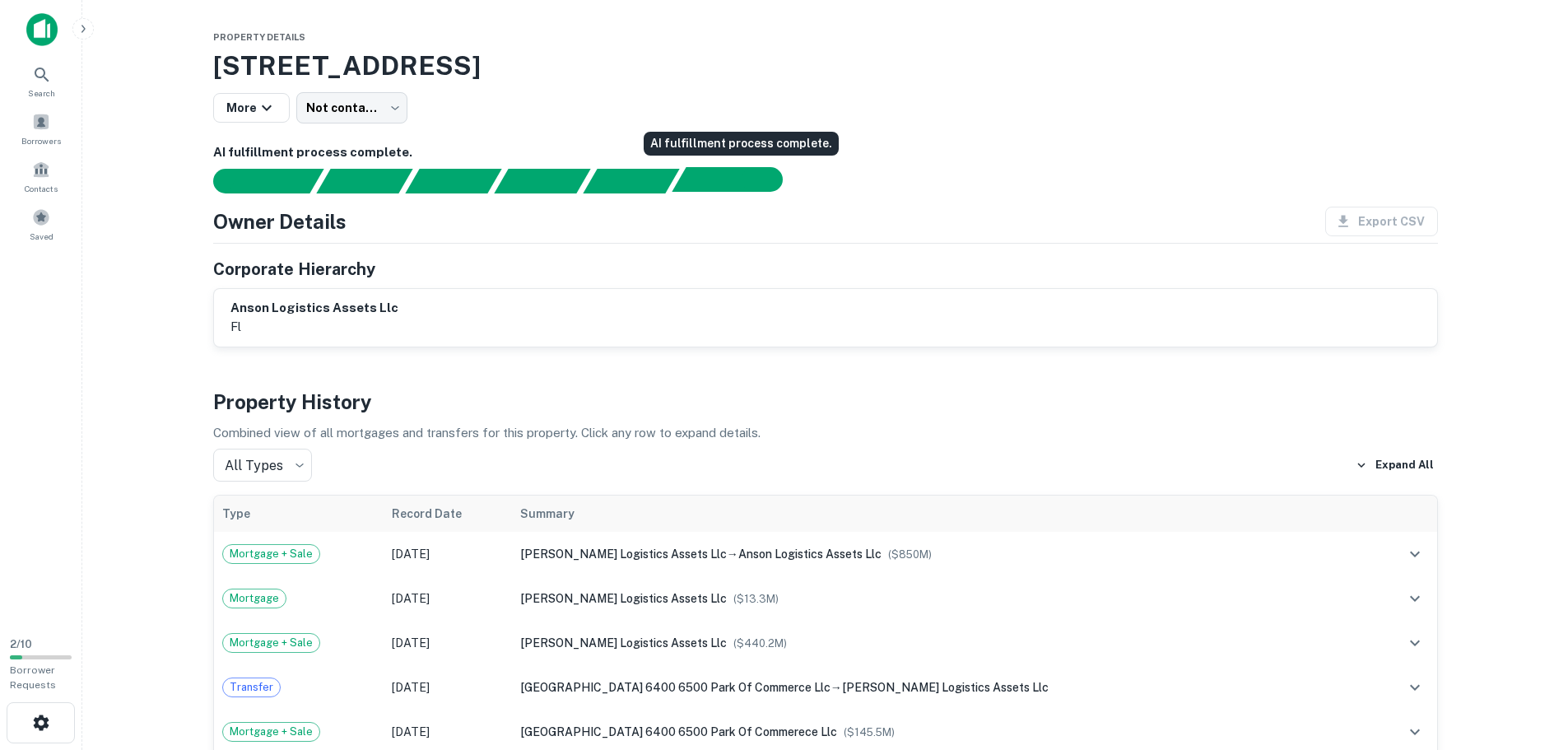
click at [735, 168] on div "AI fulfillment process complete." at bounding box center [720, 179] width 96 height 25
click at [369, 325] on p "fl" at bounding box center [314, 326] width 168 height 19
click at [344, 290] on div "anson logistics assets llc fl" at bounding box center [825, 317] width 1223 height 58
click at [344, 230] on h4 "Owner Details" at bounding box center [280, 221] width 134 height 30
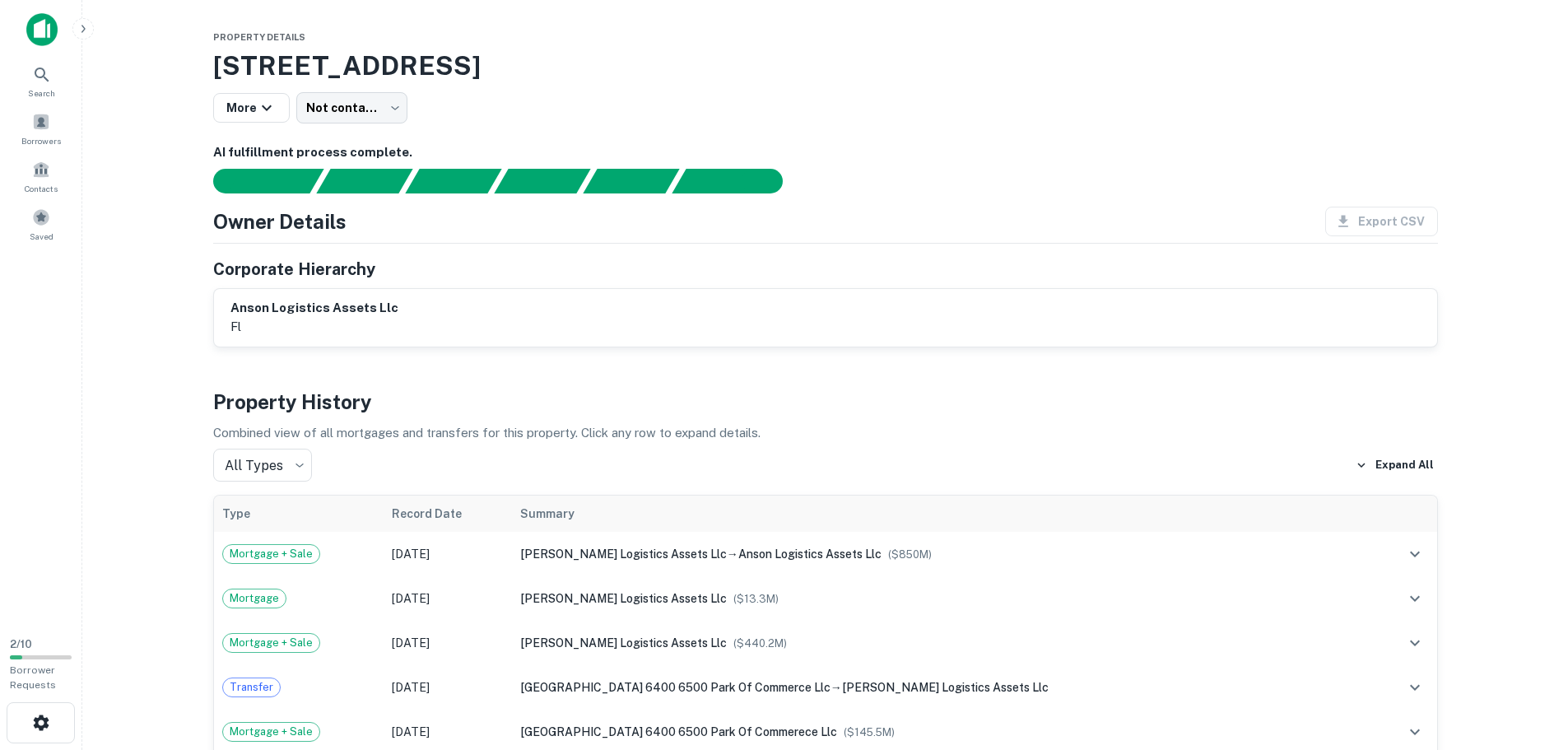
click at [1397, 219] on div "Export CSV" at bounding box center [1374, 221] width 126 height 30
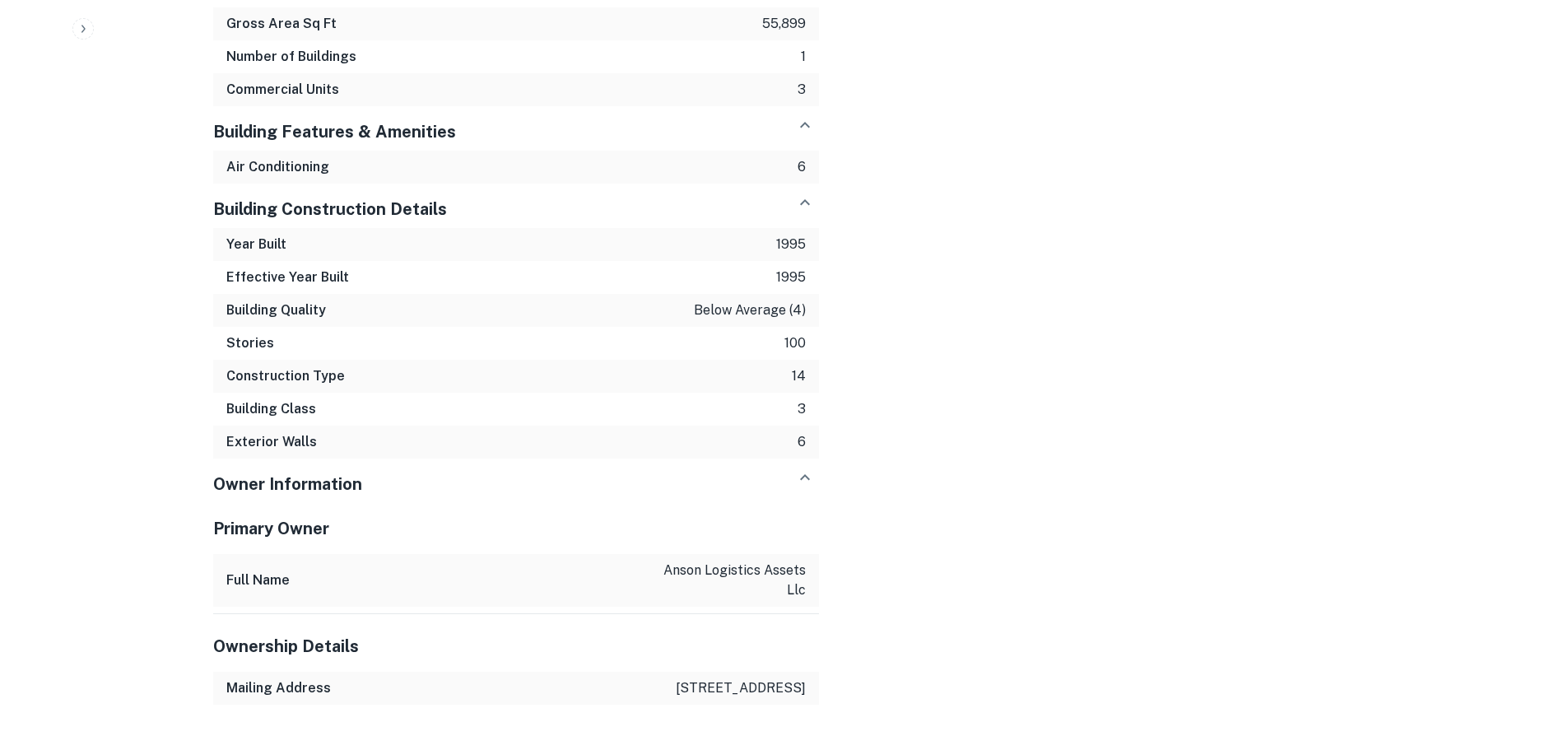
scroll to position [1907, 0]
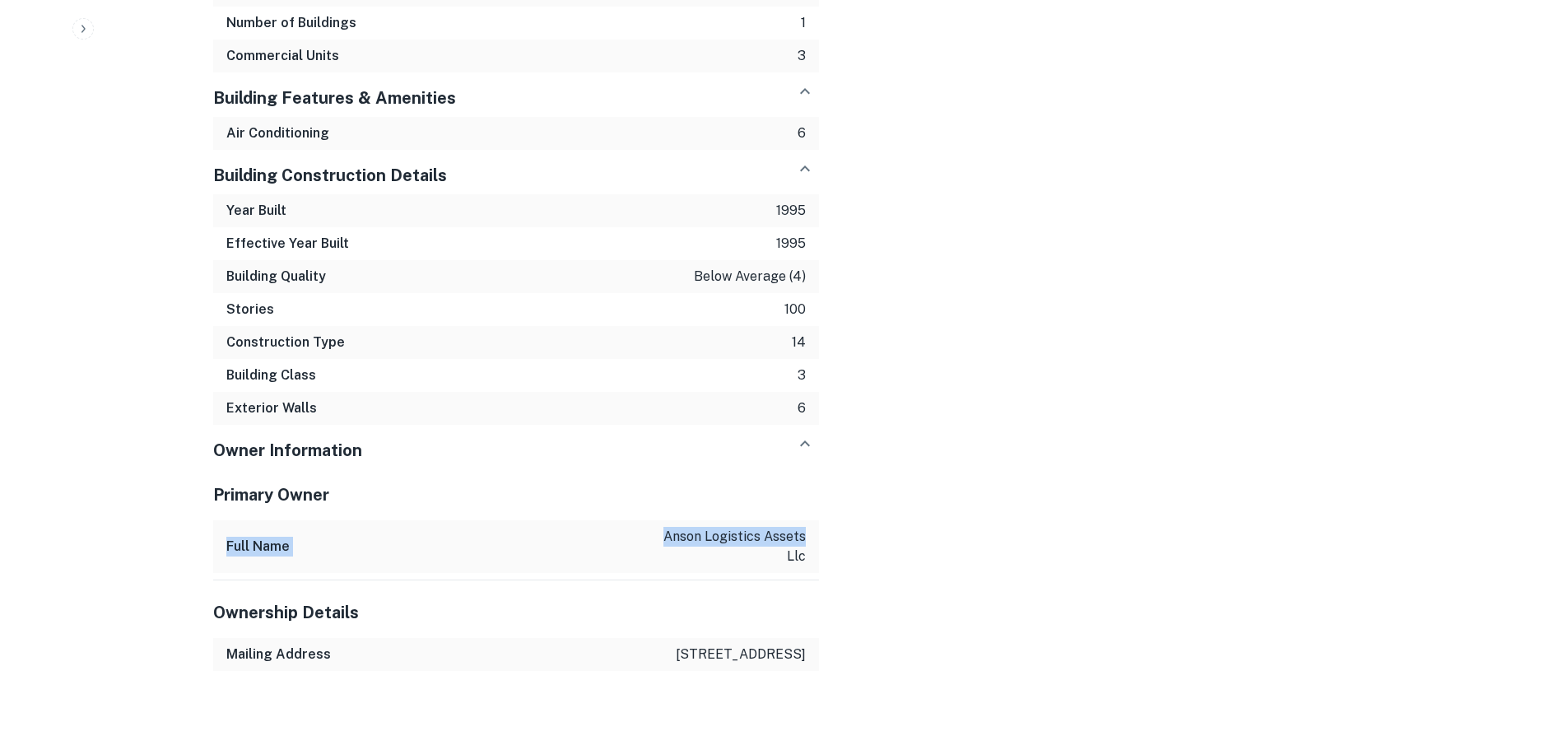
drag, startPoint x: 809, startPoint y: 473, endPoint x: 530, endPoint y: 428, distance: 282.6
click at [530, 469] on div "Primary Owner Full Name [PERSON_NAME] logistics assets llc Ownership Details Ma…" at bounding box center [516, 570] width 606 height 201
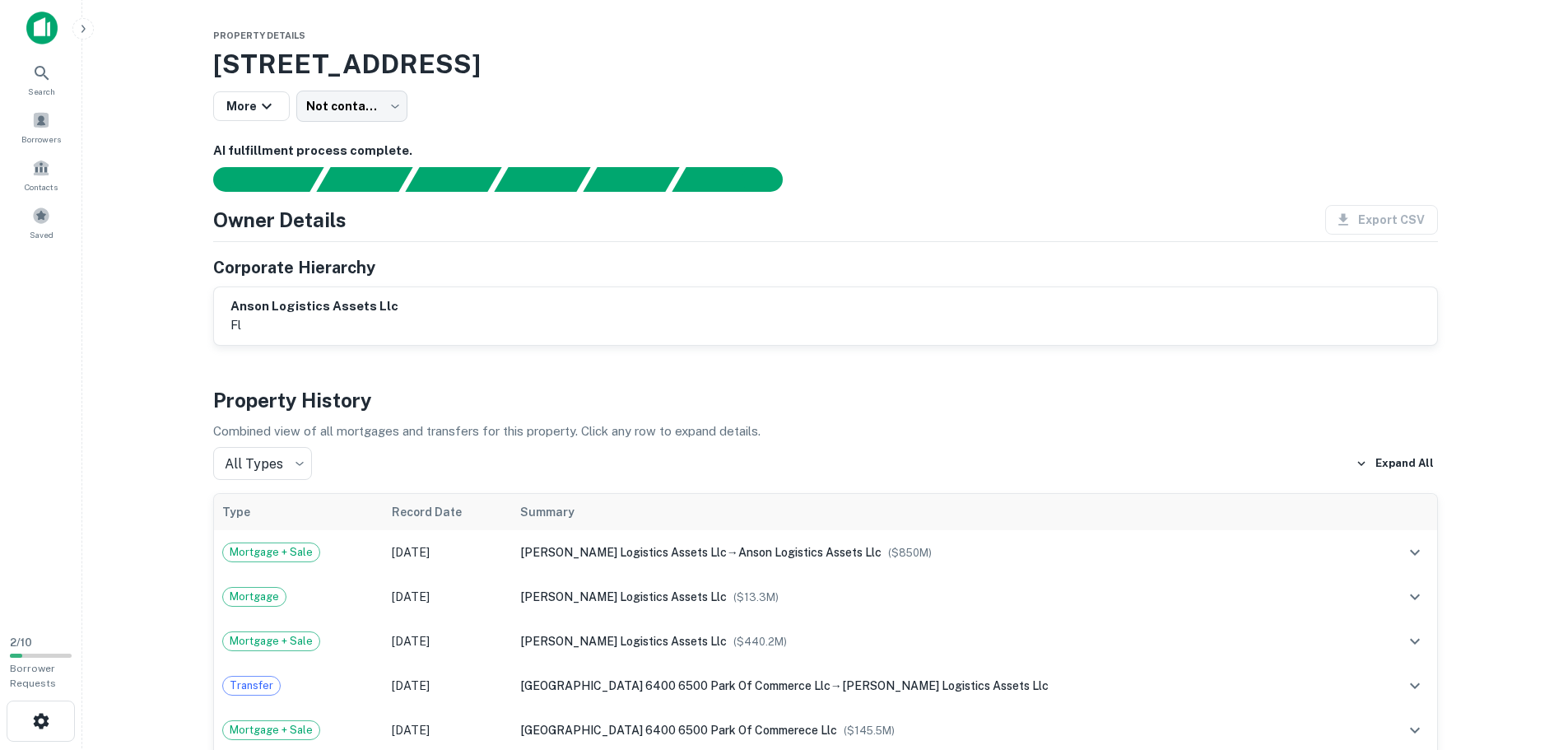
scroll to position [0, 0]
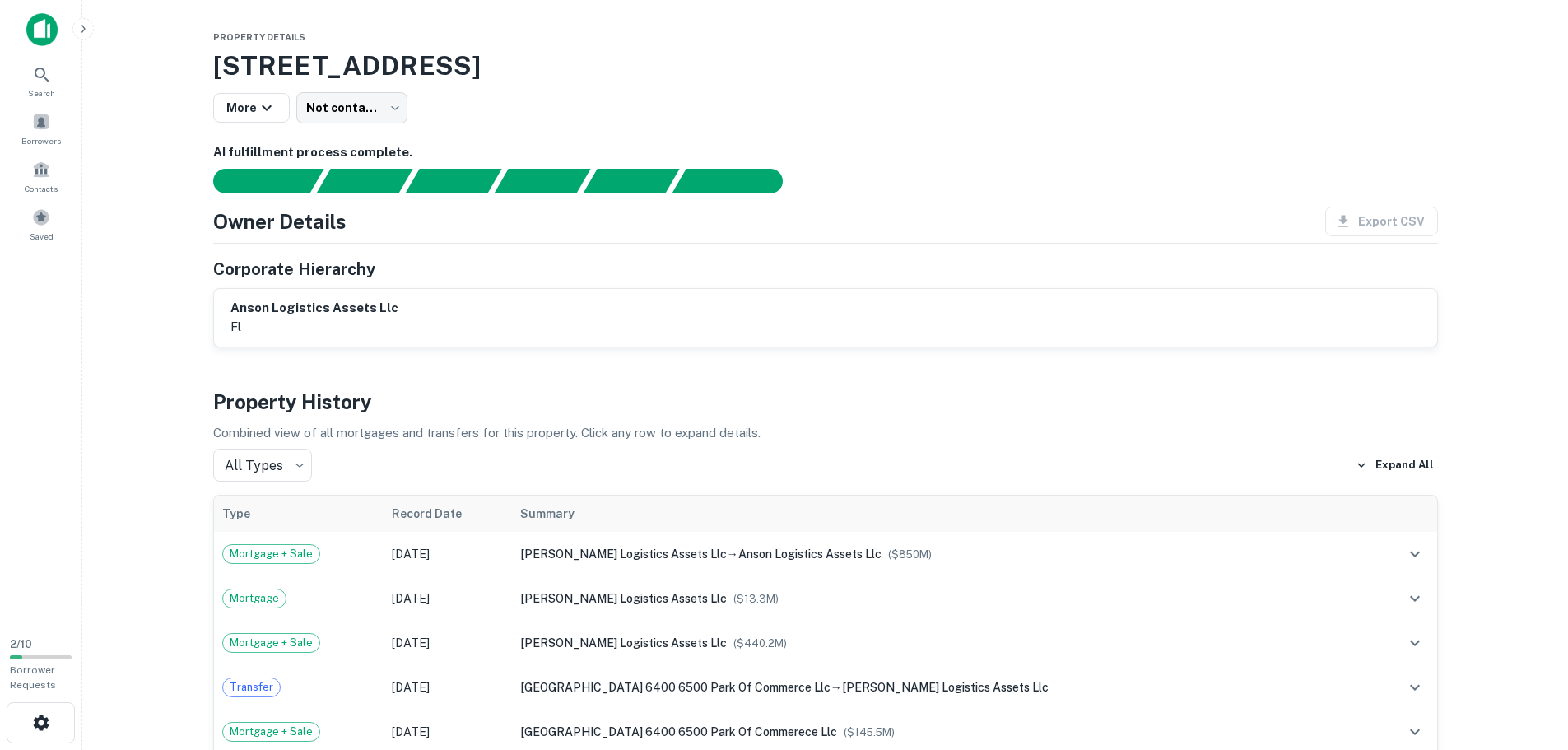
drag, startPoint x: 1151, startPoint y: 177, endPoint x: 1172, endPoint y: 98, distance: 81.7
click at [1172, 98] on div "More Not contacted **** ​" at bounding box center [825, 108] width 1224 height 31
drag, startPoint x: 1251, startPoint y: 170, endPoint x: 1234, endPoint y: 67, distance: 104.4
click at [1234, 67] on h3 "[STREET_ADDRESS]" at bounding box center [825, 65] width 1224 height 40
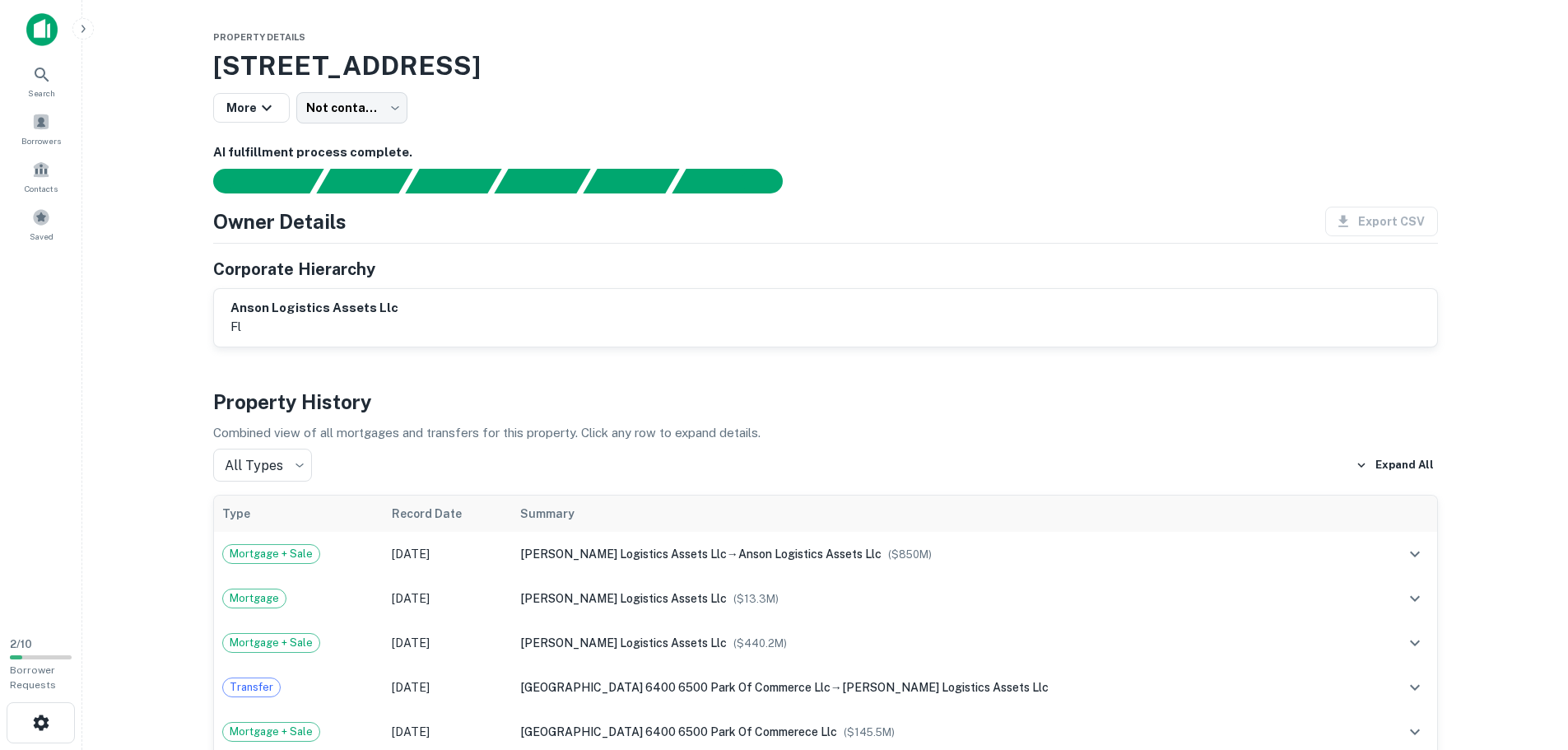
drag, startPoint x: 1243, startPoint y: 206, endPoint x: 1271, endPoint y: 140, distance: 71.7
